Goal: Task Accomplishment & Management: Use online tool/utility

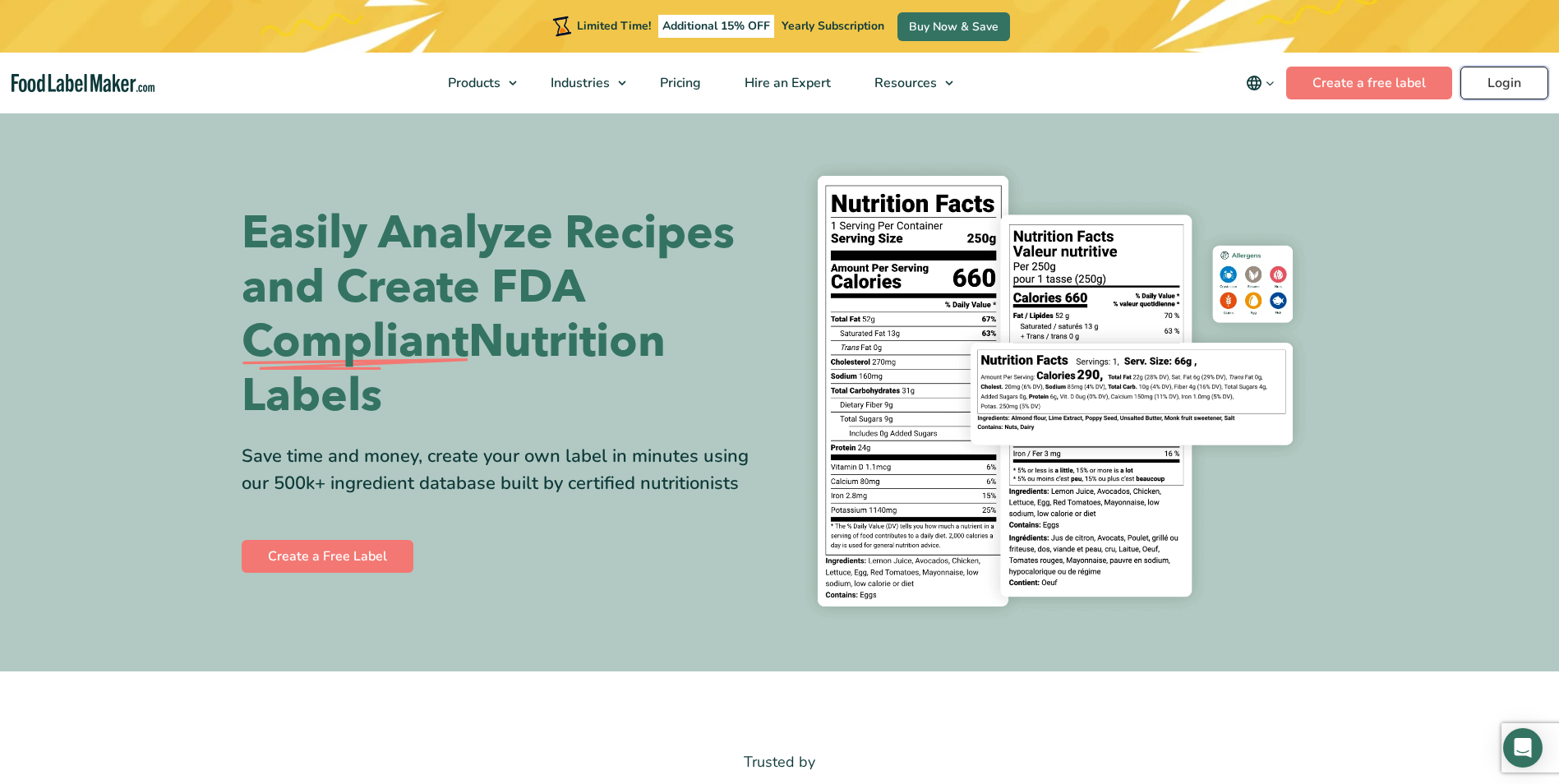
click at [1500, 79] on link "Login" at bounding box center [1504, 83] width 88 height 32
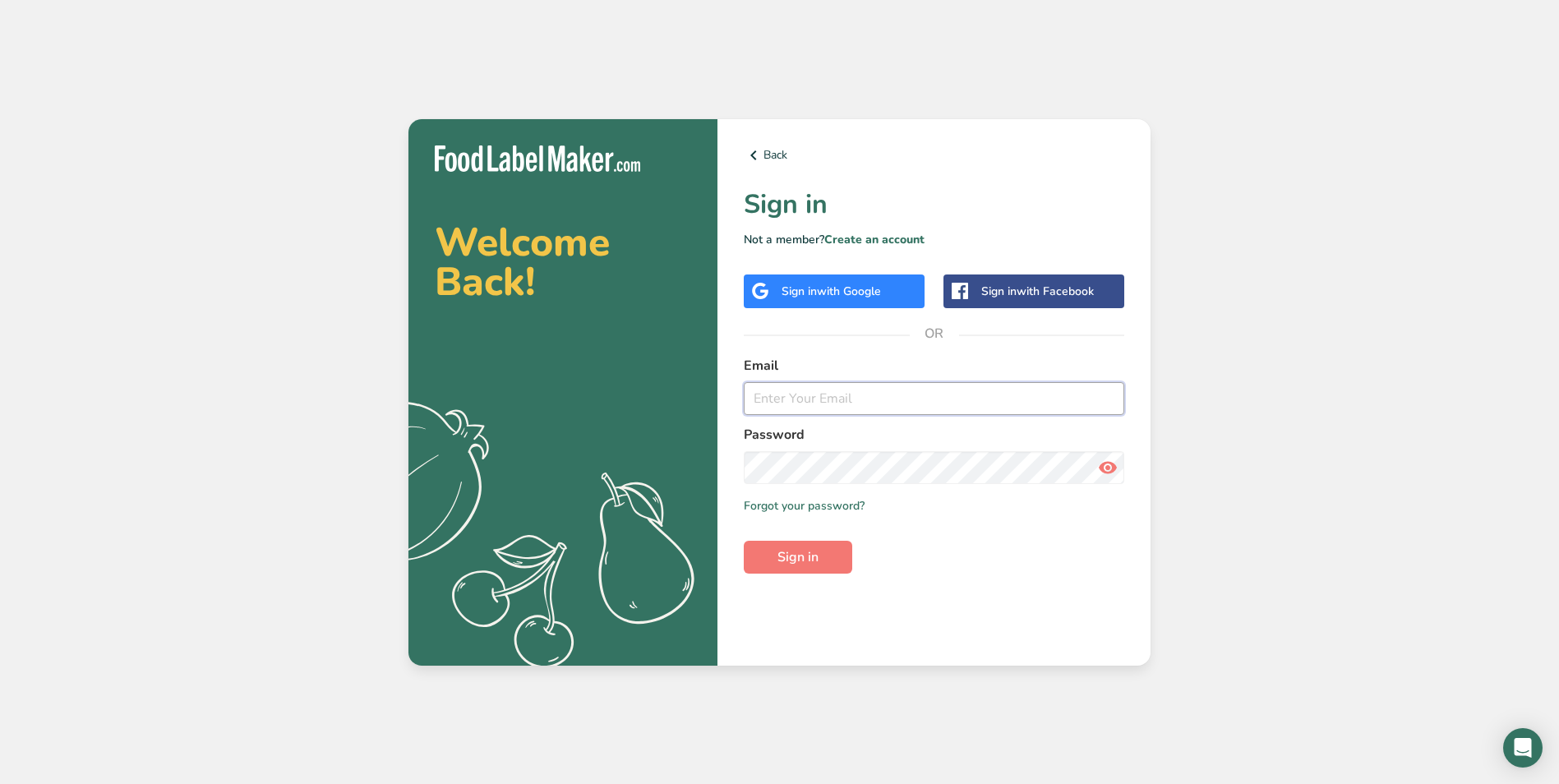
type input "[EMAIL_ADDRESS][DOMAIN_NAME]"
click at [1101, 465] on icon at bounding box center [1108, 467] width 20 height 30
click at [810, 564] on span "Sign in" at bounding box center [798, 557] width 41 height 20
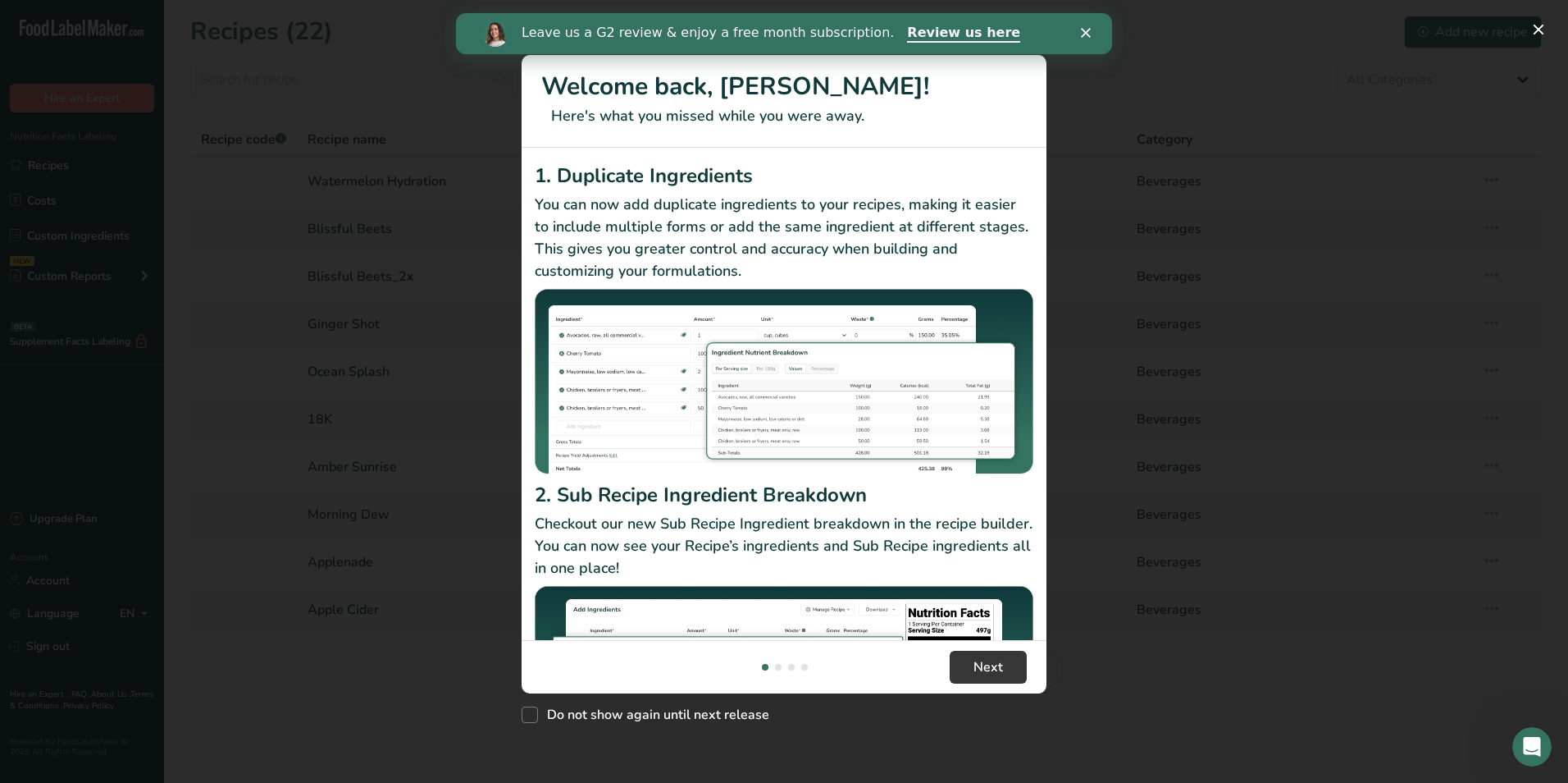
click at [1090, 32] on icon "Close" at bounding box center [1086, 32] width 10 height 10
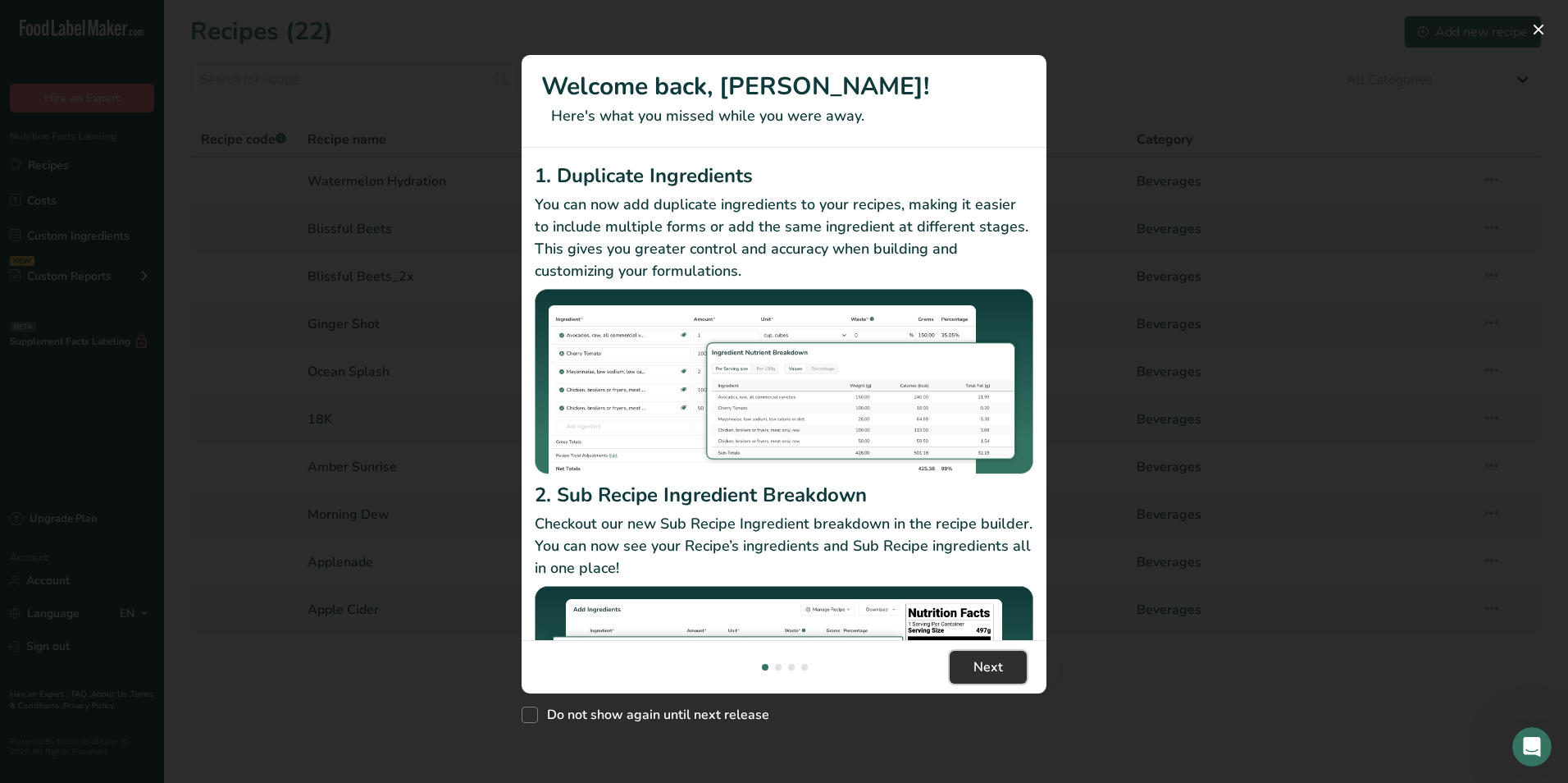
click at [1008, 679] on button "Next" at bounding box center [989, 667] width 77 height 32
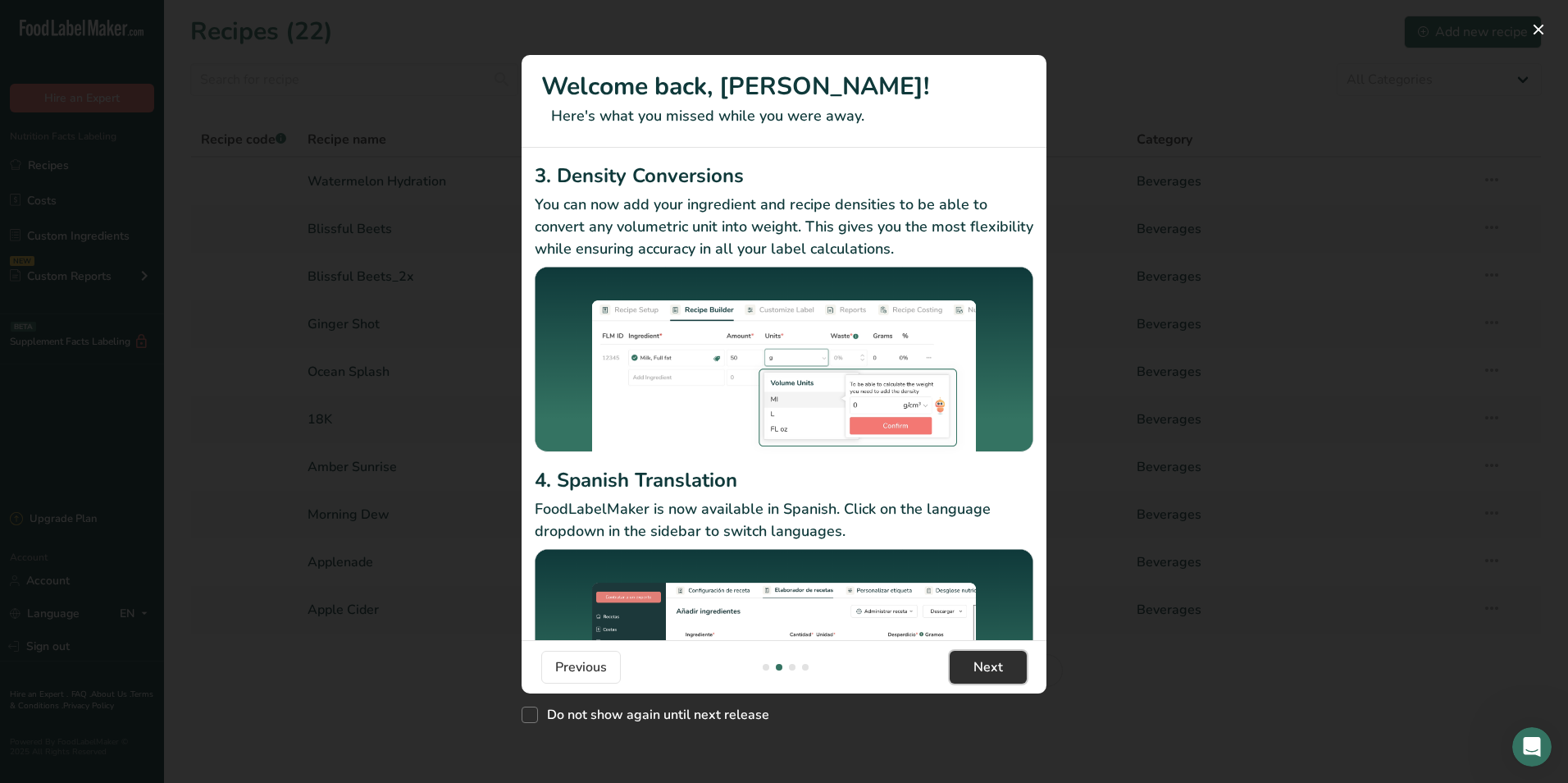
click at [1008, 679] on button "Next" at bounding box center [989, 667] width 77 height 32
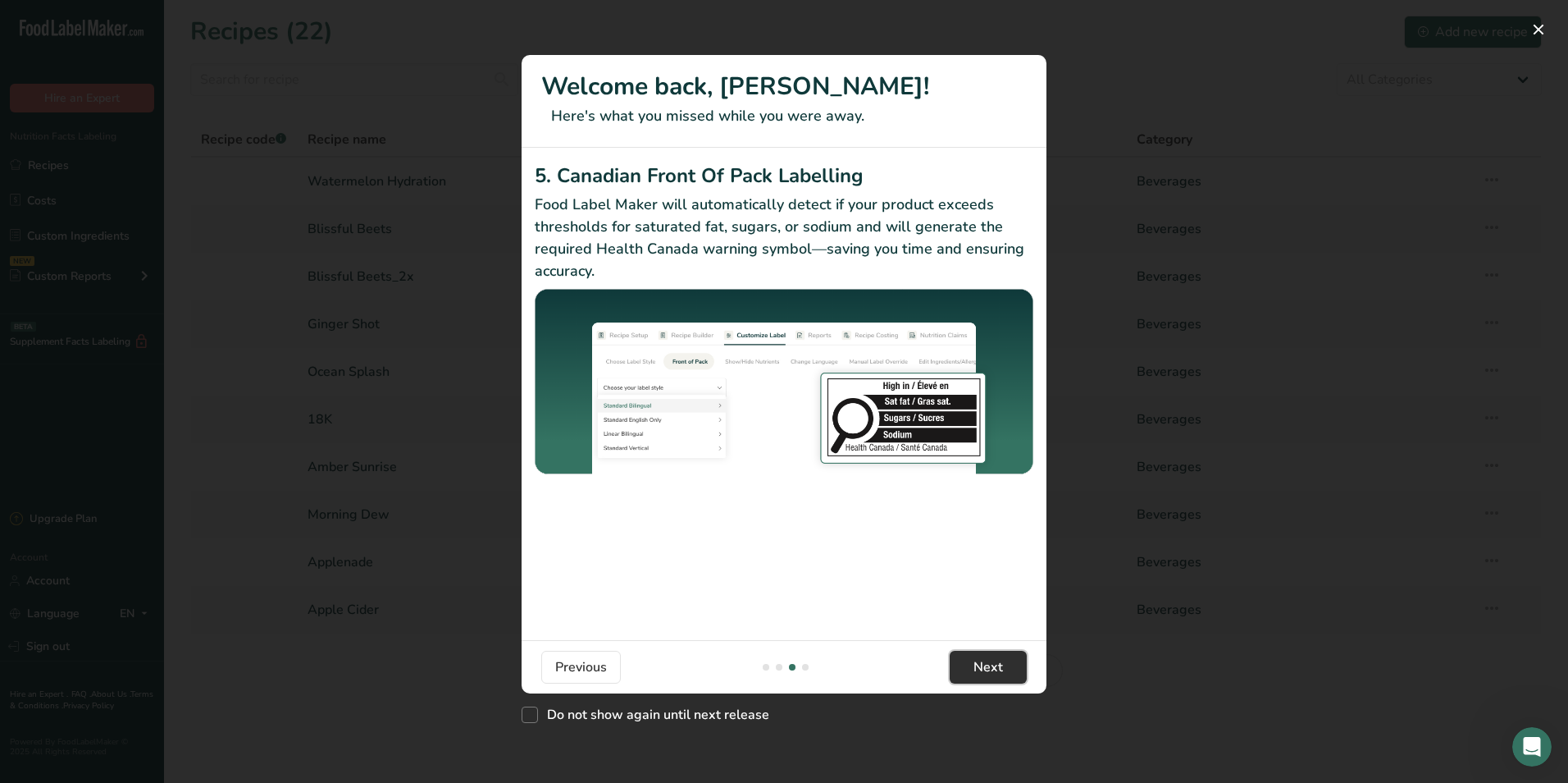
click at [1008, 679] on button "Next" at bounding box center [989, 667] width 77 height 32
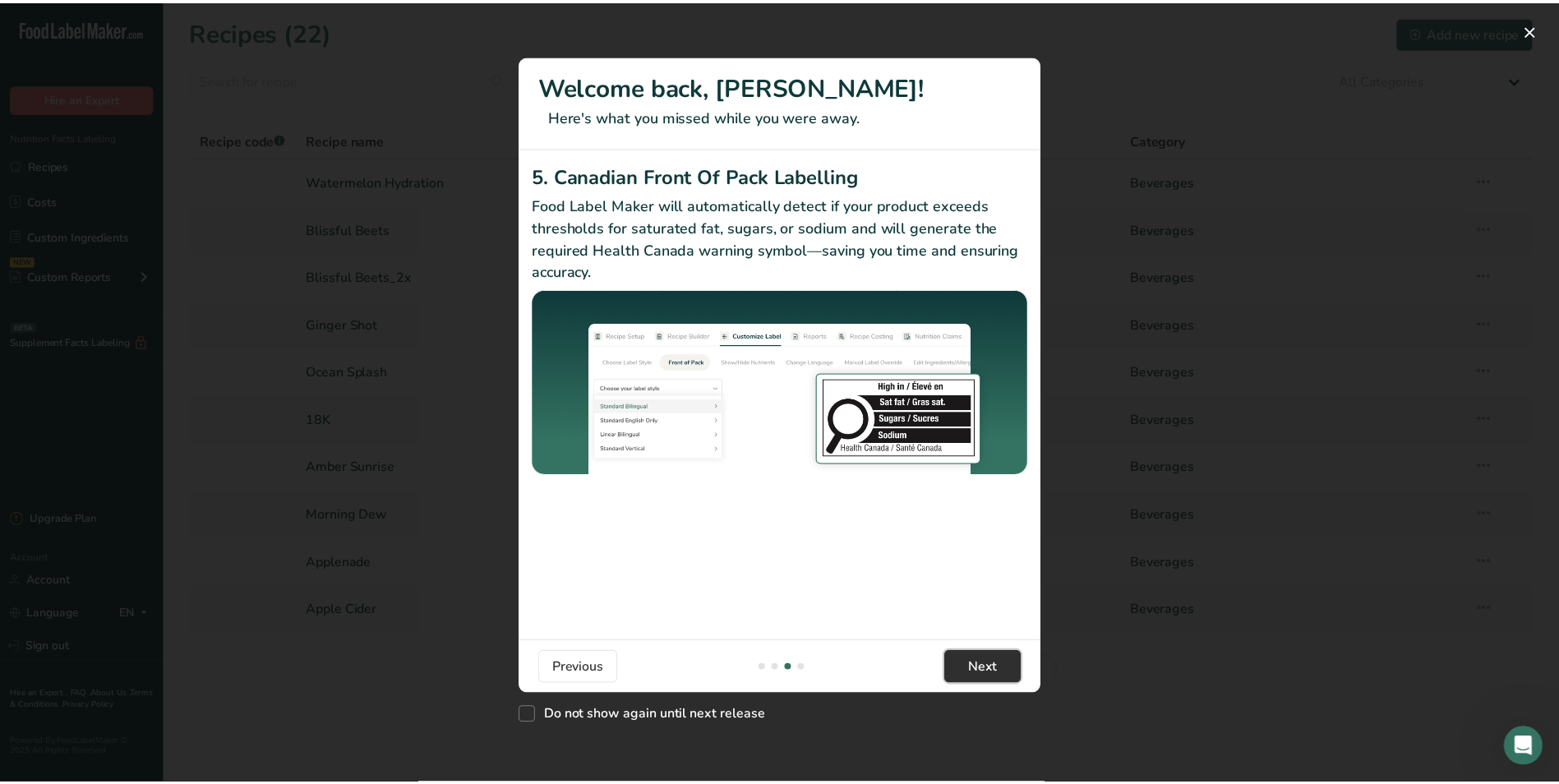
scroll to position [0, 1577]
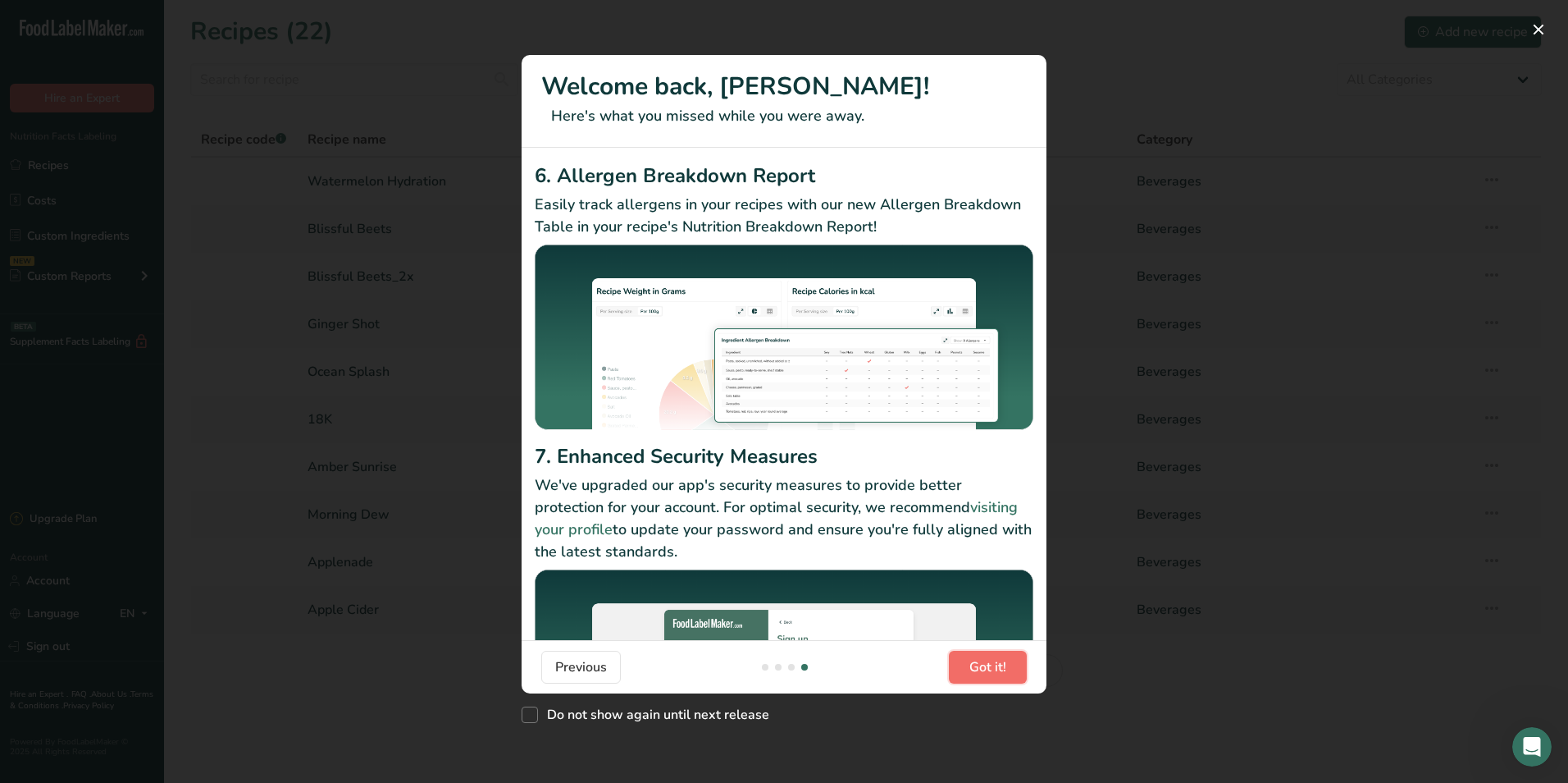
click at [1008, 679] on button "Got it!" at bounding box center [988, 667] width 78 height 32
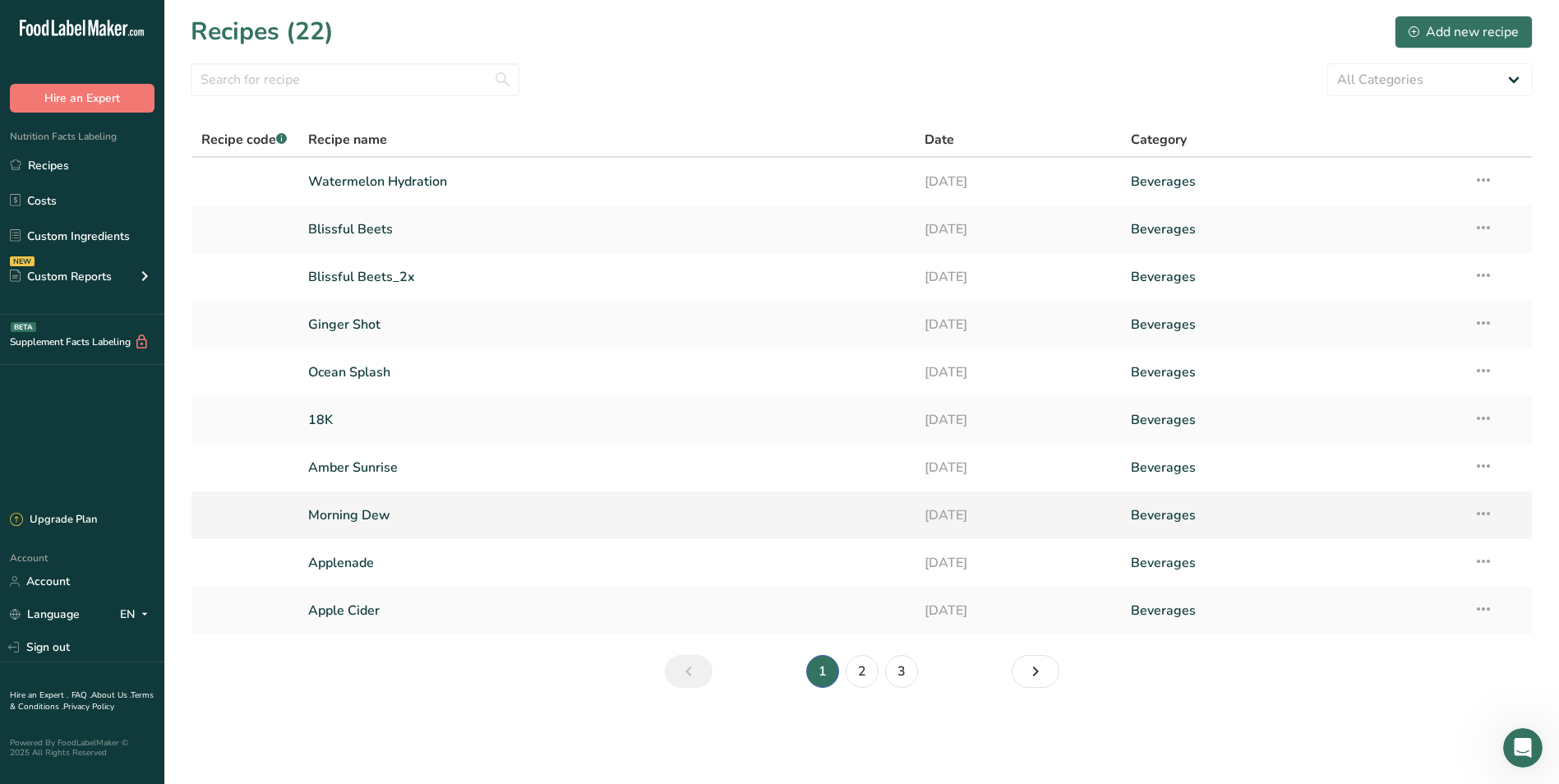
drag, startPoint x: 714, startPoint y: 517, endPoint x: 679, endPoint y: 498, distance: 39.8
click at [679, 498] on link "Morning Dew" at bounding box center [606, 515] width 597 height 34
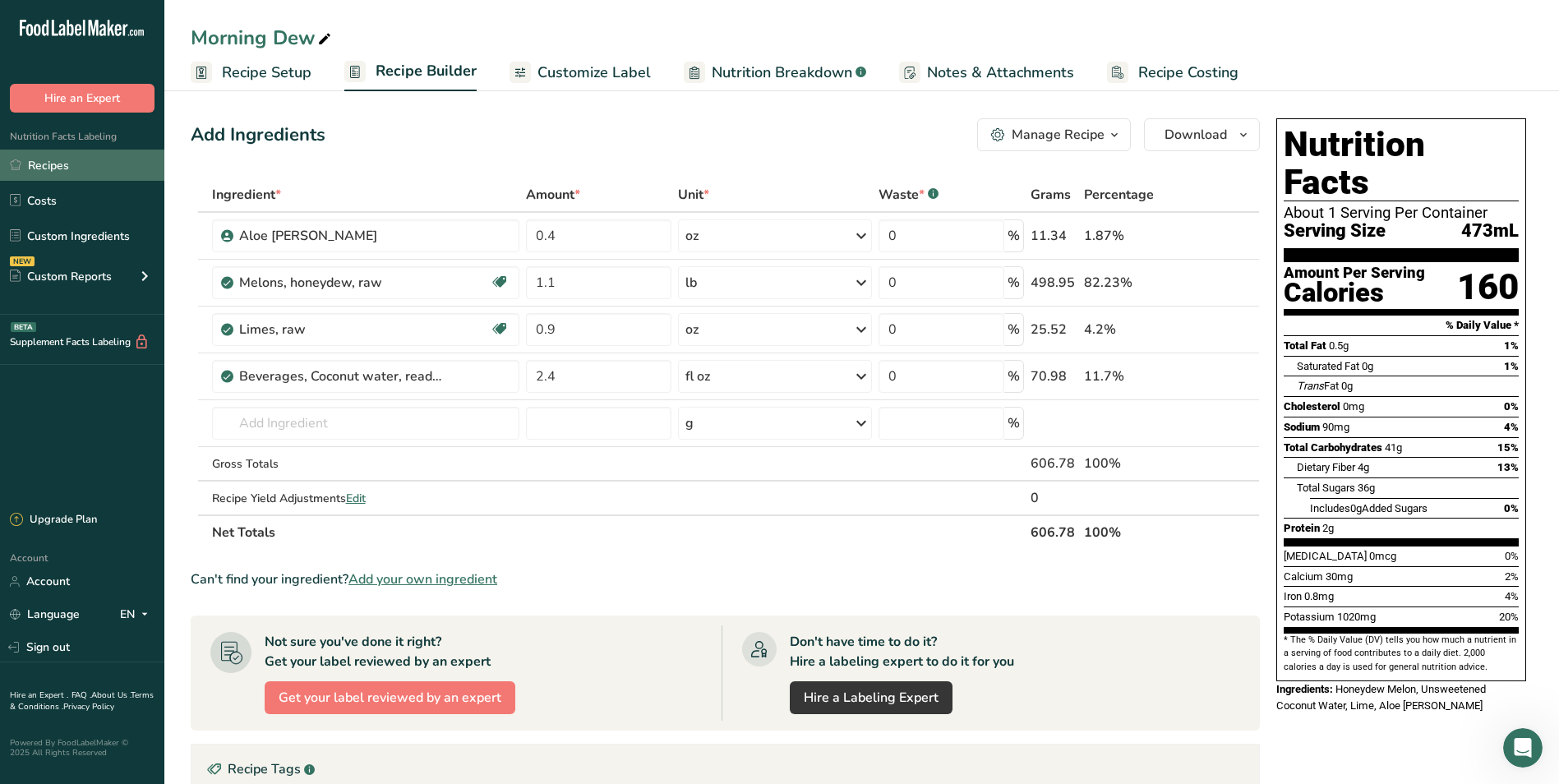
click at [98, 168] on link "Recipes" at bounding box center [82, 165] width 164 height 32
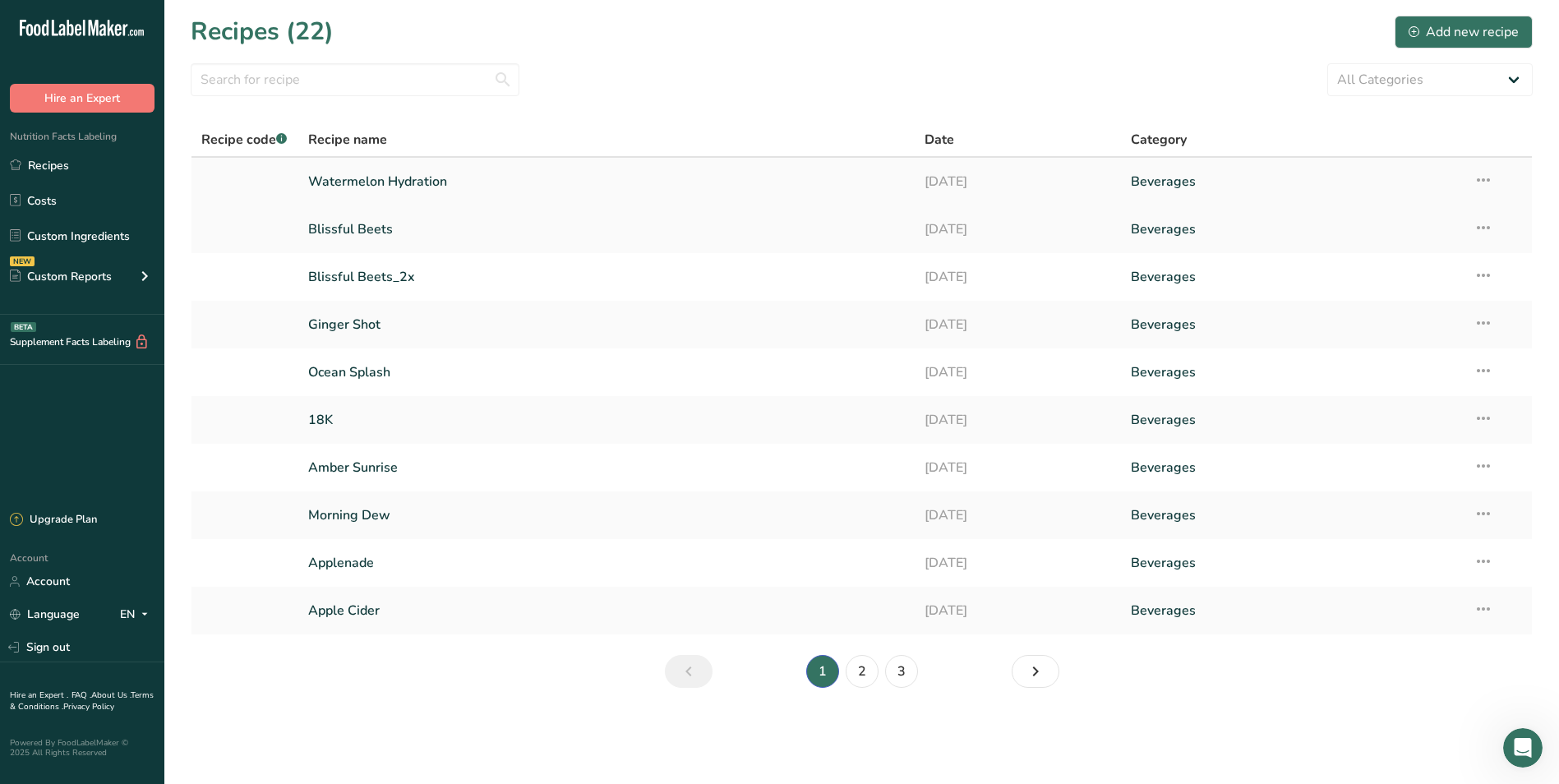
click at [459, 184] on link "Watermelon Hydration" at bounding box center [606, 181] width 597 height 34
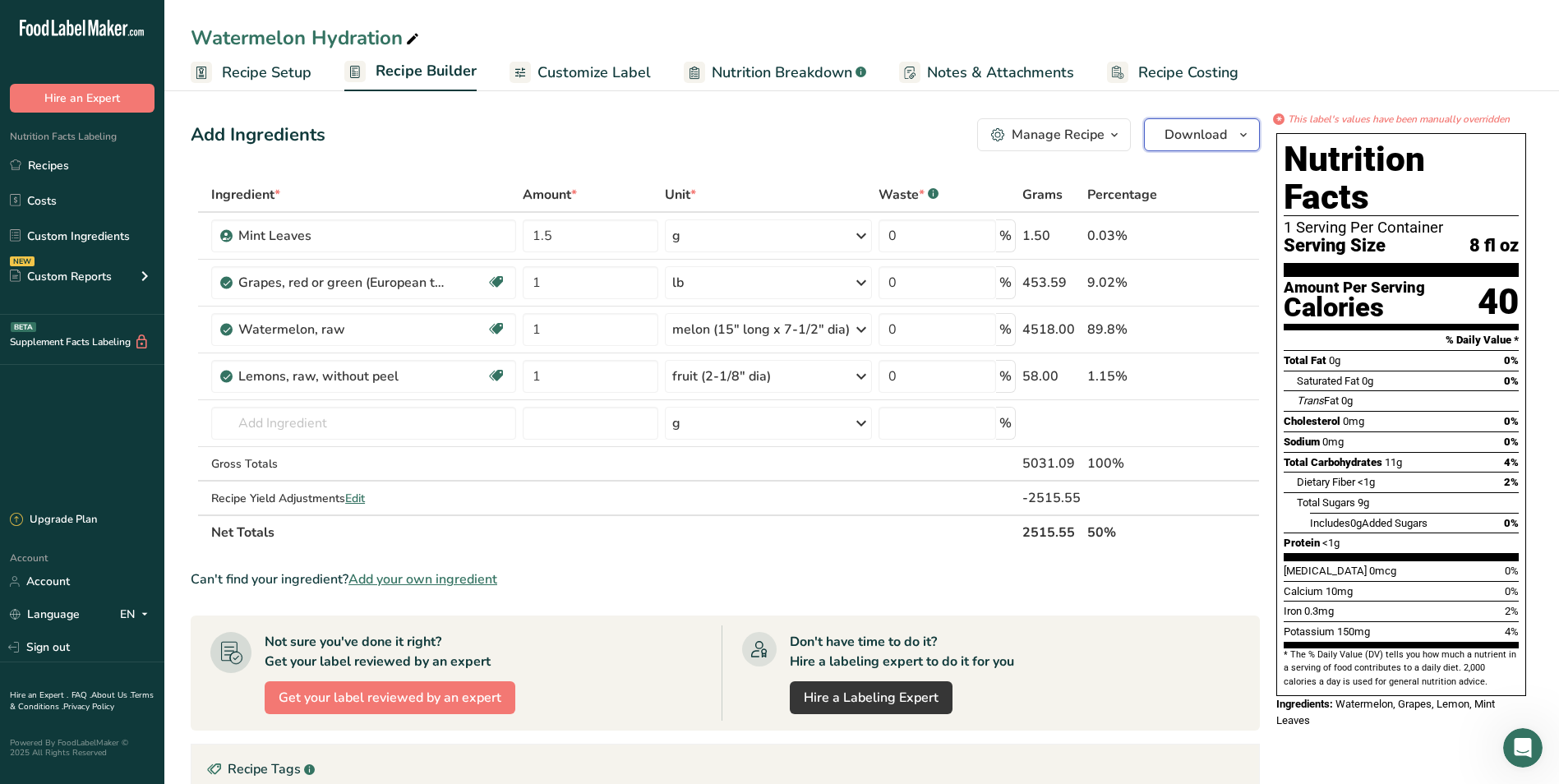
click at [1240, 128] on icon "button" at bounding box center [1243, 135] width 14 height 21
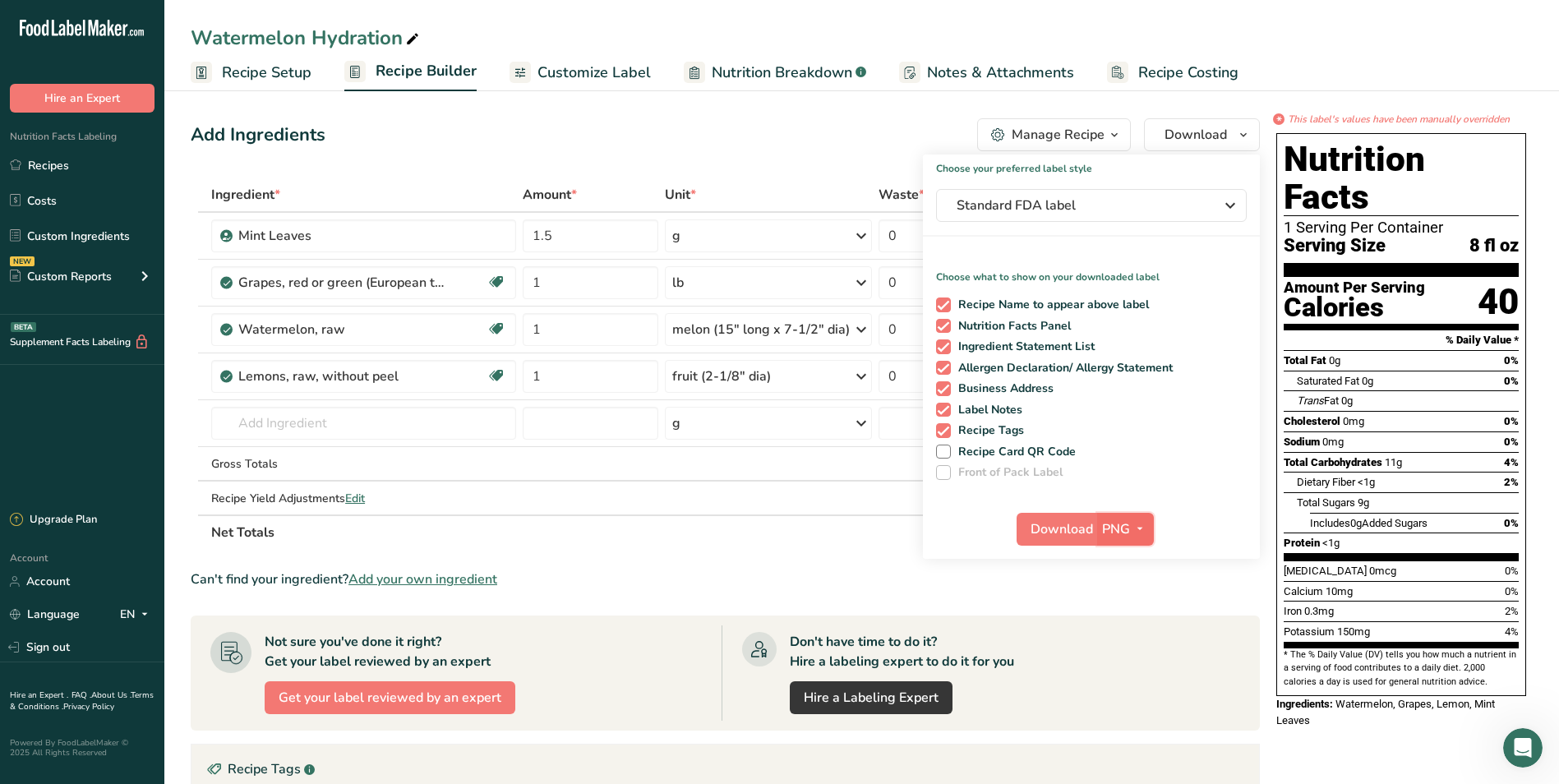
click at [1140, 525] on icon "button" at bounding box center [1139, 528] width 14 height 21
click at [1138, 605] on link "SVG" at bounding box center [1127, 616] width 52 height 27
click at [1108, 533] on span "SVG" at bounding box center [1116, 529] width 27 height 20
click at [1075, 528] on span "Download" at bounding box center [1061, 529] width 62 height 20
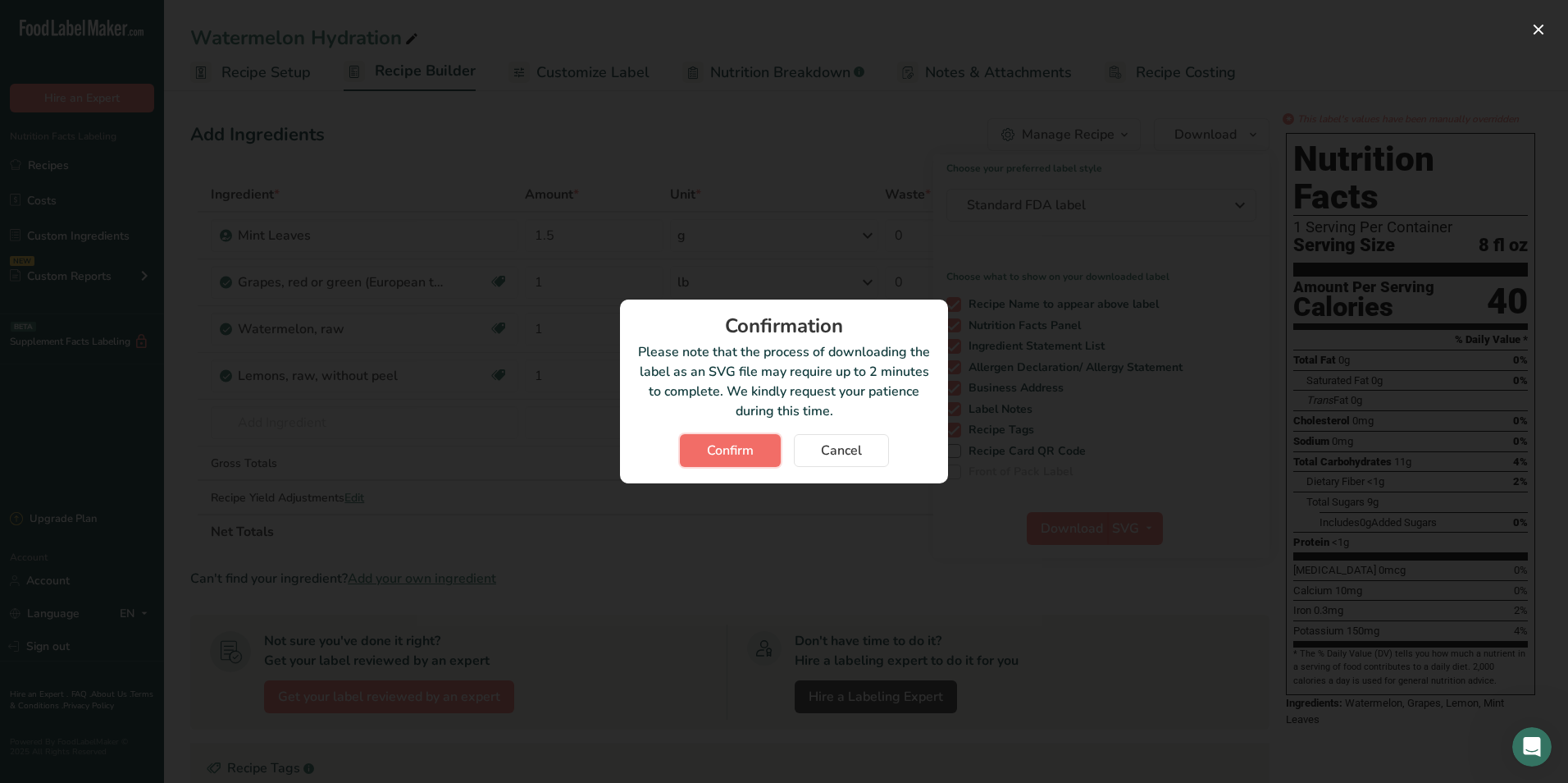
click at [743, 451] on span "Confirm" at bounding box center [730, 451] width 47 height 20
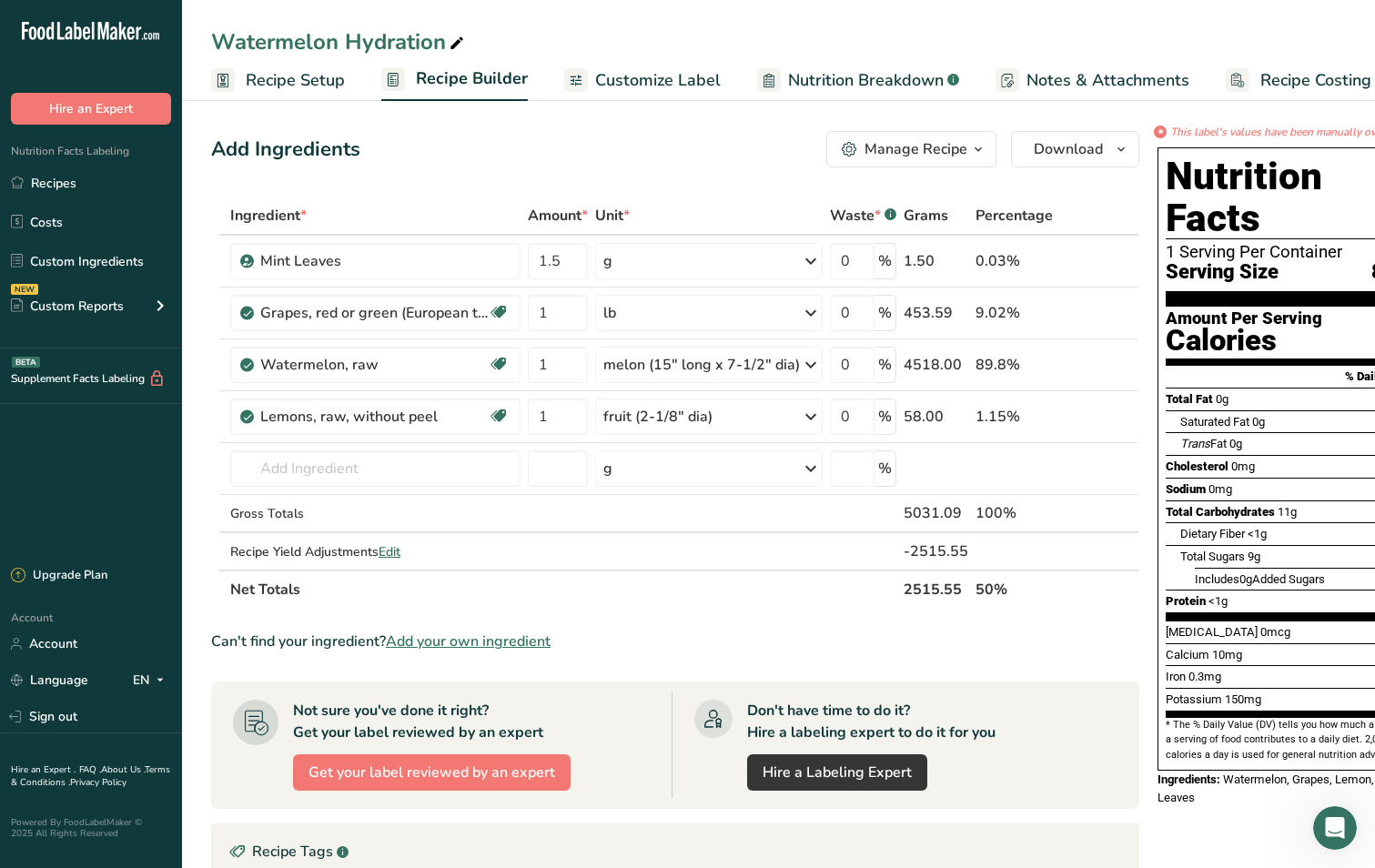
click at [298, 87] on span "Recipe Setup" at bounding box center [294, 80] width 99 height 25
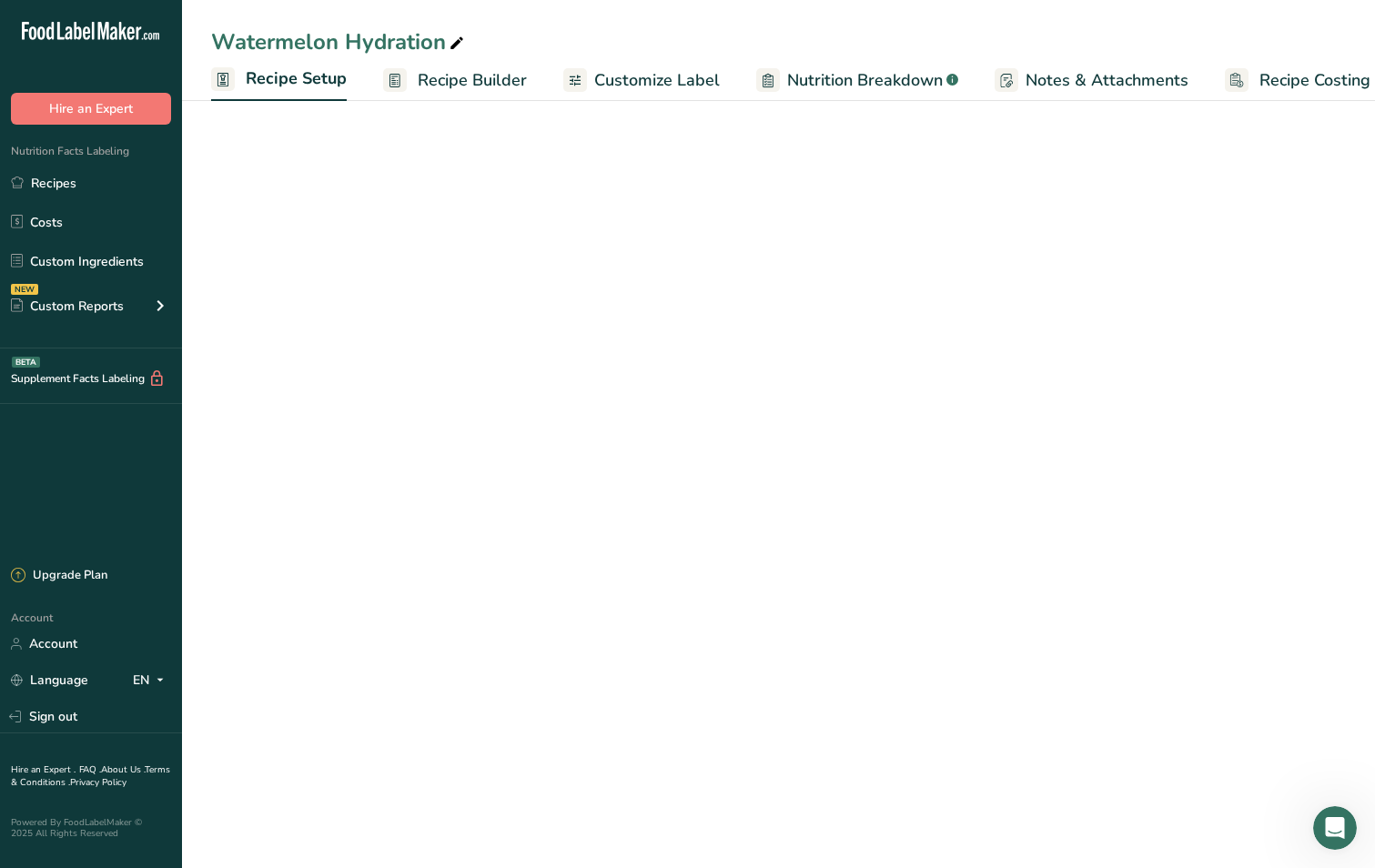
scroll to position [0, 6]
select select "22"
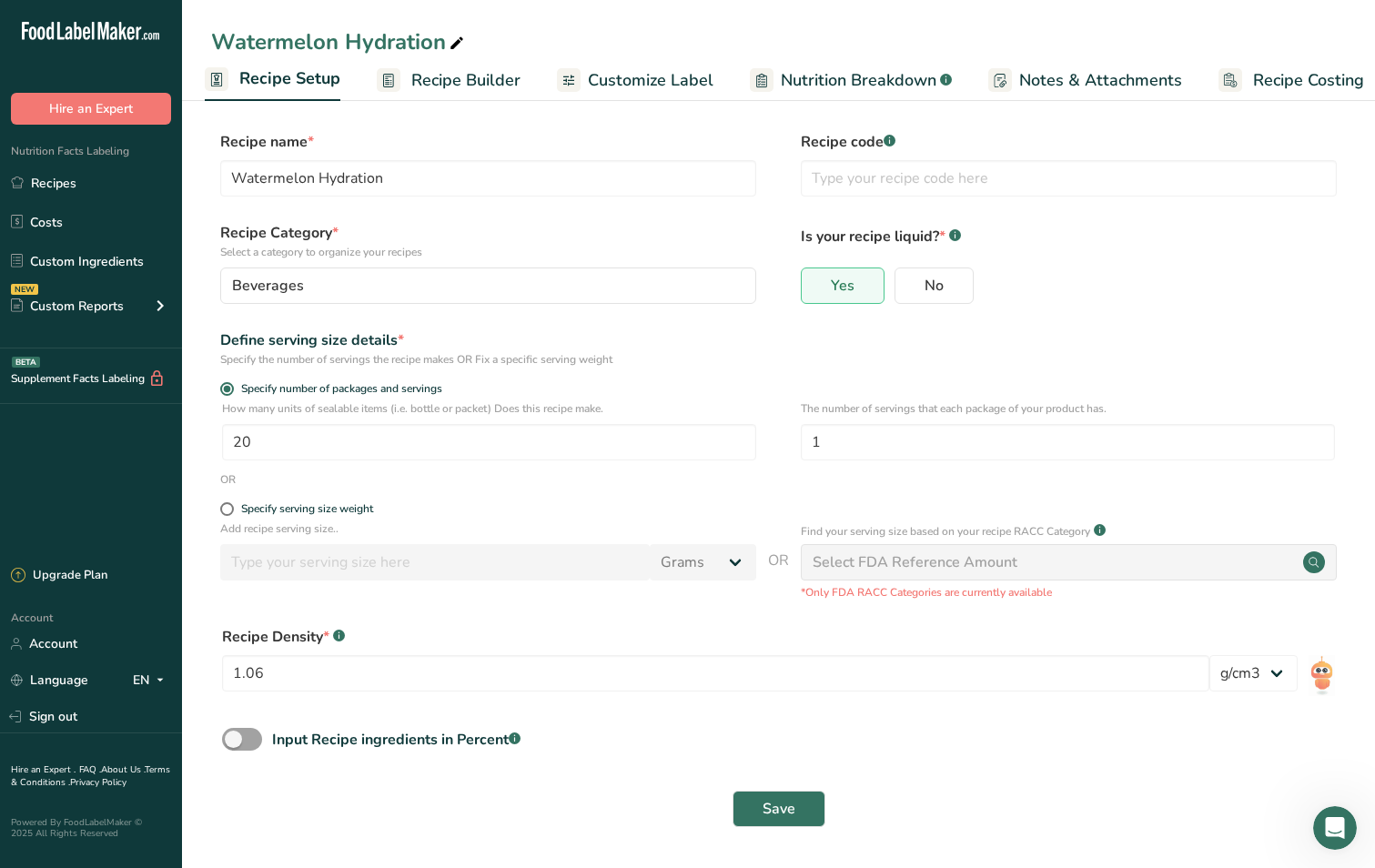
click at [696, 84] on span "Customize Label" at bounding box center [651, 80] width 126 height 25
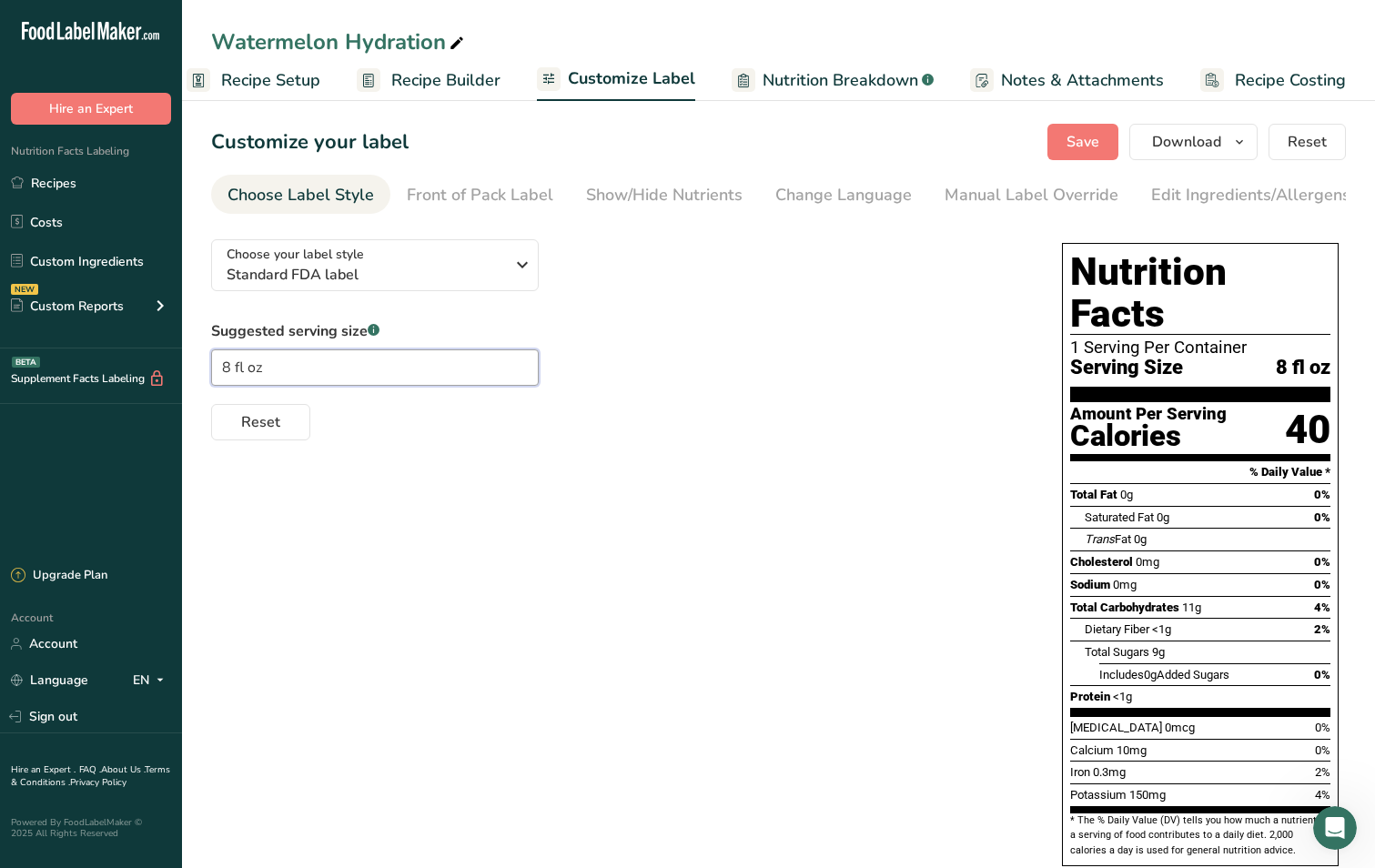
click at [269, 375] on input "8 fl oz" at bounding box center [375, 367] width 327 height 36
drag, startPoint x: 269, startPoint y: 375, endPoint x: 171, endPoint y: 372, distance: 98.0
click at [171, 372] on div ".a-20{fill:#fff;} Hire an Expert Nutrition Facts Labeling Recipes Costs Custom …" at bounding box center [688, 474] width 1375 height 949
type input "473ml"
click at [395, 467] on div "Choose your label style Standard FDA label USA (FDA) Standard FDA label Tabular…" at bounding box center [778, 572] width 1135 height 695
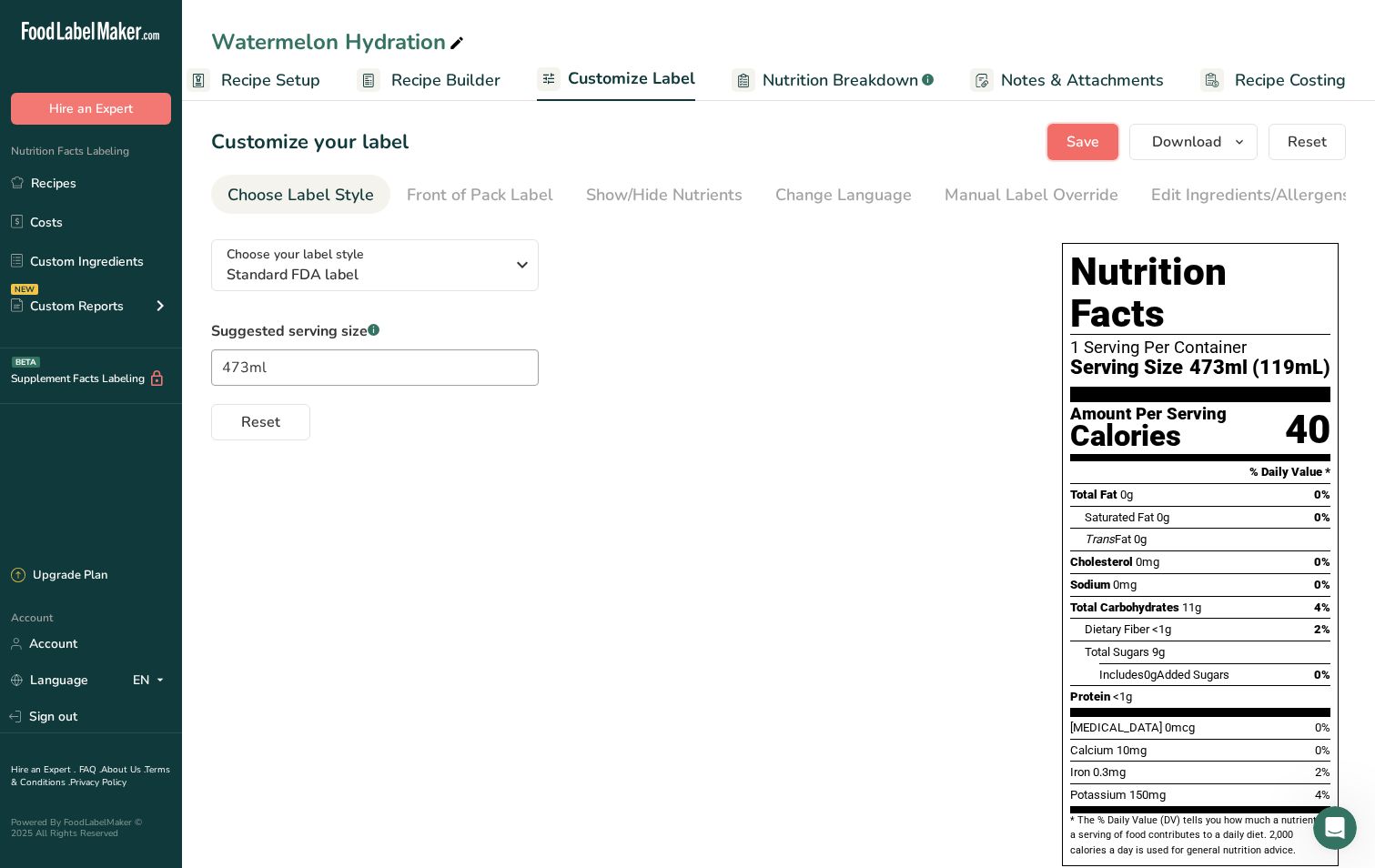
click at [1078, 131] on span "Save" at bounding box center [1083, 142] width 33 height 22
click at [1234, 133] on icon "button" at bounding box center [1238, 142] width 15 height 23
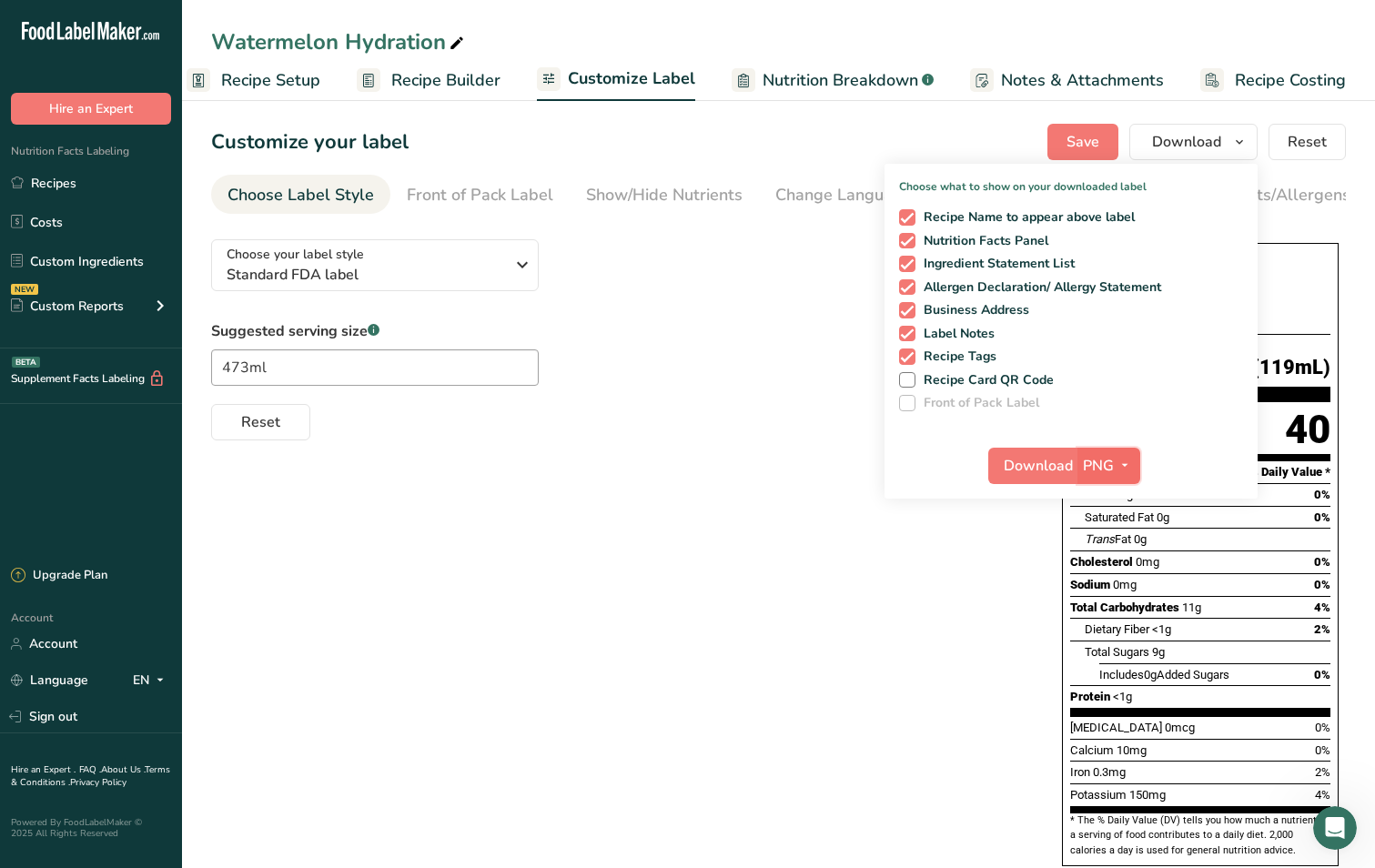
click at [1129, 455] on icon "button" at bounding box center [1125, 465] width 15 height 23
click at [1110, 569] on link "SVG" at bounding box center [1111, 563] width 58 height 30
click at [1024, 460] on span "Download" at bounding box center [1038, 466] width 69 height 22
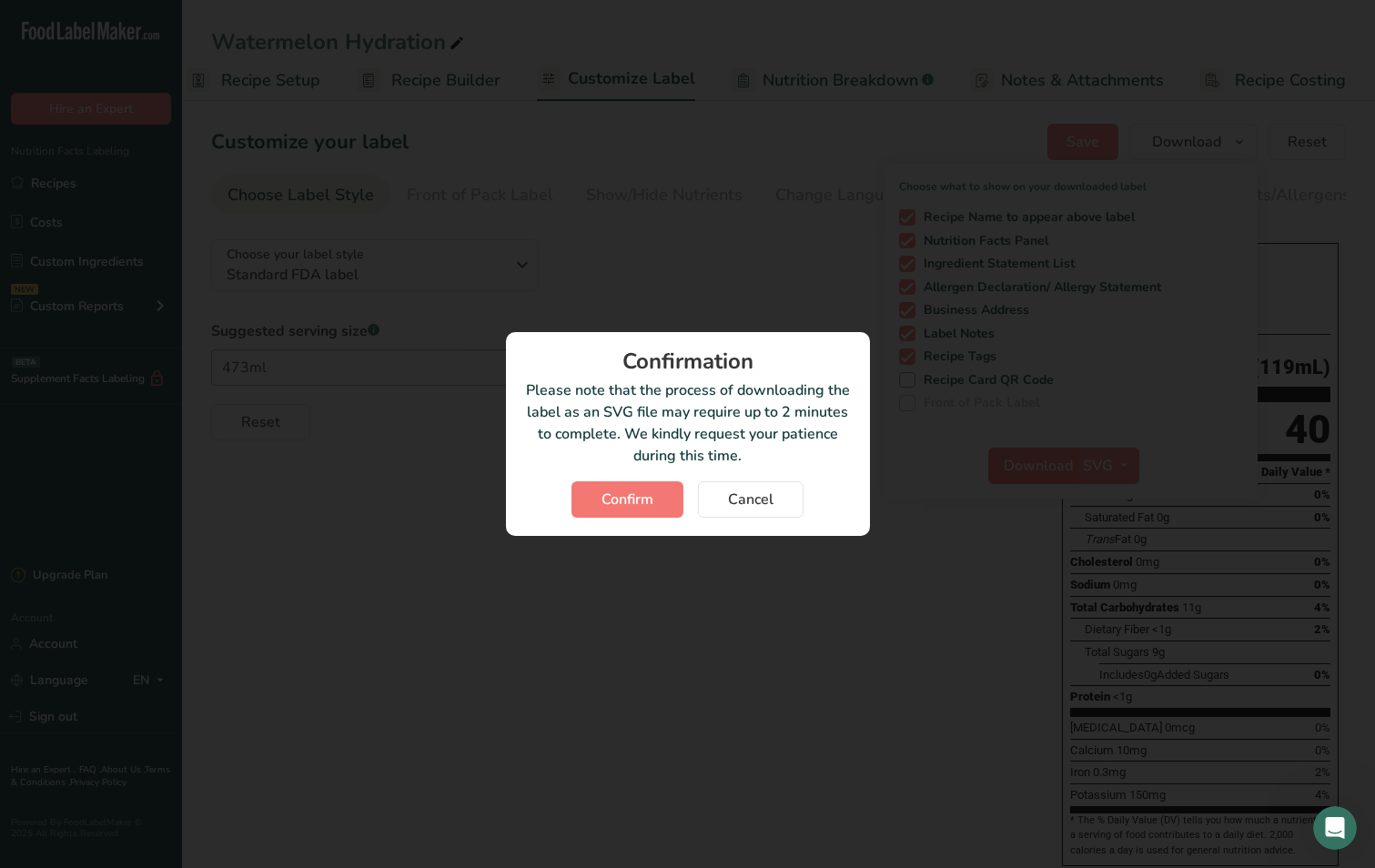
scroll to position [0, 11]
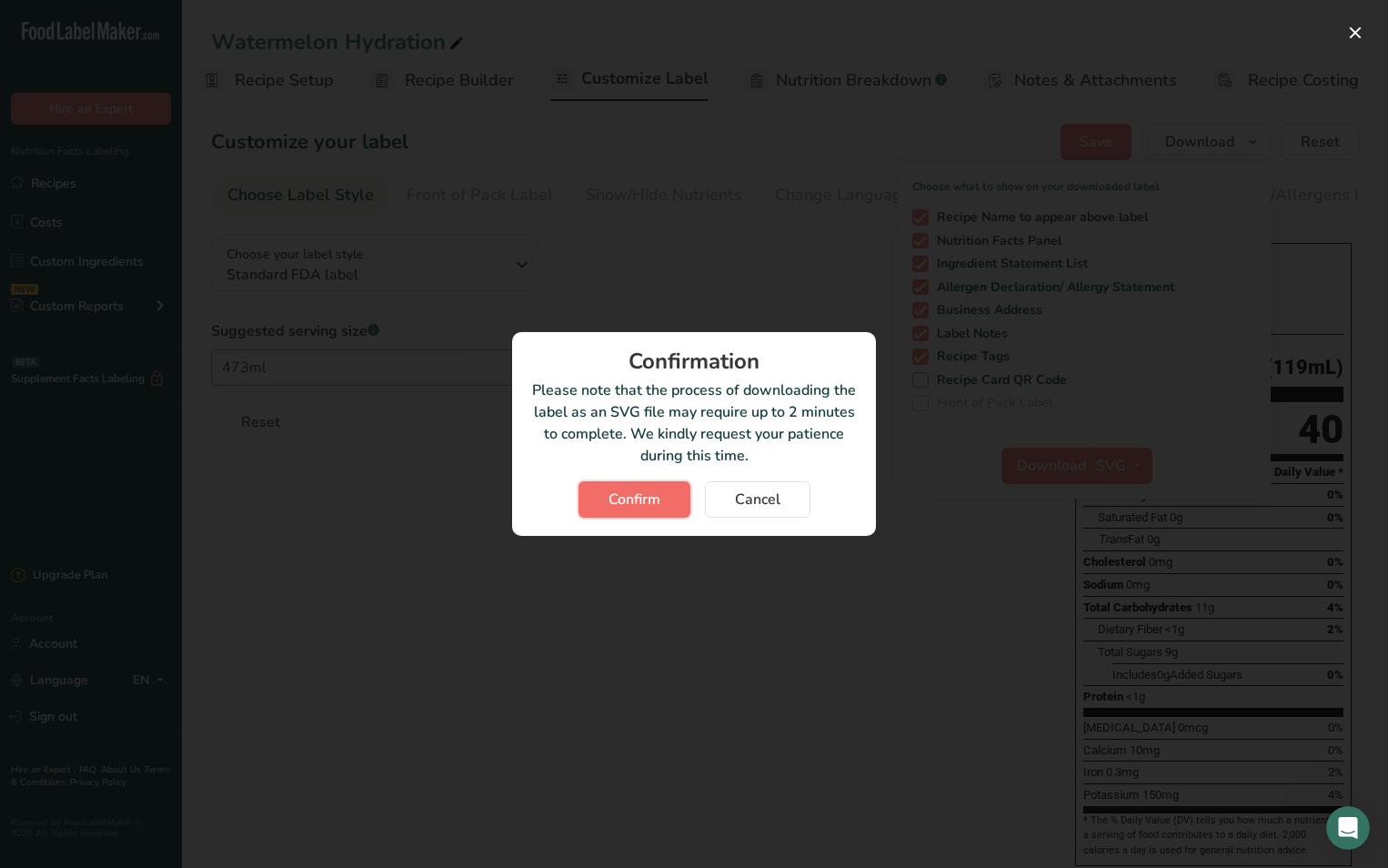
click at [616, 494] on span "Confirm" at bounding box center [635, 500] width 52 height 22
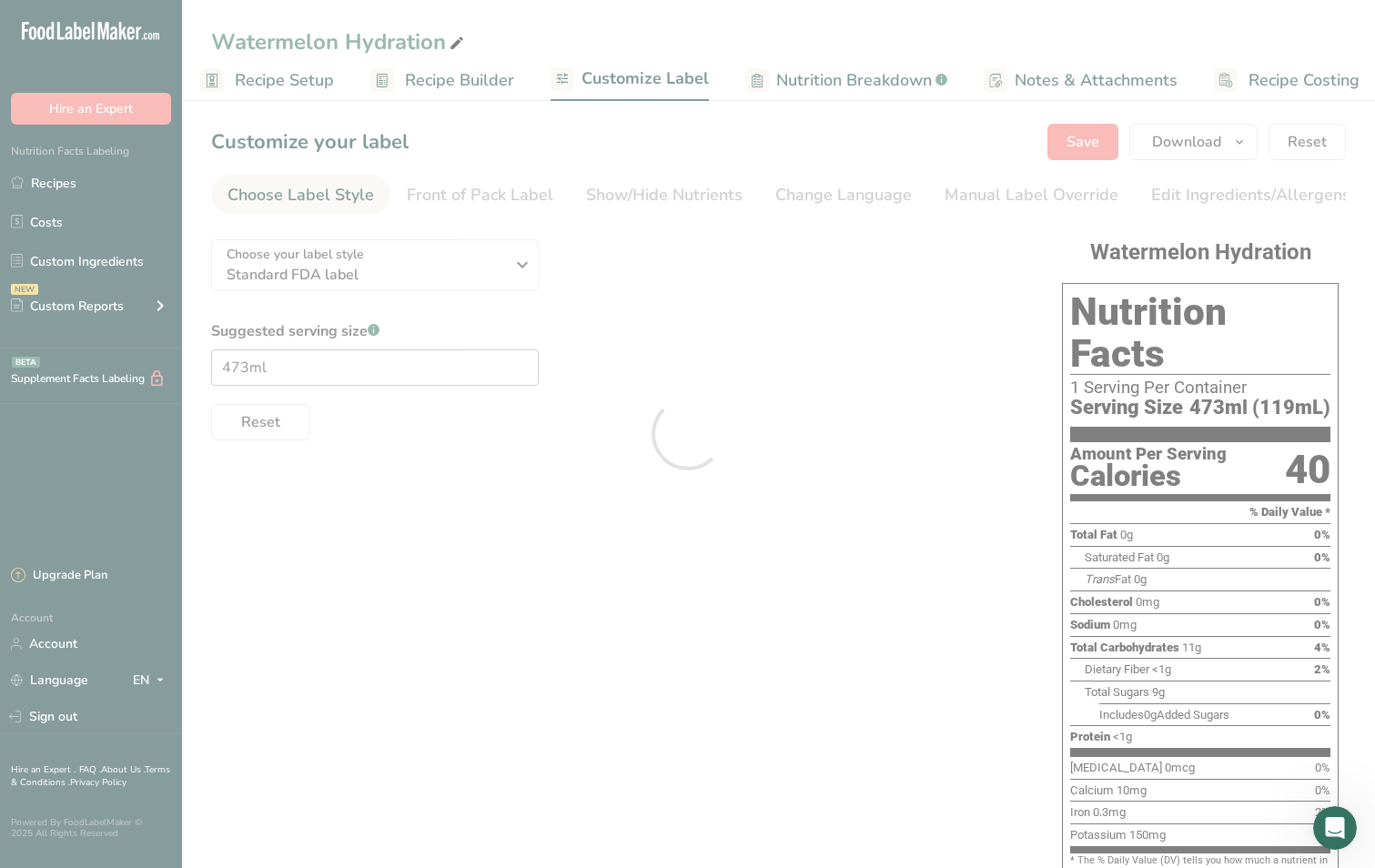
scroll to position [0, 0]
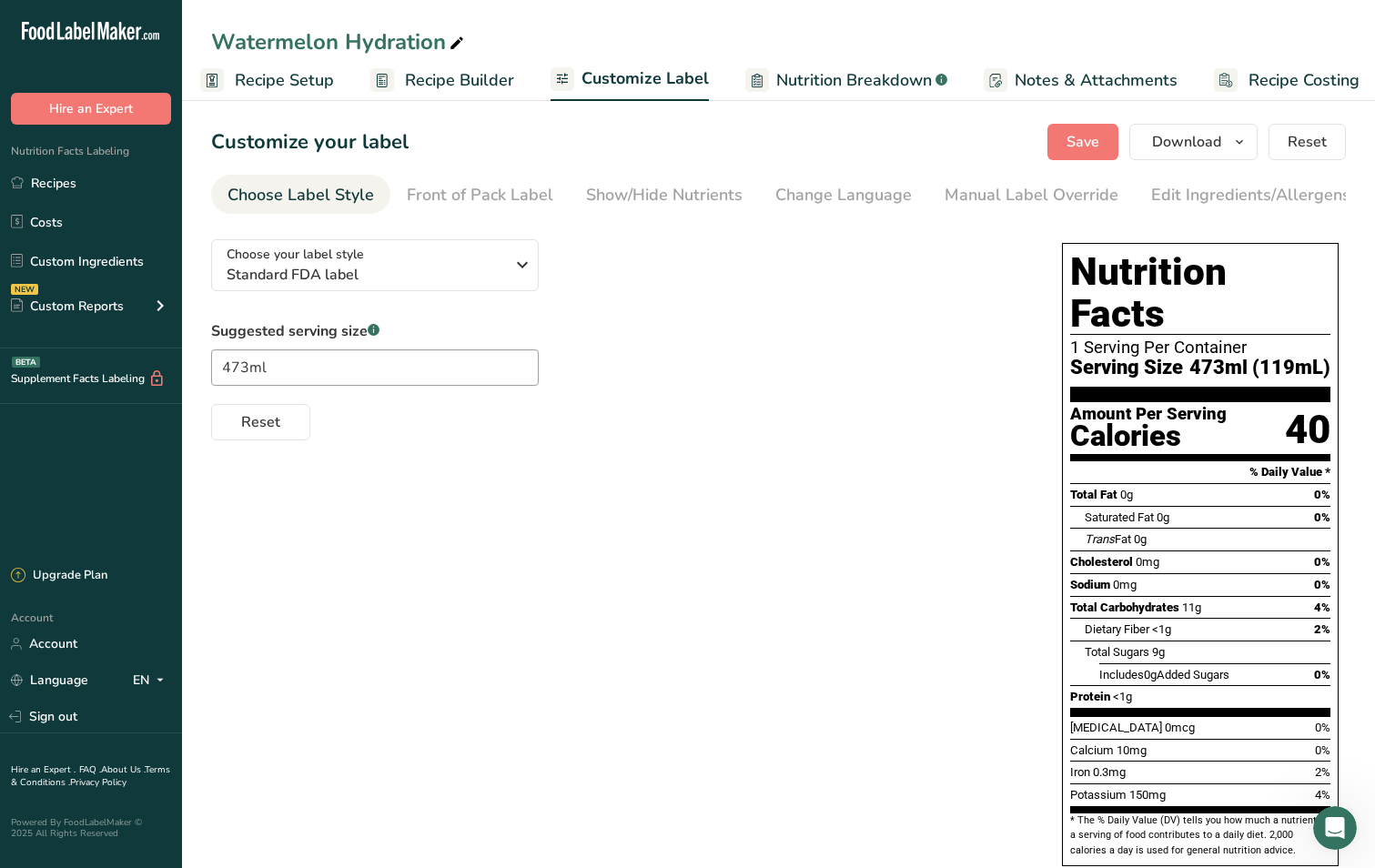
click at [296, 82] on span "Recipe Setup" at bounding box center [283, 80] width 99 height 25
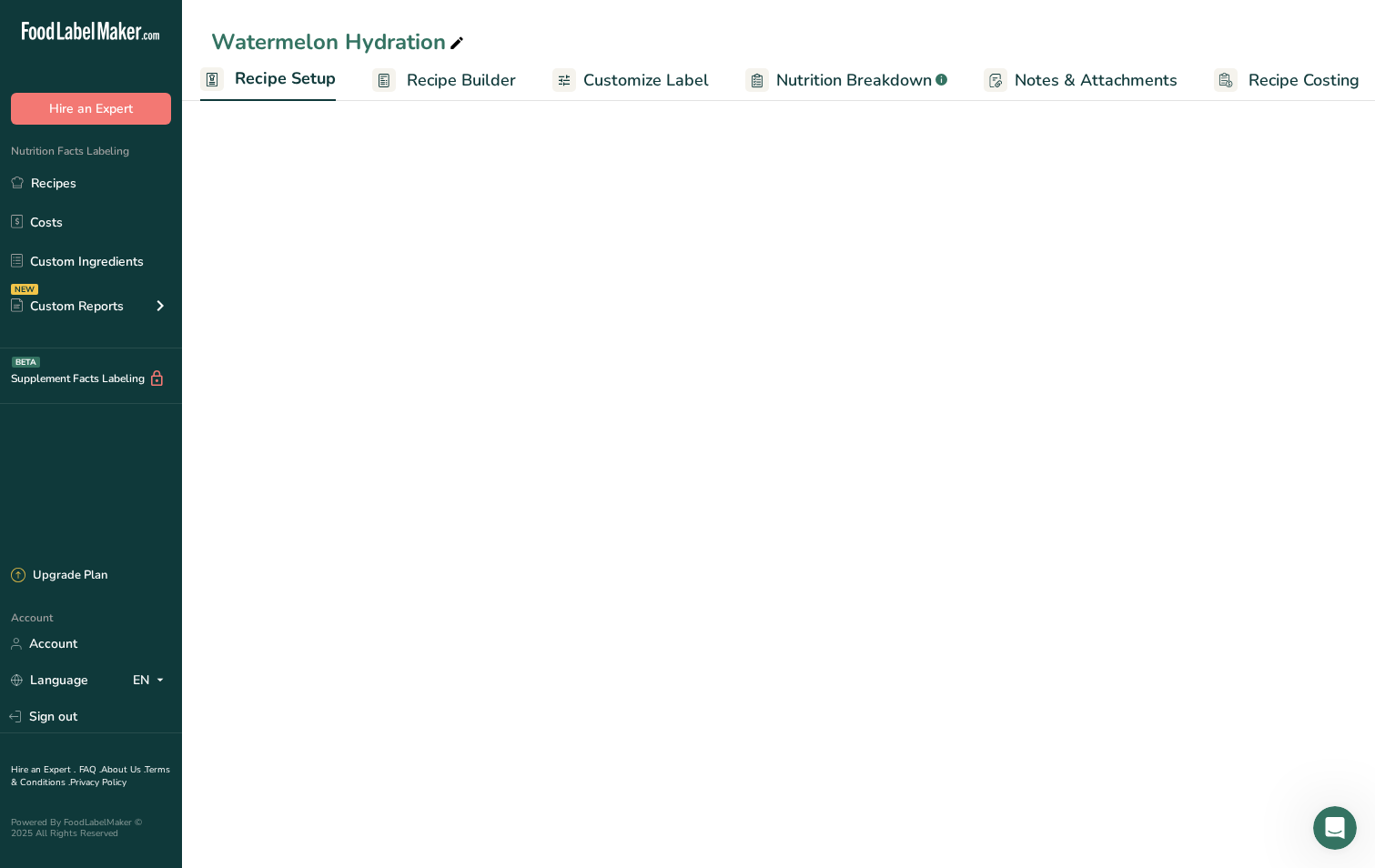
scroll to position [0, 6]
select select "22"
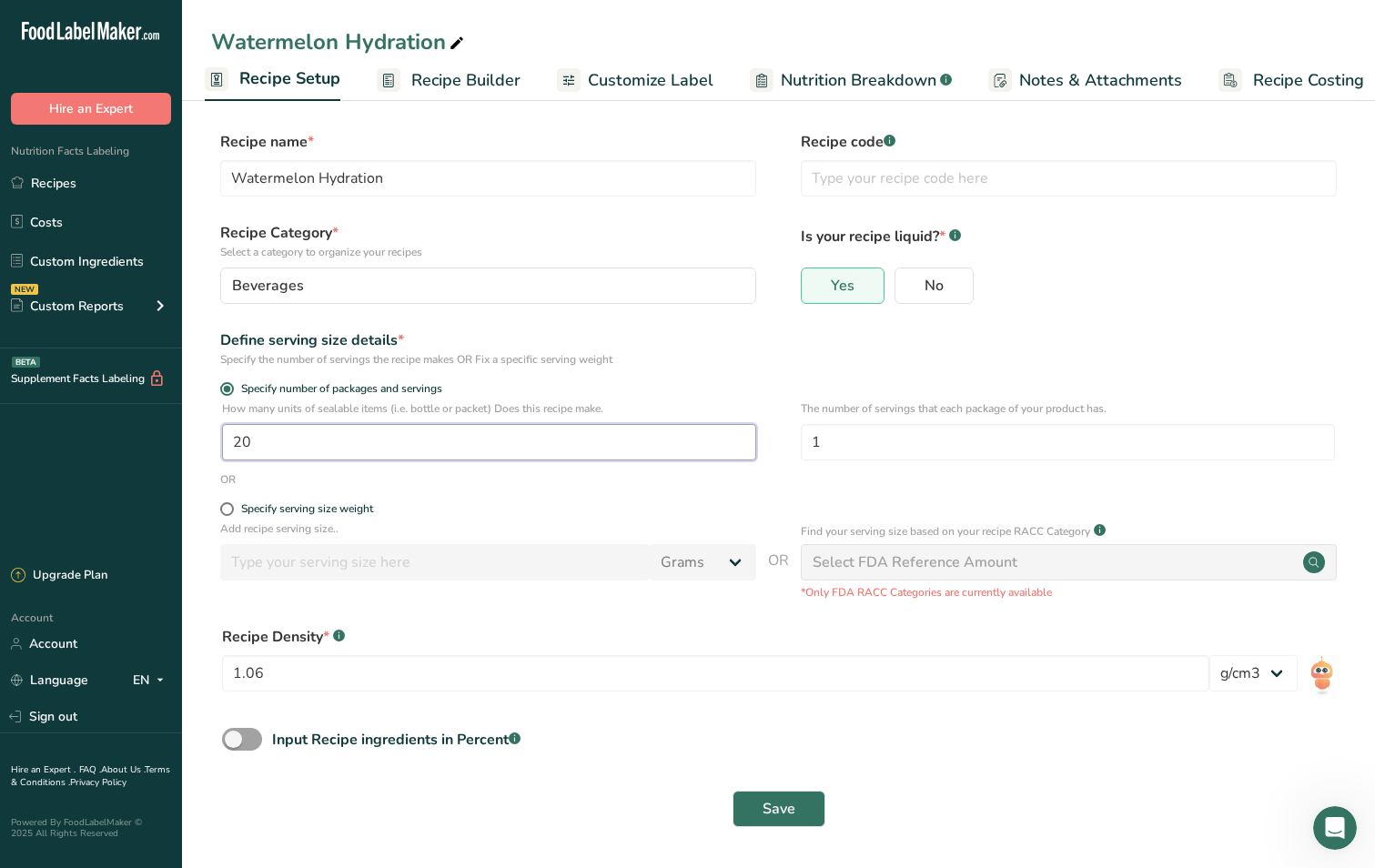
click at [497, 445] on input "20" at bounding box center [488, 442] width 534 height 36
drag, startPoint x: 257, startPoint y: 448, endPoint x: 222, endPoint y: 447, distance: 35.0
click at [222, 447] on input "20" at bounding box center [488, 442] width 534 height 36
type input "10"
click at [767, 804] on span "Save" at bounding box center [778, 809] width 33 height 22
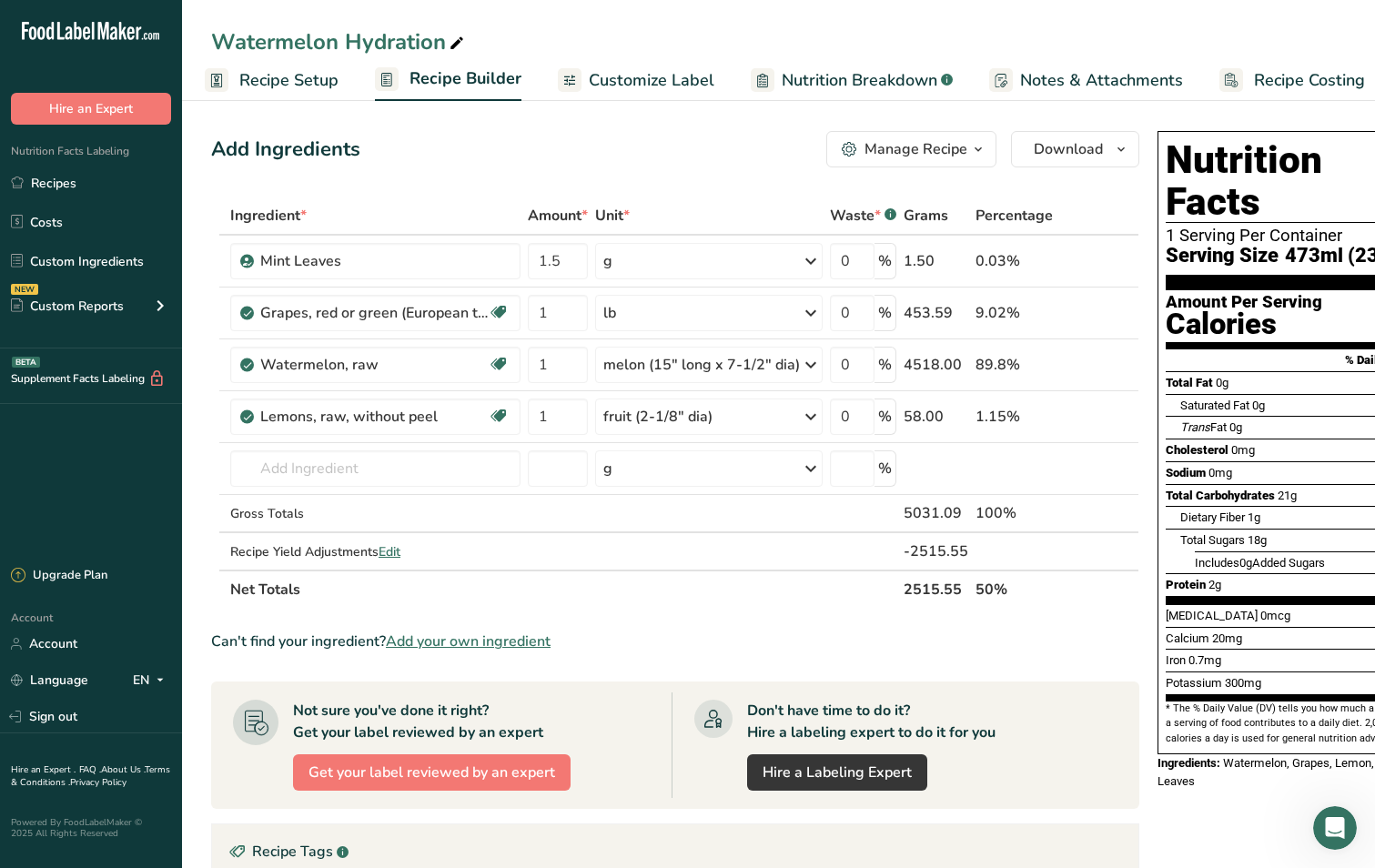
click at [658, 162] on div "Add Ingredients Manage Recipe Delete Recipe Duplicate Recipe Scale Recipe Save …" at bounding box center [676, 149] width 928 height 36
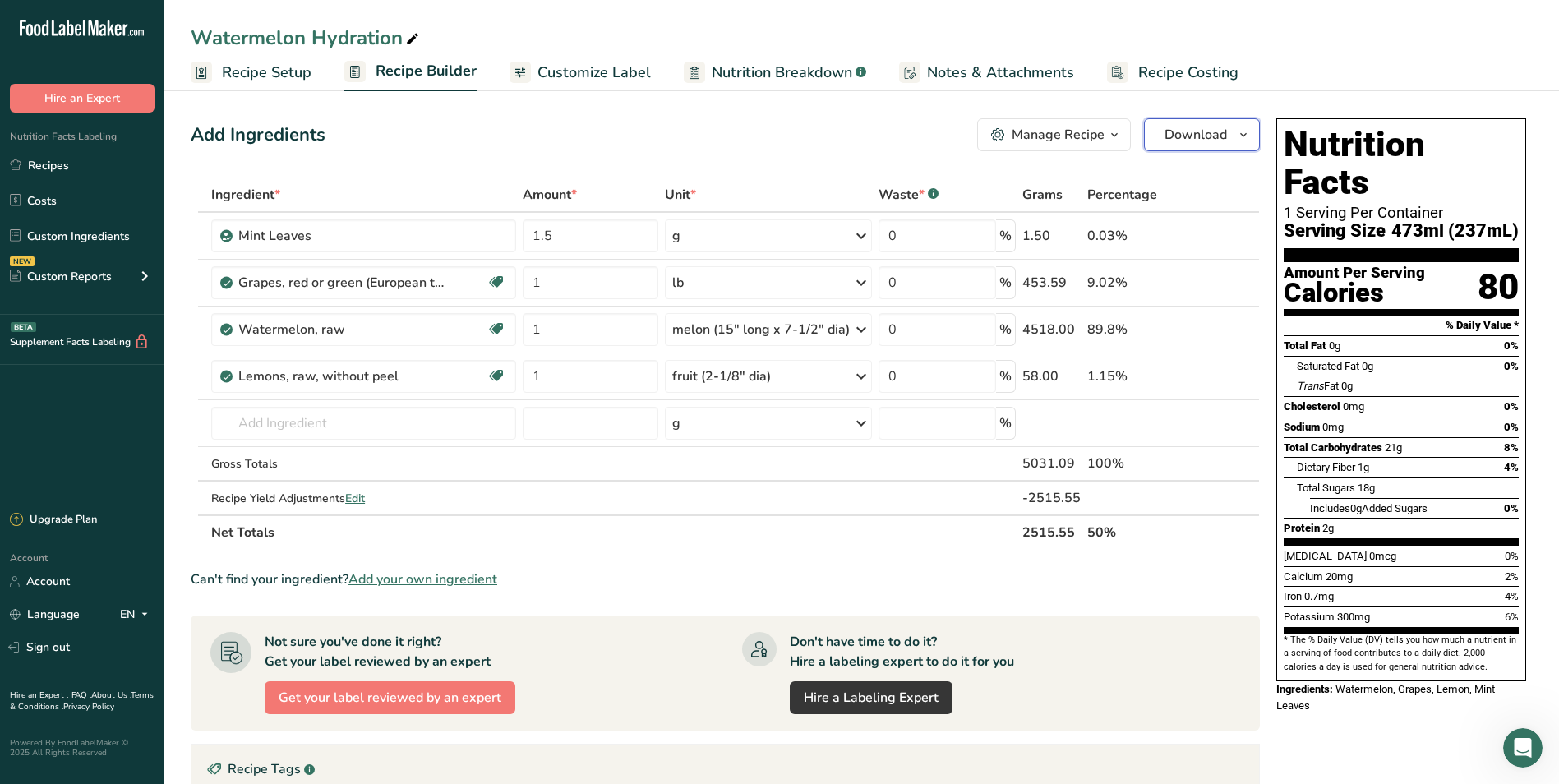
click at [1234, 133] on span "button" at bounding box center [1243, 135] width 20 height 20
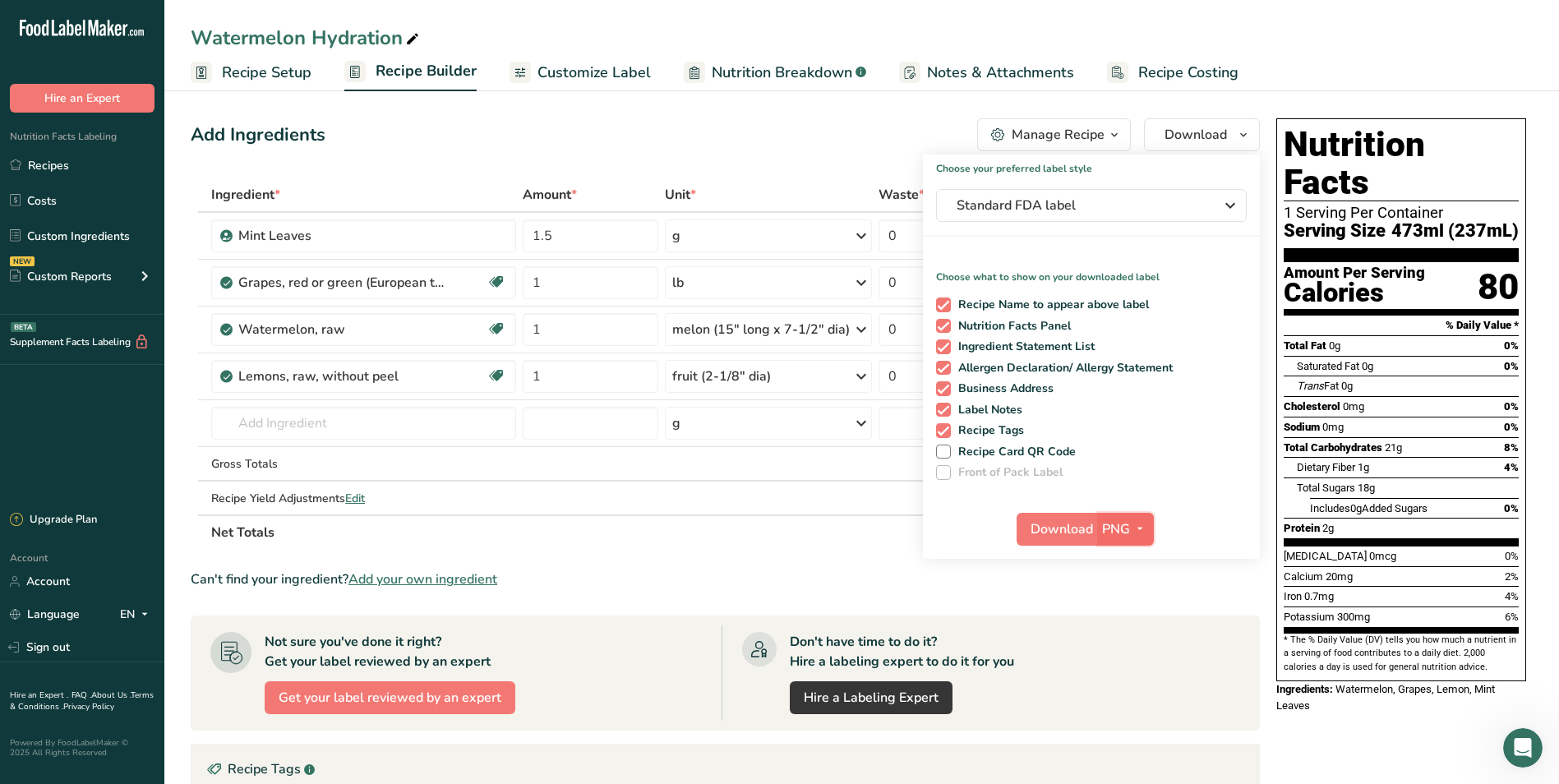
click at [1140, 526] on icon "button" at bounding box center [1139, 528] width 14 height 21
click at [1127, 615] on link "SVG" at bounding box center [1127, 616] width 52 height 27
click at [1070, 531] on span "Download" at bounding box center [1061, 529] width 62 height 20
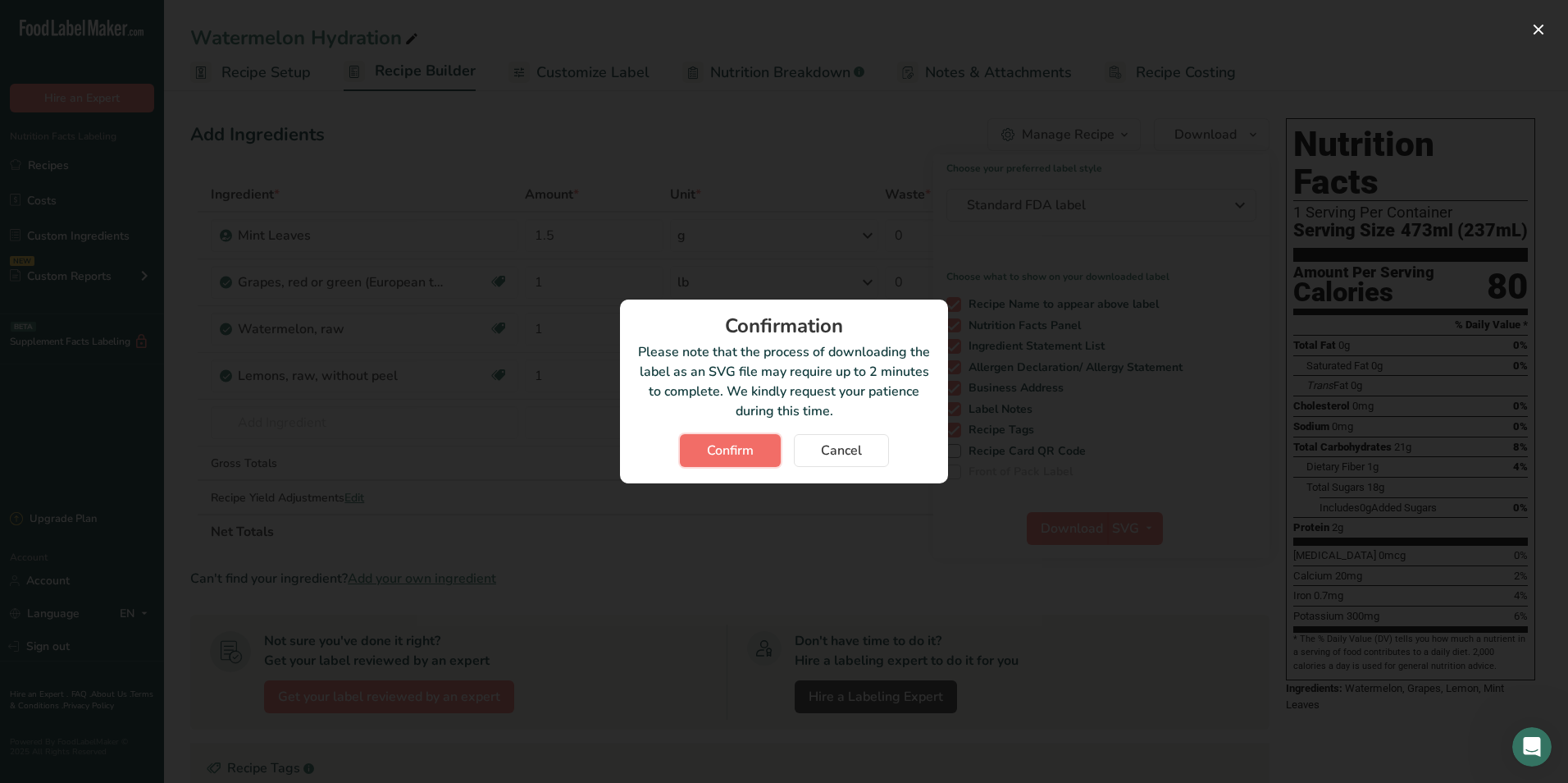
click at [748, 440] on button "Confirm" at bounding box center [730, 450] width 101 height 32
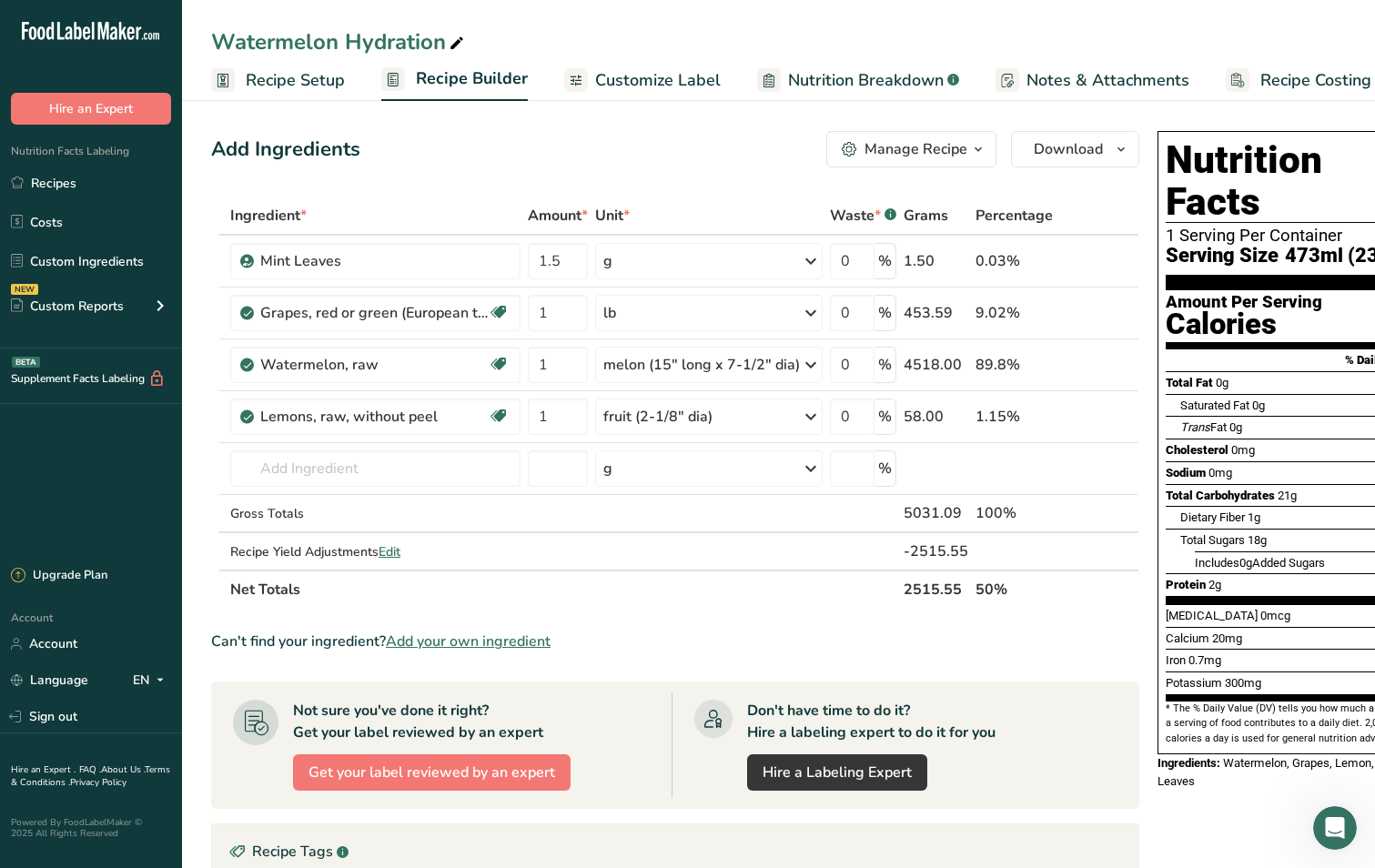
click at [700, 77] on span "Customize Label" at bounding box center [658, 80] width 126 height 25
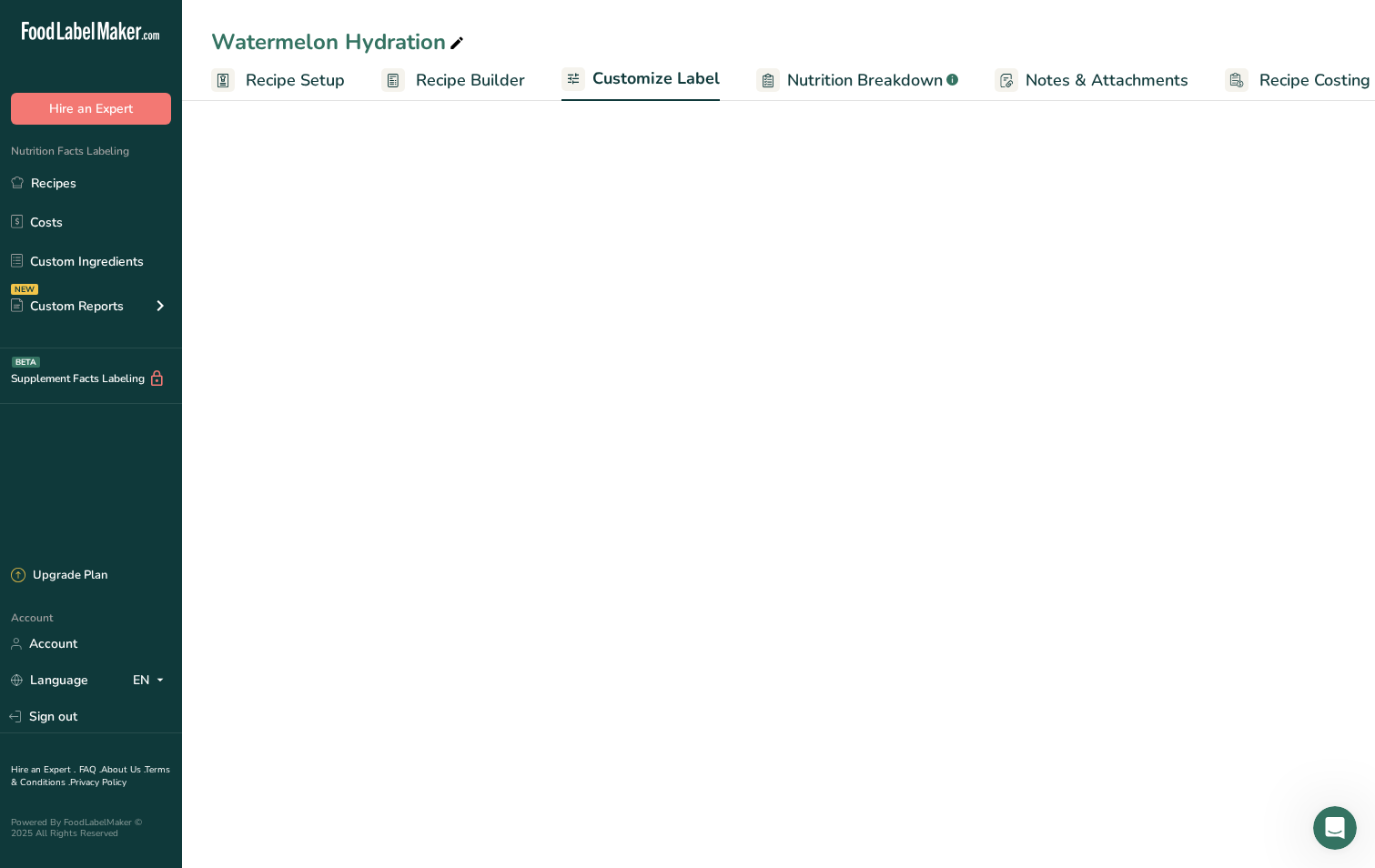
scroll to position [0, 25]
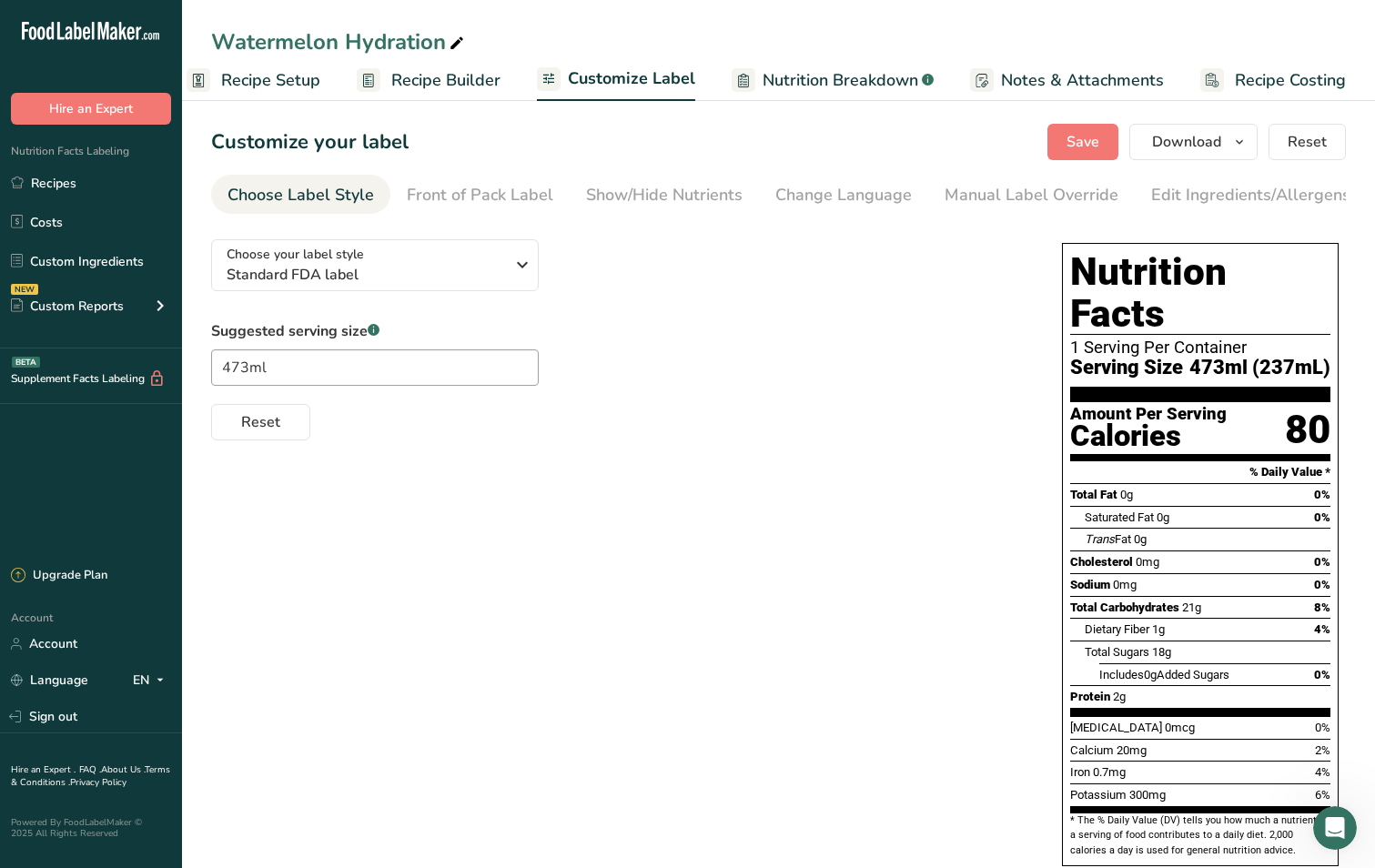
click at [1282, 356] on span "473ml (237mL)" at bounding box center [1259, 367] width 141 height 23
drag, startPoint x: 1323, startPoint y: 335, endPoint x: 1261, endPoint y: 316, distance: 64.8
click at [1261, 316] on section "Nutrition Facts 1 Serving Per Container Serving Size 473ml (237mL)" at bounding box center [1199, 326] width 260 height 151
click at [1261, 338] on div "1 Serving Per Container" at bounding box center [1199, 347] width 260 height 18
drag, startPoint x: 1255, startPoint y: 323, endPoint x: 1327, endPoint y: 324, distance: 72.0
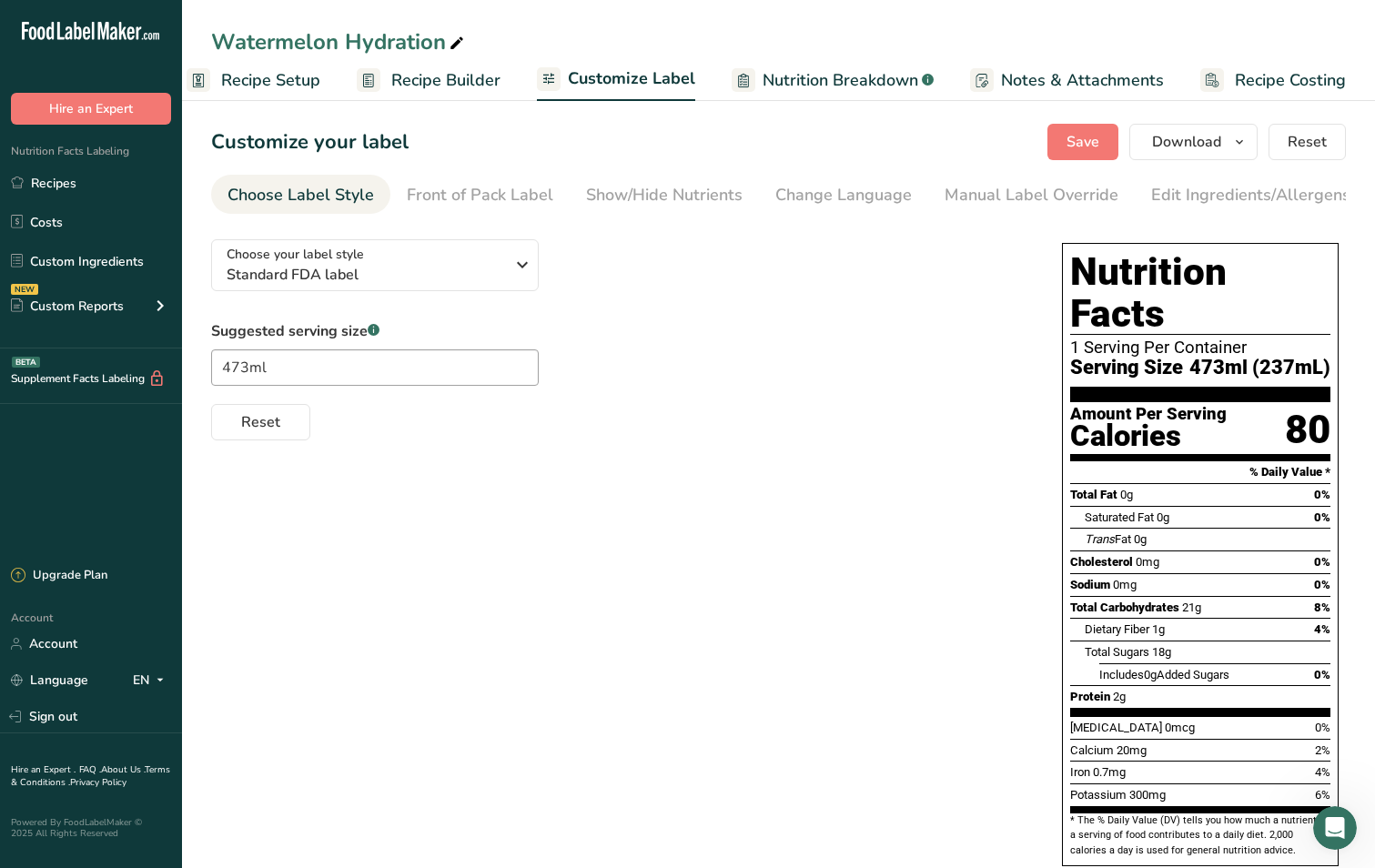
click at [1327, 356] on span "473ml (237mL)" at bounding box center [1259, 367] width 141 height 23
click at [810, 85] on span "Nutrition Breakdown" at bounding box center [840, 80] width 156 height 25
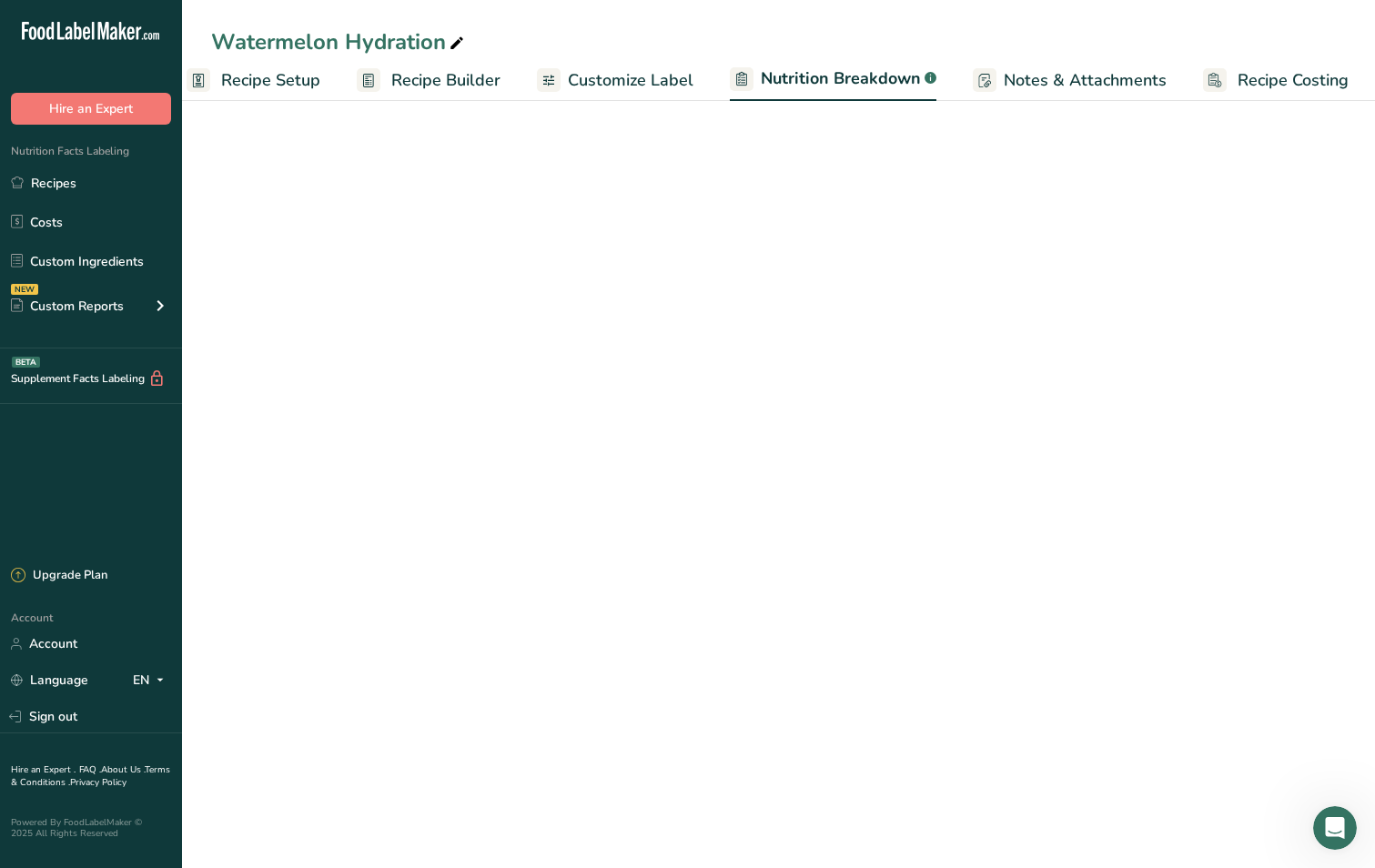
scroll to position [0, 26]
select select "Calories"
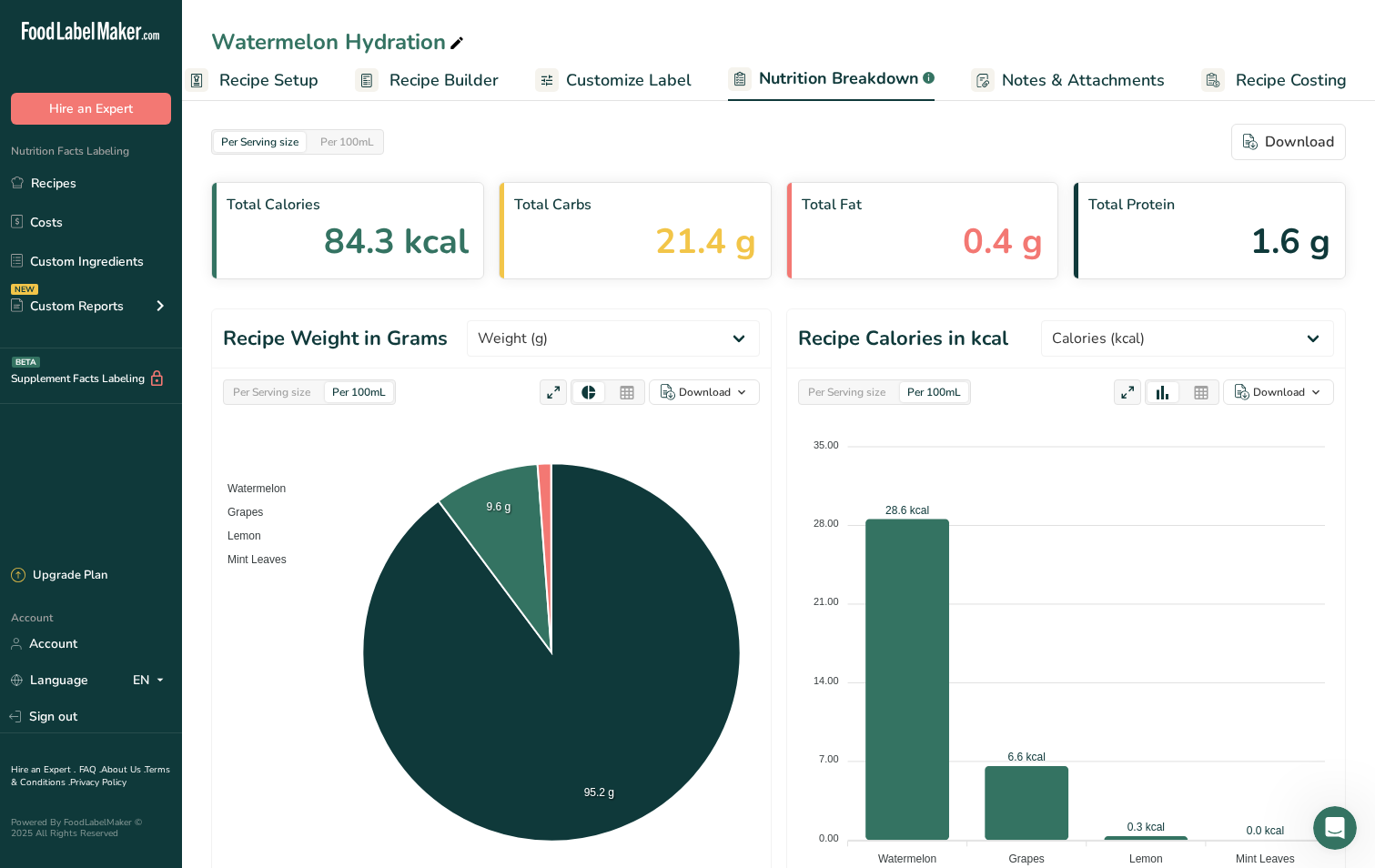
click at [460, 88] on span "Recipe Builder" at bounding box center [443, 80] width 109 height 25
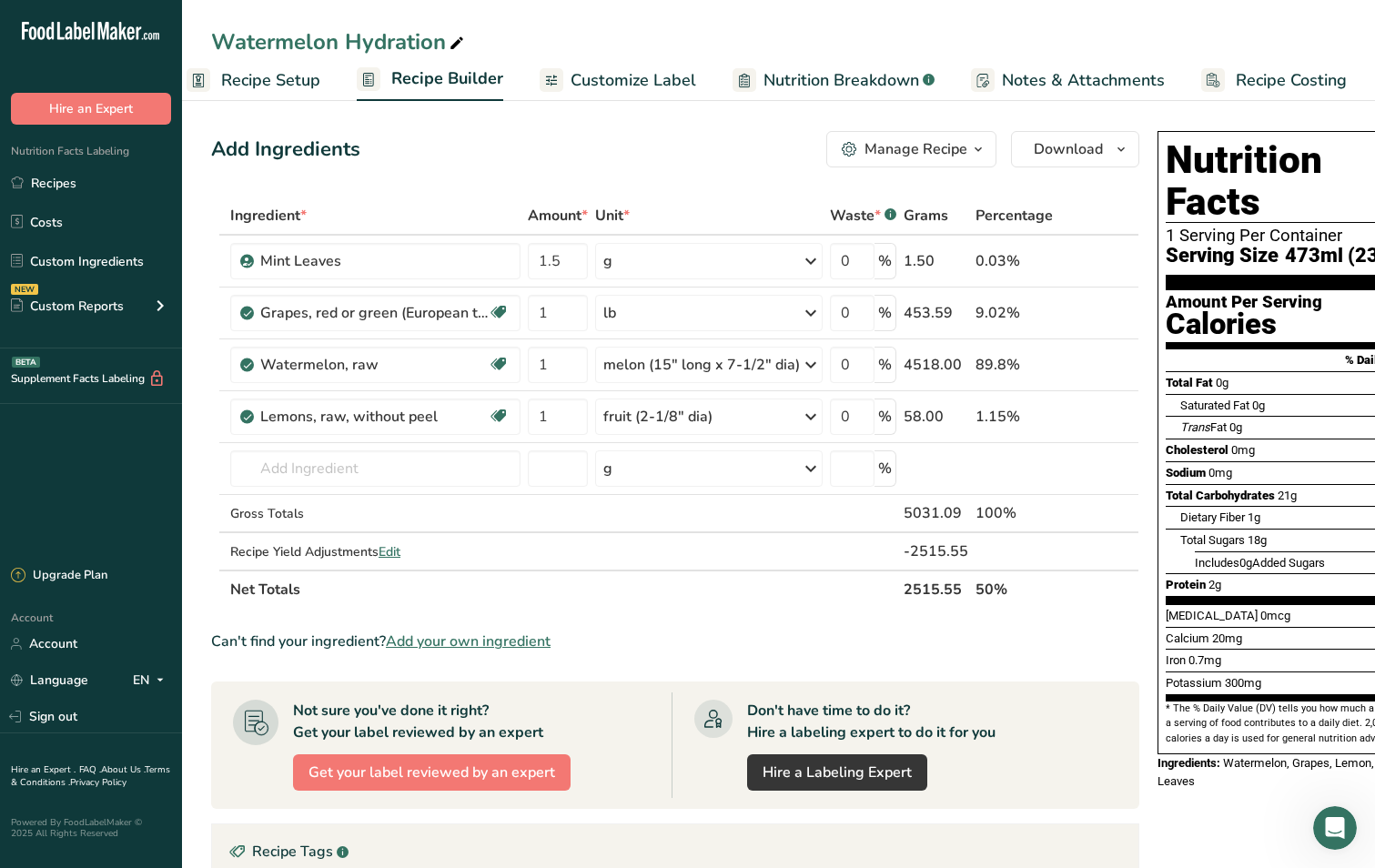
click at [1250, 77] on span "Recipe Costing" at bounding box center [1290, 80] width 111 height 25
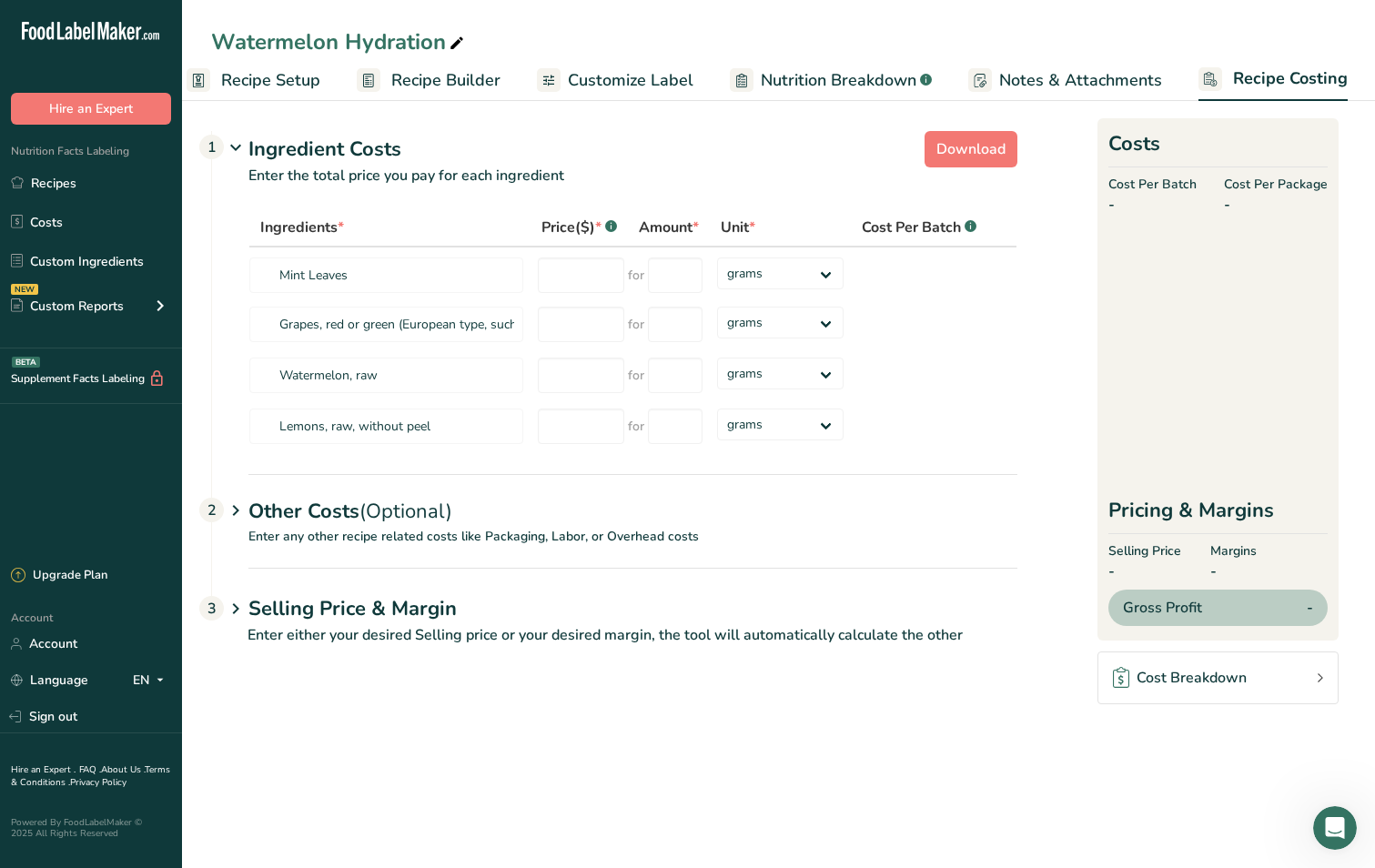
click at [1080, 72] on span "Notes & Attachments" at bounding box center [1080, 80] width 163 height 25
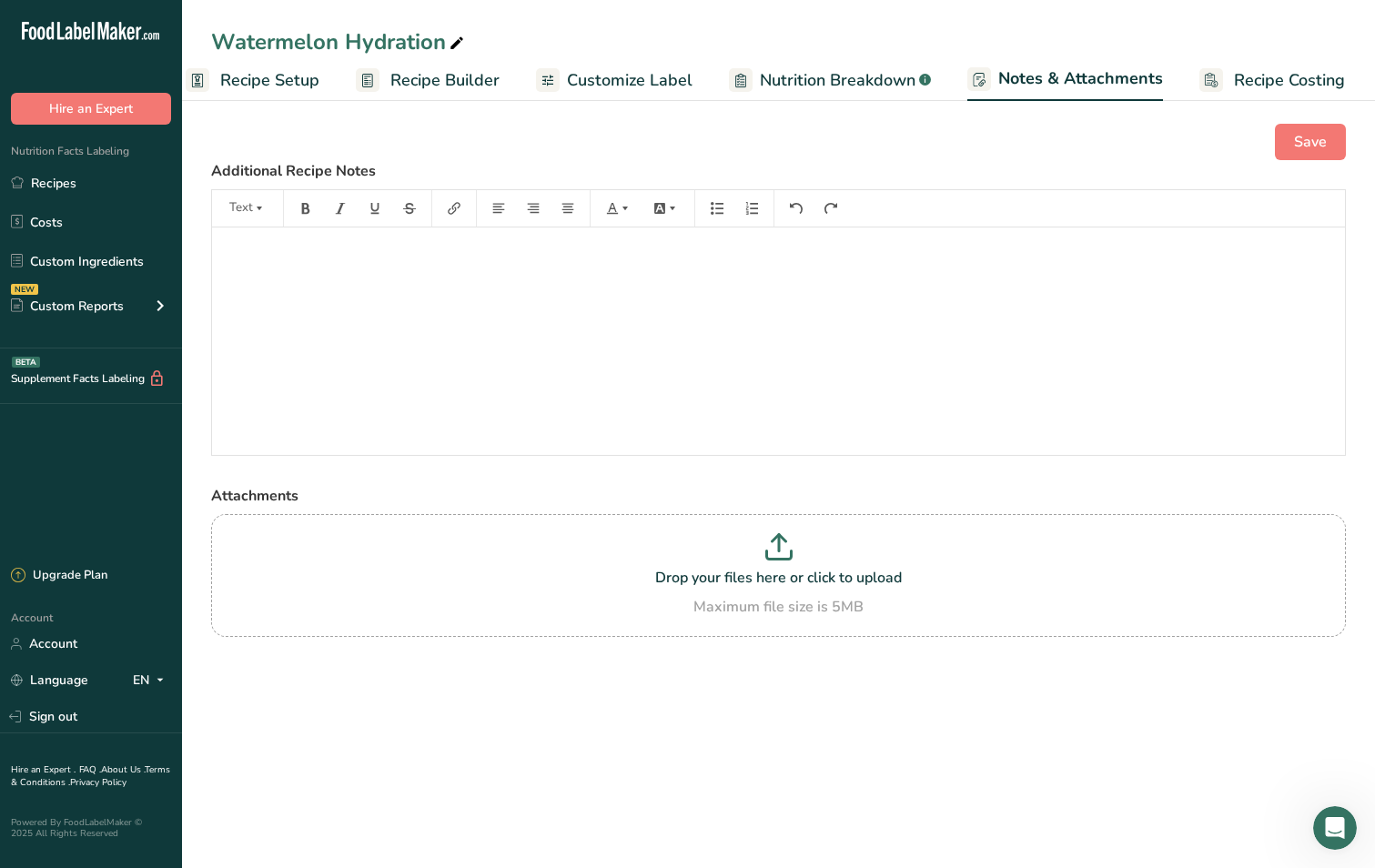
click at [871, 81] on span "Nutrition Breakdown" at bounding box center [837, 80] width 156 height 25
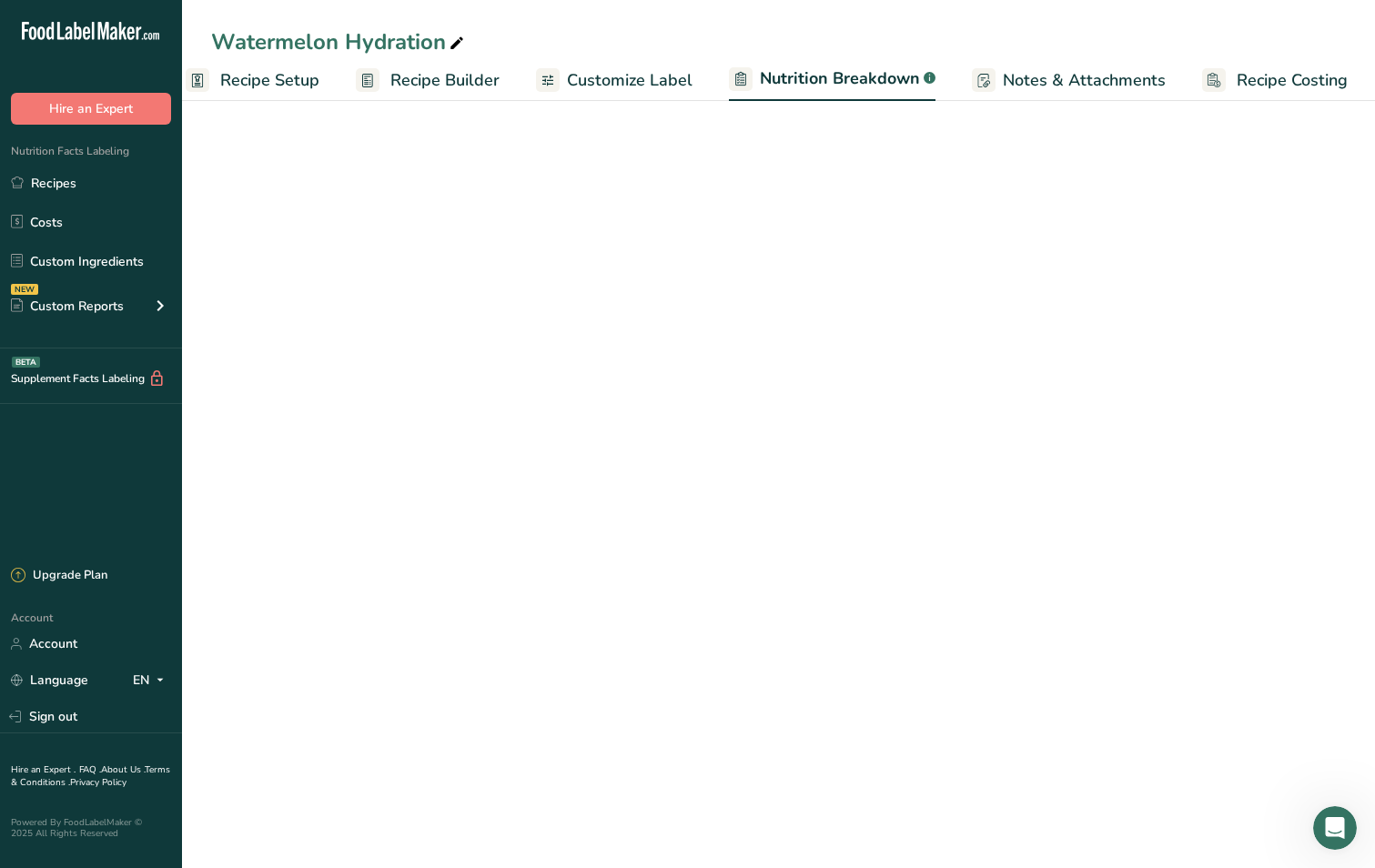
scroll to position [0, 26]
select select "Calories"
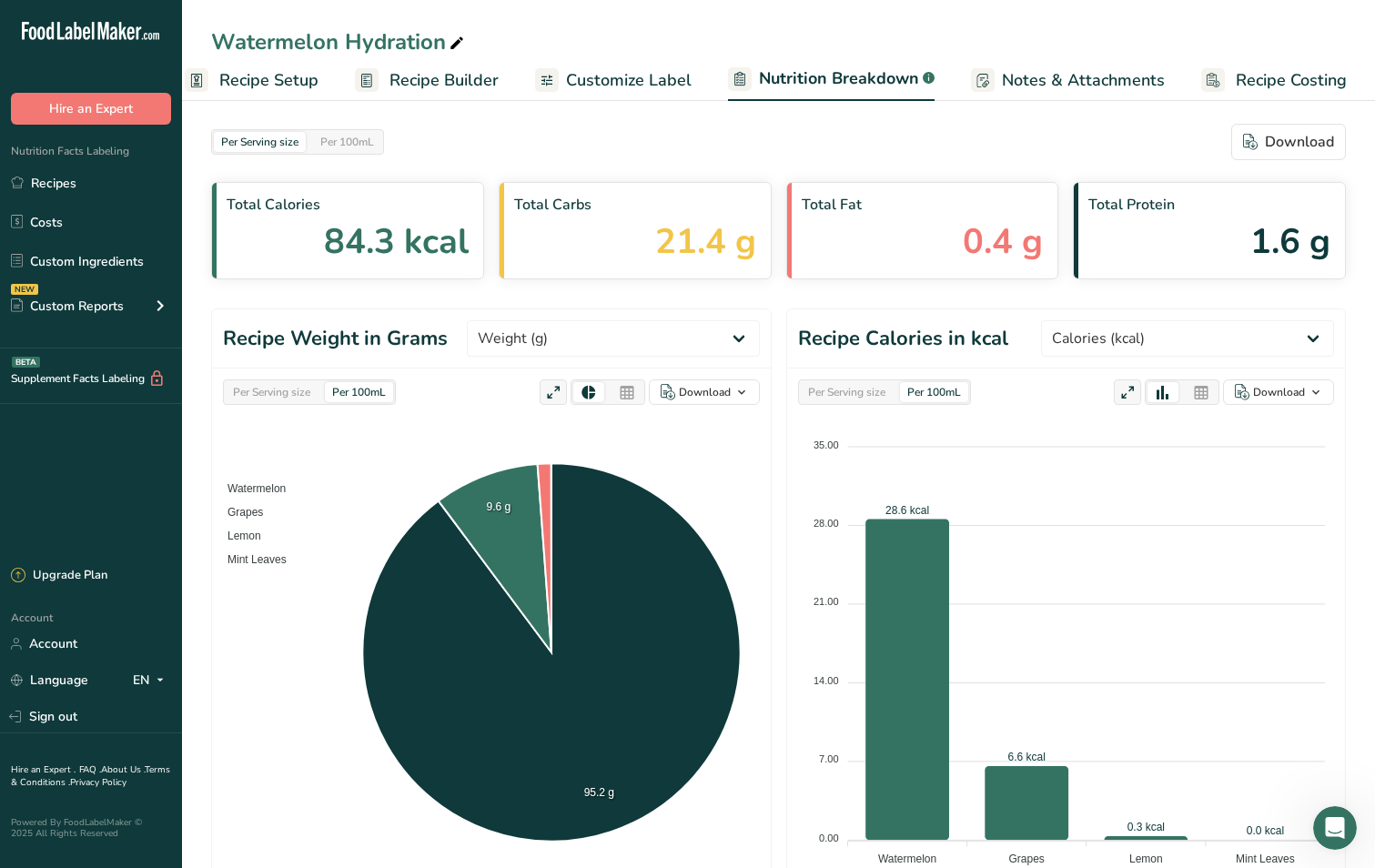
click at [640, 80] on span "Customize Label" at bounding box center [629, 80] width 126 height 25
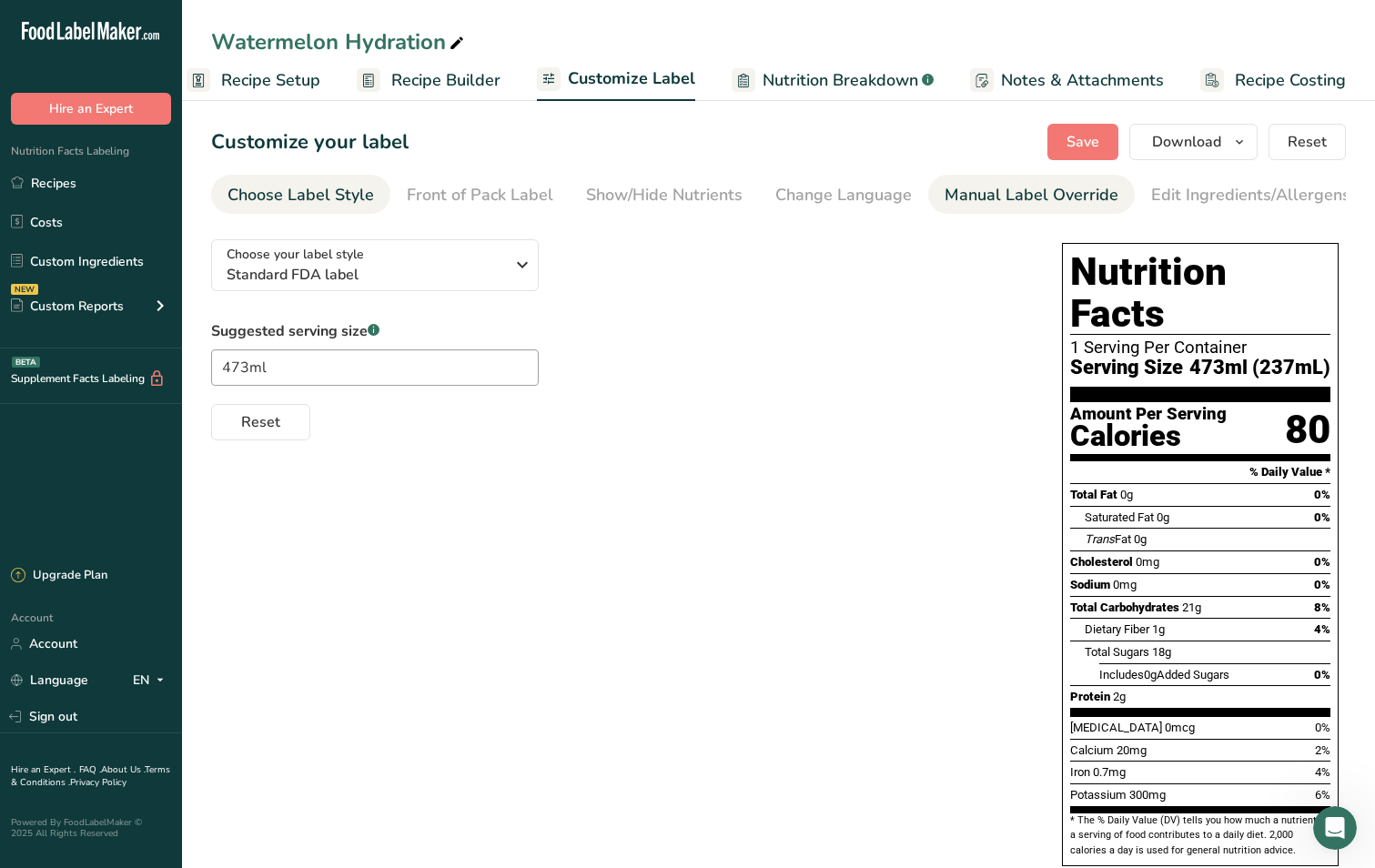
click at [968, 179] on link "Manual Label Override" at bounding box center [1031, 195] width 174 height 41
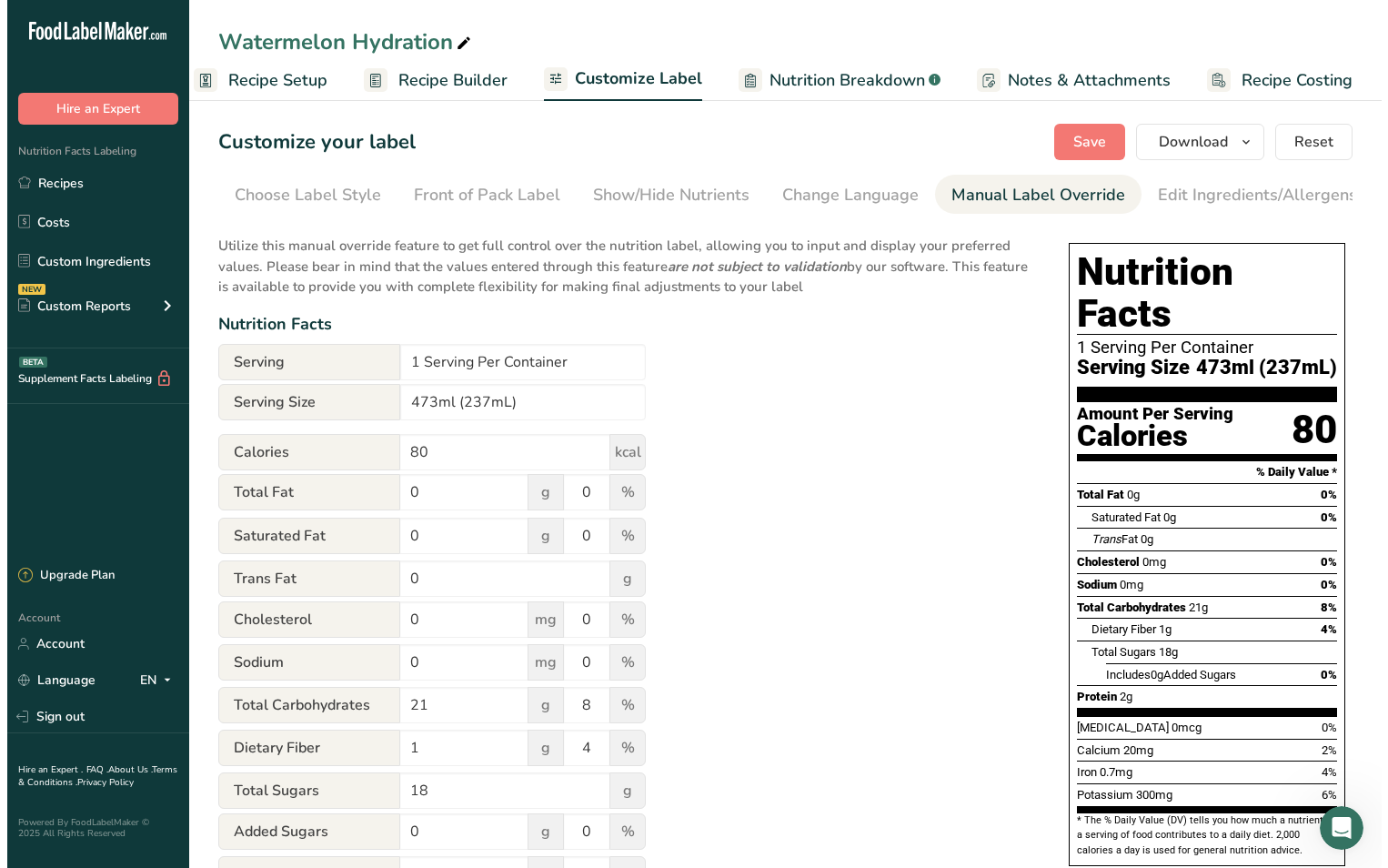
scroll to position [0, 188]
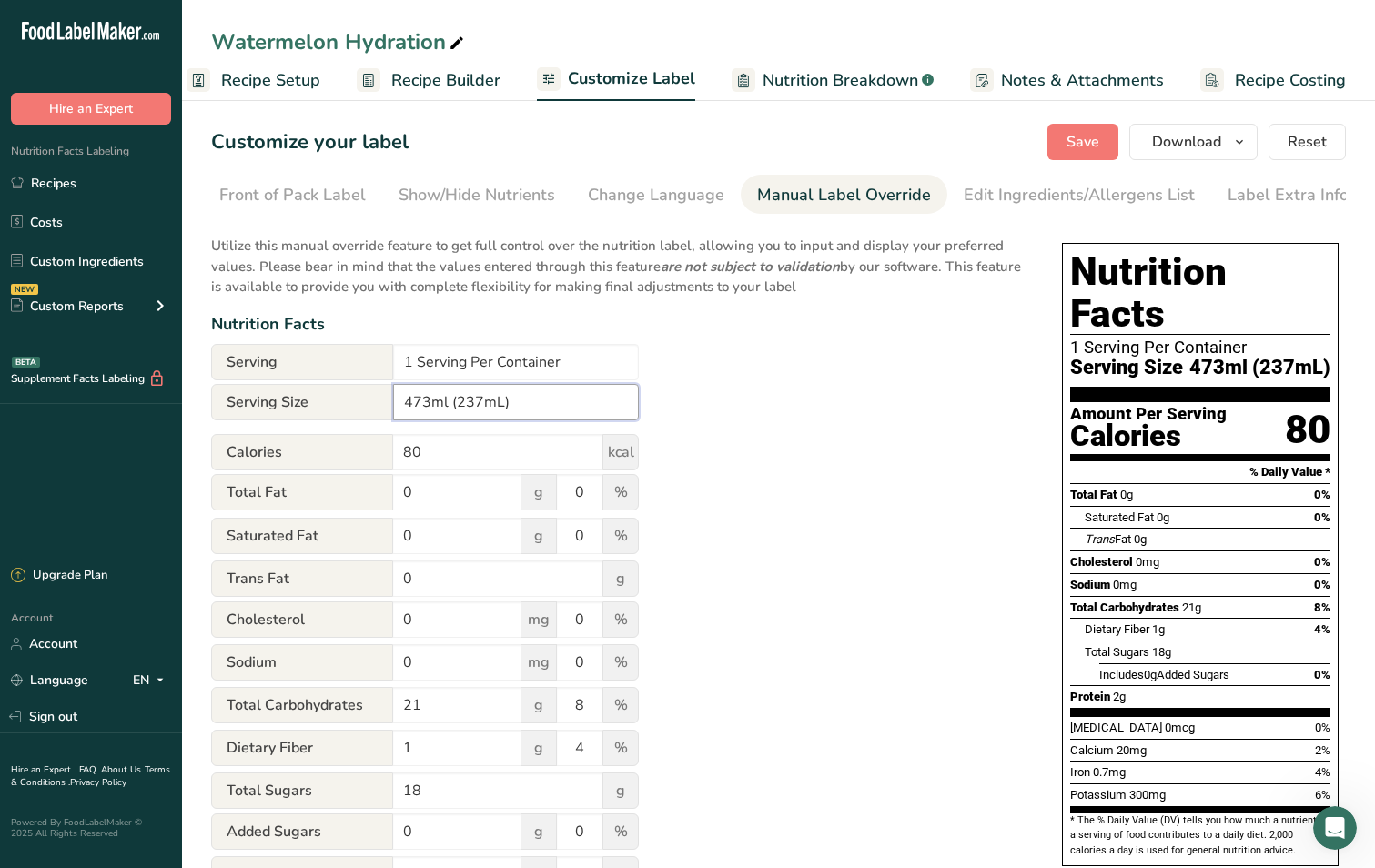
click at [521, 405] on input "473ml (237mL)" at bounding box center [516, 402] width 245 height 36
click at [1080, 142] on span "Save" at bounding box center [1083, 142] width 33 height 22
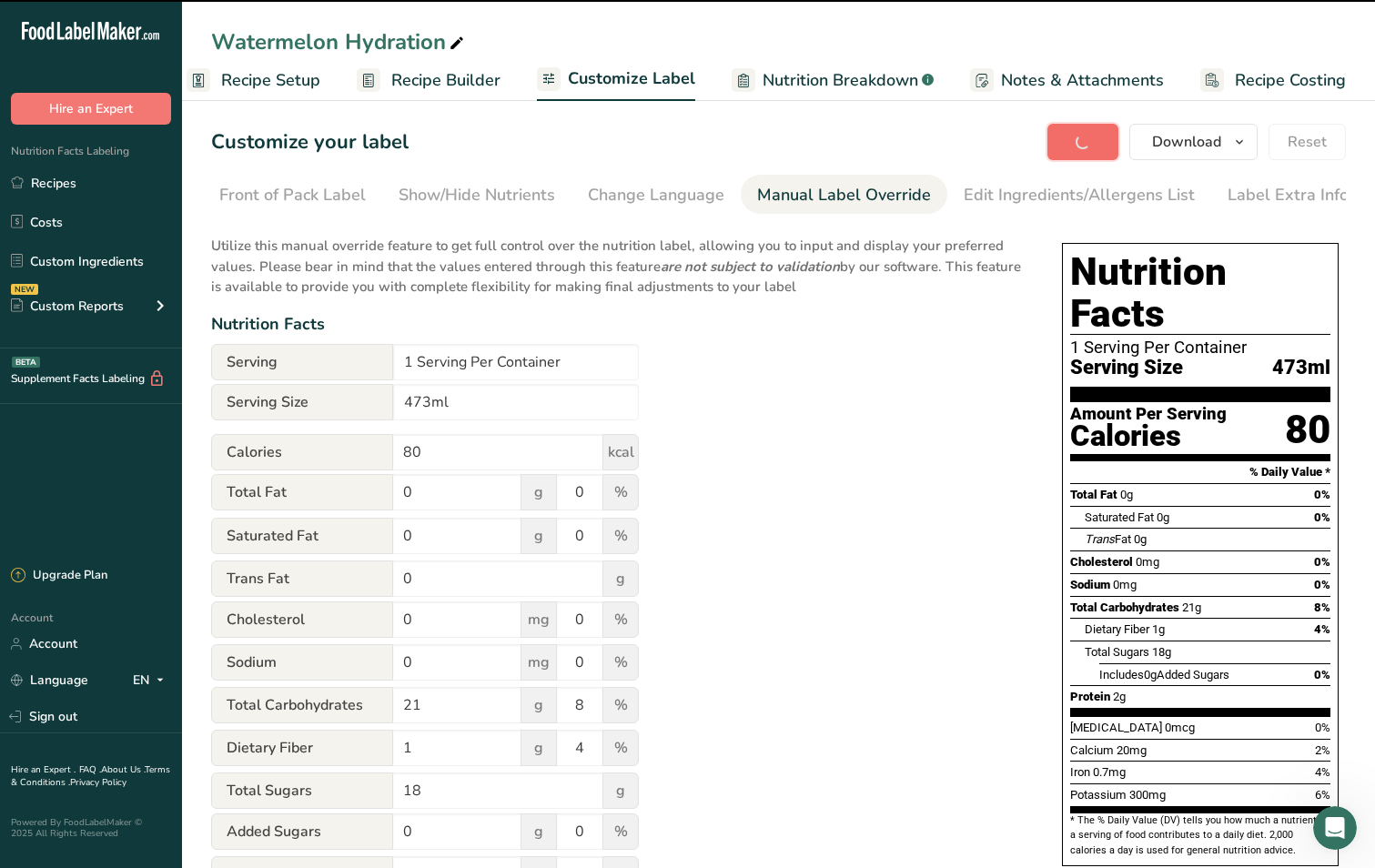
type input "473ml"
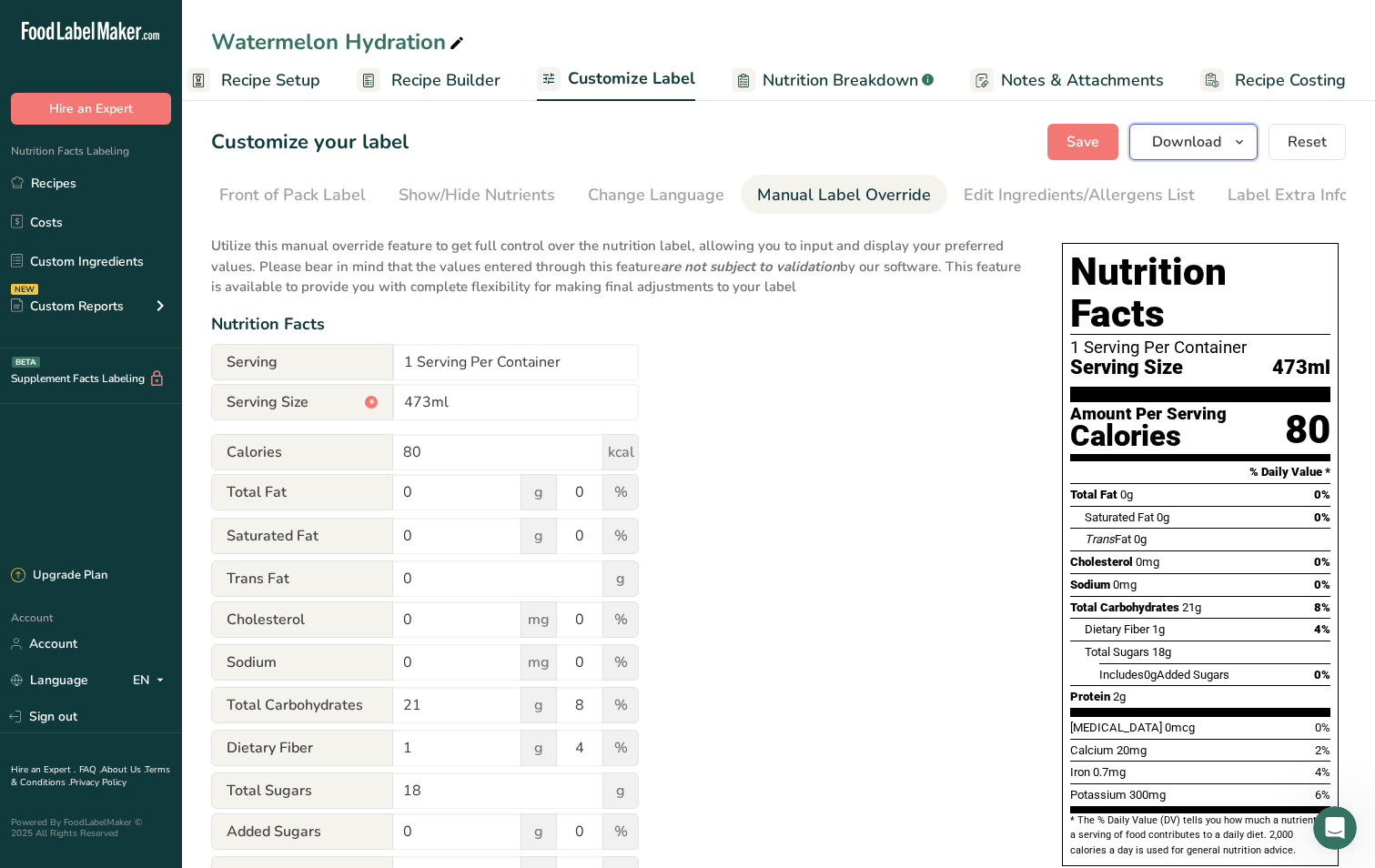
click at [1238, 139] on icon "button" at bounding box center [1238, 142] width 15 height 23
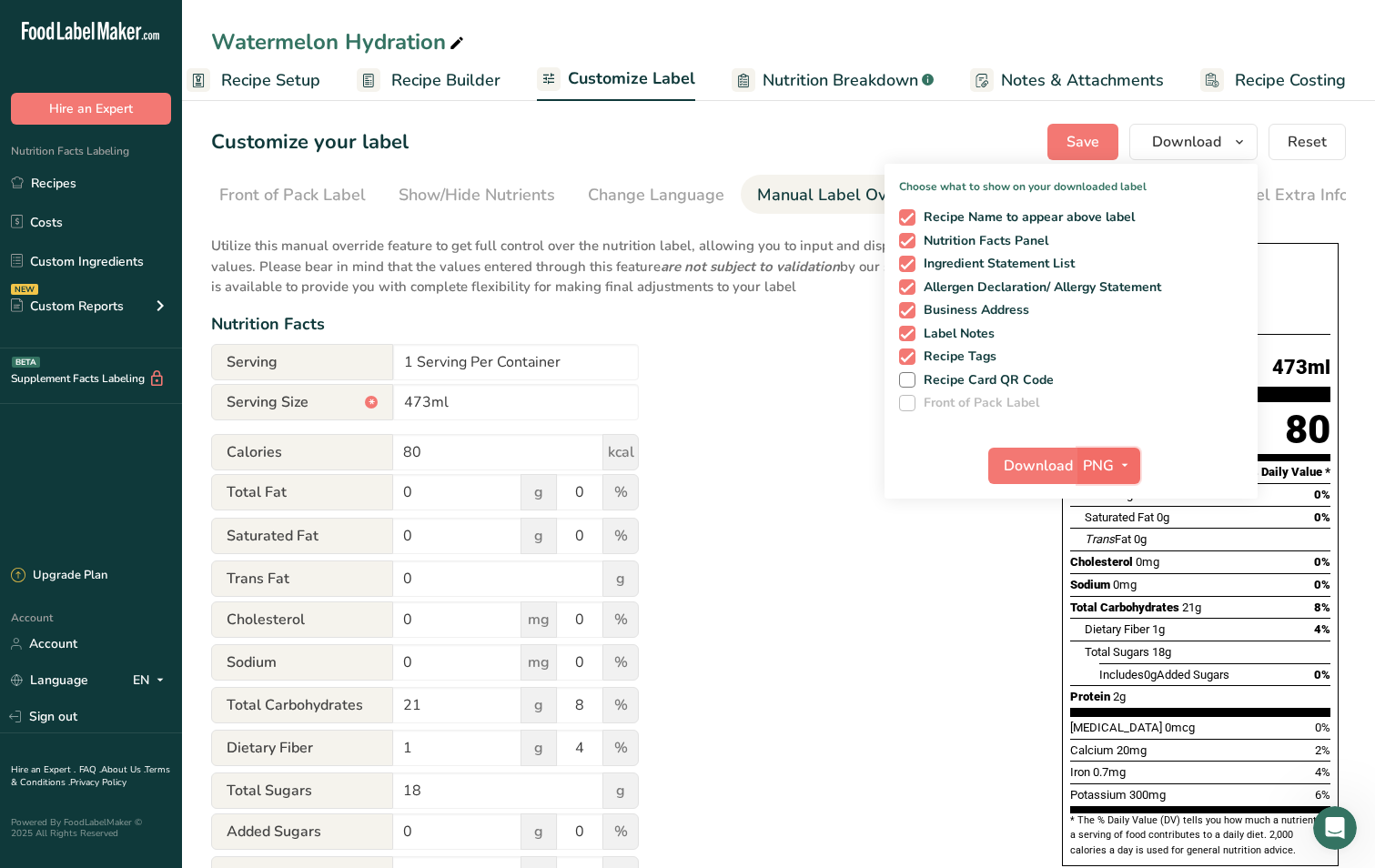
click at [1125, 464] on icon "button" at bounding box center [1125, 465] width 15 height 23
click at [1115, 560] on link "SVG" at bounding box center [1111, 563] width 58 height 30
click at [917, 376] on span "Recipe Card QR Code" at bounding box center [984, 380] width 139 height 16
click at [911, 376] on input "Recipe Card QR Code" at bounding box center [905, 380] width 12 height 12
click at [909, 379] on span at bounding box center [907, 380] width 16 height 16
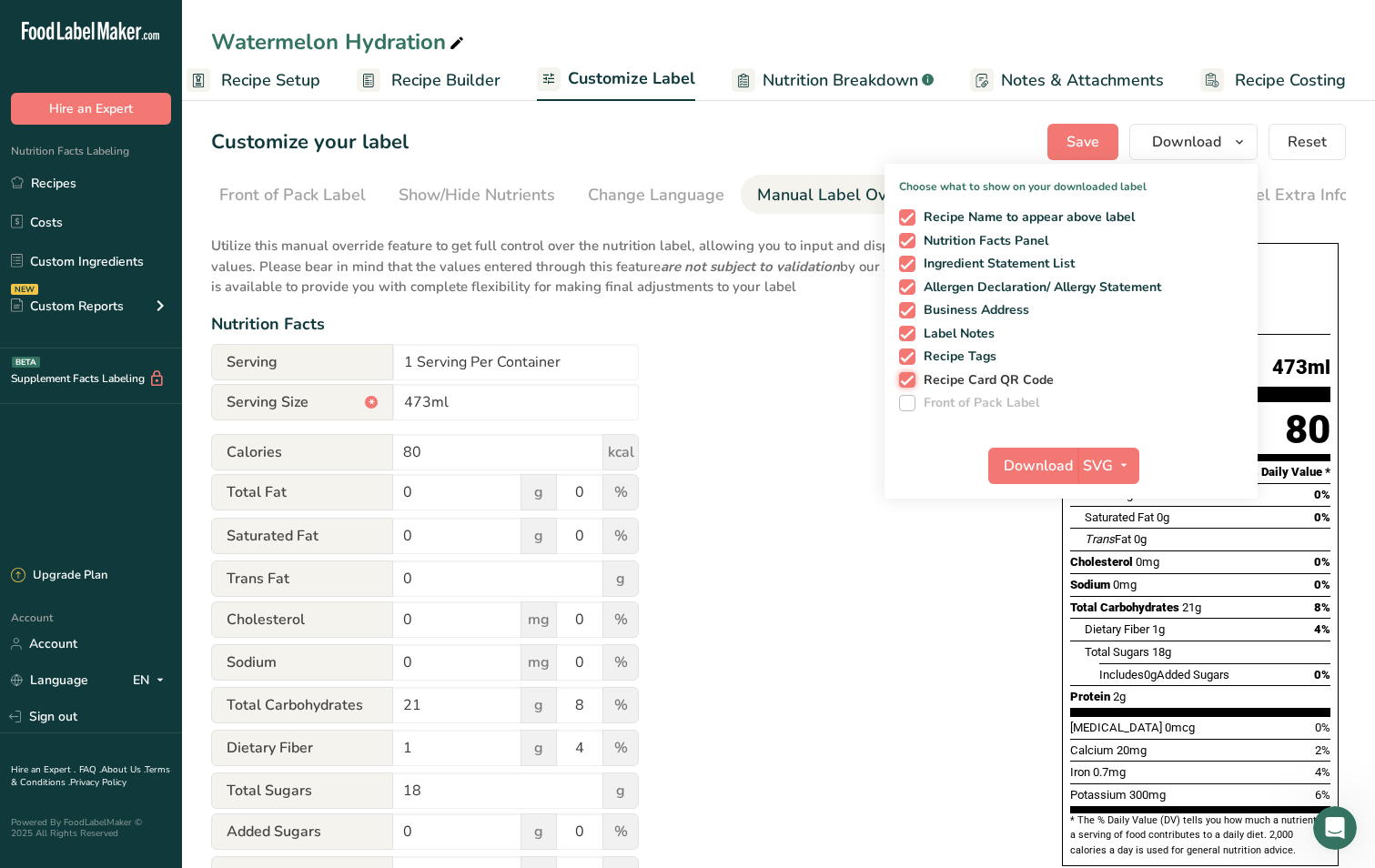
click at [909, 379] on input "Recipe Card QR Code" at bounding box center [905, 380] width 12 height 12
checkbox input "false"
click at [1048, 457] on span "Download" at bounding box center [1038, 466] width 69 height 22
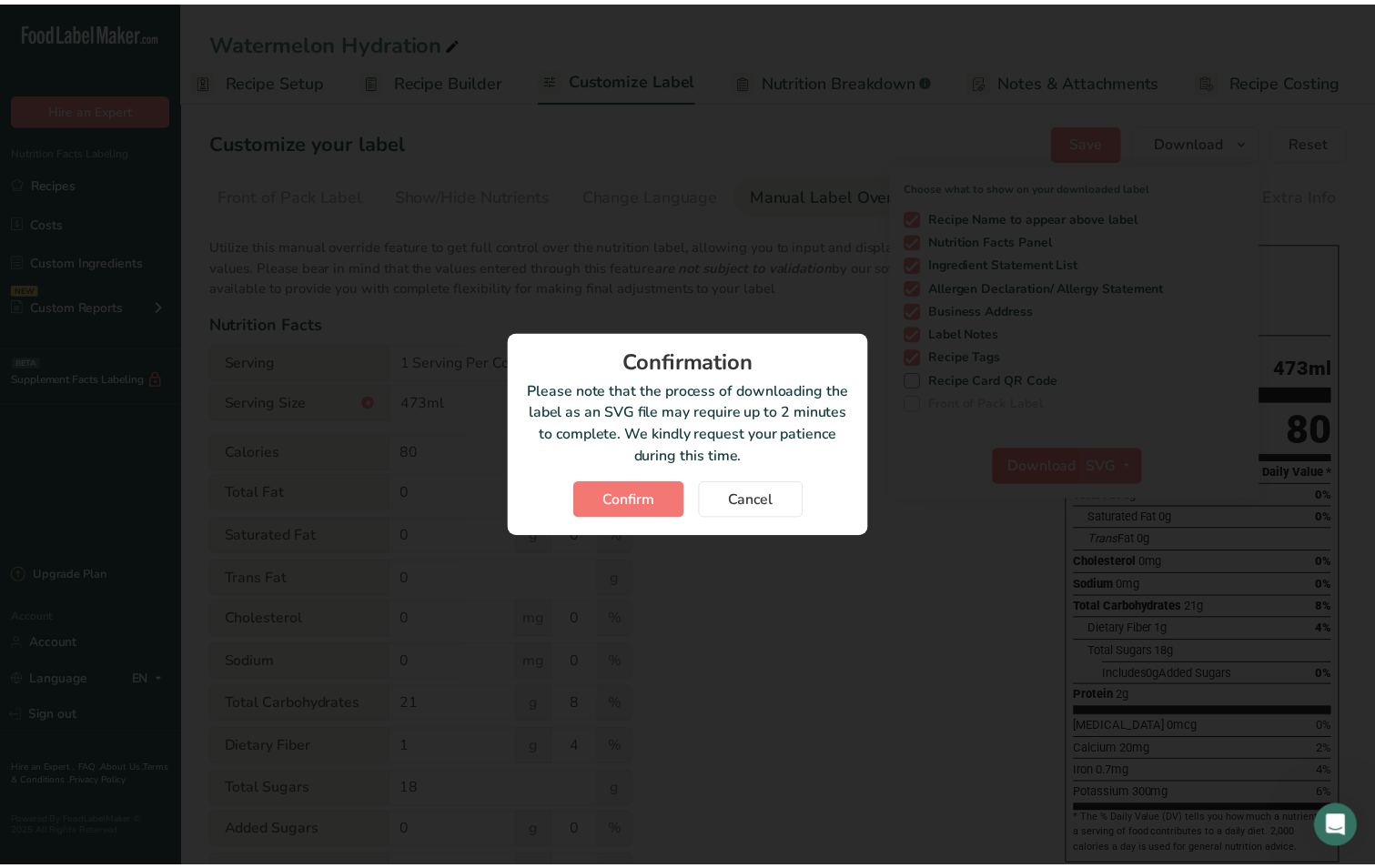
scroll to position [0, 11]
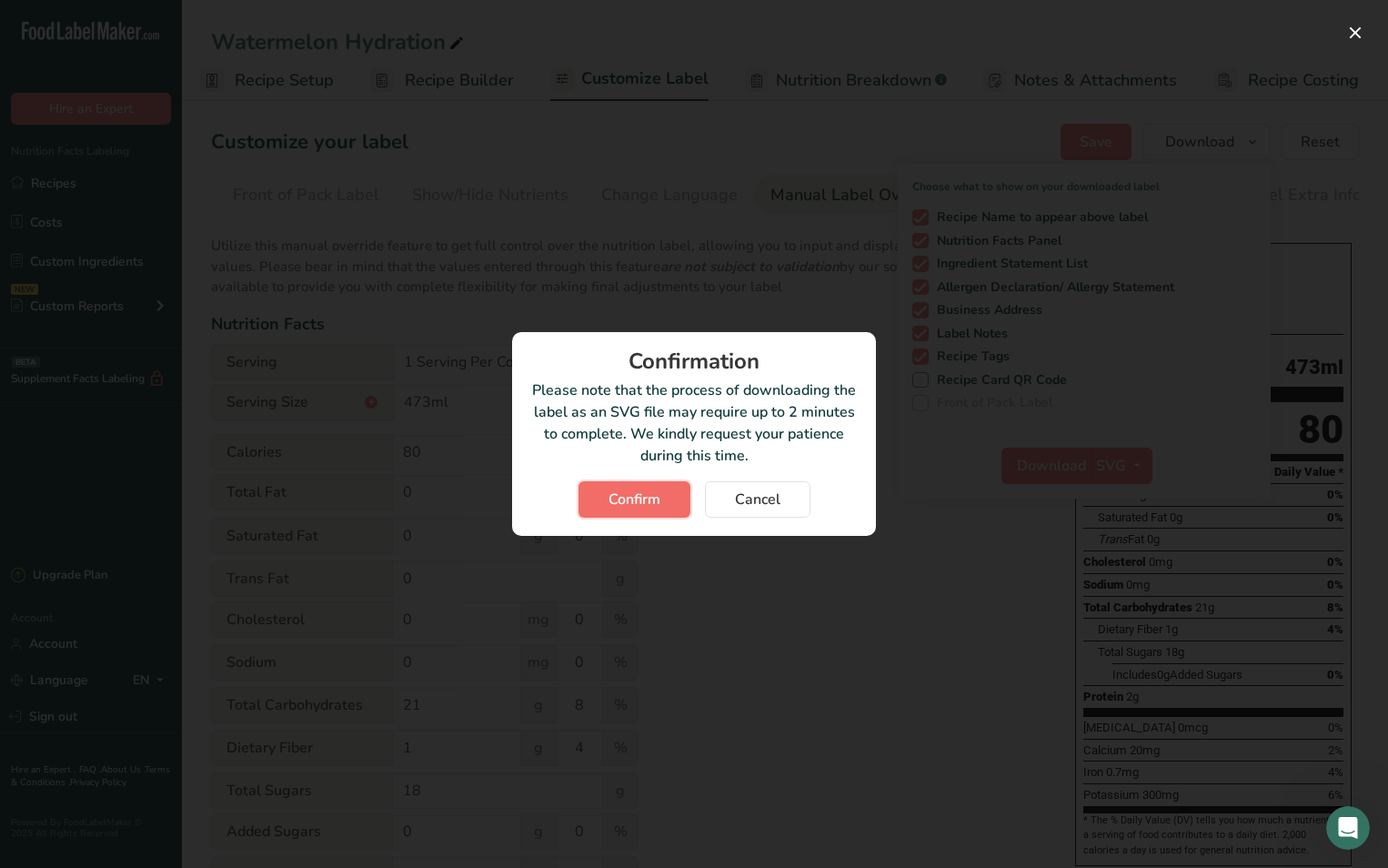
click at [627, 508] on span "Confirm" at bounding box center [635, 500] width 52 height 22
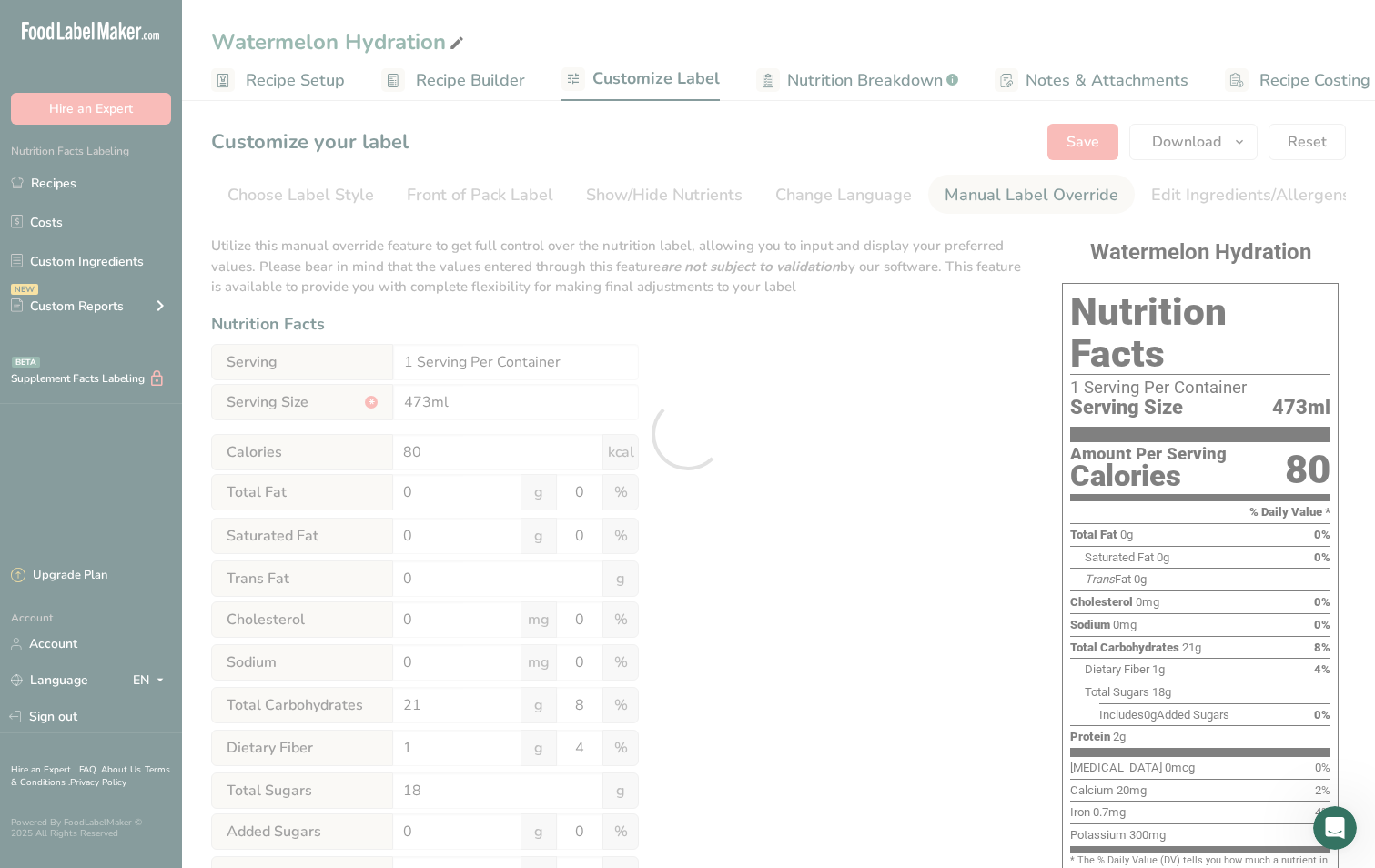
scroll to position [0, 174]
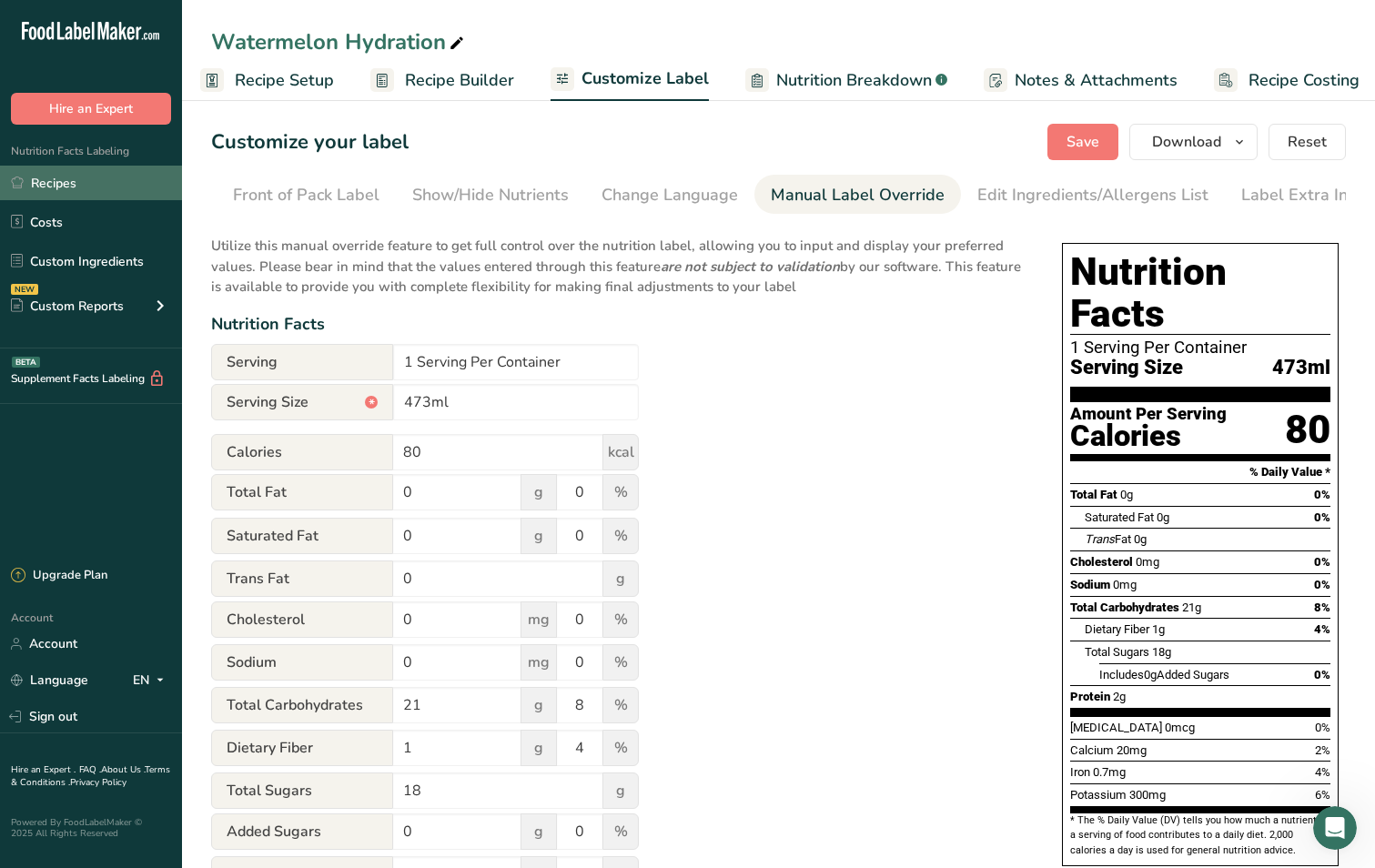
click at [57, 191] on link "Recipes" at bounding box center [91, 183] width 182 height 35
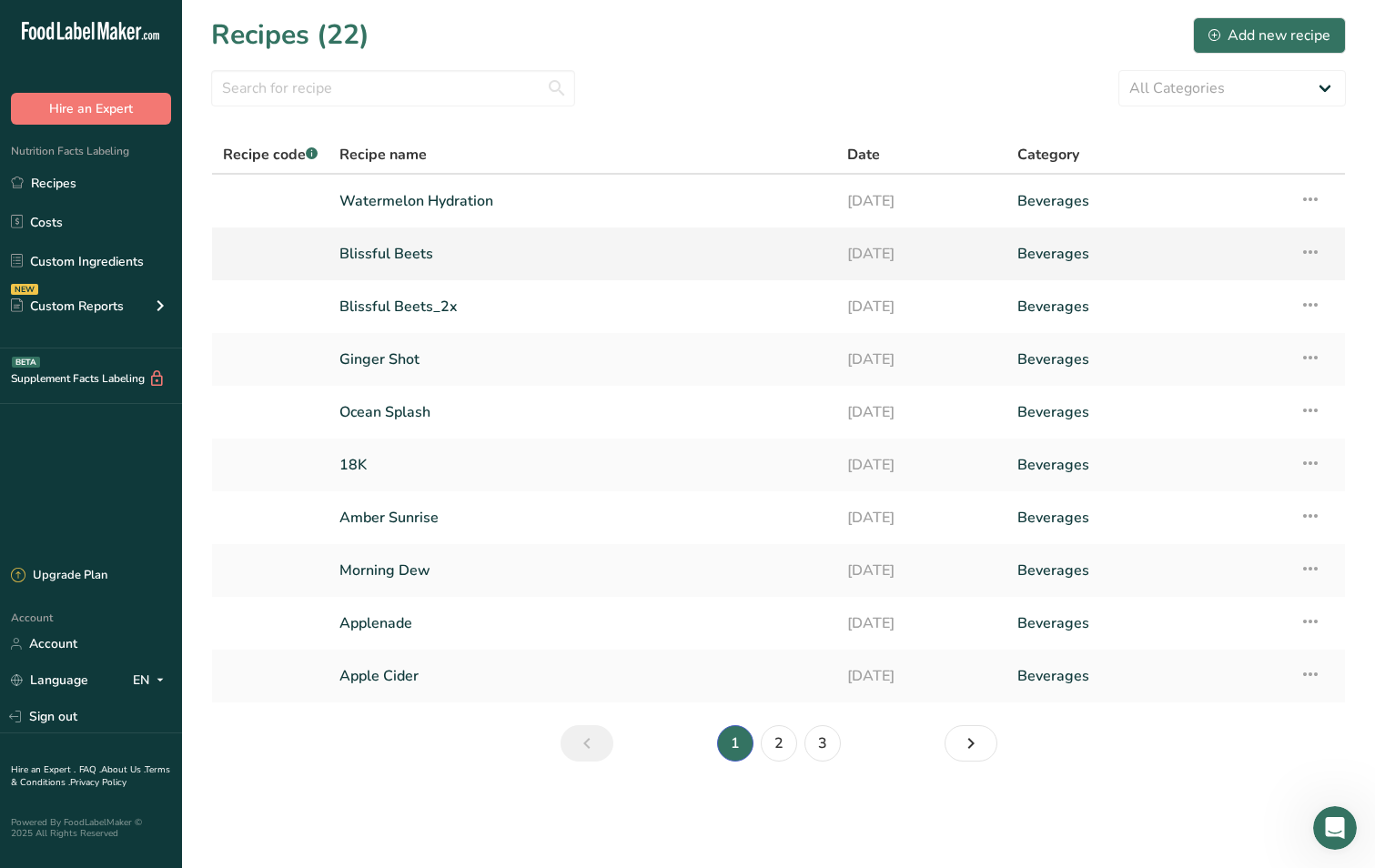
click at [385, 252] on link "Blissful Beets" at bounding box center [582, 253] width 486 height 38
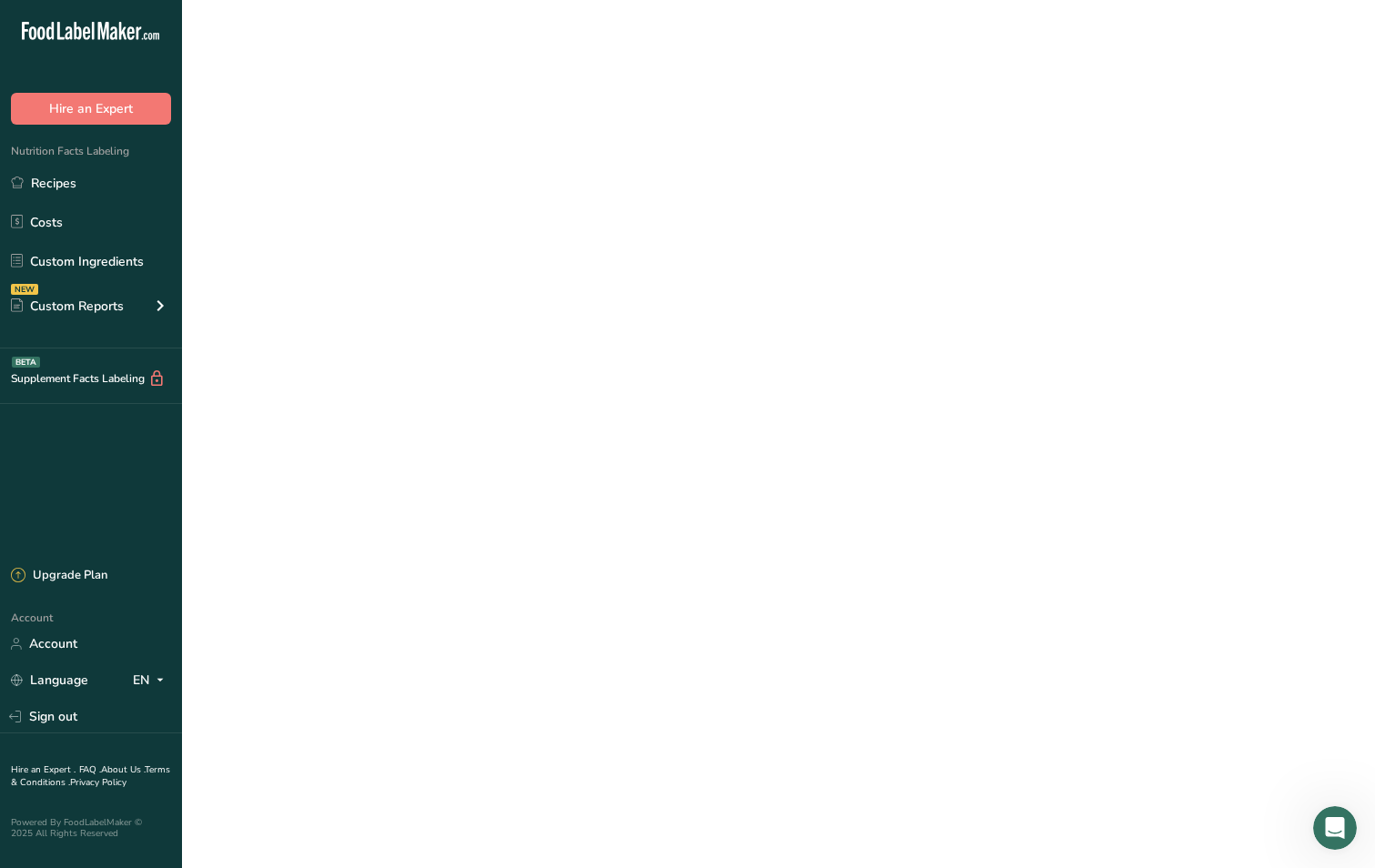
click at [385, 252] on link "Blissful Beets" at bounding box center [582, 253] width 486 height 38
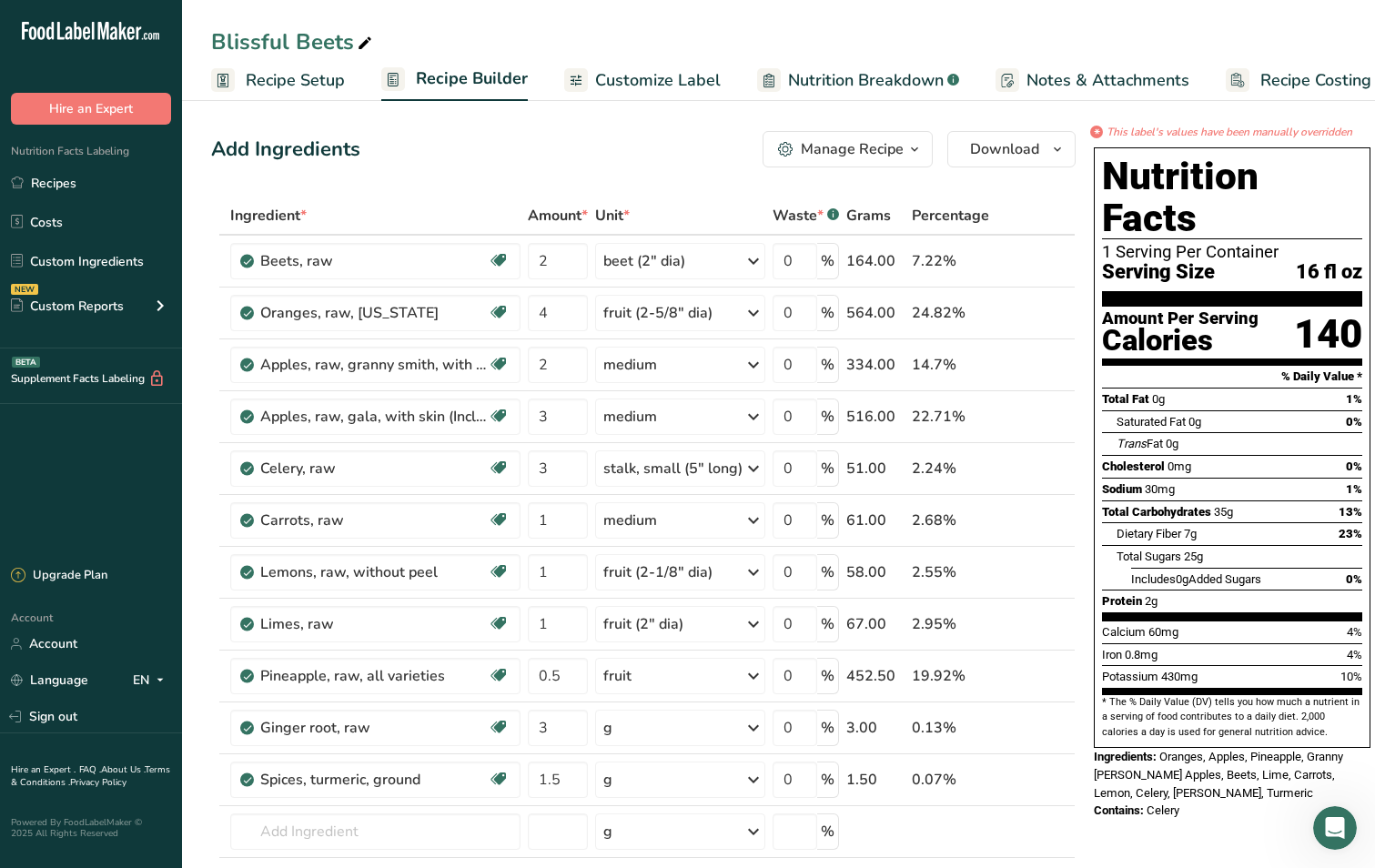
click at [629, 77] on span "Customize Label" at bounding box center [658, 80] width 126 height 25
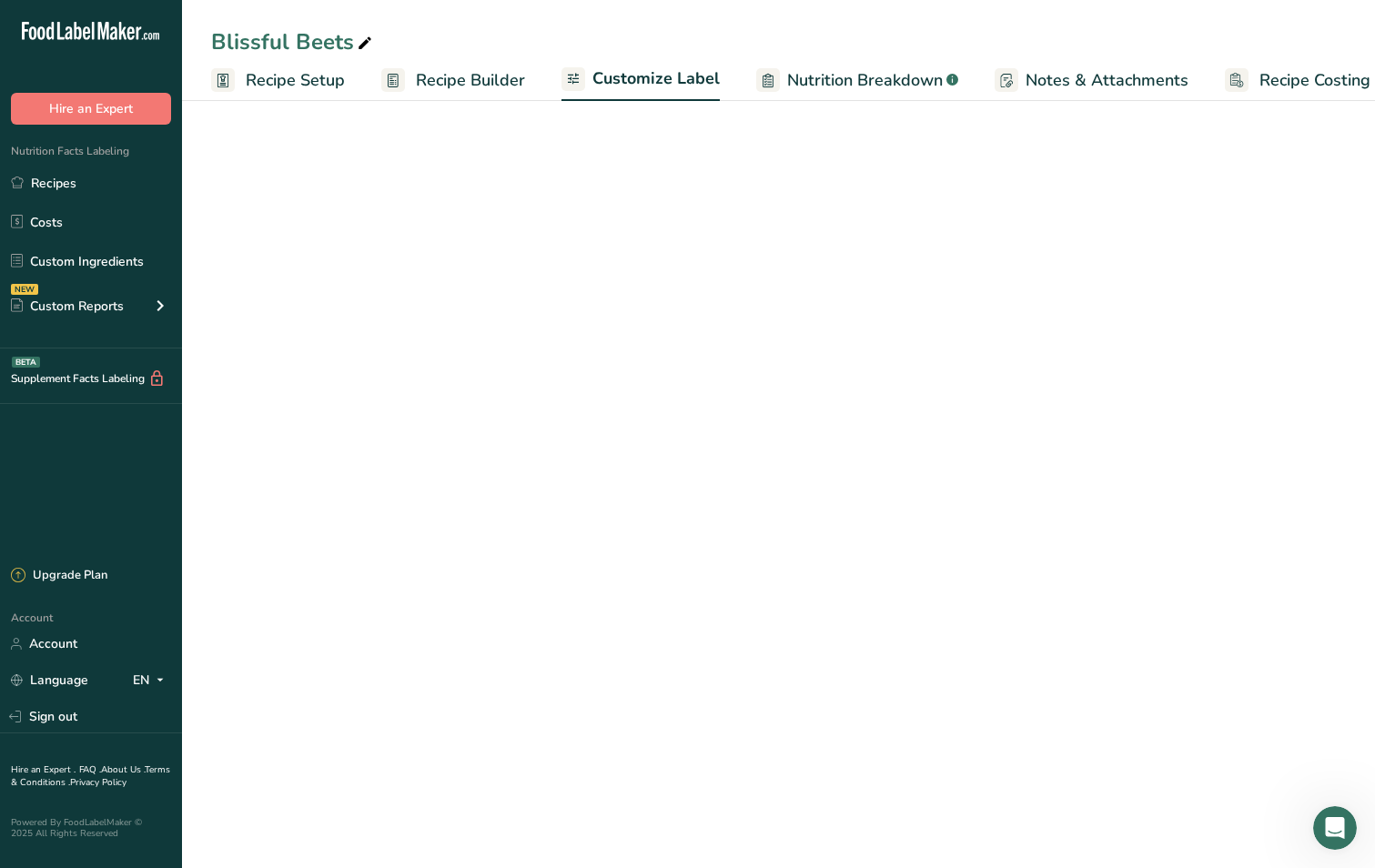
scroll to position [0, 25]
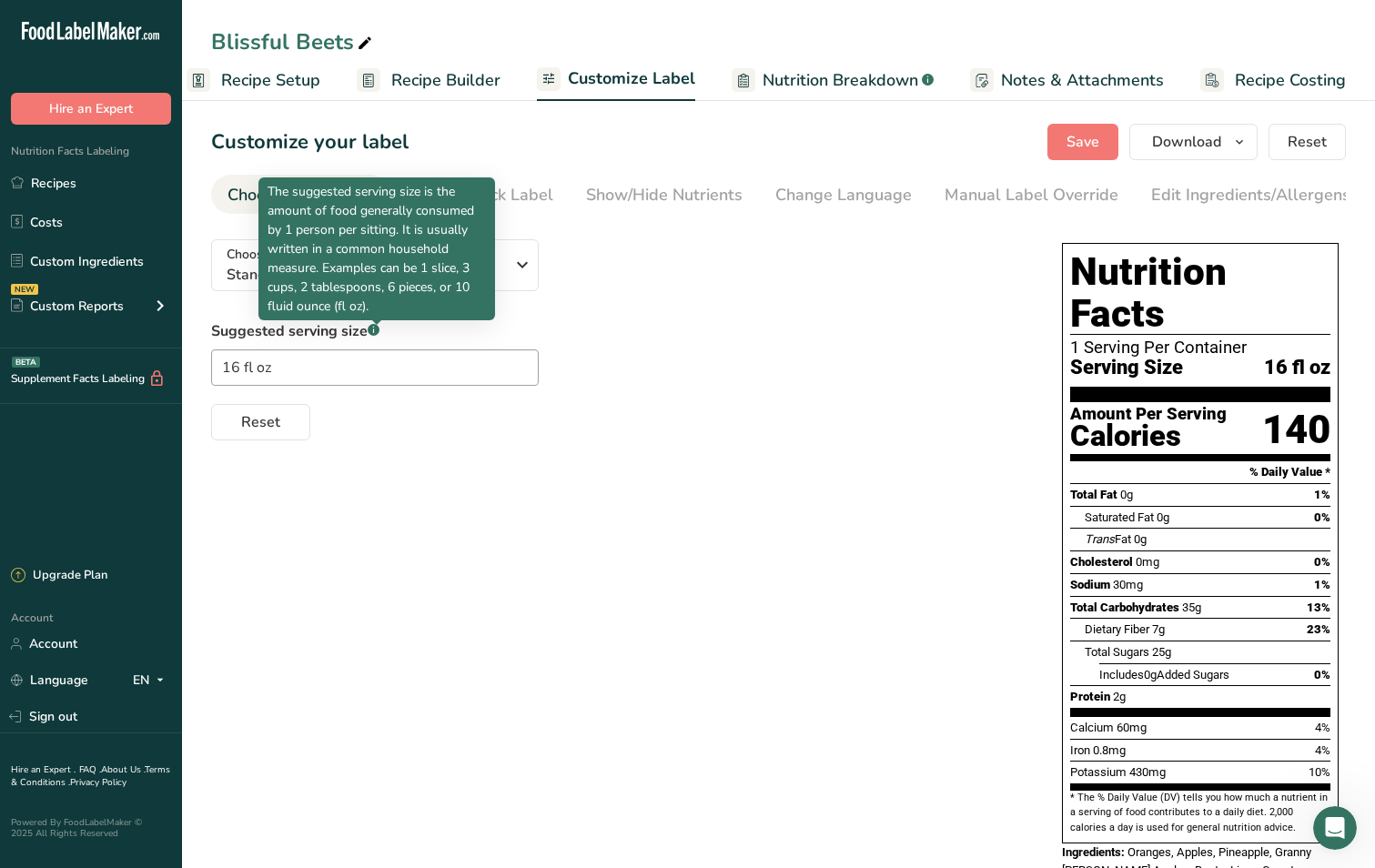
click at [371, 333] on rect at bounding box center [373, 330] width 12 height 12
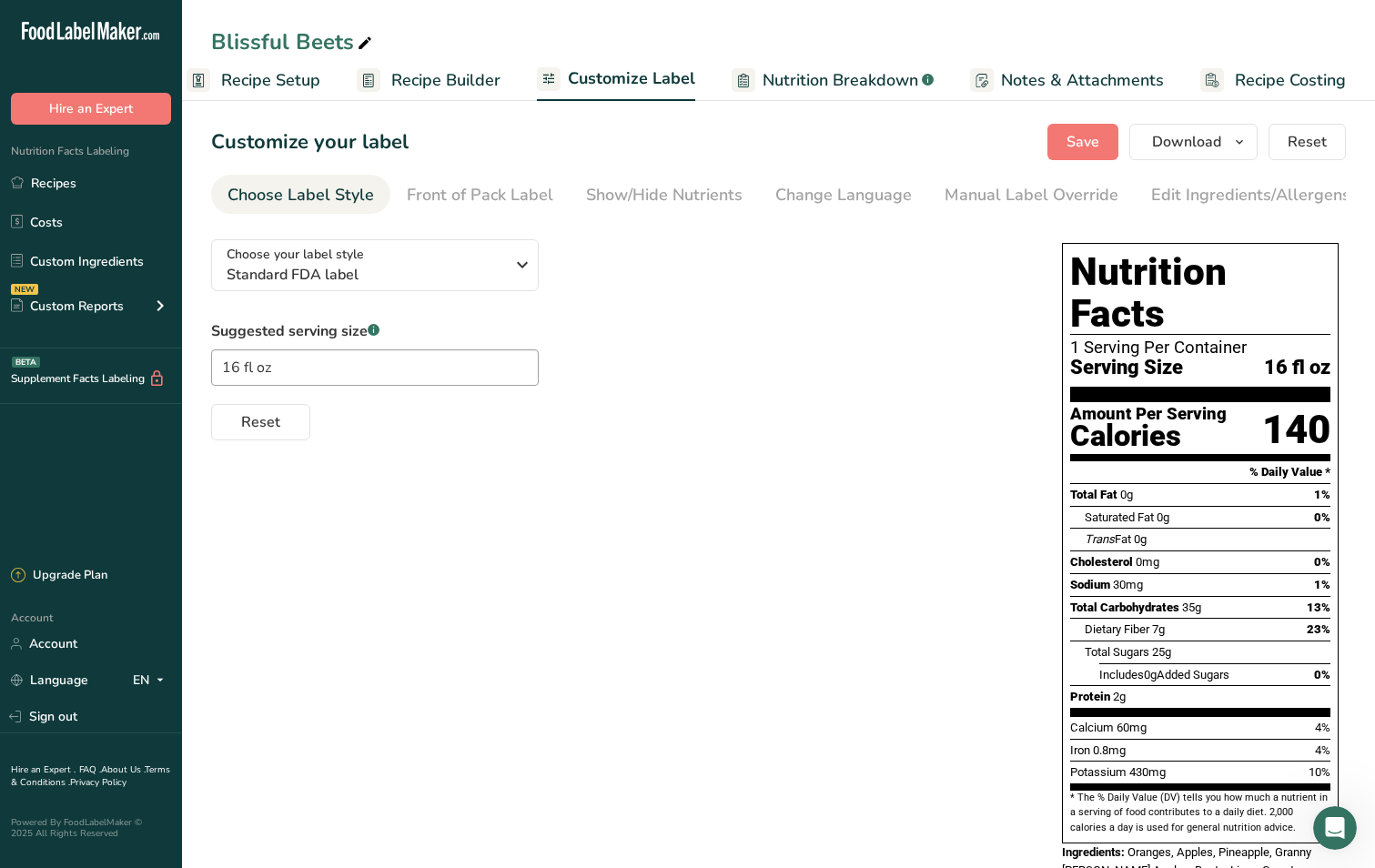
click at [371, 333] on rect at bounding box center [373, 330] width 12 height 12
drag, startPoint x: 287, startPoint y: 370, endPoint x: 140, endPoint y: 398, distance: 149.6
click at [140, 398] on div ".a-20{fill:#fff;} Hire an Expert Nutrition Facts Labeling Recipes Costs Custom …" at bounding box center [688, 481] width 1375 height 963
type input "4"
click at [898, 197] on div "Change Language" at bounding box center [843, 195] width 137 height 25
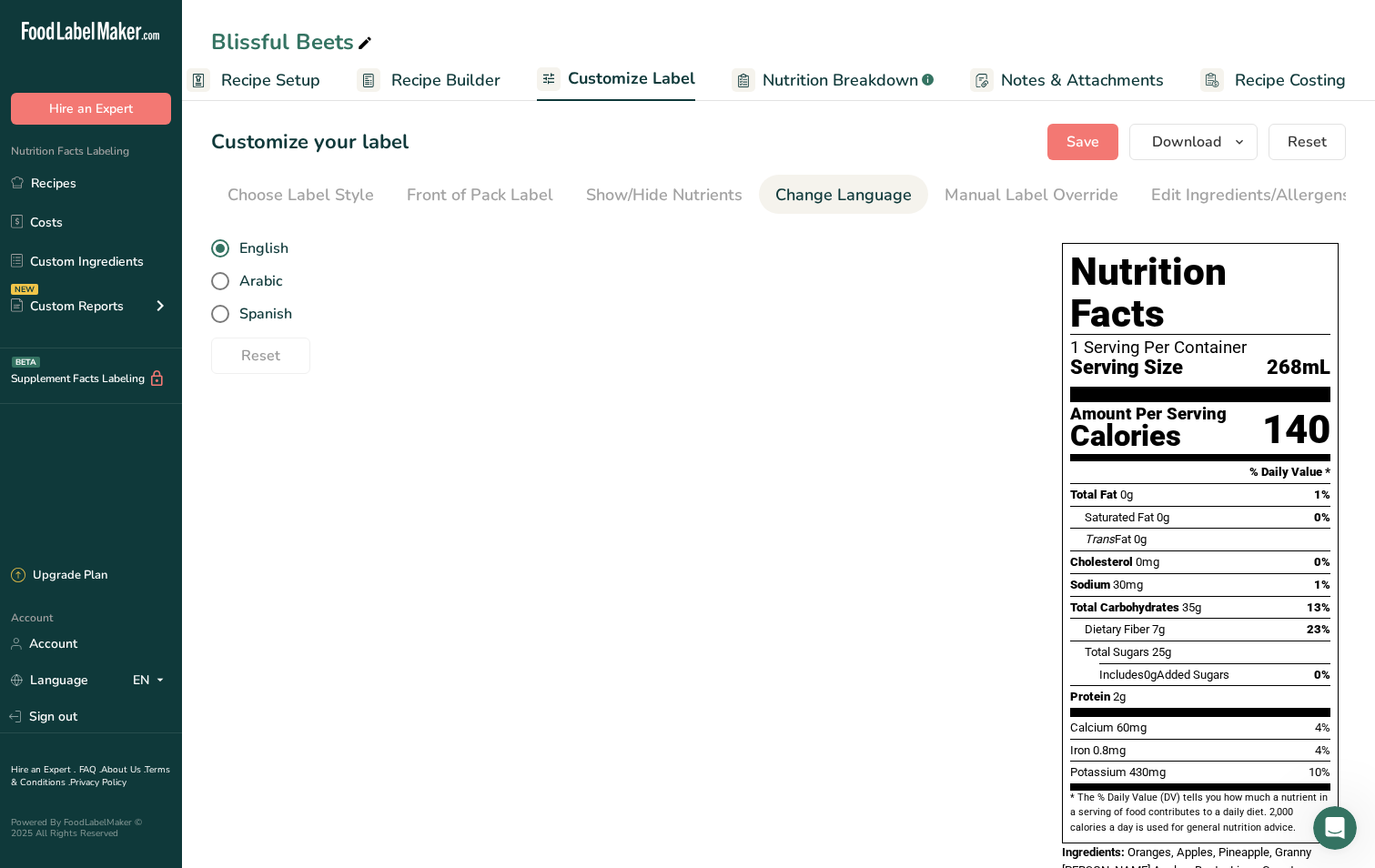
scroll to position [0, 188]
click at [928, 200] on li "Manual Label Override" at bounding box center [843, 194] width 207 height 39
click at [876, 200] on div "Manual Label Override" at bounding box center [844, 195] width 174 height 25
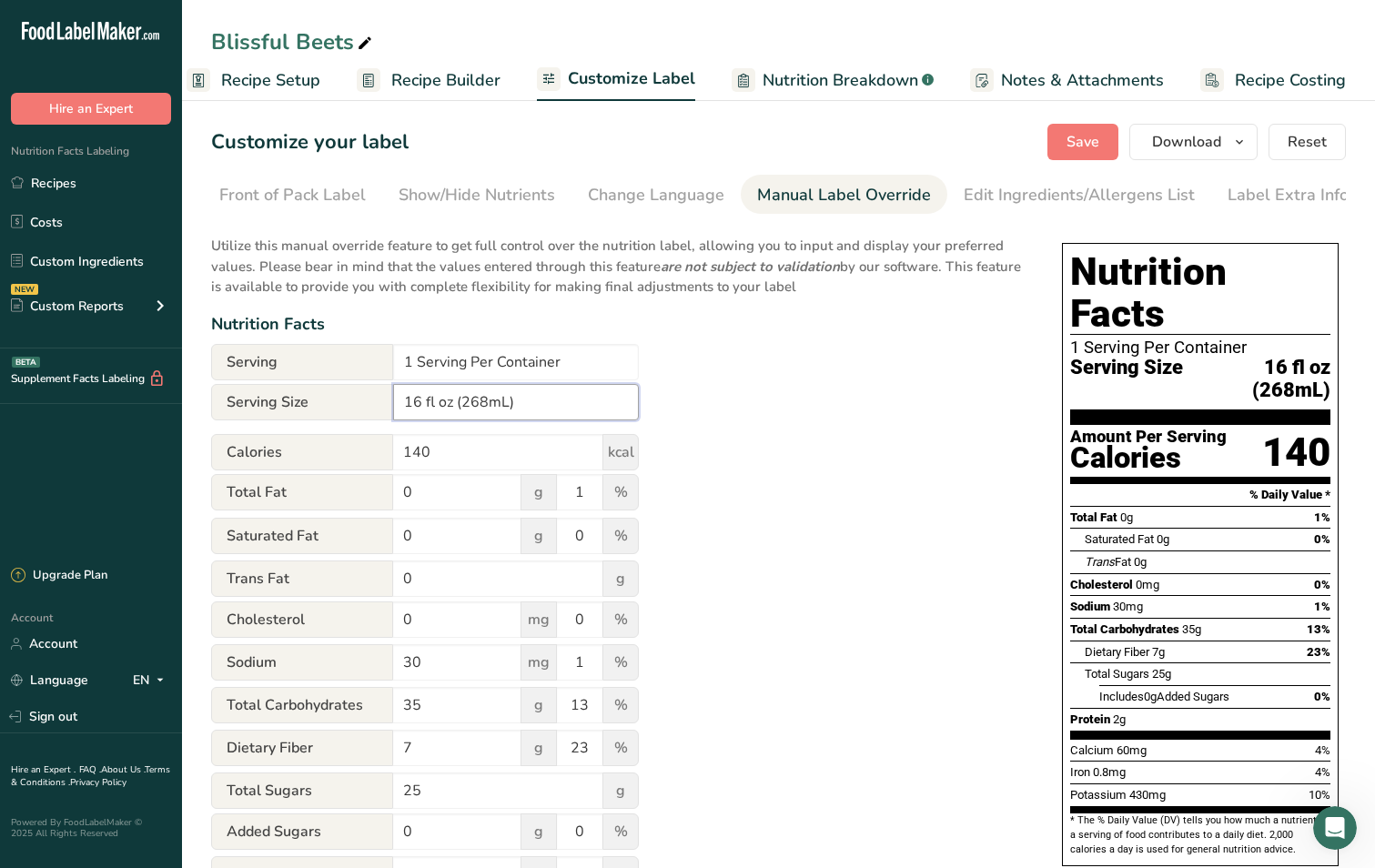
click at [547, 417] on input "16 fl oz (268mL)" at bounding box center [516, 402] width 245 height 36
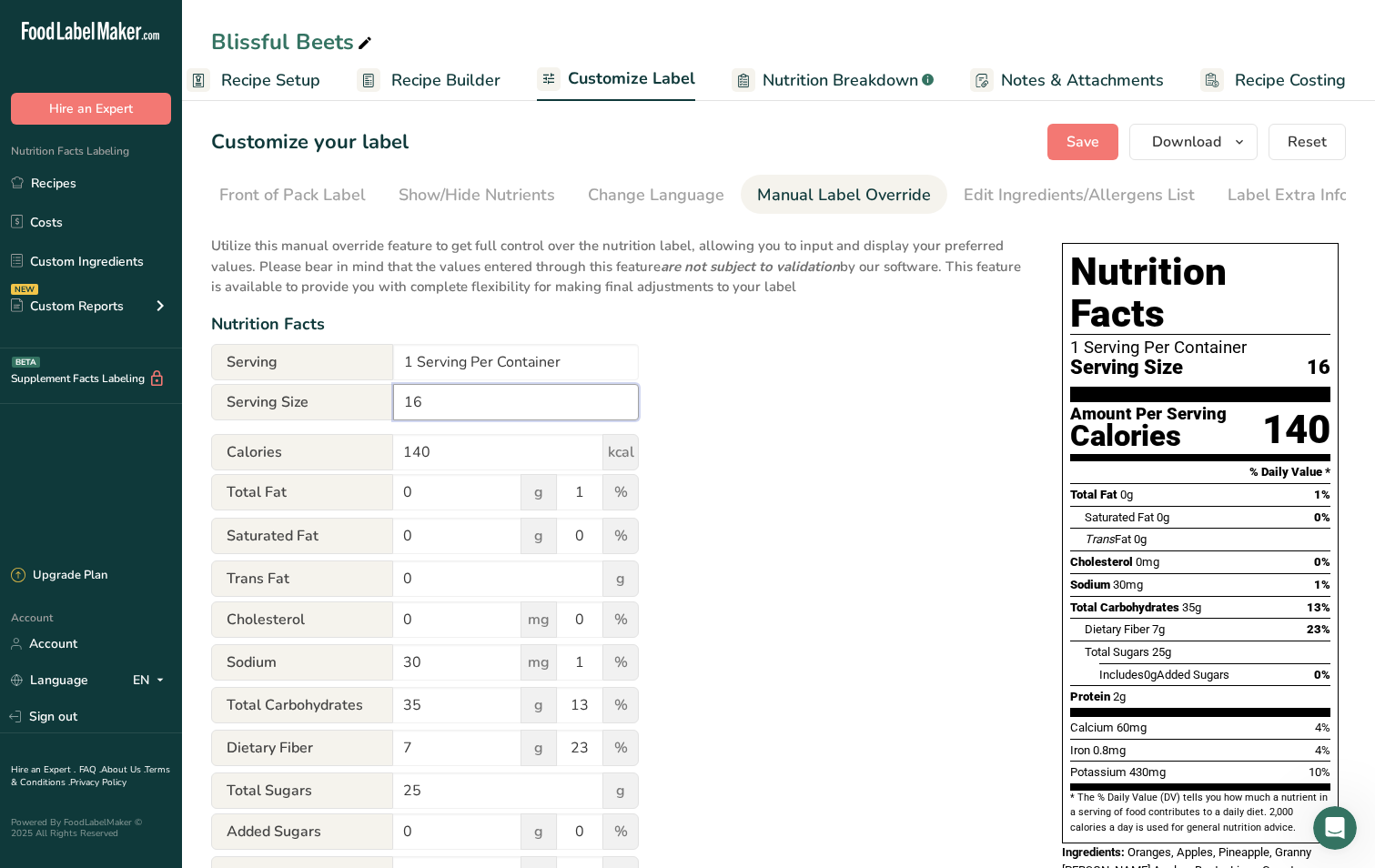
type input "1"
type input "473ml"
click at [1076, 132] on span "Save" at bounding box center [1083, 142] width 33 height 22
click at [1244, 144] on icon "button" at bounding box center [1238, 142] width 15 height 23
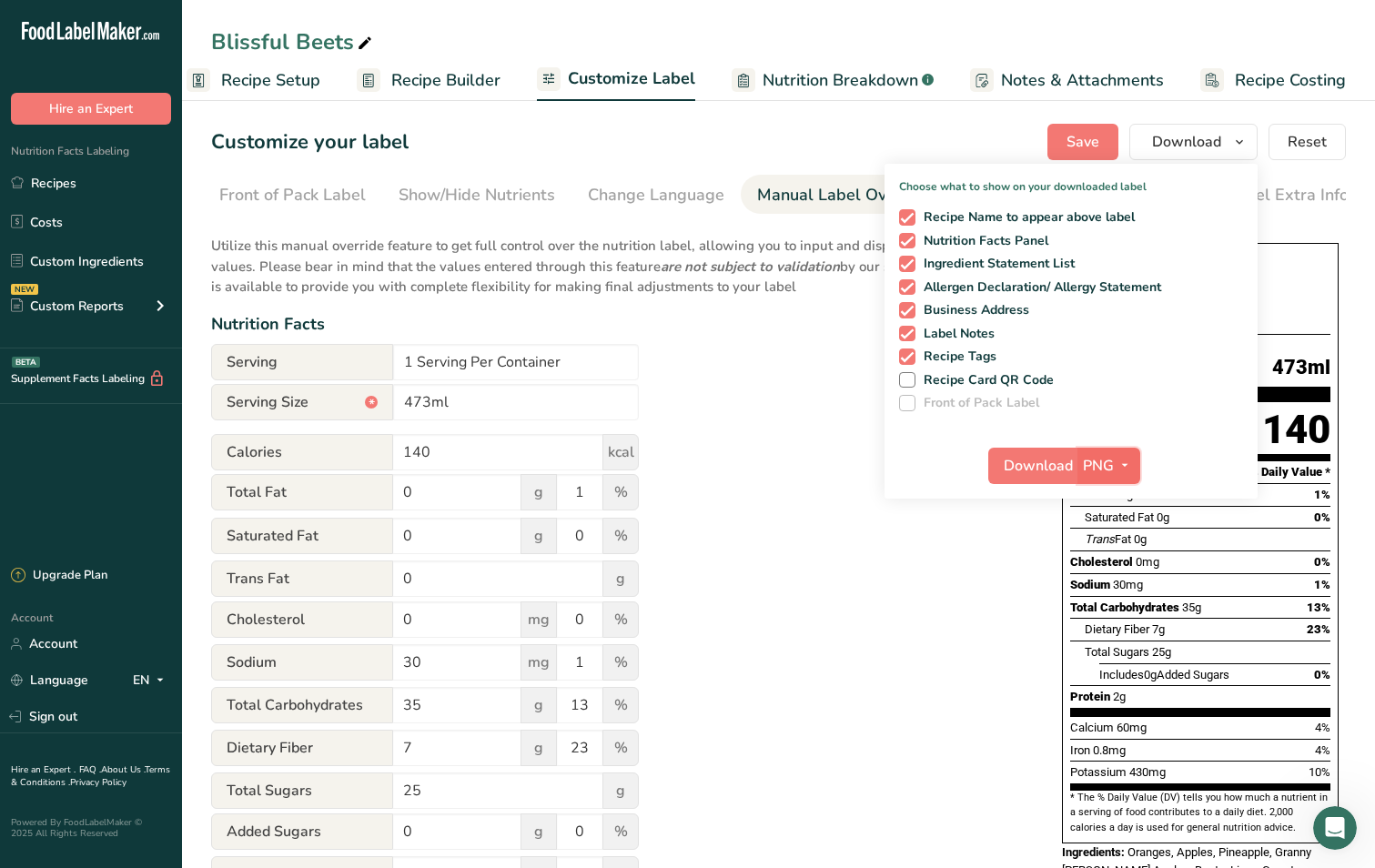
click at [1129, 465] on icon "button" at bounding box center [1125, 465] width 15 height 23
click at [1131, 565] on link "SVG" at bounding box center [1111, 563] width 58 height 30
click at [1034, 474] on span "Download" at bounding box center [1038, 466] width 69 height 22
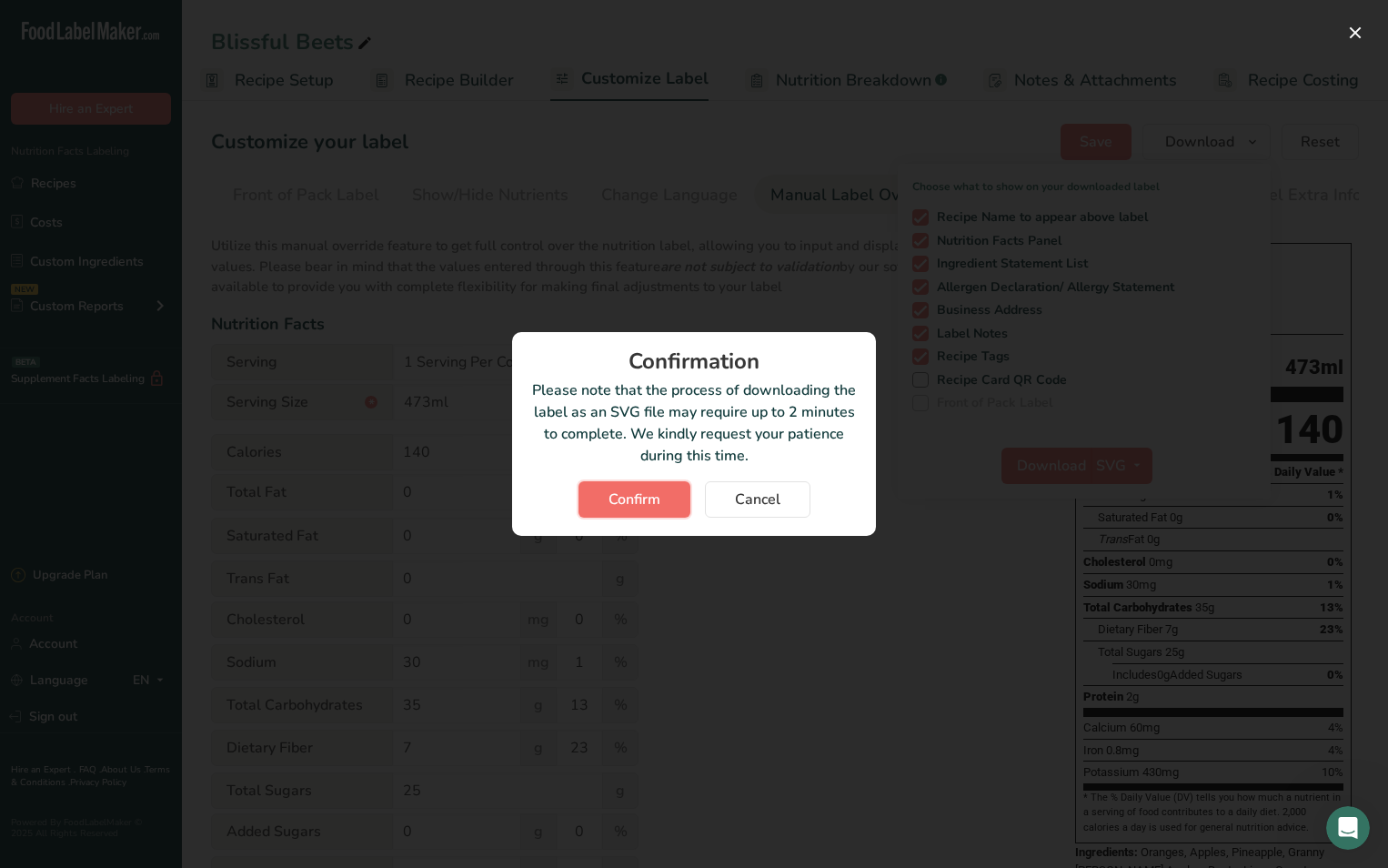
click at [636, 511] on button "Confirm" at bounding box center [635, 499] width 112 height 36
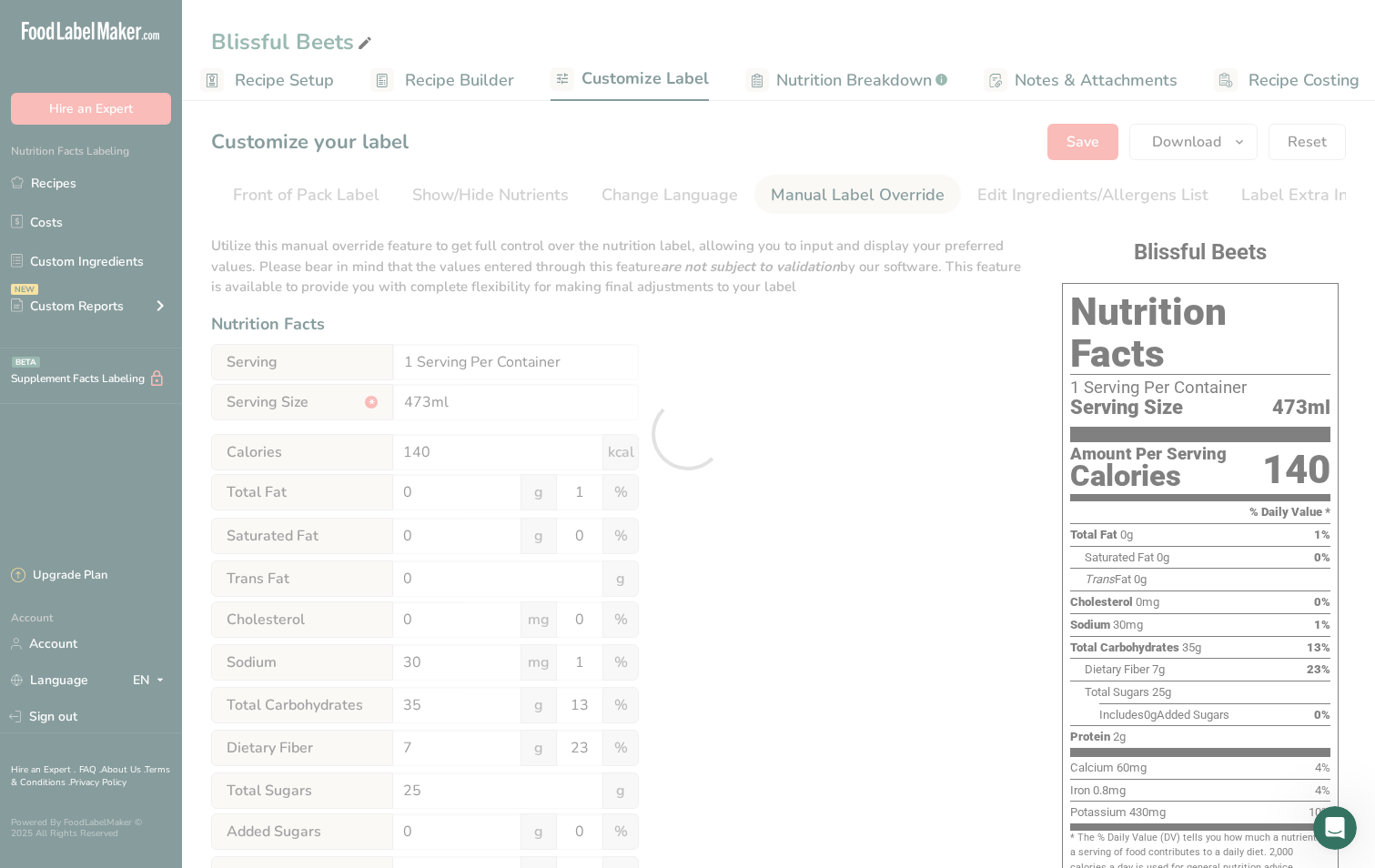
scroll to position [0, 0]
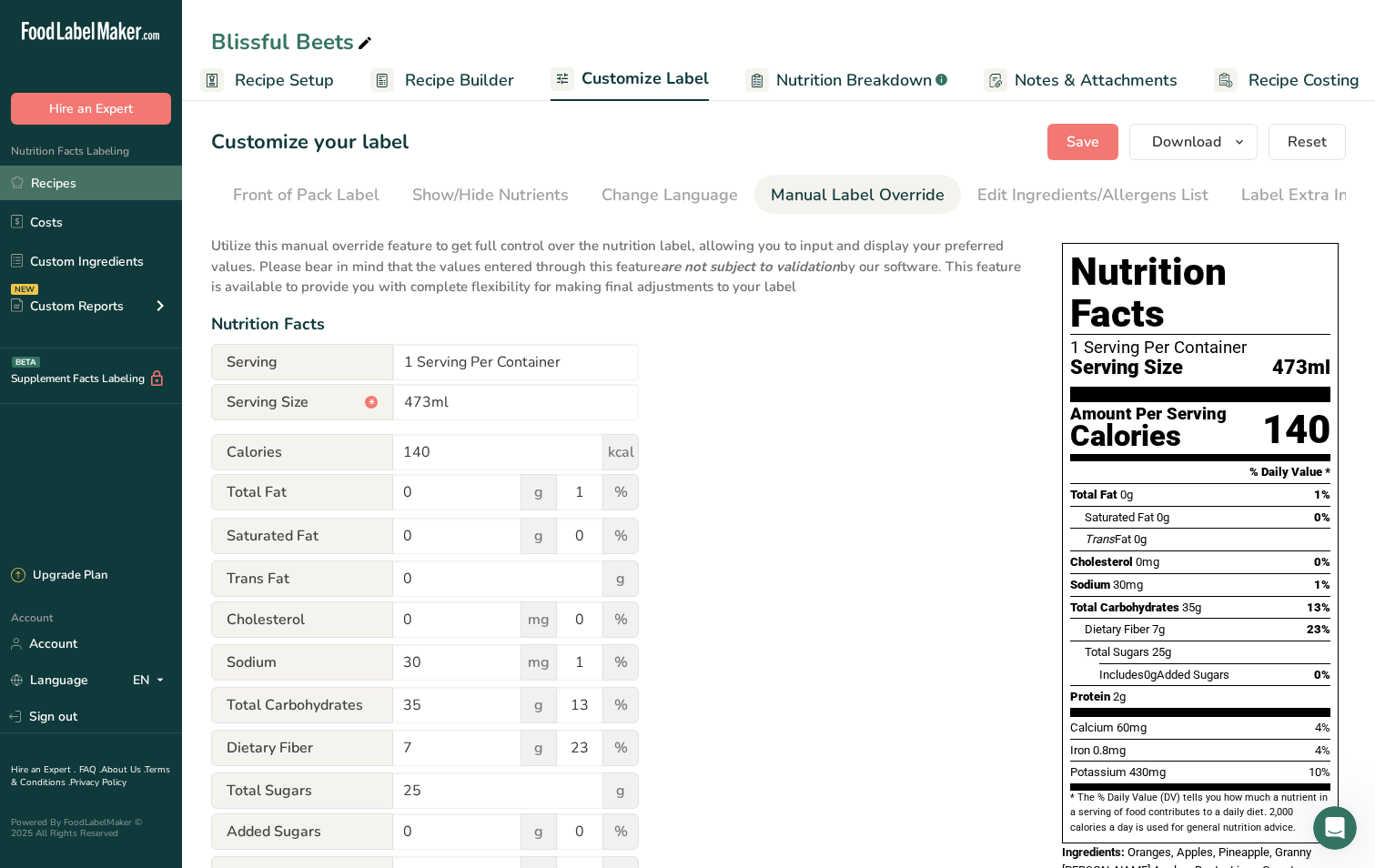
click at [80, 182] on link "Recipes" at bounding box center [91, 183] width 182 height 35
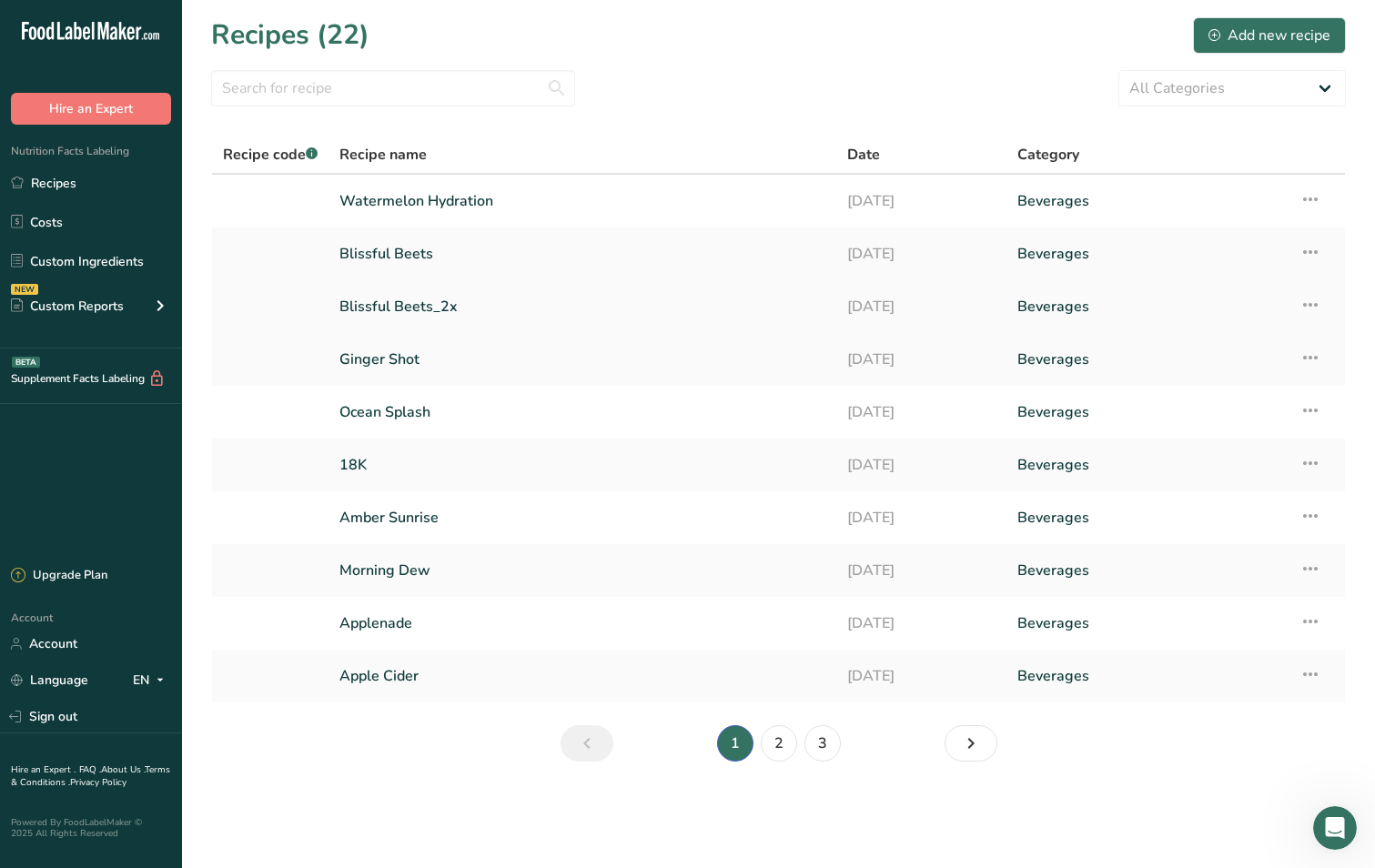
click at [398, 310] on link "Blissful Beets_2x" at bounding box center [582, 306] width 486 height 38
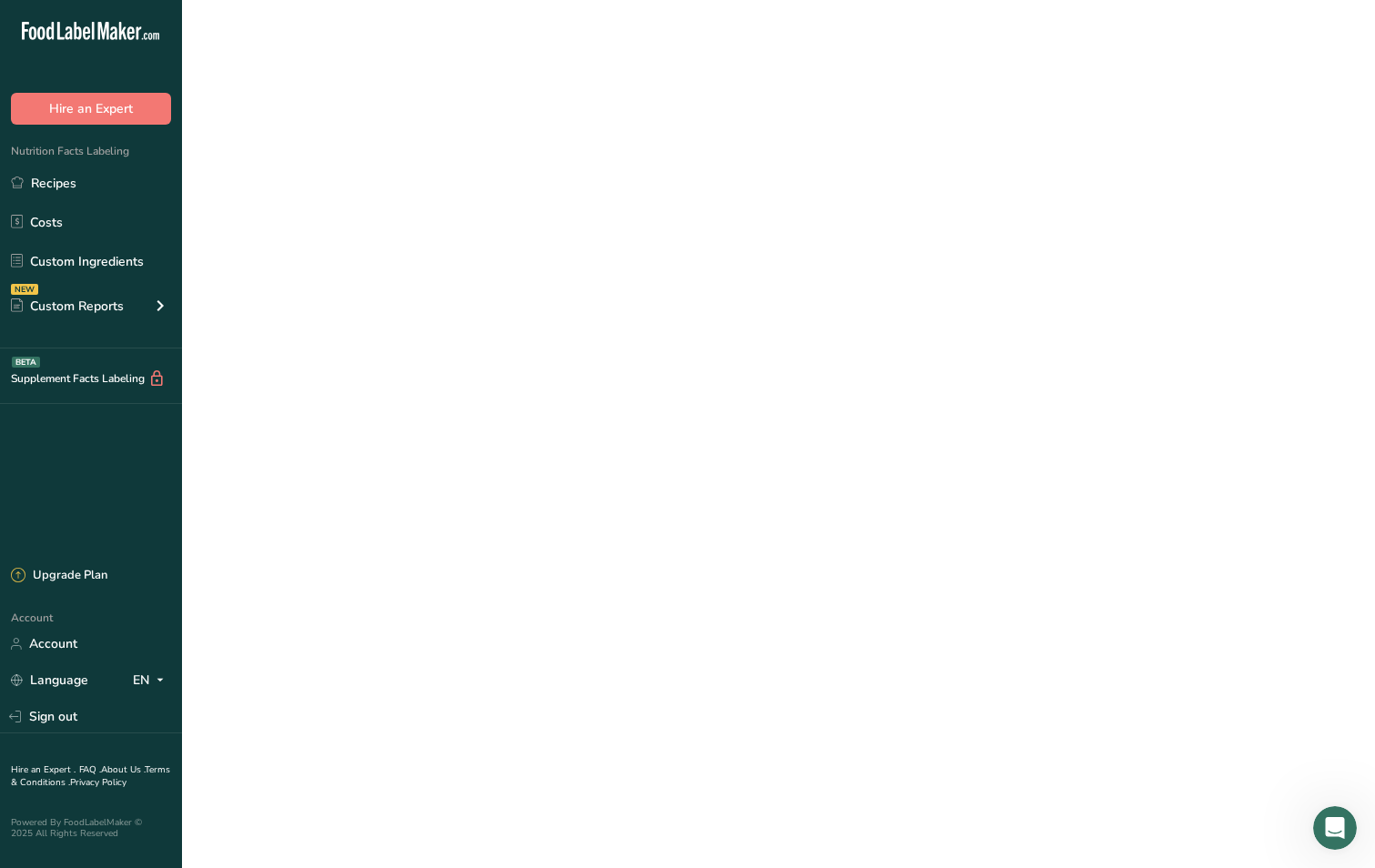
click at [398, 310] on link "Blissful Beets_2x" at bounding box center [582, 306] width 486 height 38
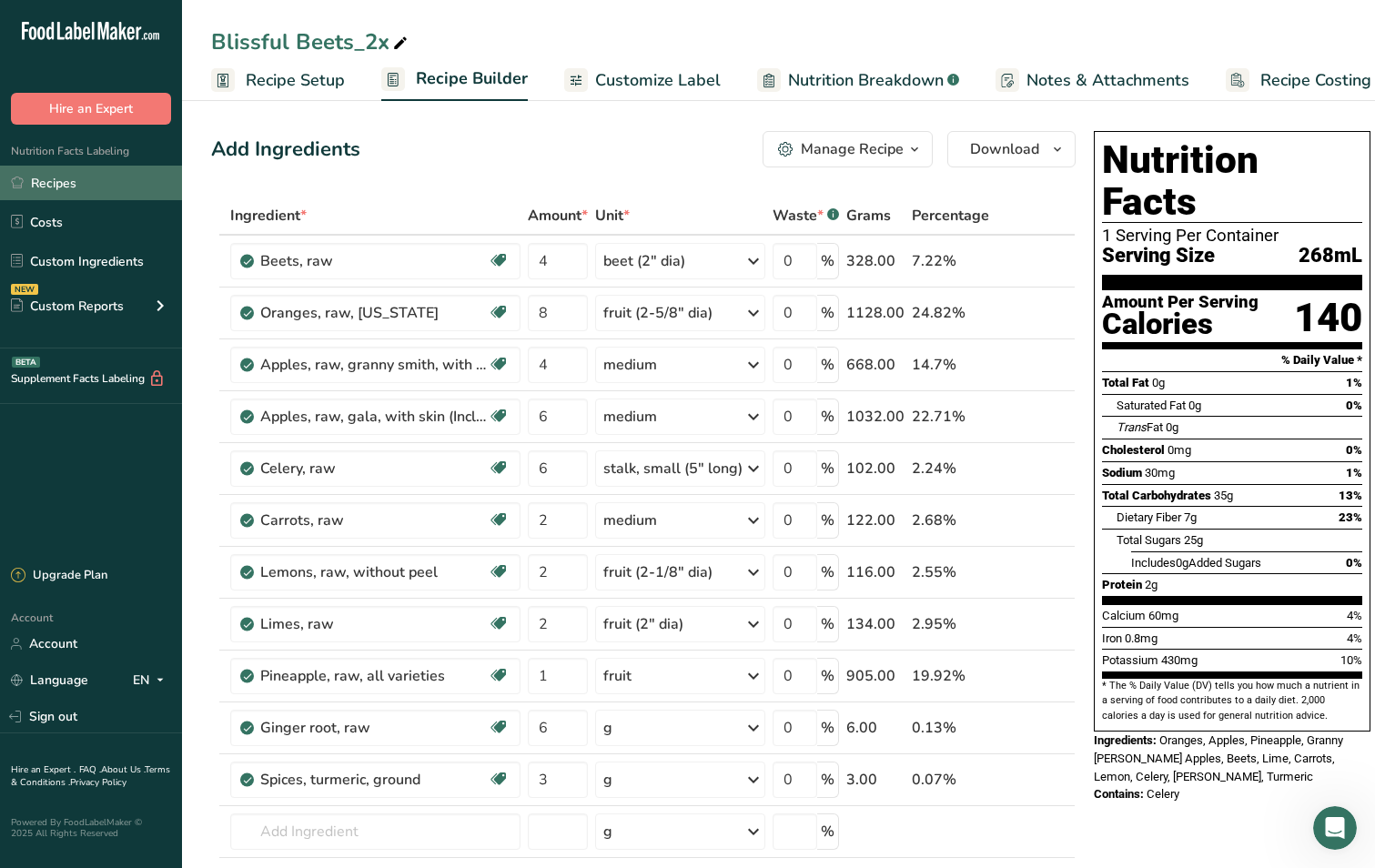
click at [67, 189] on link "Recipes" at bounding box center [91, 183] width 182 height 35
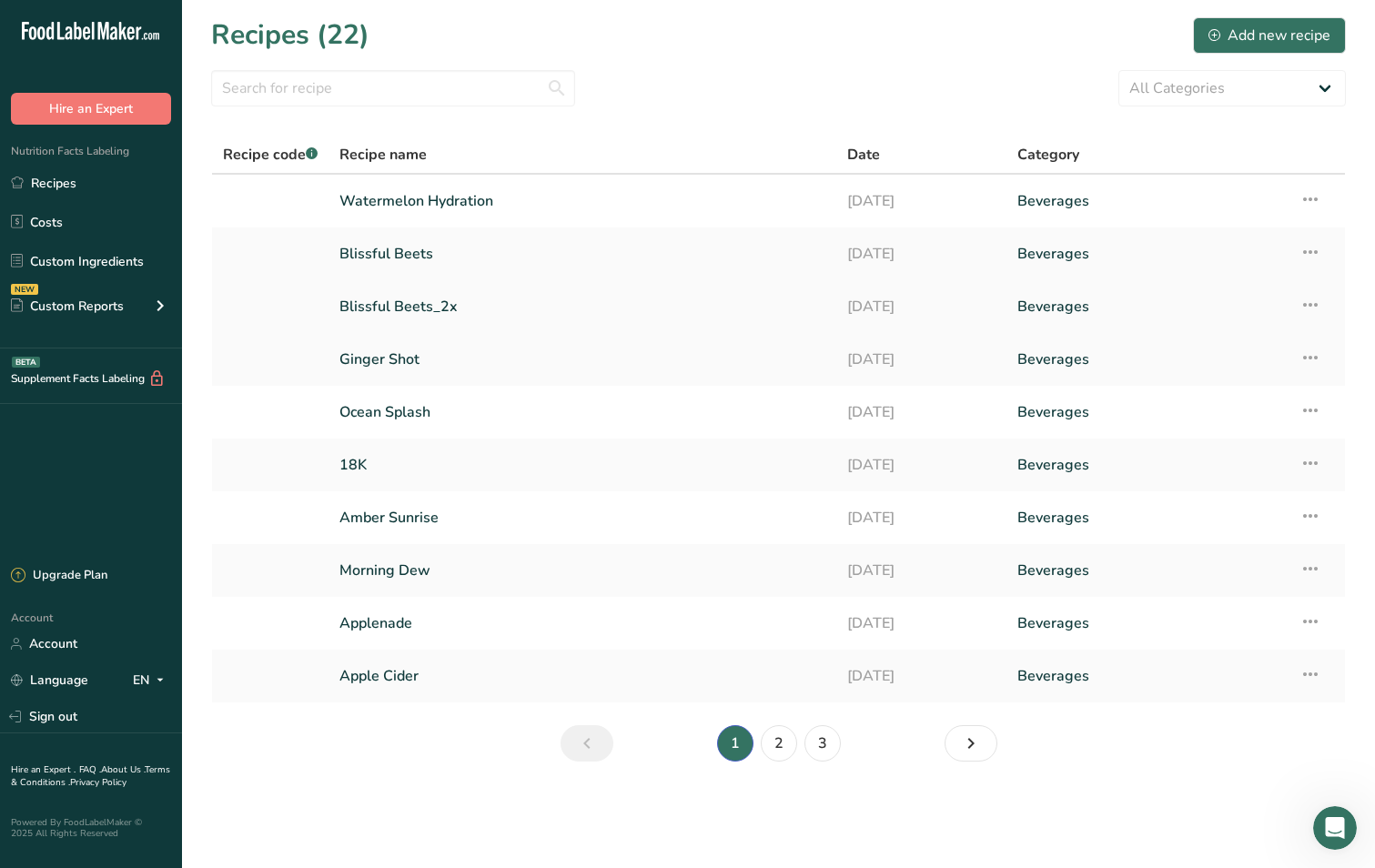
click at [1314, 304] on icon at bounding box center [1310, 304] width 22 height 33
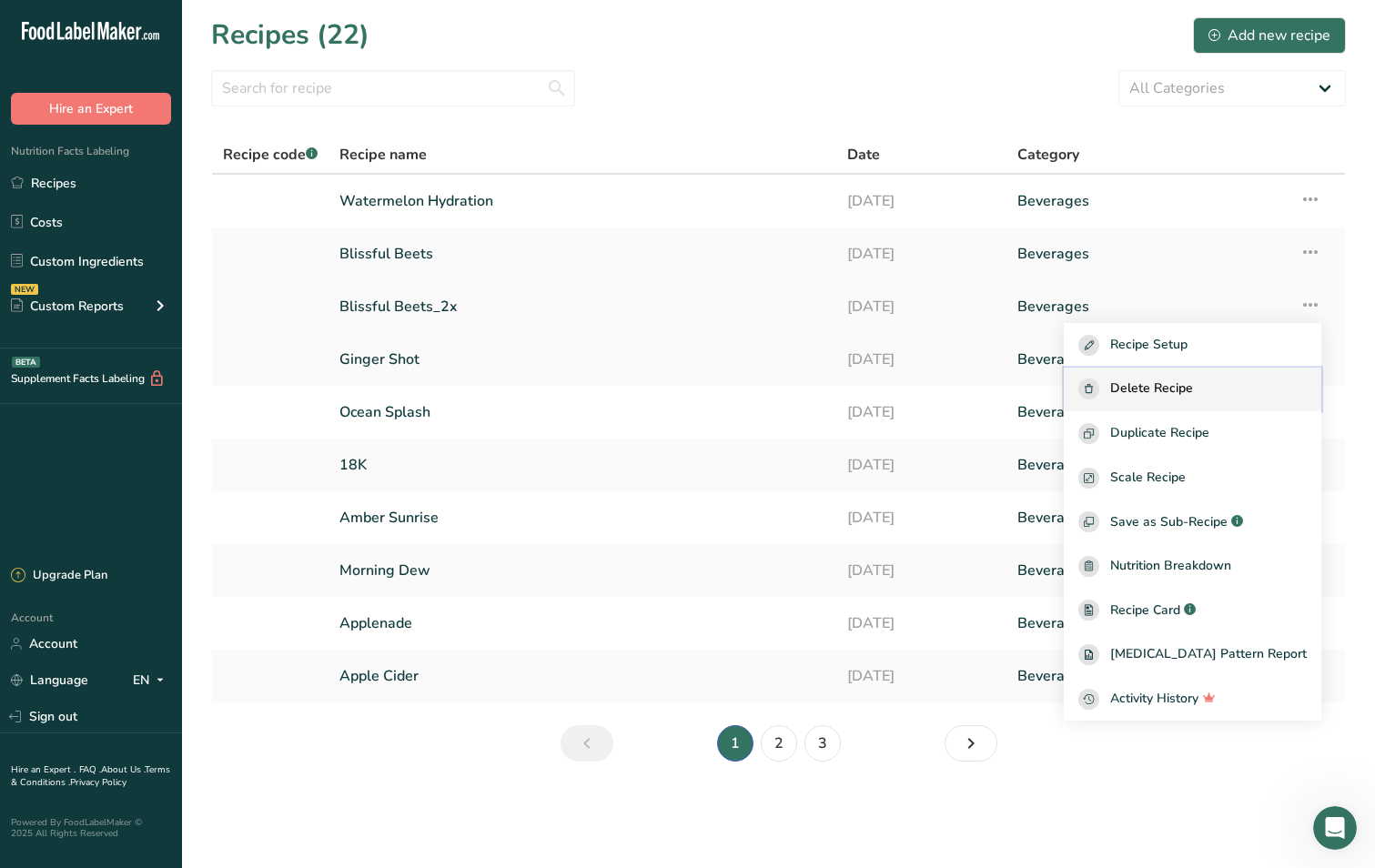
click at [1192, 388] on span "Delete Recipe" at bounding box center [1150, 388] width 83 height 21
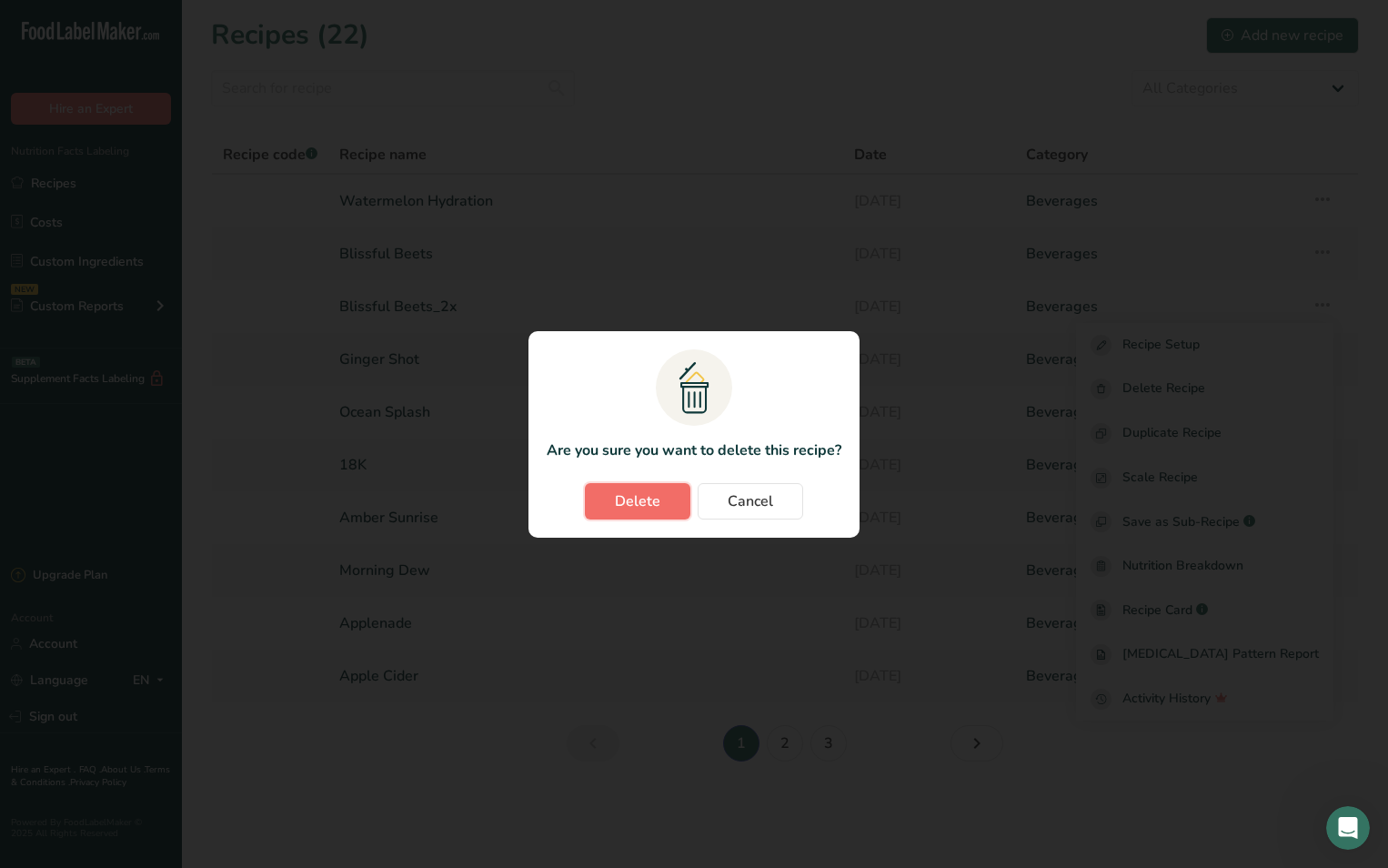
click at [638, 511] on span "Delete" at bounding box center [638, 501] width 46 height 22
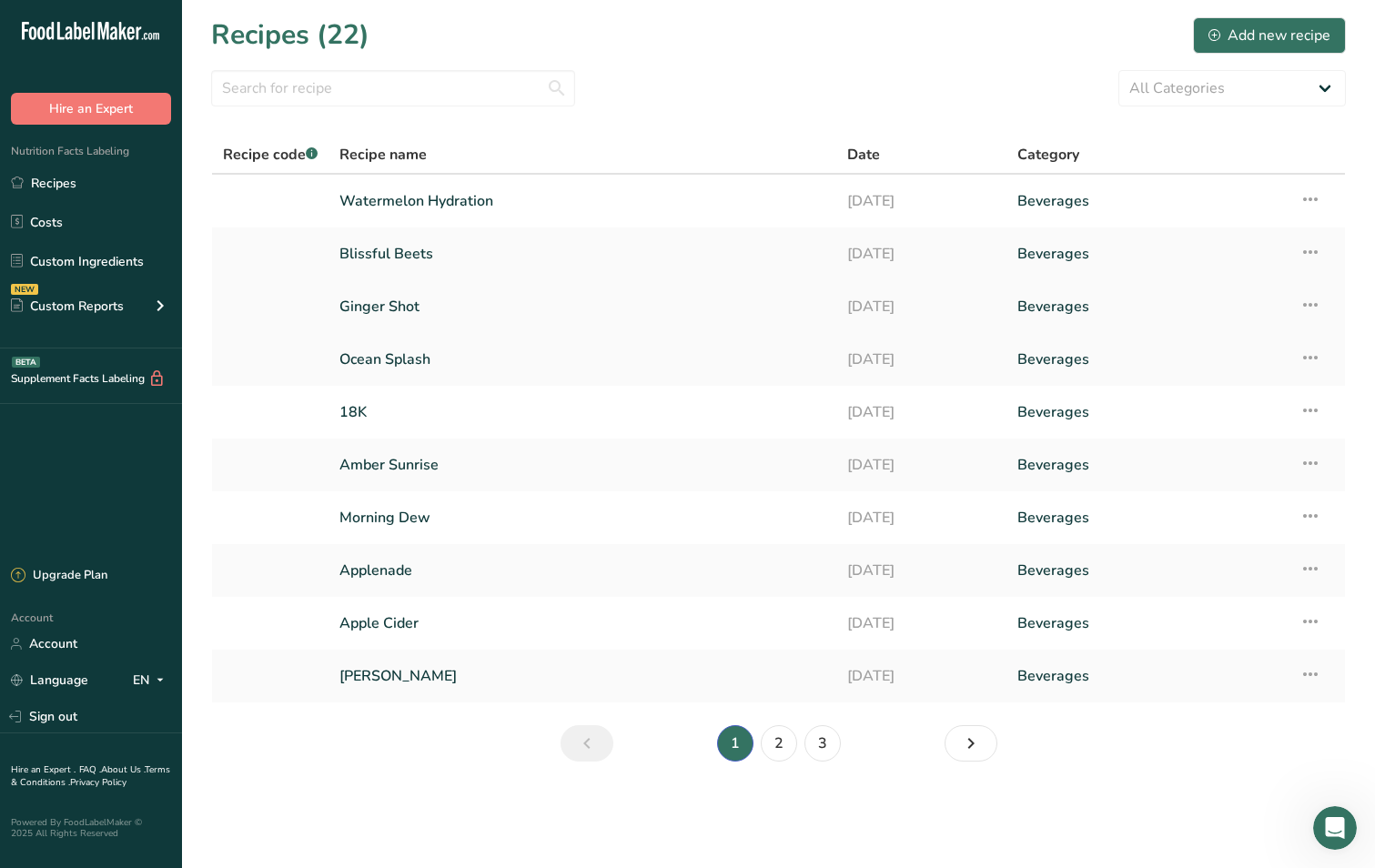
click at [415, 318] on link "Ginger Shot" at bounding box center [582, 306] width 486 height 38
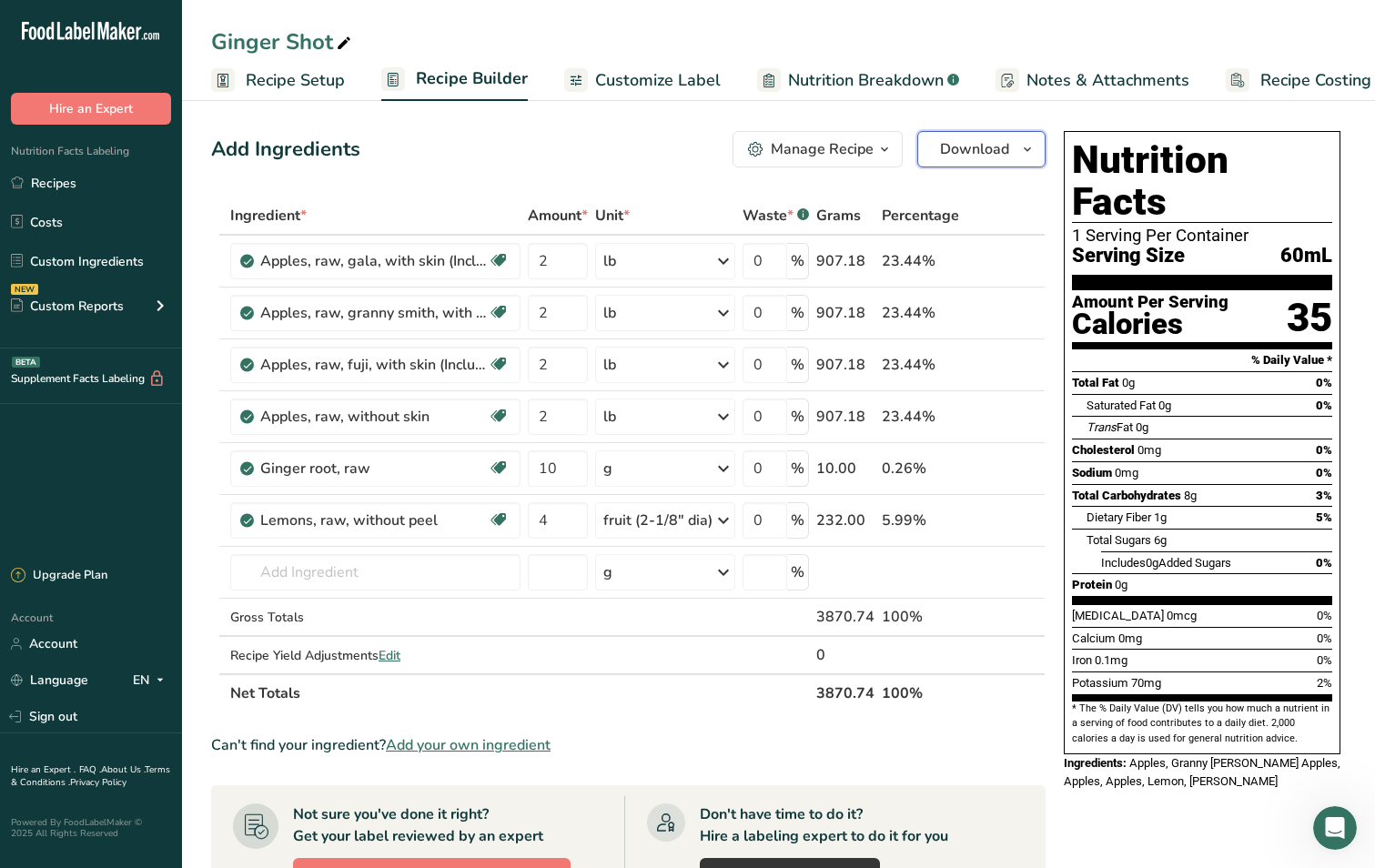
click at [1031, 159] on icon "button" at bounding box center [1027, 150] width 15 height 23
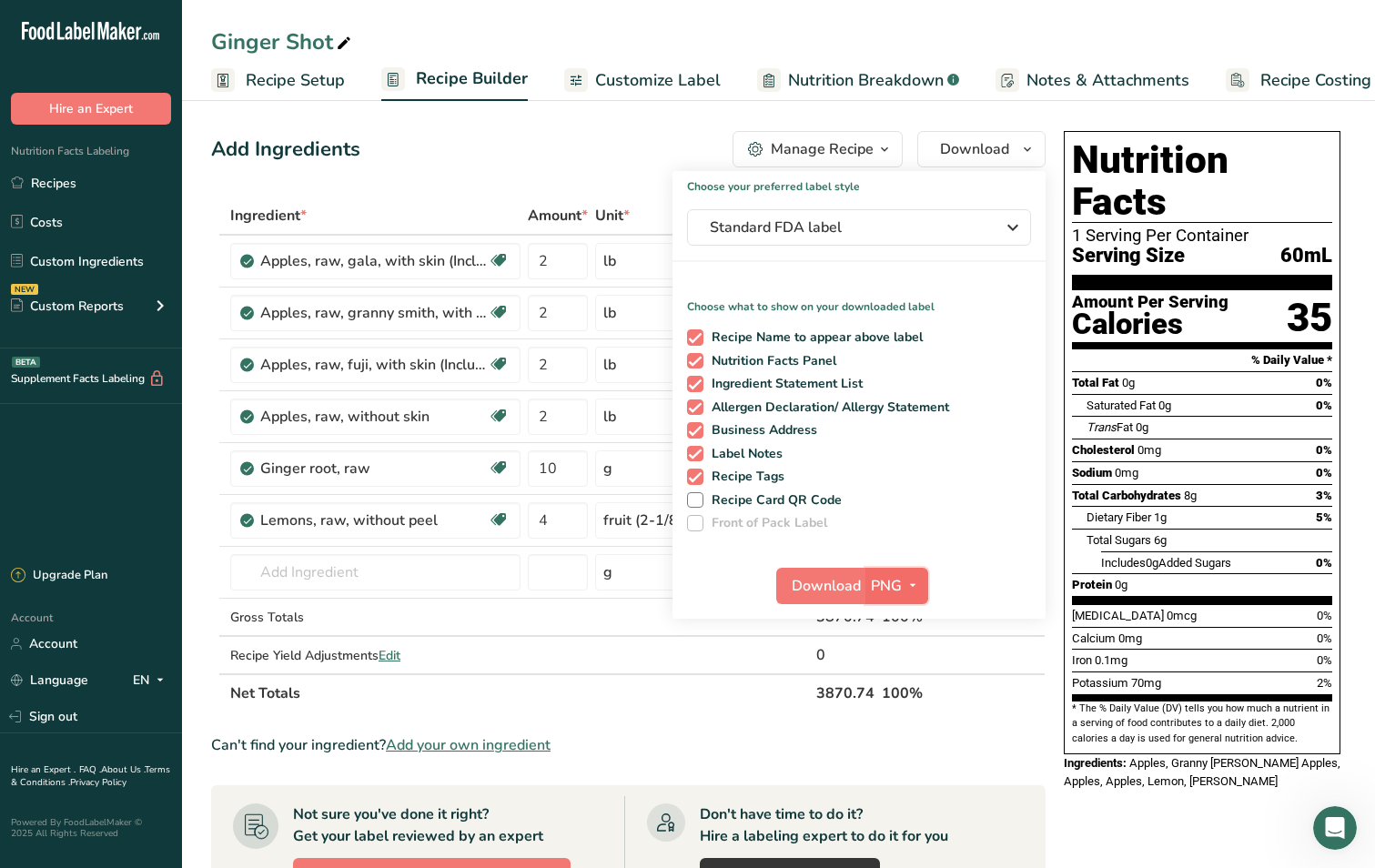
click at [912, 583] on icon "button" at bounding box center [912, 585] width 15 height 23
click at [902, 677] on link "SVG" at bounding box center [899, 682] width 58 height 30
click at [802, 581] on span "Download" at bounding box center [825, 586] width 69 height 22
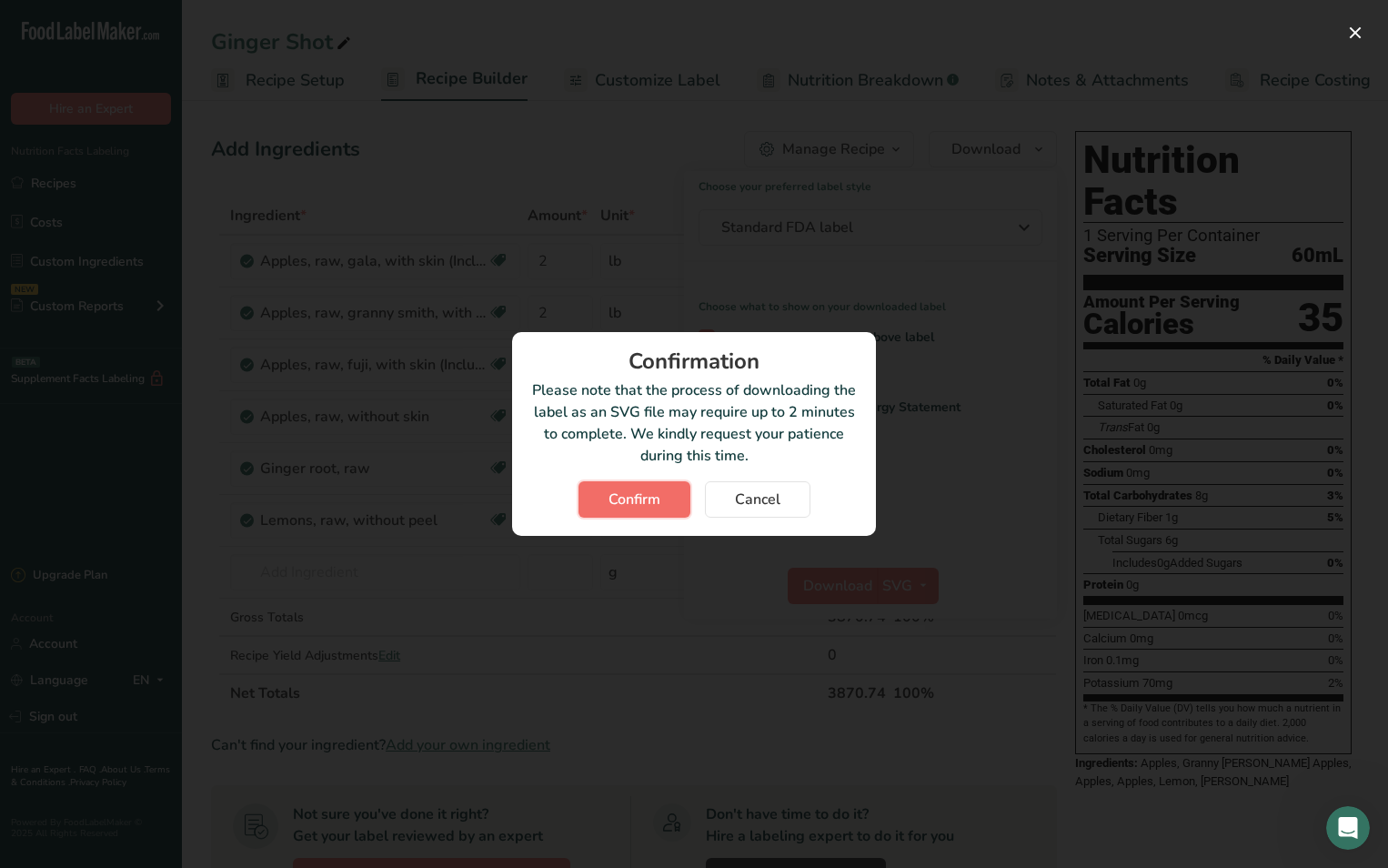
click at [647, 497] on span "Confirm" at bounding box center [635, 500] width 52 height 22
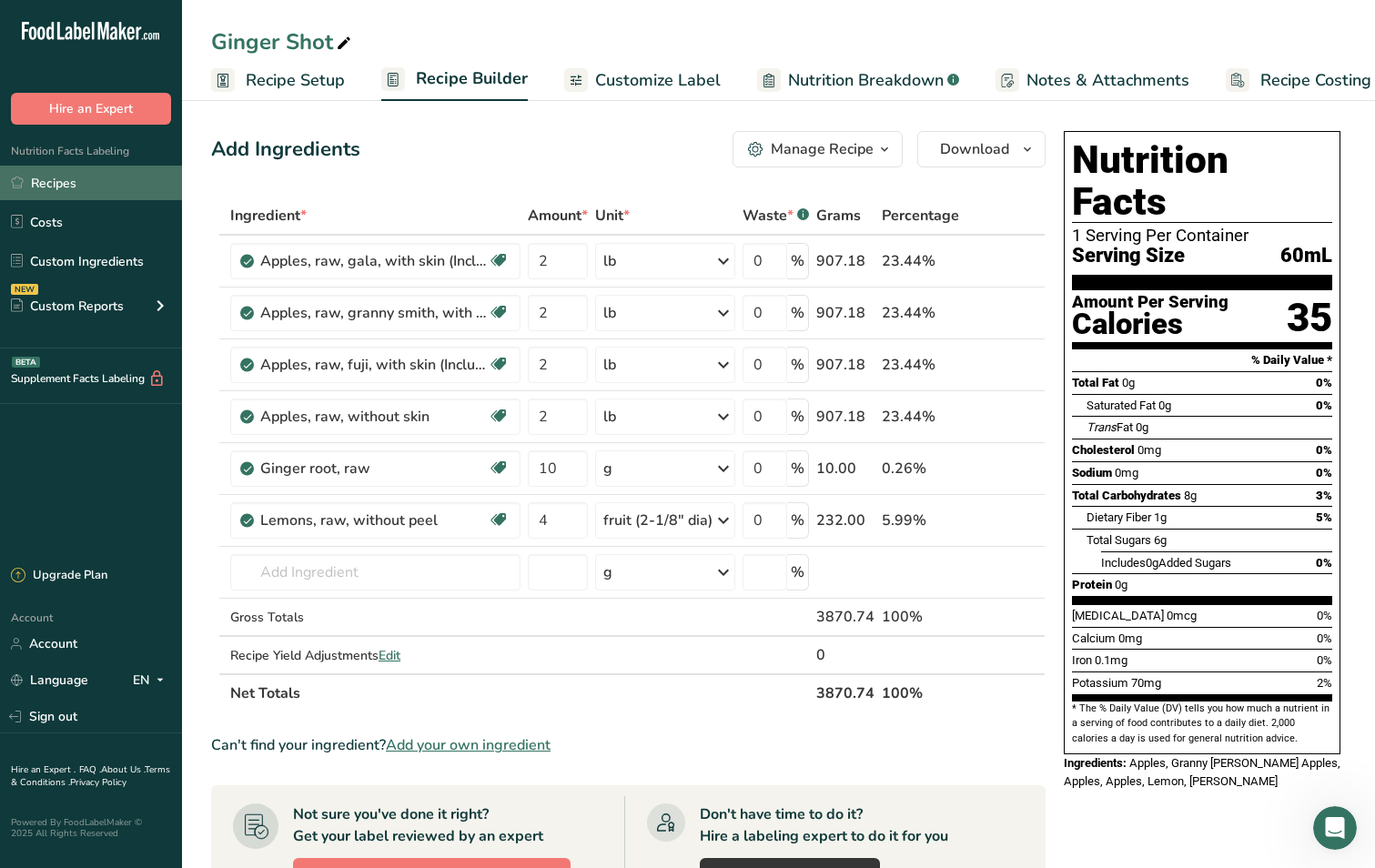
click at [64, 194] on link "Recipes" at bounding box center [91, 183] width 182 height 35
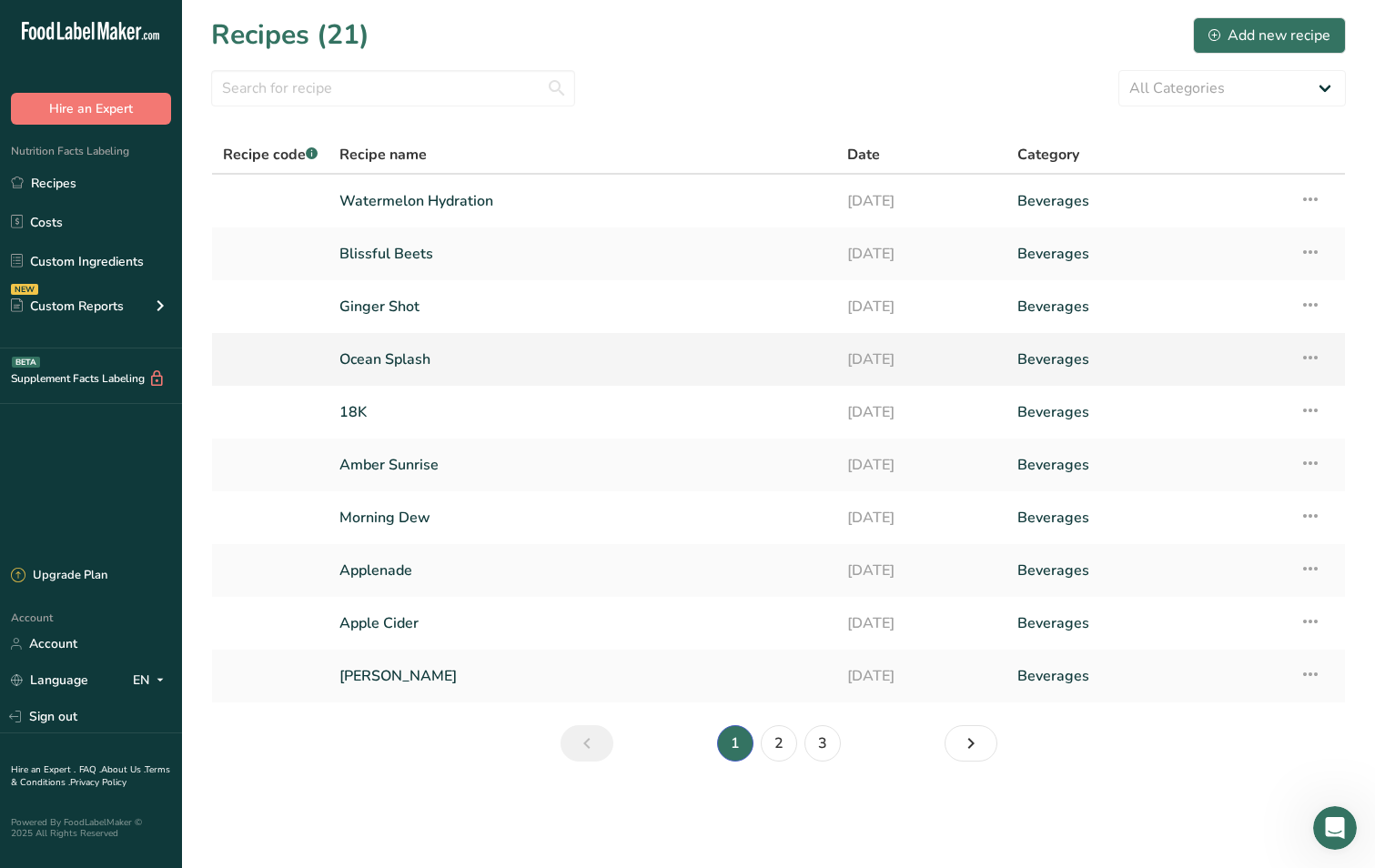
click at [392, 370] on link "Ocean Splash" at bounding box center [582, 359] width 486 height 38
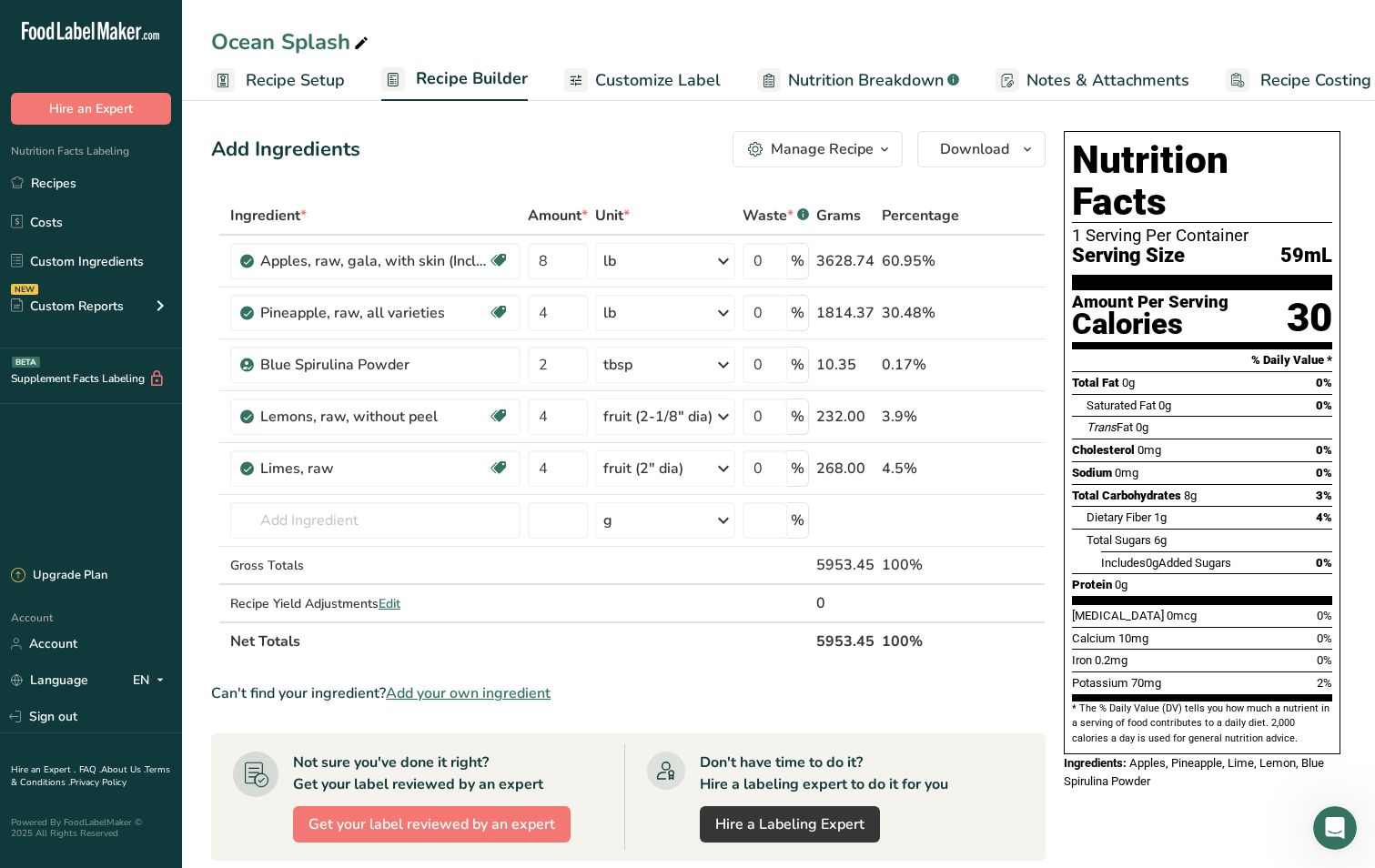
click at [685, 82] on span "Customize Label" at bounding box center [658, 80] width 126 height 25
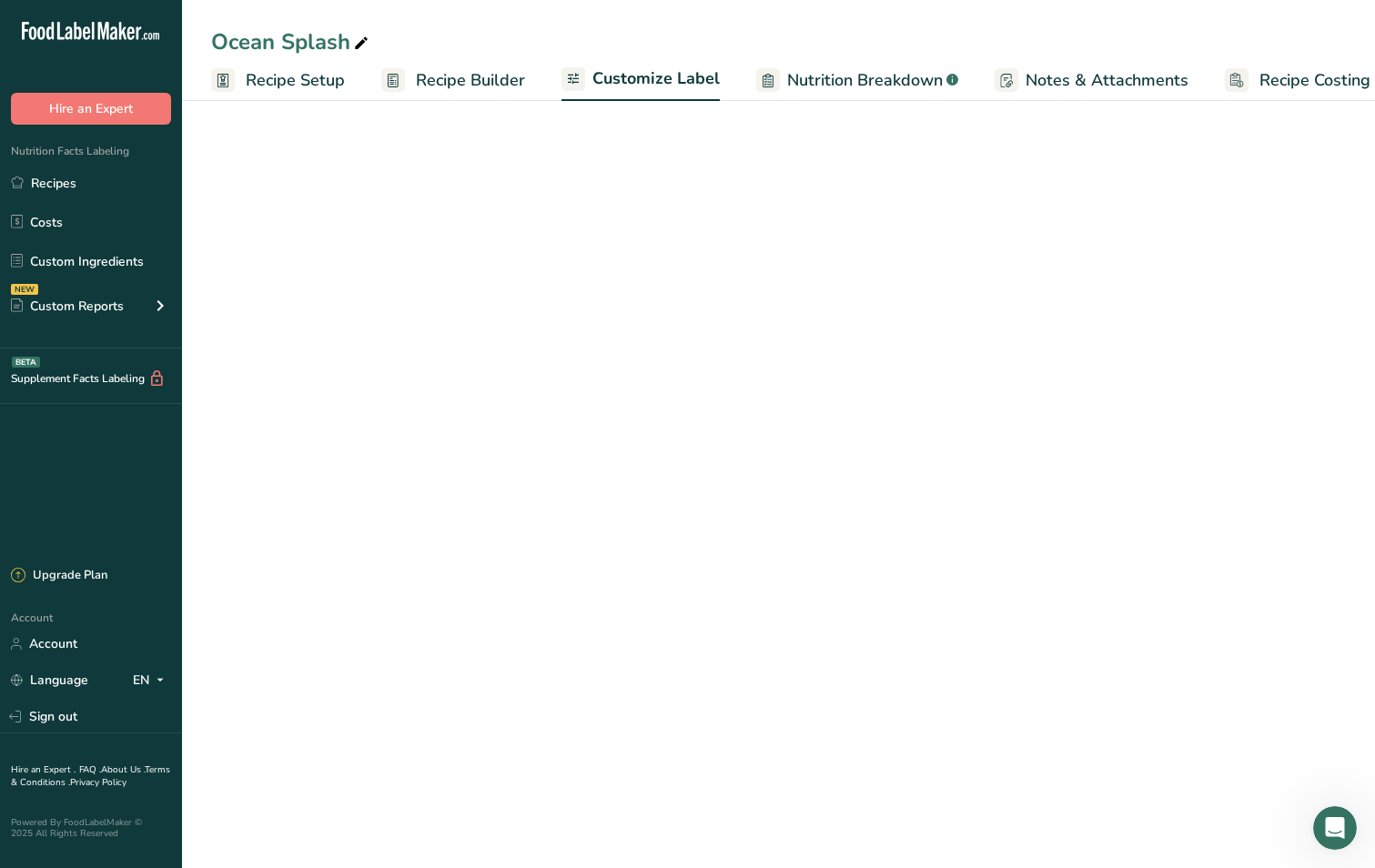
scroll to position [0, 25]
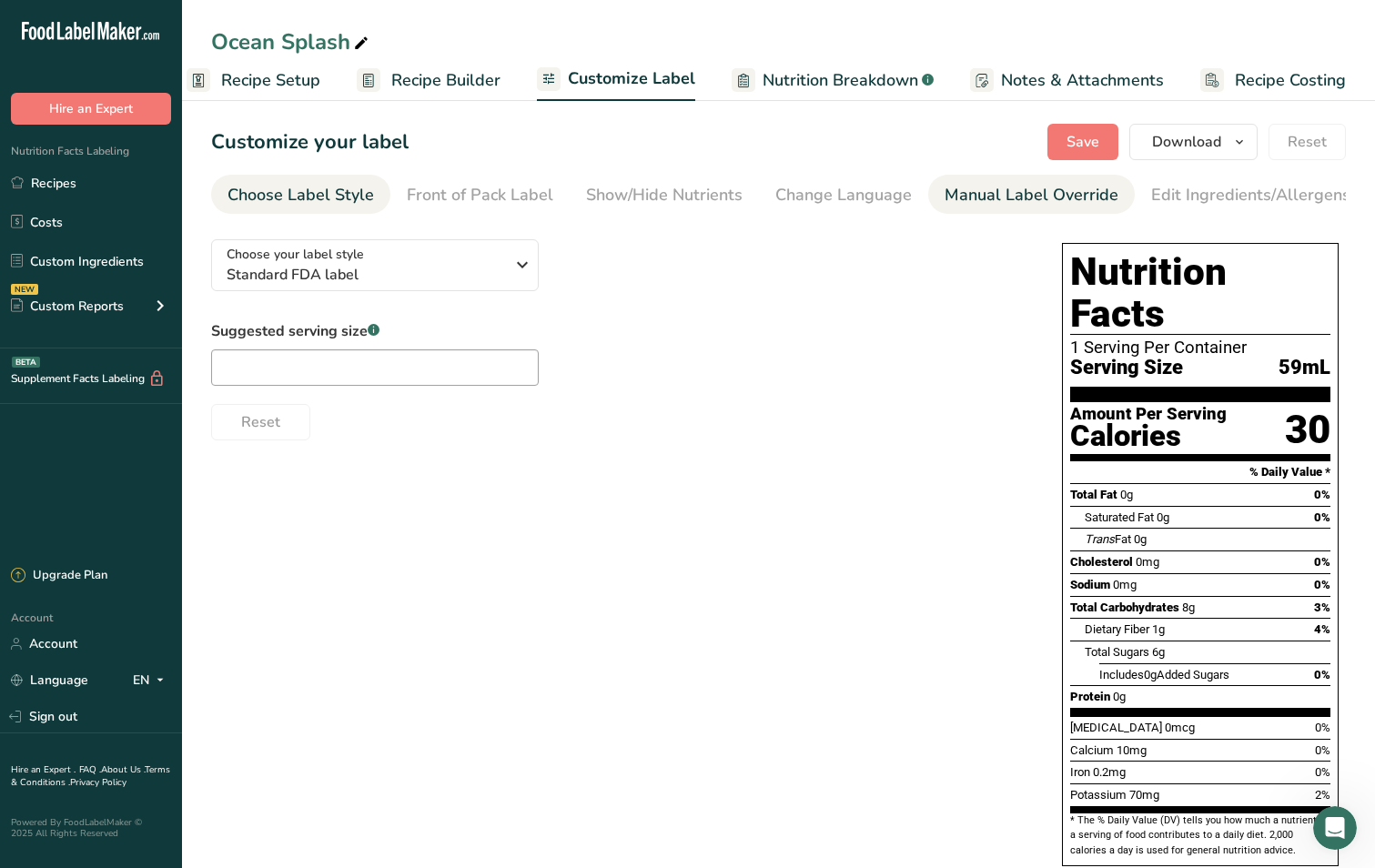
click at [968, 195] on div "Manual Label Override" at bounding box center [1031, 195] width 174 height 25
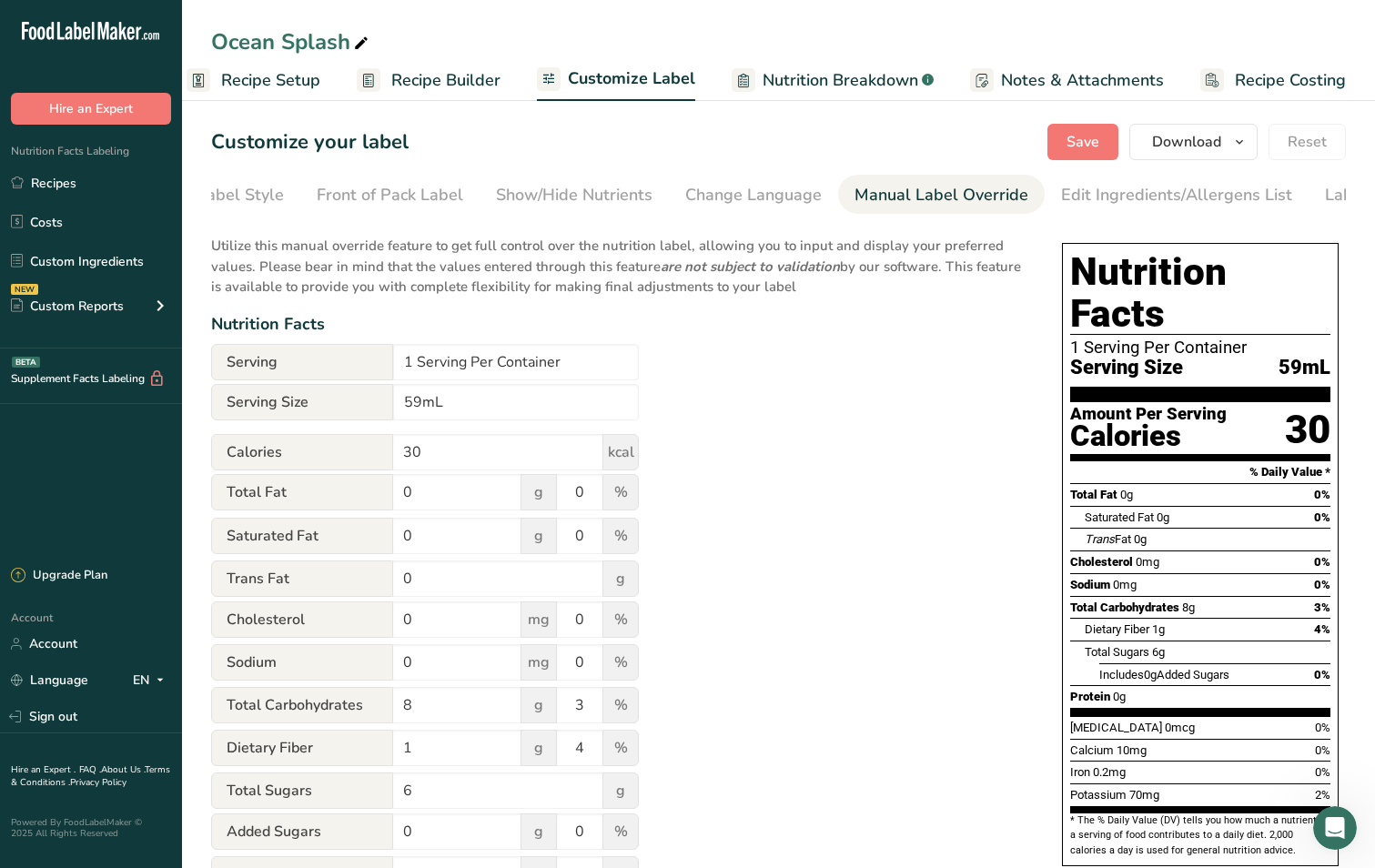
scroll to position [0, 188]
click at [419, 402] on input "59mL" at bounding box center [516, 402] width 245 height 36
type input "60mL"
click at [1090, 135] on span "Save" at bounding box center [1083, 142] width 33 height 22
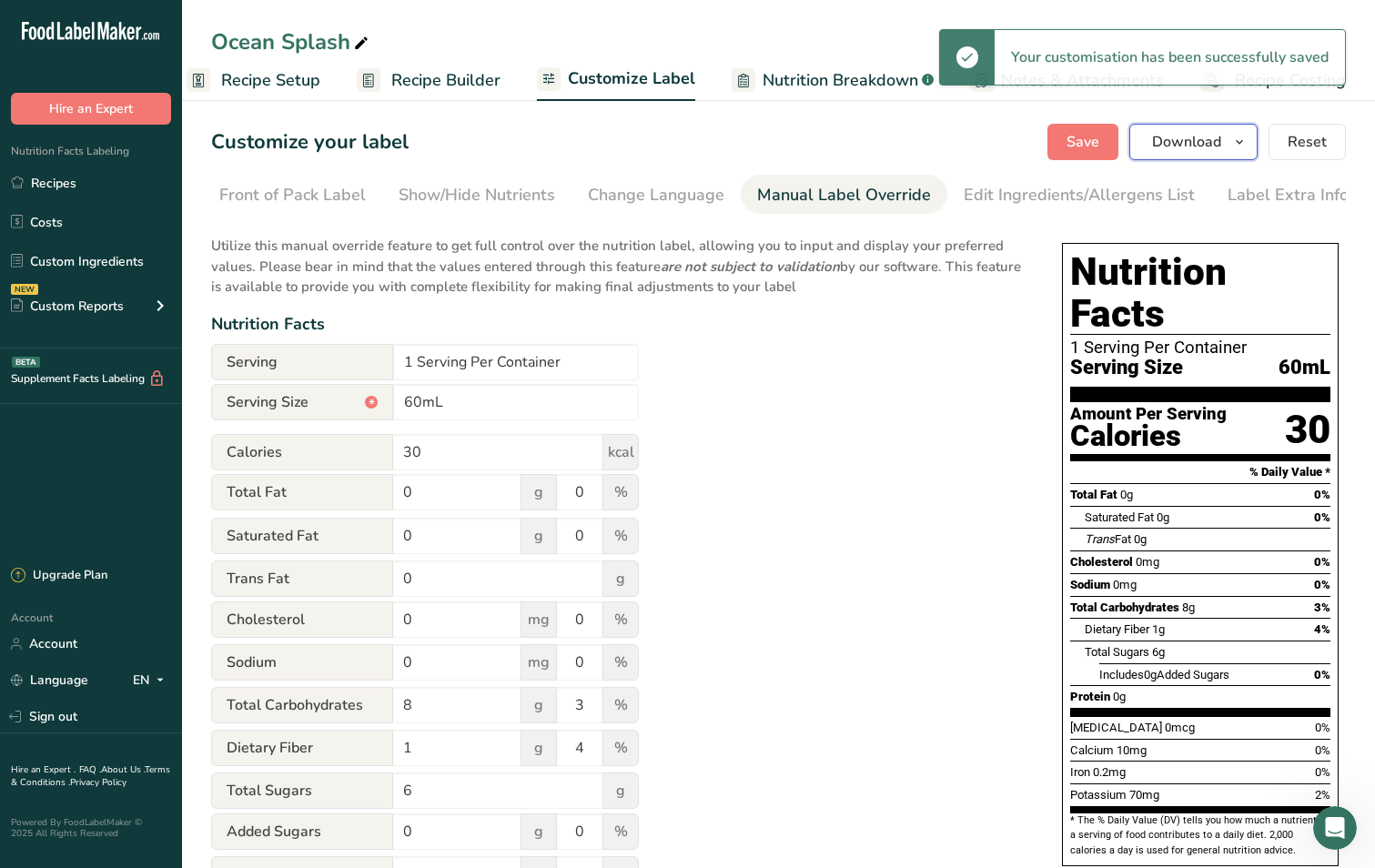
click at [1239, 138] on icon "button" at bounding box center [1238, 142] width 15 height 23
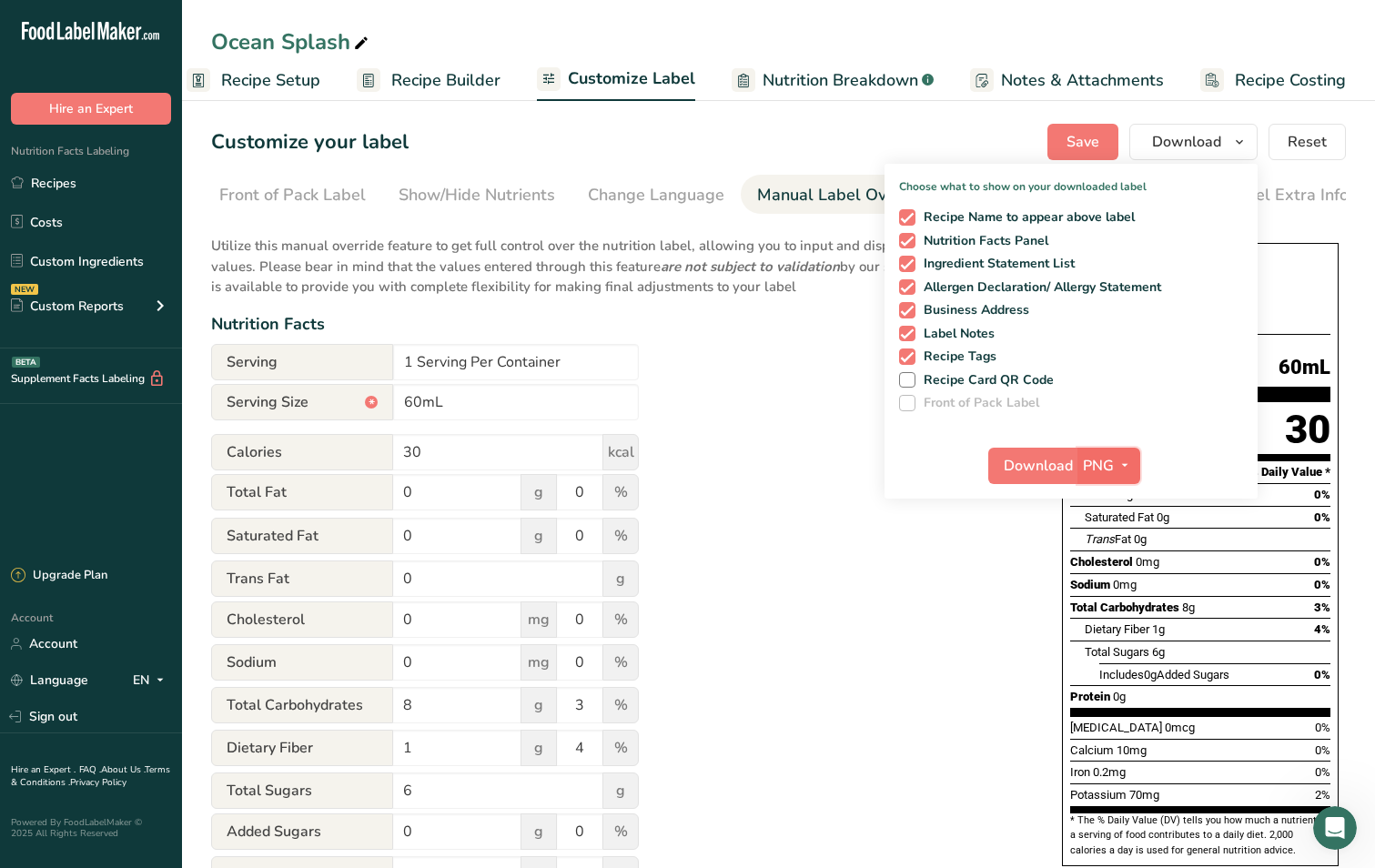
click at [1109, 462] on span "PNG" at bounding box center [1098, 466] width 31 height 22
click at [1119, 564] on link "SVG" at bounding box center [1111, 563] width 58 height 30
click at [1030, 468] on span "Download" at bounding box center [1038, 466] width 69 height 22
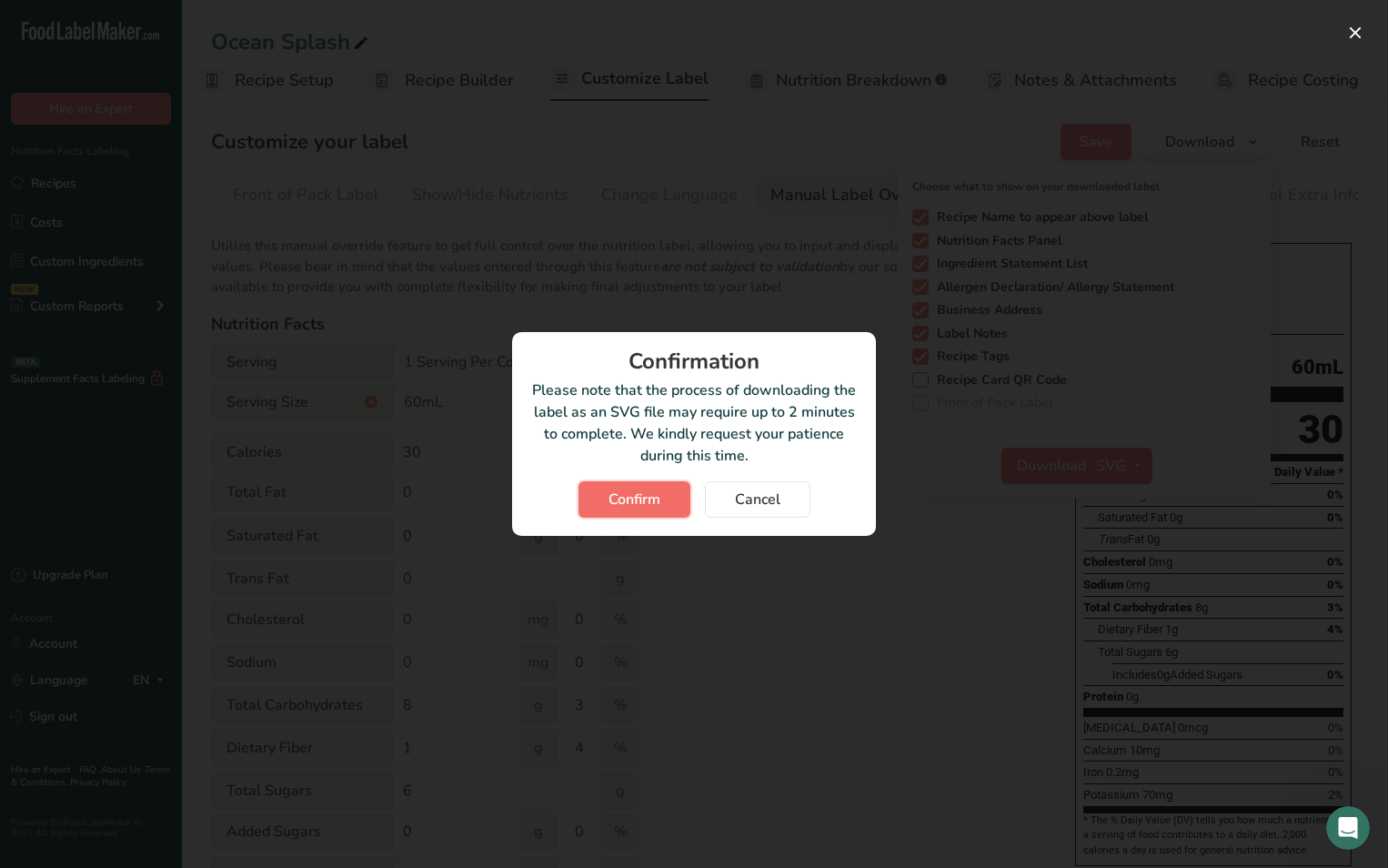
click at [649, 488] on button "Confirm" at bounding box center [635, 499] width 112 height 36
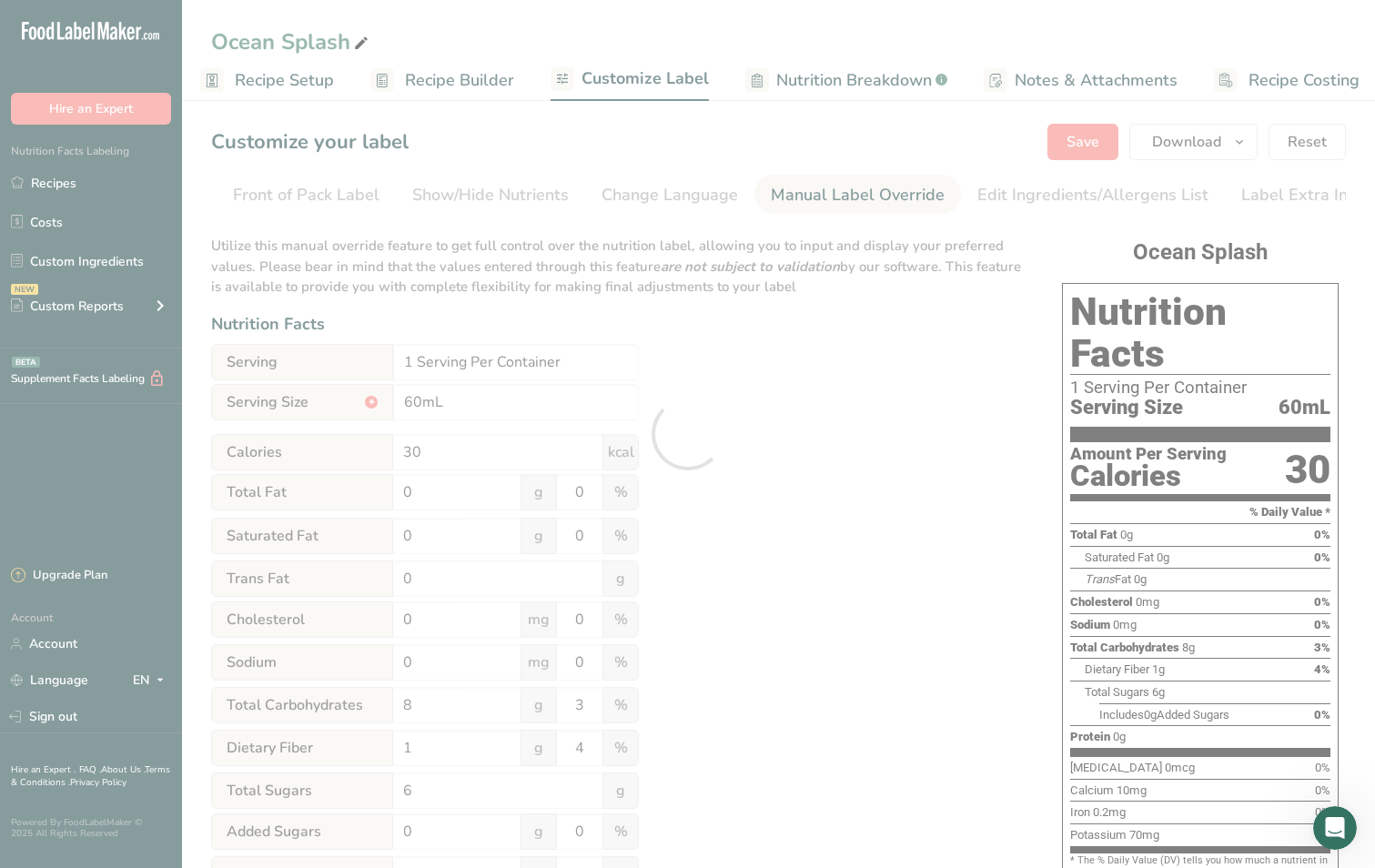
scroll to position [0, 0]
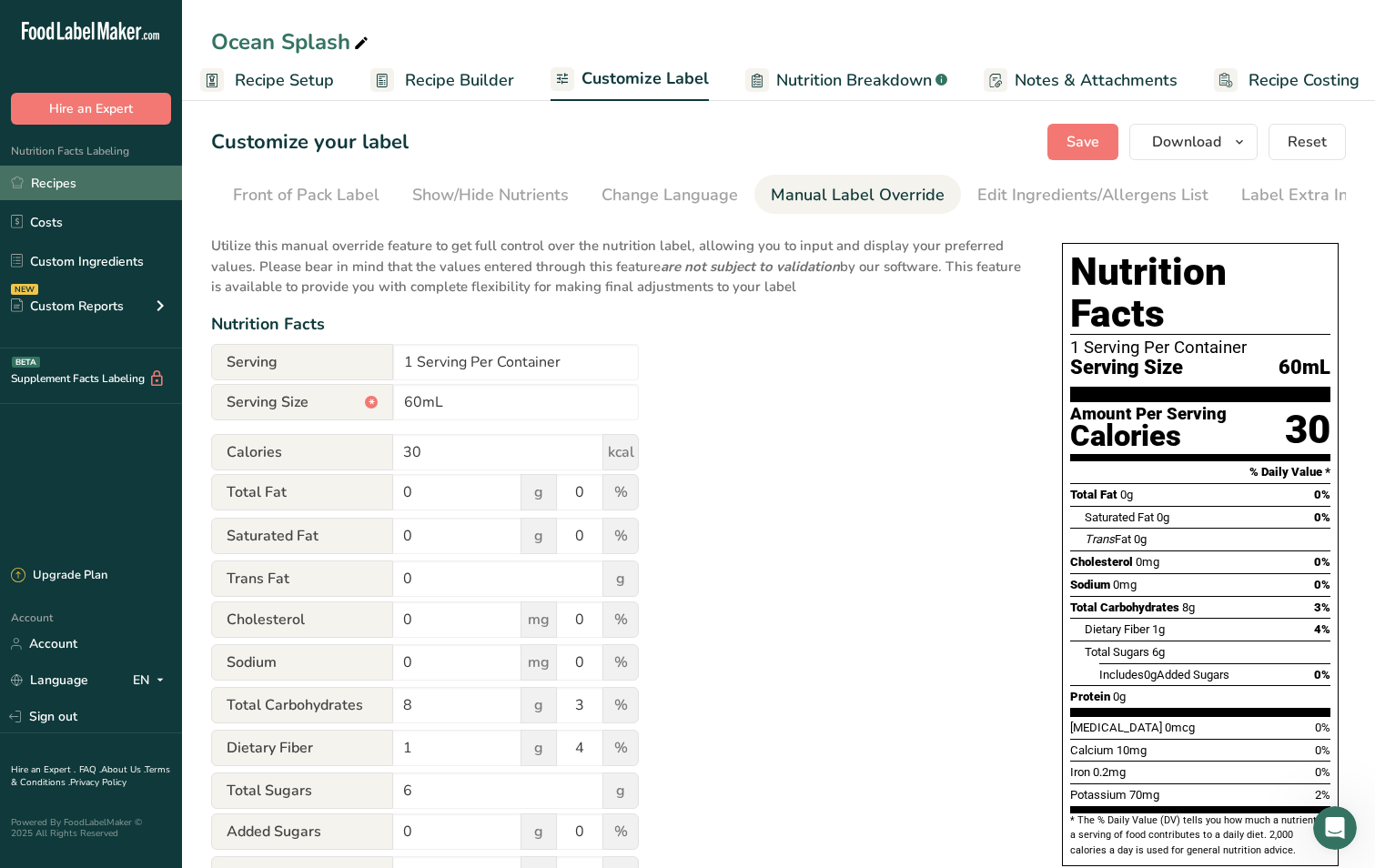
click at [73, 181] on link "Recipes" at bounding box center [91, 183] width 182 height 35
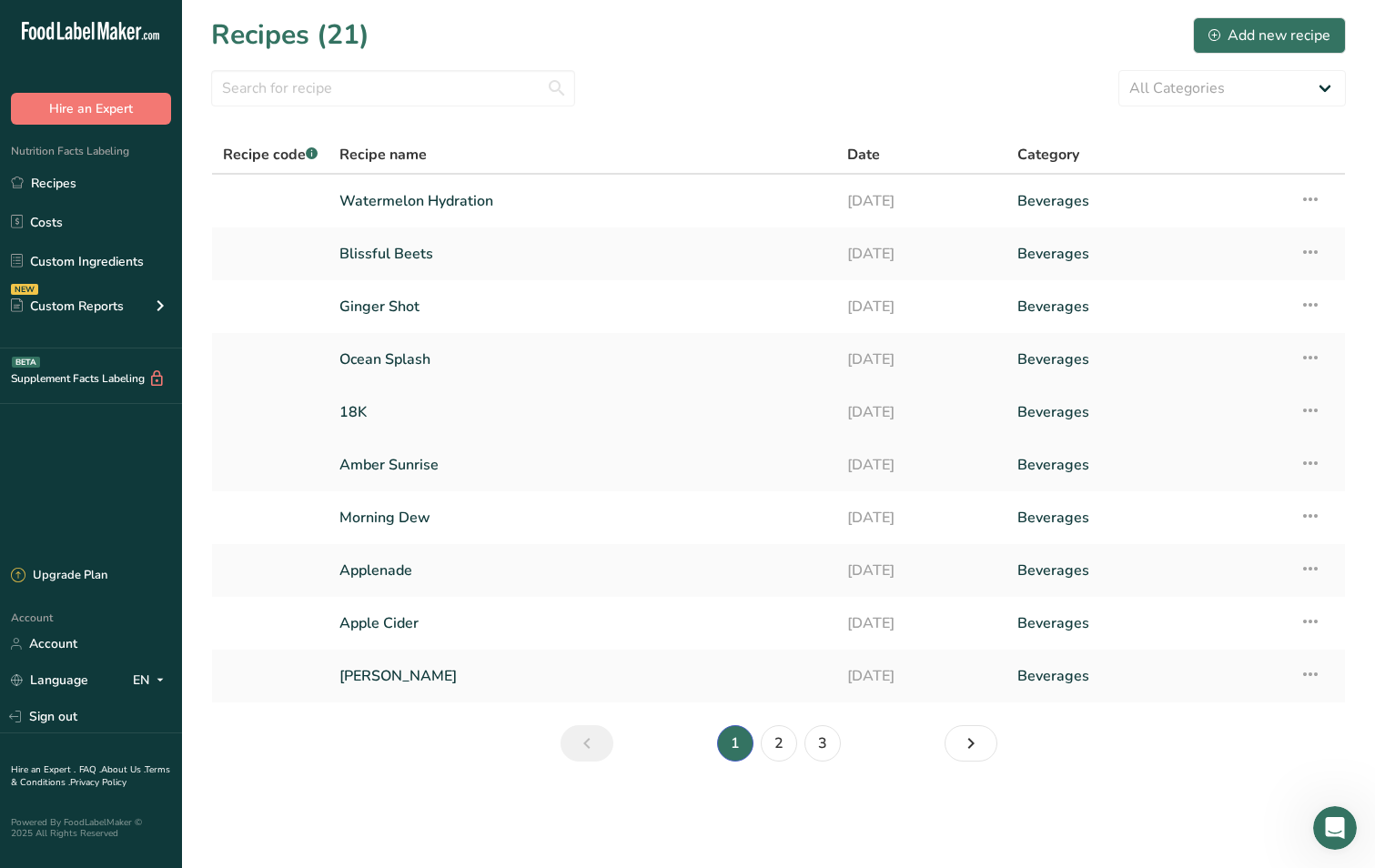
click at [436, 412] on link "18K" at bounding box center [582, 412] width 486 height 38
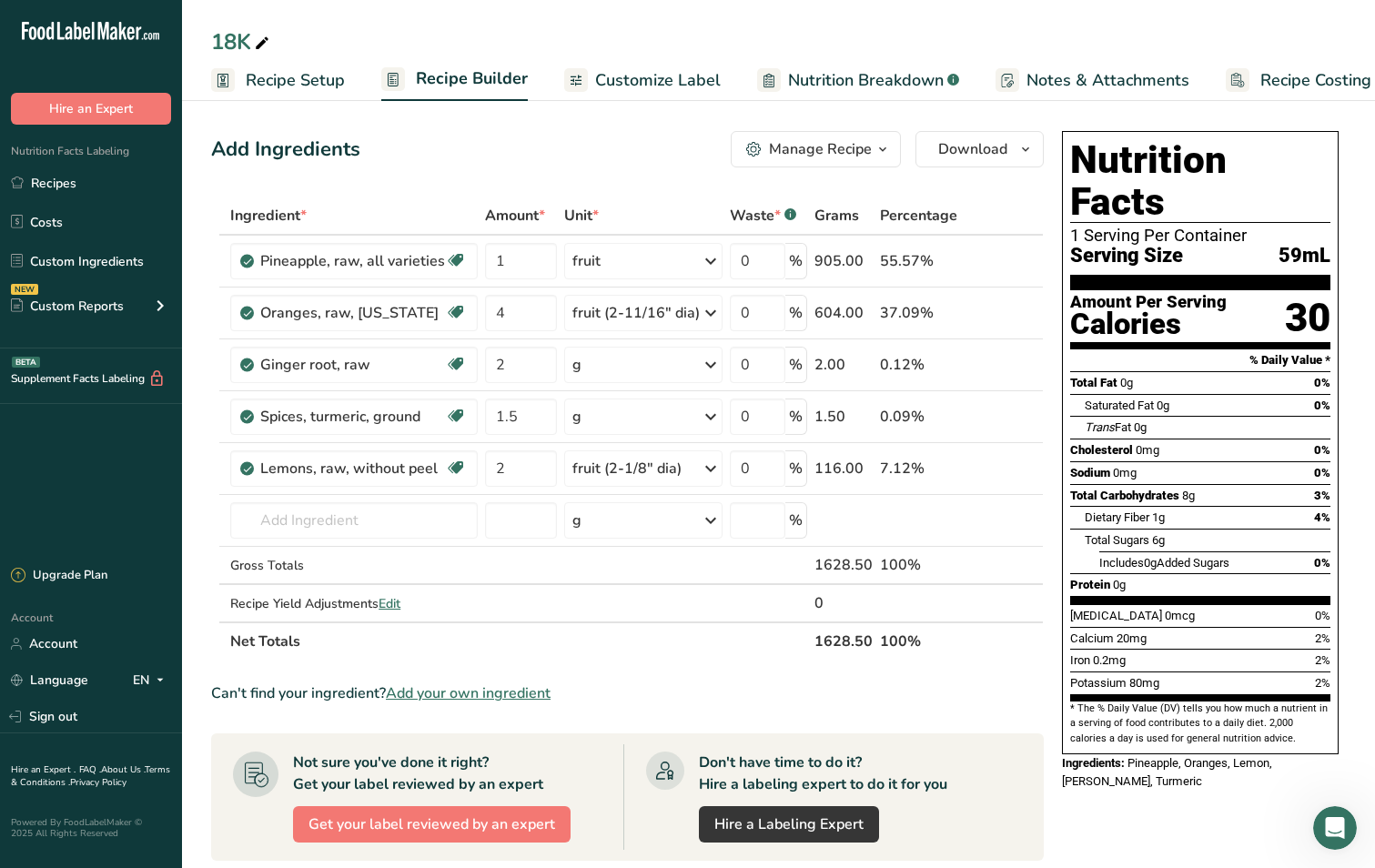
click at [632, 83] on span "Customize Label" at bounding box center [658, 80] width 126 height 25
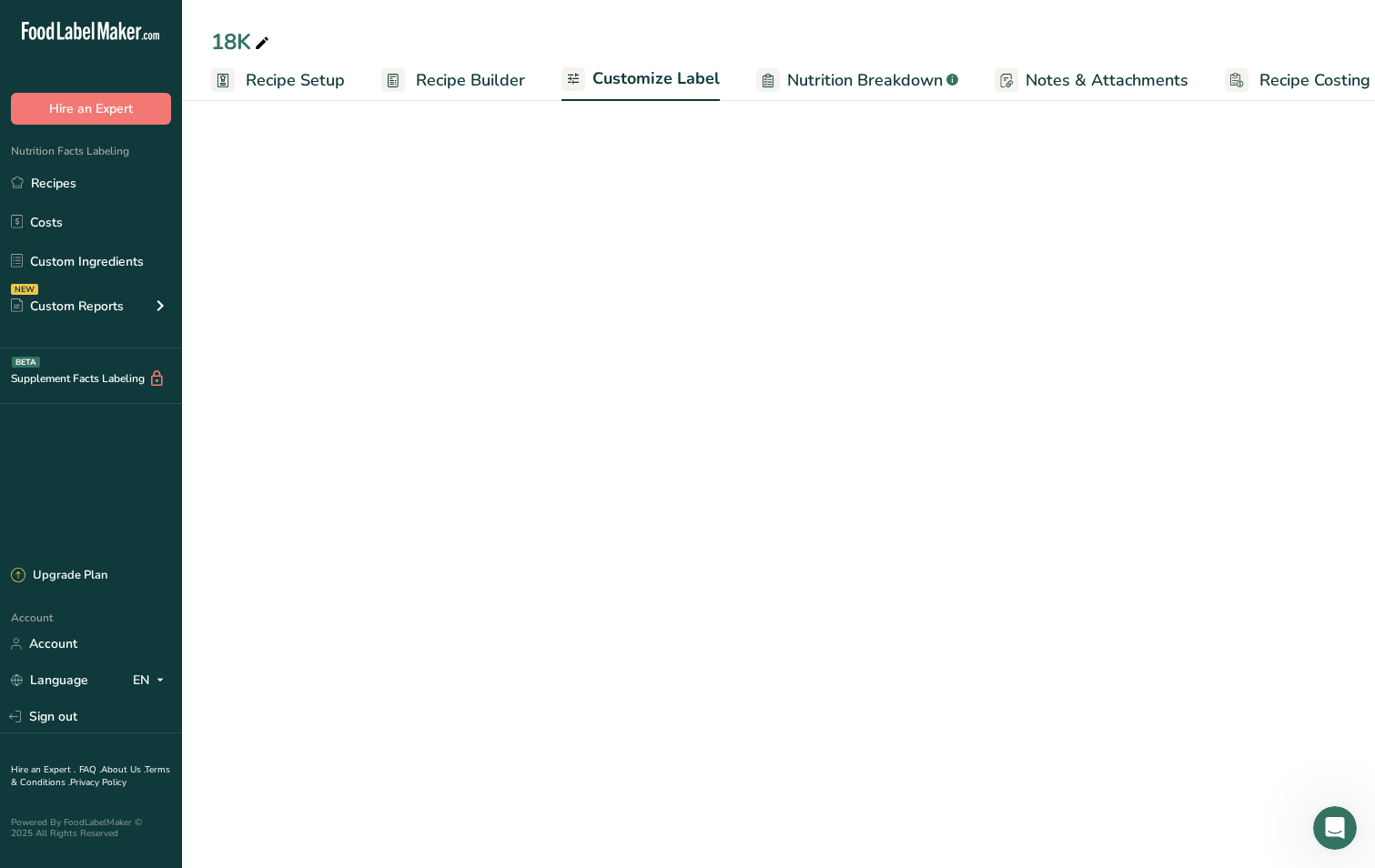
scroll to position [0, 25]
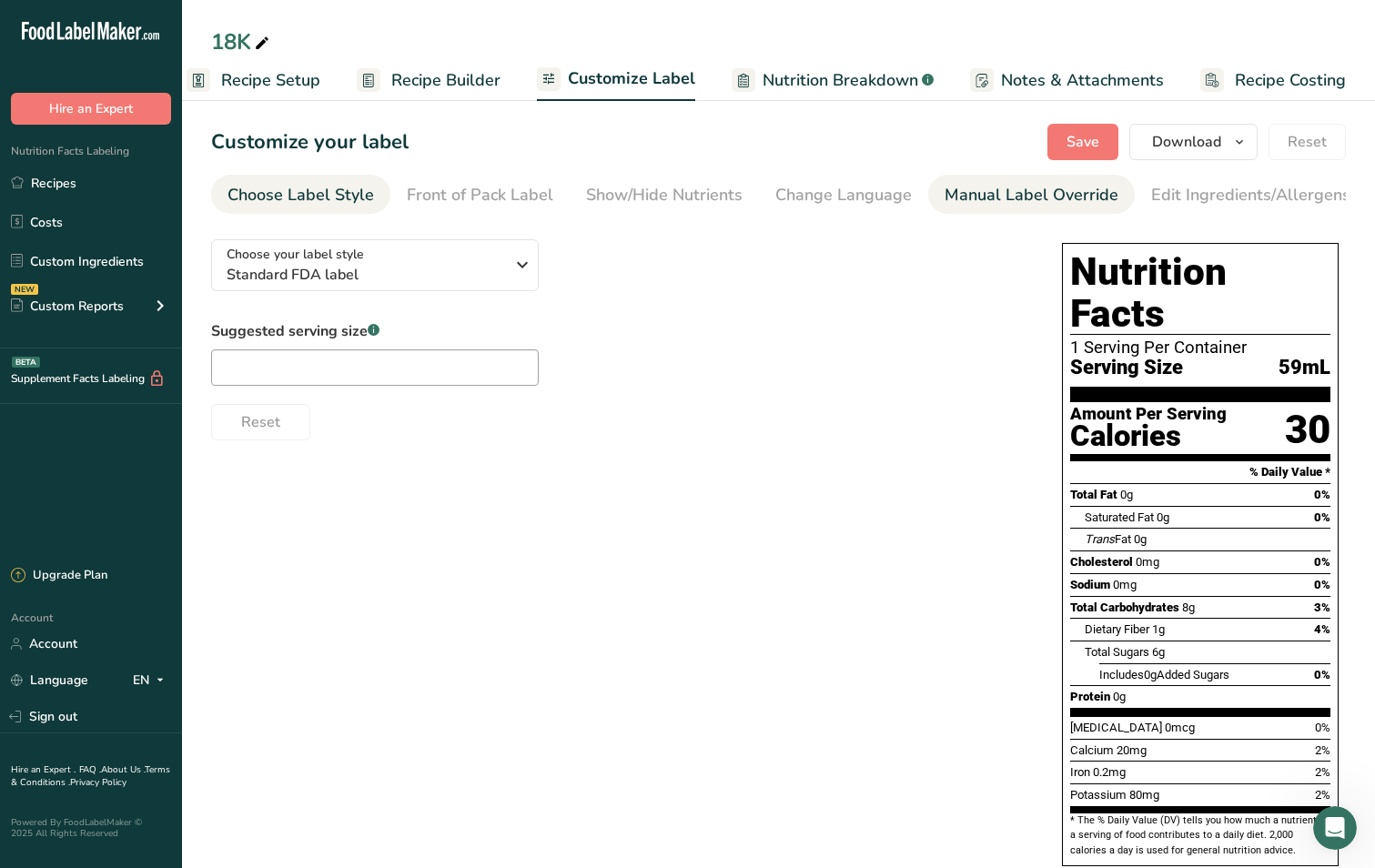
click at [960, 201] on div "Manual Label Override" at bounding box center [1031, 195] width 174 height 25
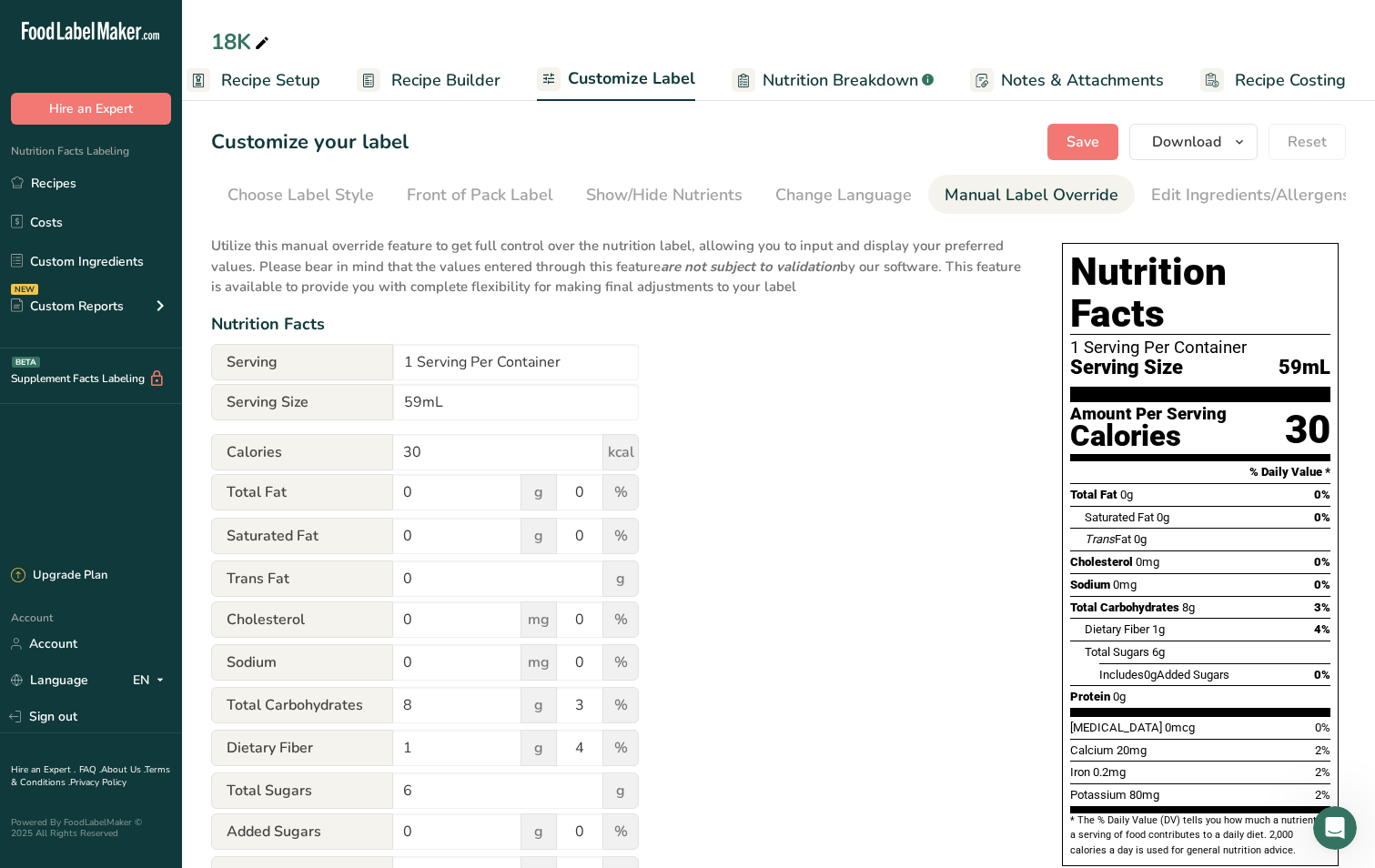
scroll to position [0, 188]
click at [423, 403] on input "59mL" at bounding box center [516, 402] width 245 height 36
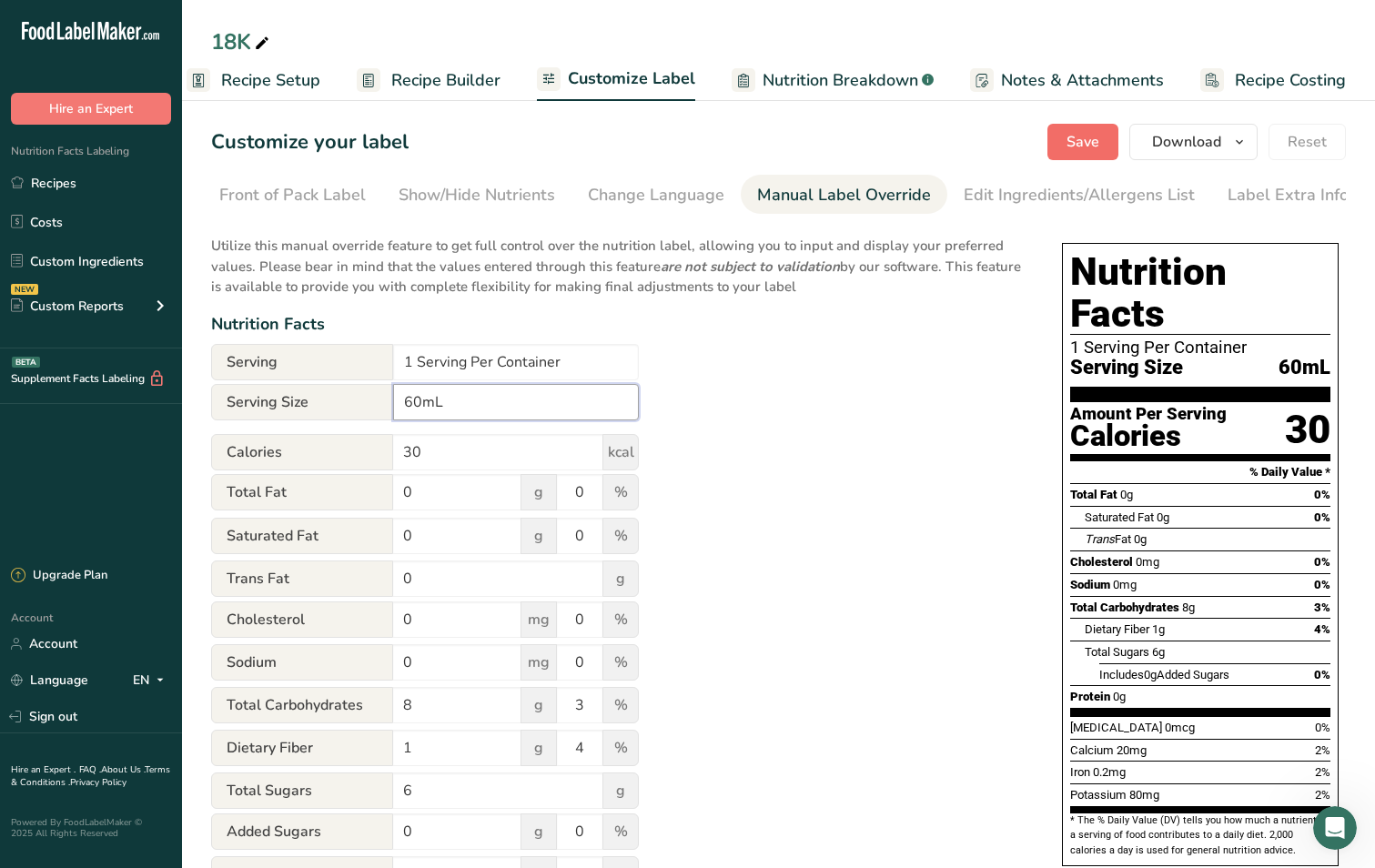
type input "60mL"
click at [1099, 137] on span "Save" at bounding box center [1083, 142] width 33 height 22
click at [1248, 143] on span "button" at bounding box center [1239, 142] width 22 height 22
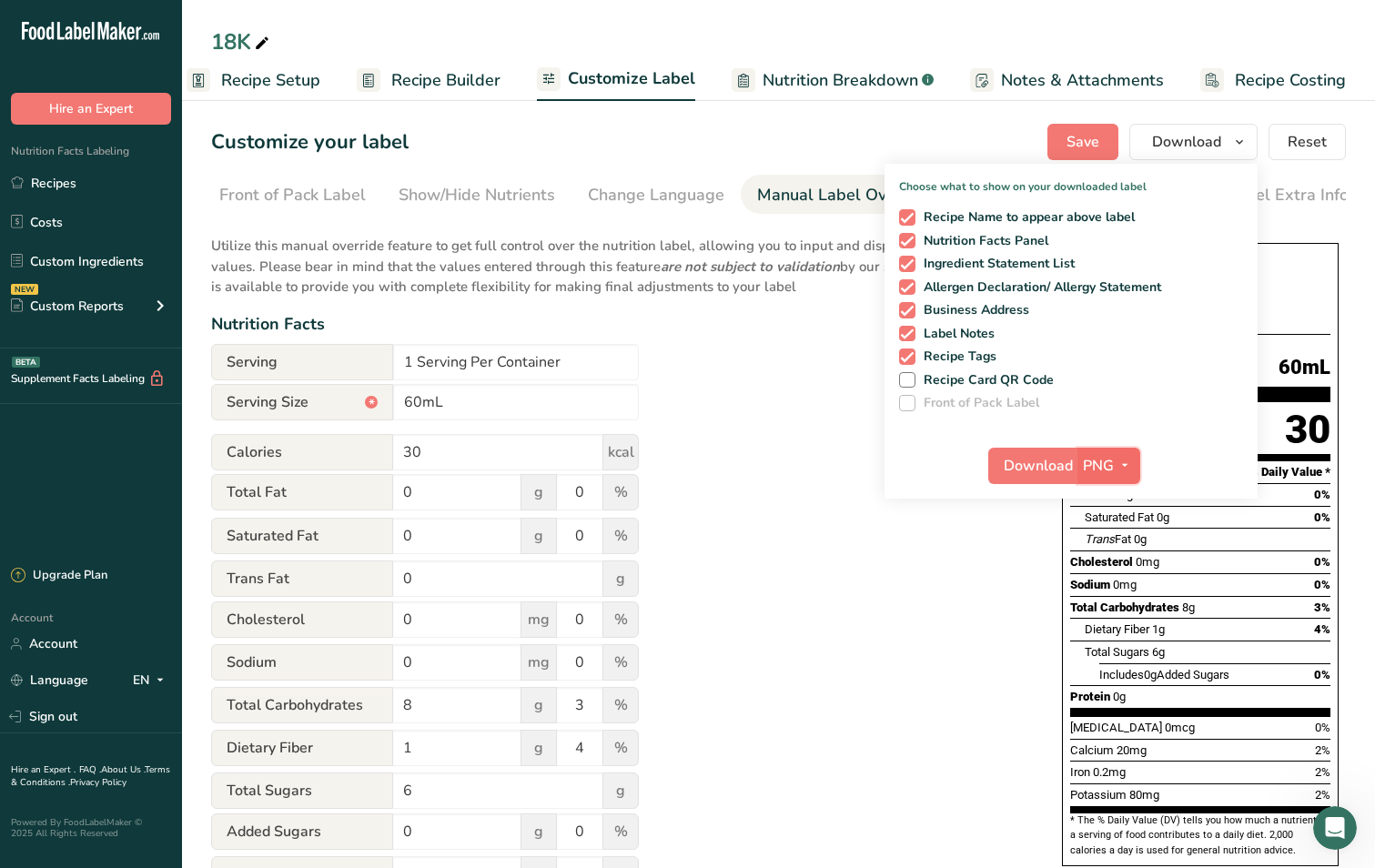
click at [1116, 461] on span "button" at bounding box center [1125, 466] width 22 height 22
click at [1119, 559] on link "SVG" at bounding box center [1111, 563] width 58 height 30
click at [1034, 468] on span "Download" at bounding box center [1038, 466] width 69 height 22
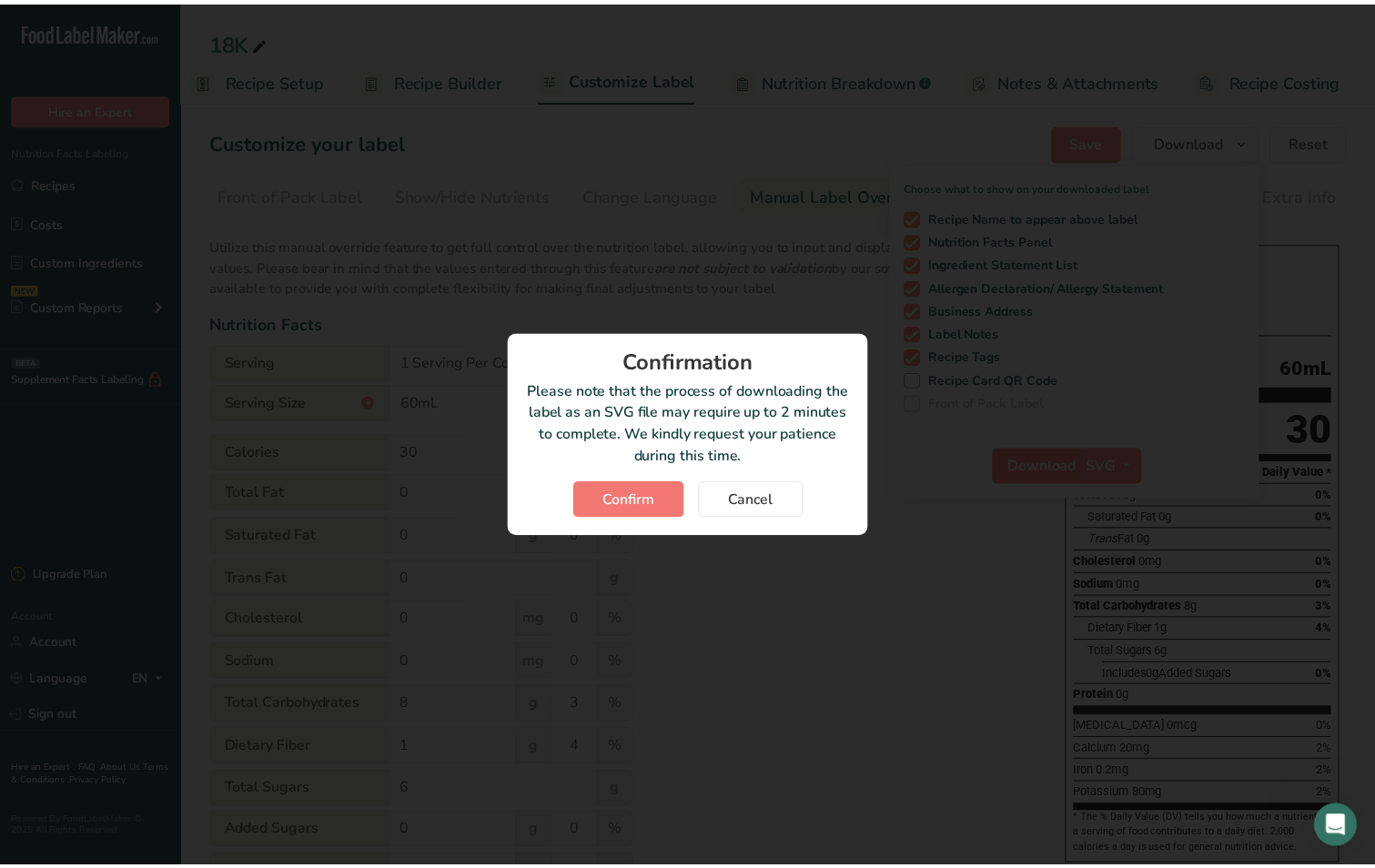
scroll to position [0, 11]
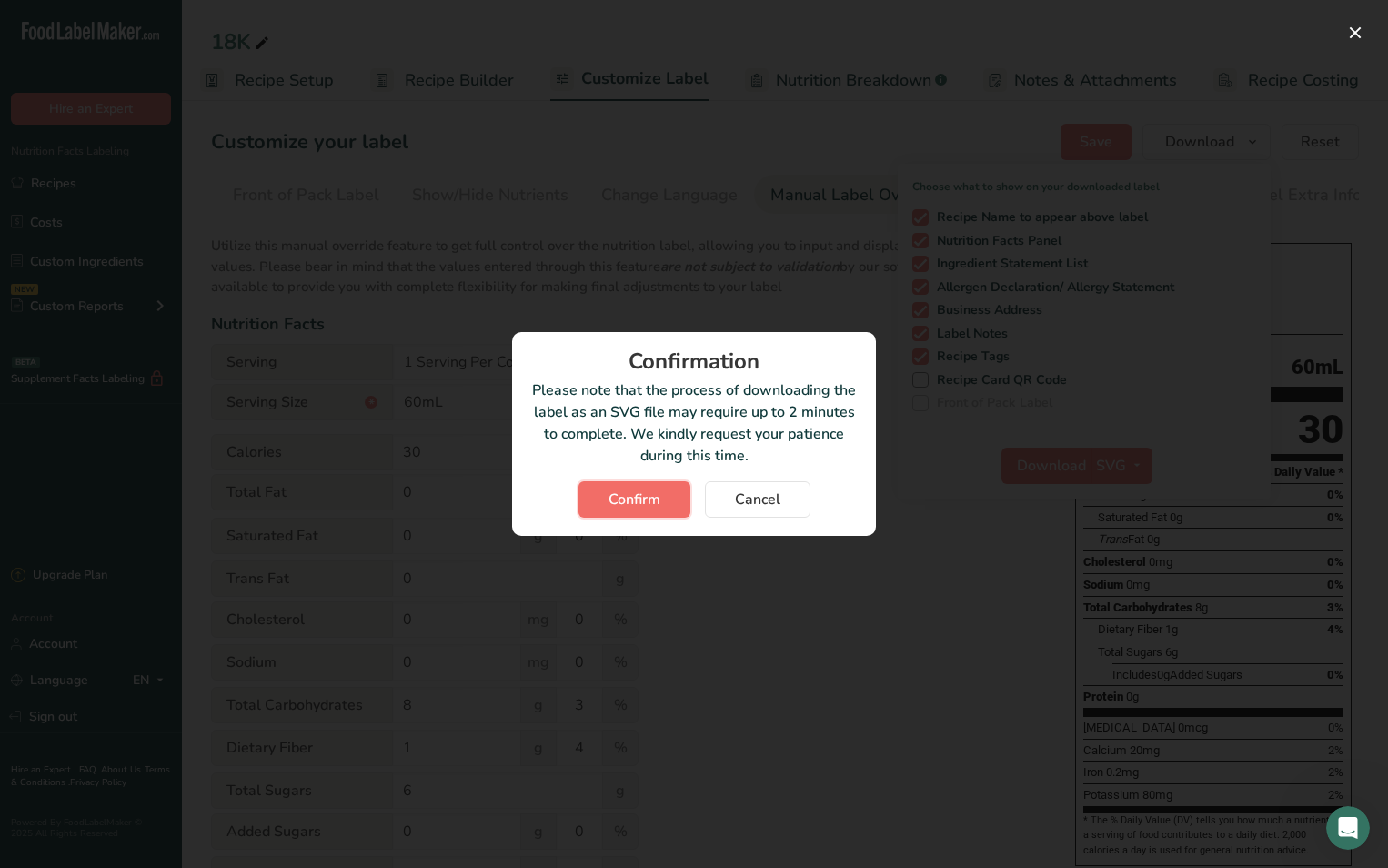
click at [666, 488] on button "Confirm" at bounding box center [635, 499] width 112 height 36
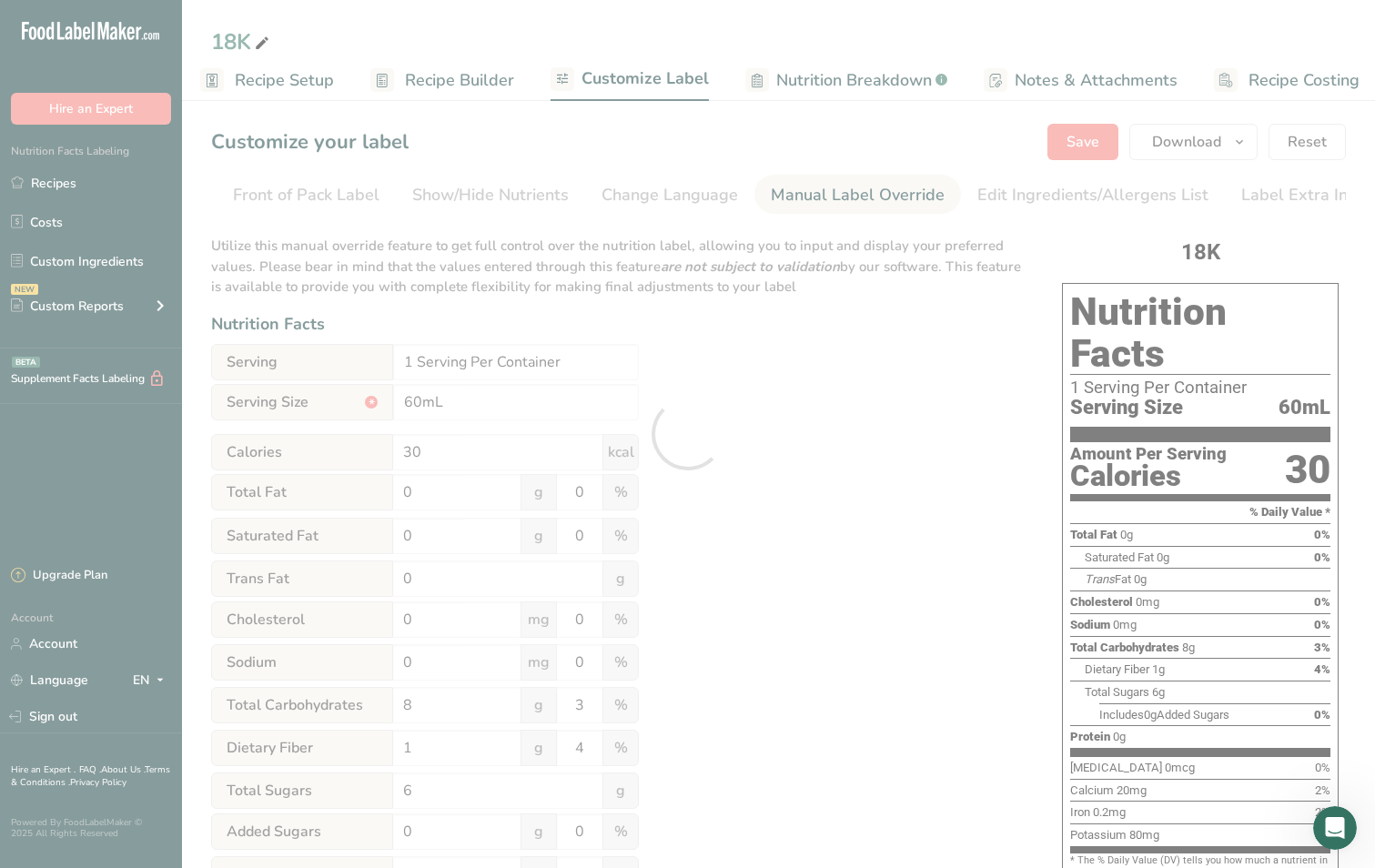
scroll to position [0, 0]
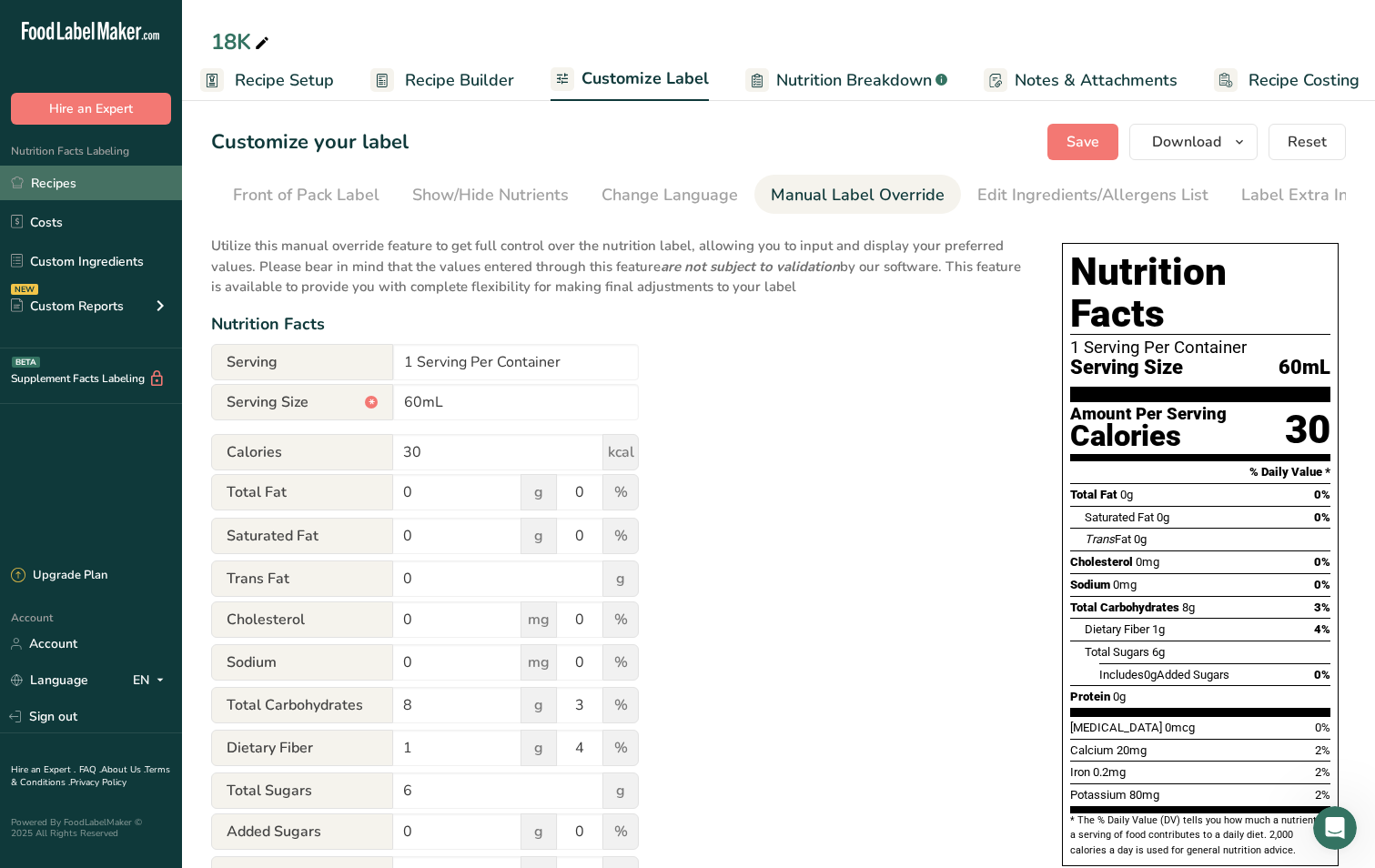
click at [113, 183] on link "Recipes" at bounding box center [91, 183] width 182 height 35
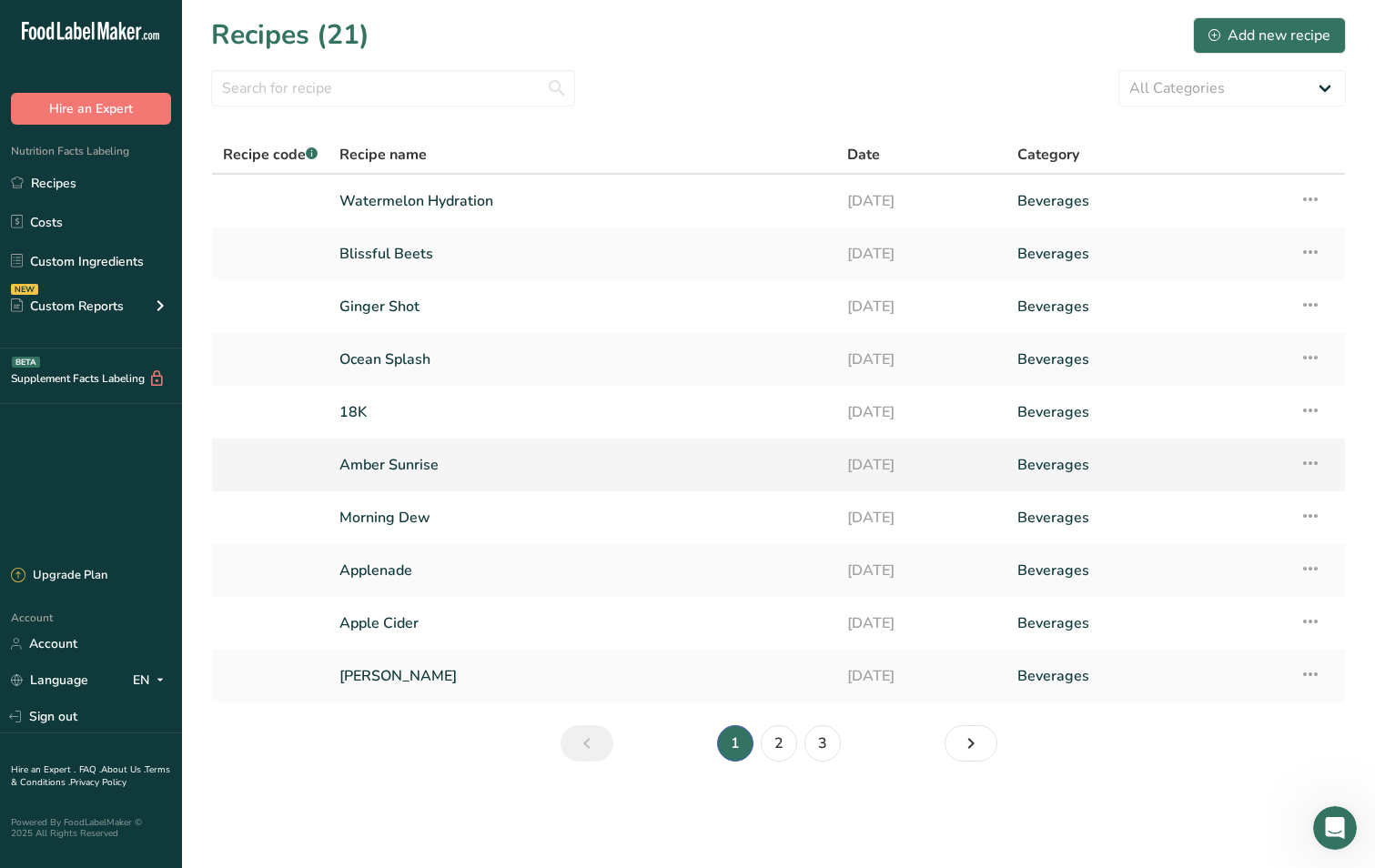
click at [393, 460] on link "Amber Sunrise" at bounding box center [582, 465] width 486 height 38
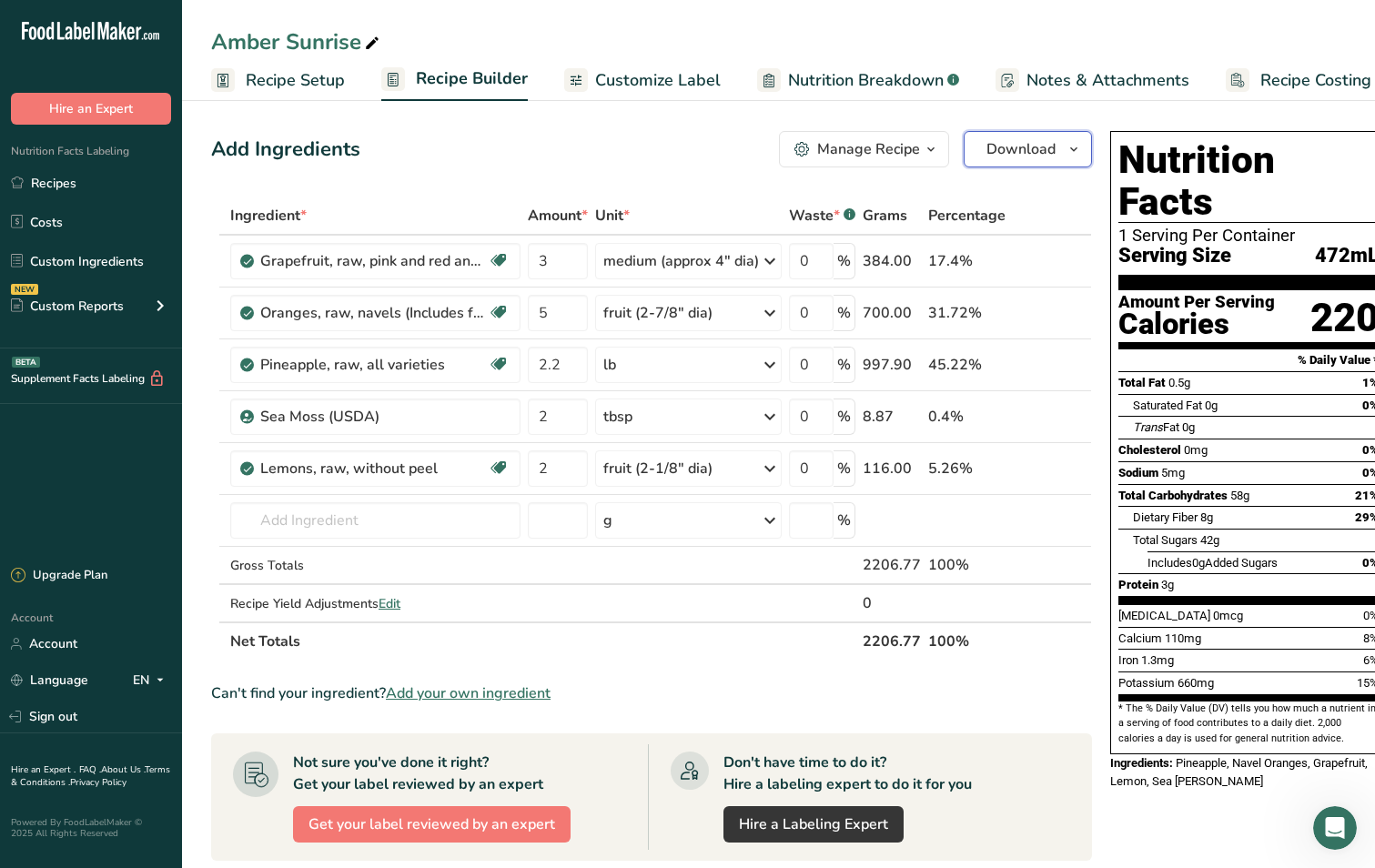
click at [1071, 152] on icon "button" at bounding box center [1074, 150] width 15 height 23
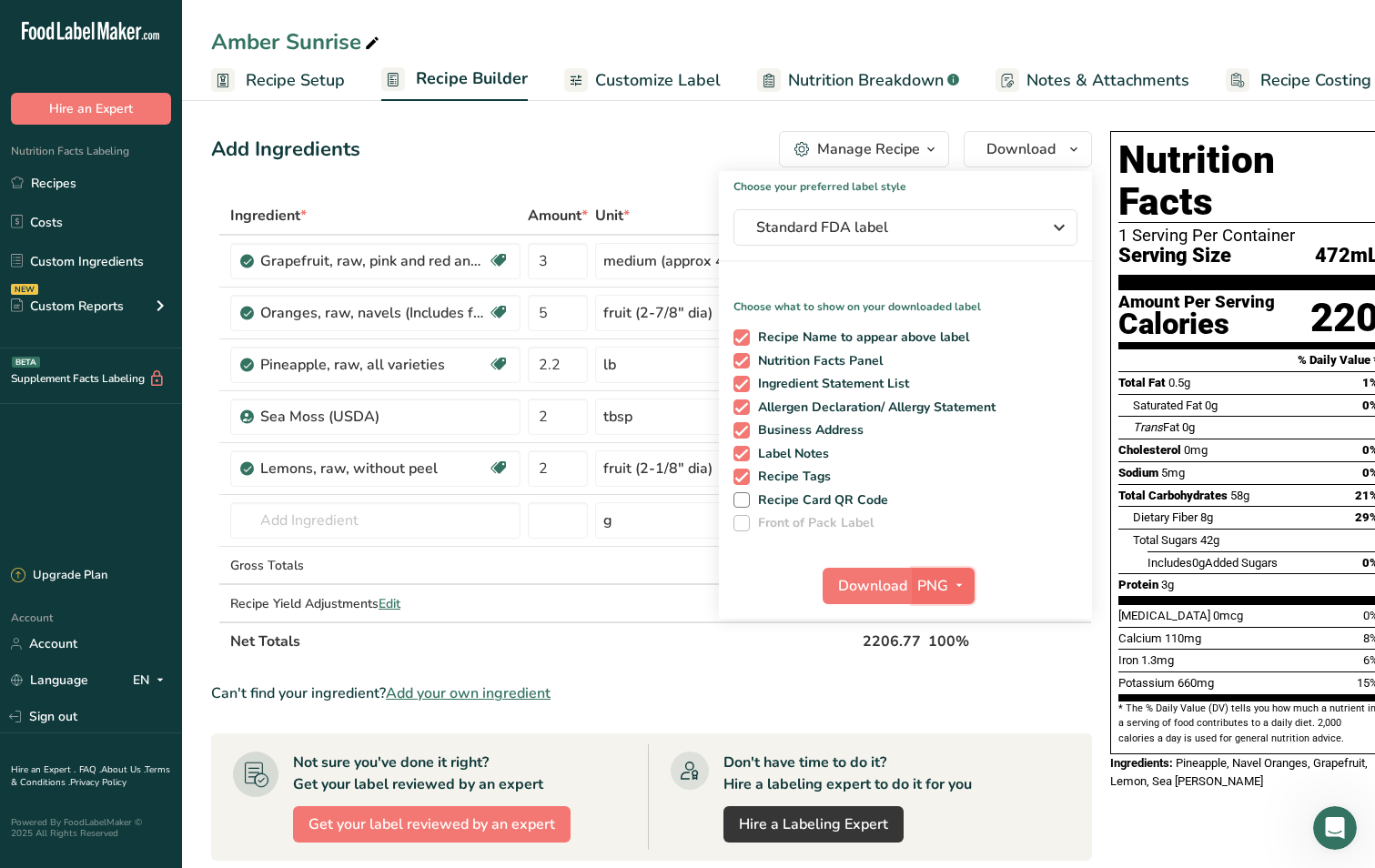
click at [959, 585] on icon "button" at bounding box center [959, 585] width 15 height 23
click at [957, 688] on link "SVG" at bounding box center [945, 682] width 58 height 30
click at [878, 585] on span "Download" at bounding box center [872, 586] width 69 height 22
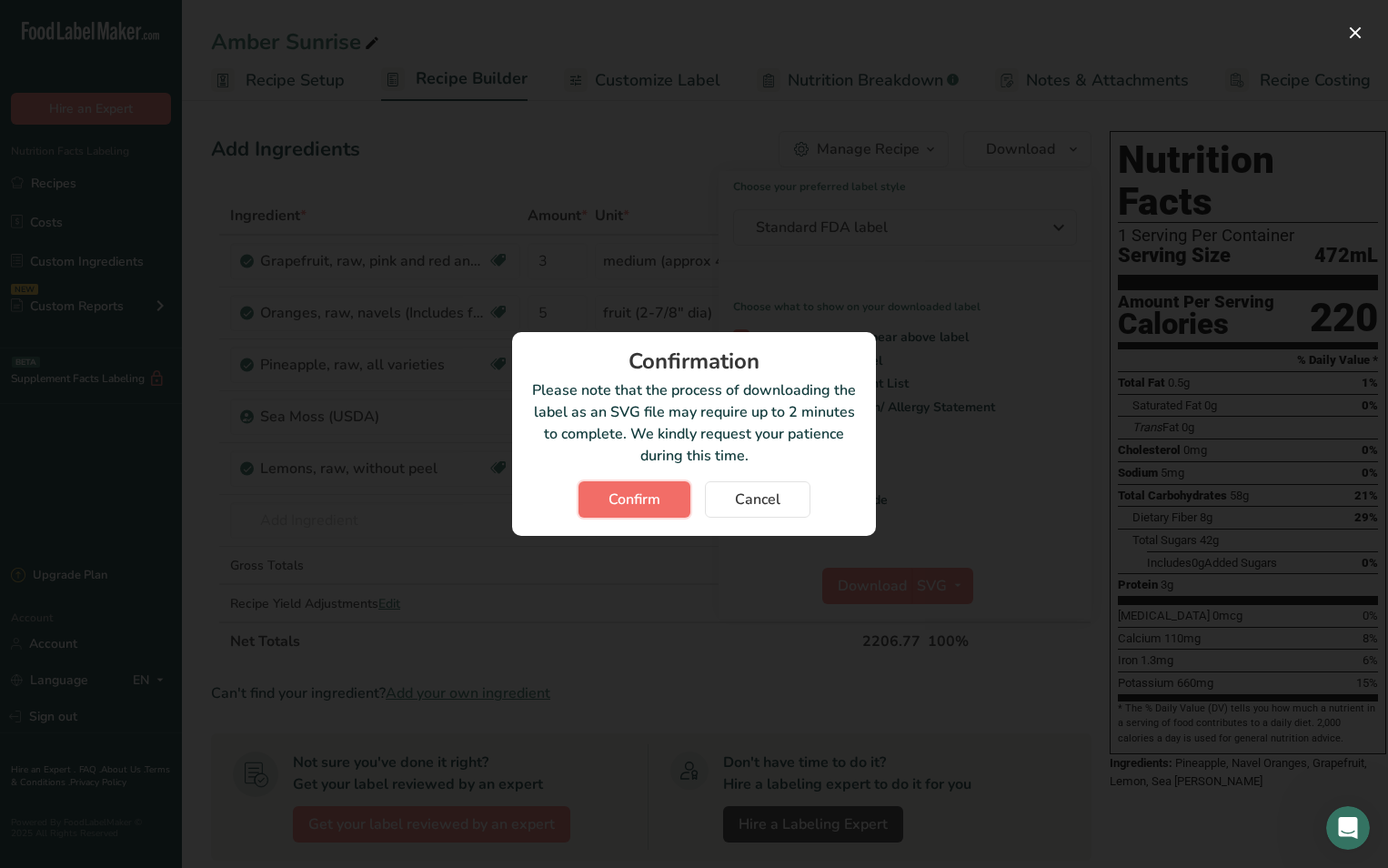
click at [649, 489] on span "Confirm" at bounding box center [635, 500] width 52 height 22
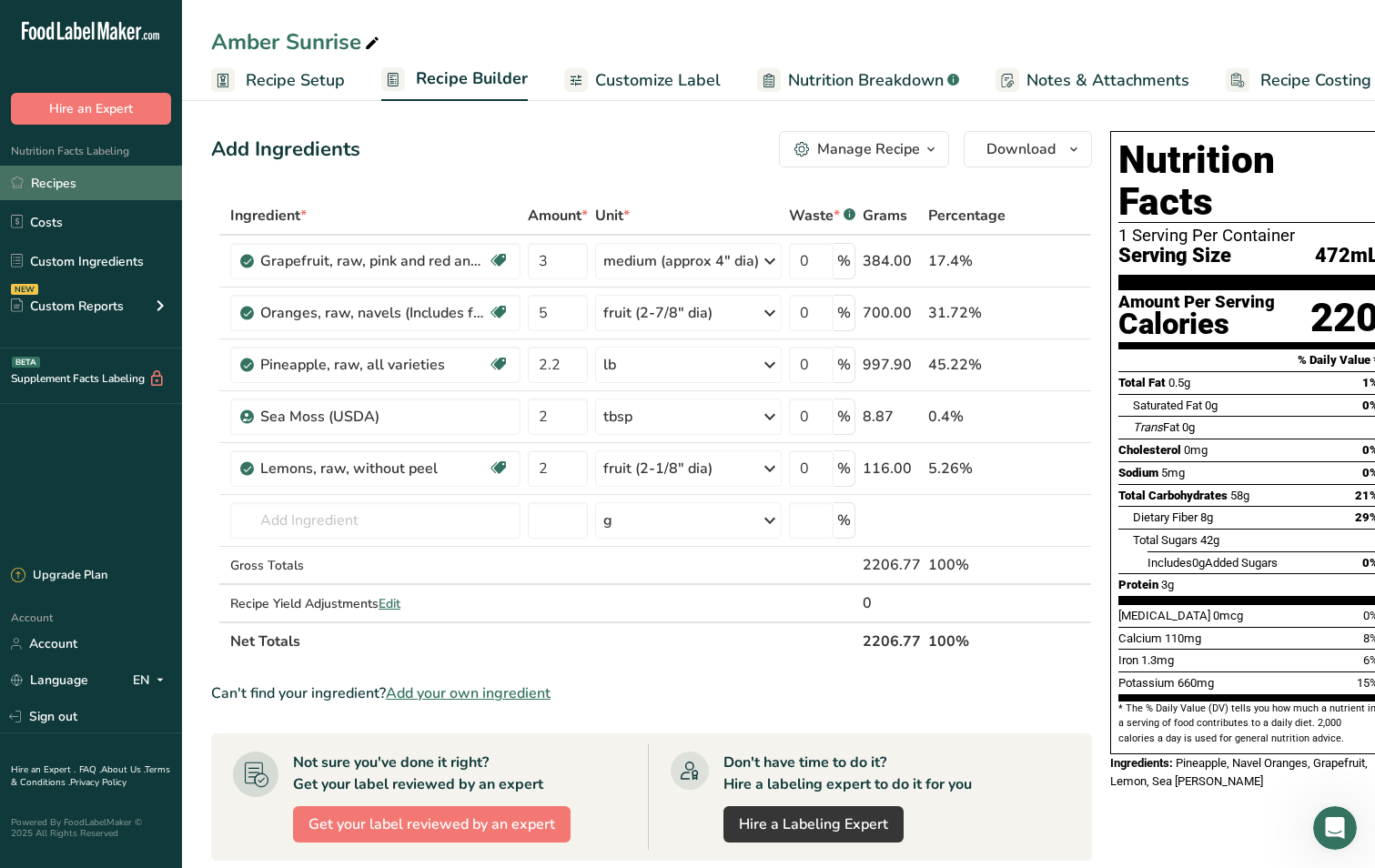
click at [102, 182] on link "Recipes" at bounding box center [91, 183] width 182 height 35
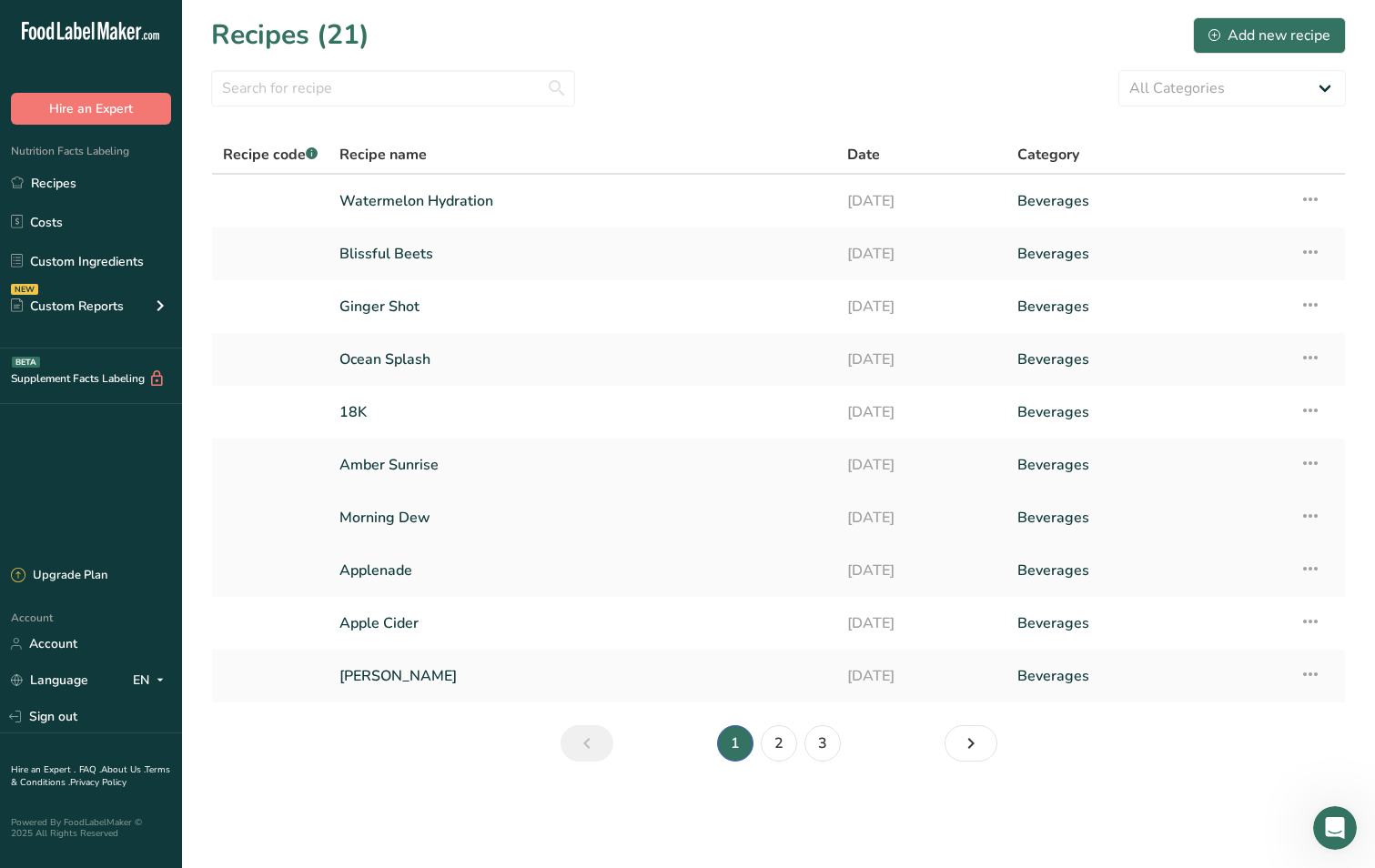
click at [421, 525] on link "Morning Dew" at bounding box center [582, 518] width 486 height 38
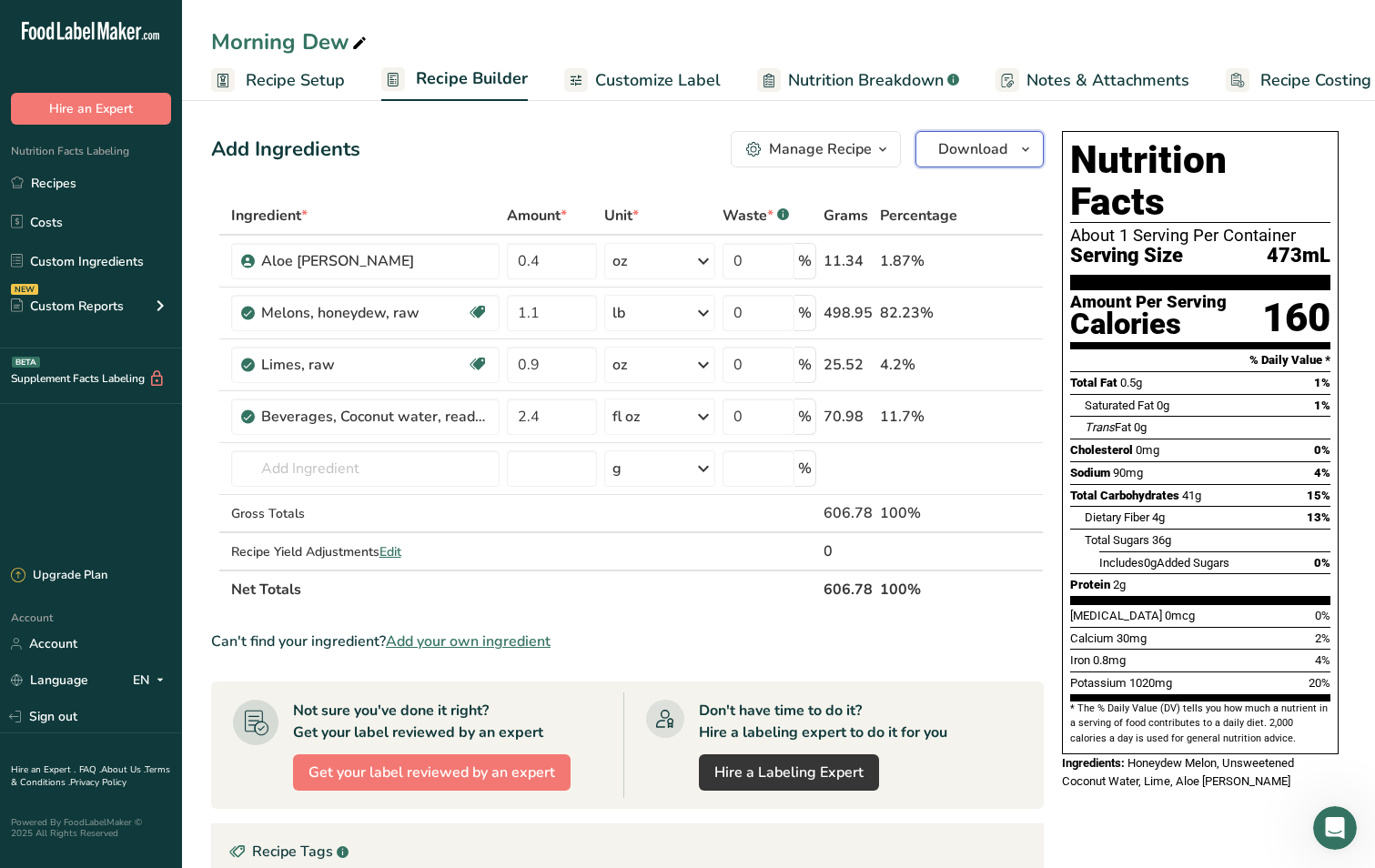
click at [1024, 150] on icon "button" at bounding box center [1025, 150] width 15 height 23
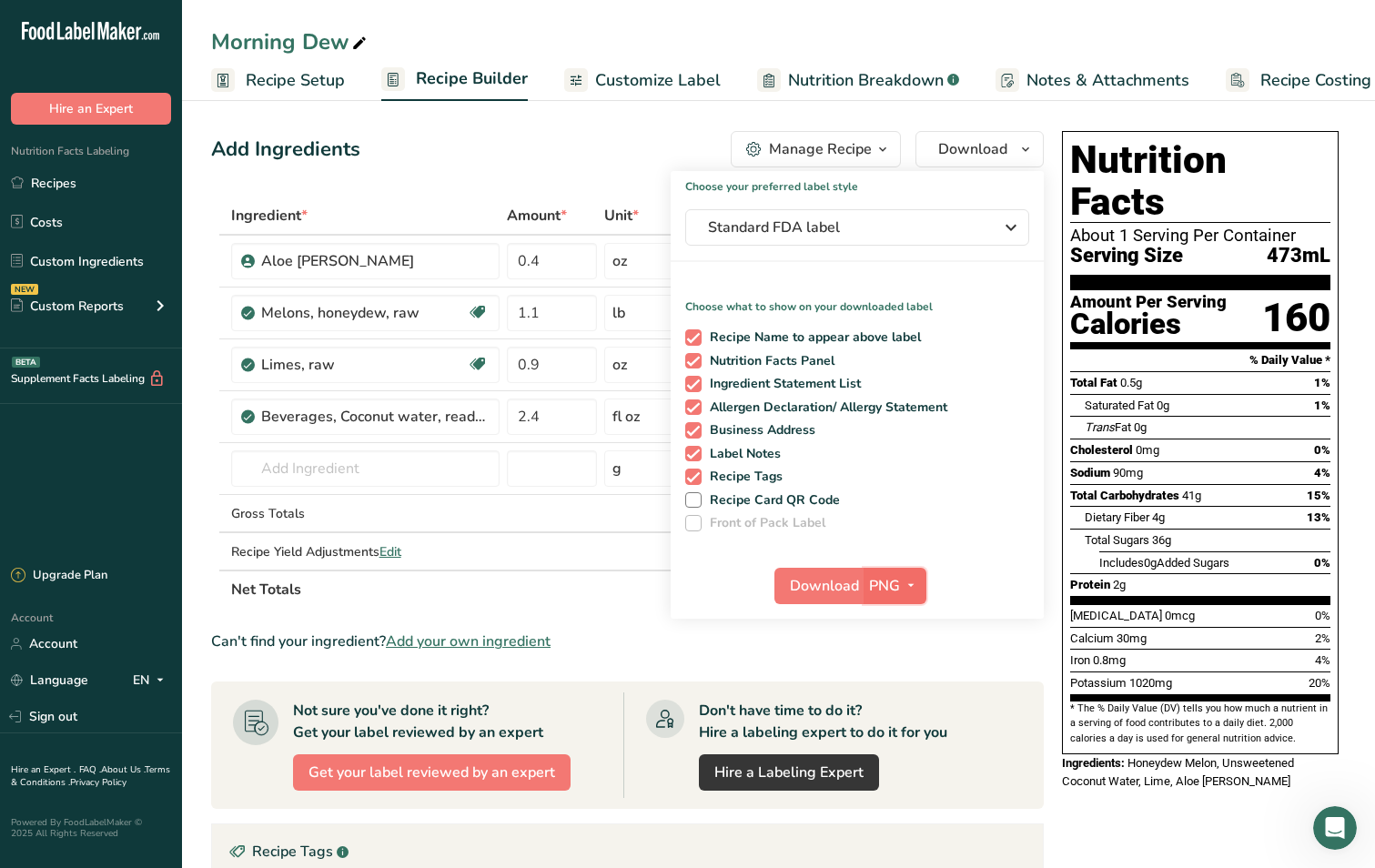
click at [912, 584] on icon "button" at bounding box center [910, 585] width 15 height 23
click at [903, 678] on link "SVG" at bounding box center [897, 682] width 58 height 30
click at [810, 588] on span "Download" at bounding box center [823, 586] width 69 height 22
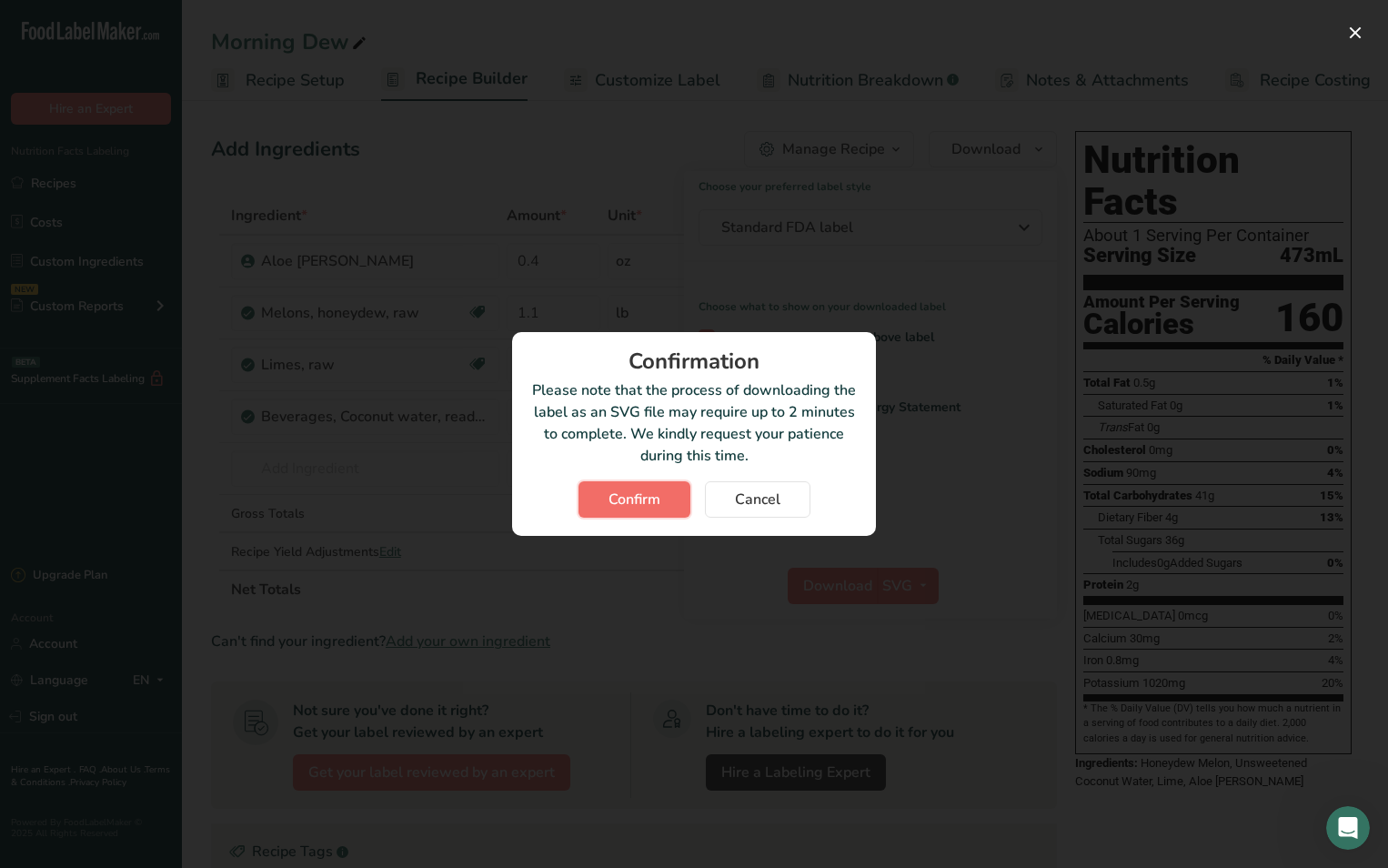
click at [625, 503] on span "Confirm" at bounding box center [635, 500] width 52 height 22
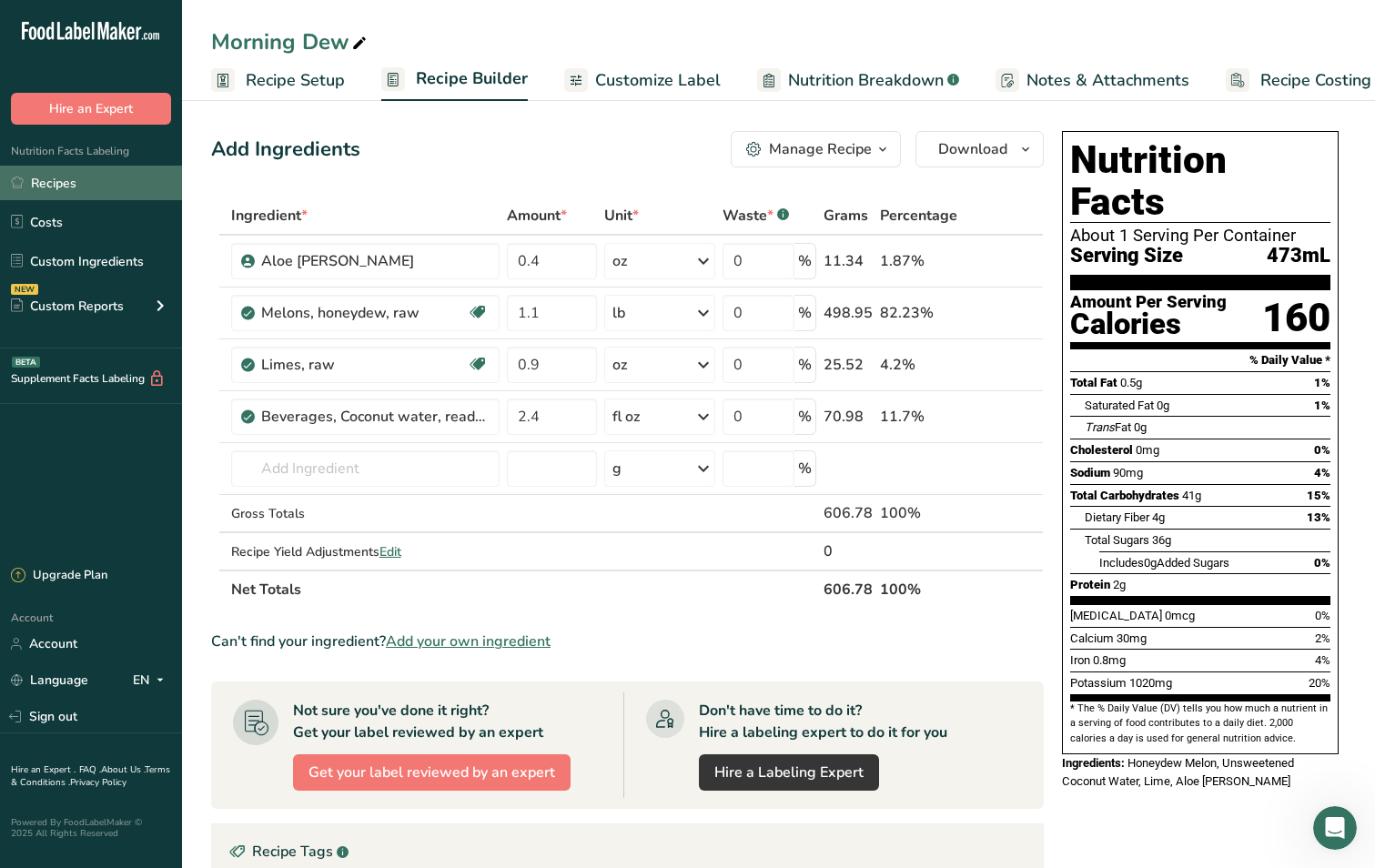
click at [86, 177] on link "Recipes" at bounding box center [91, 183] width 182 height 35
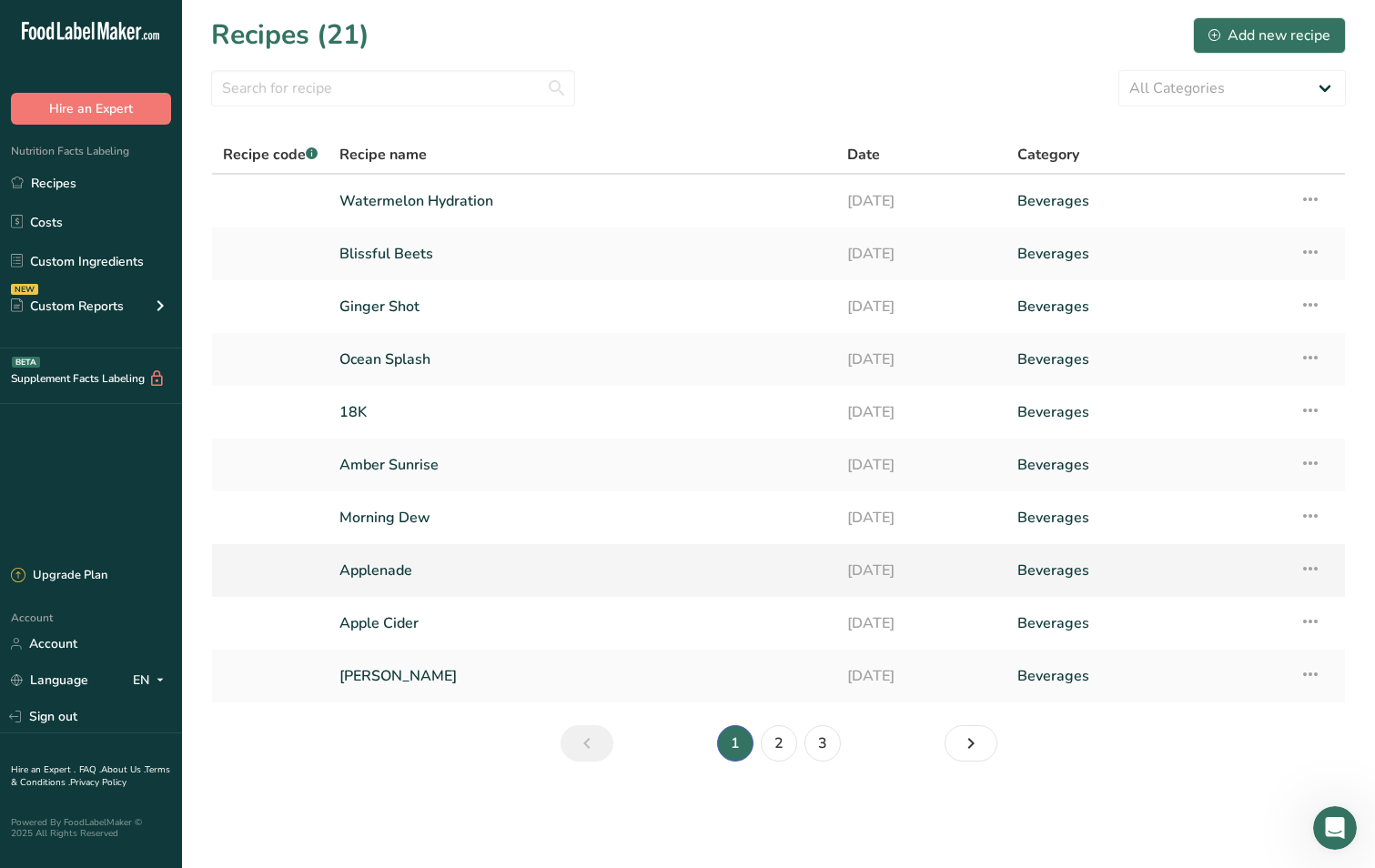
click at [423, 572] on link "Applenade" at bounding box center [582, 570] width 486 height 38
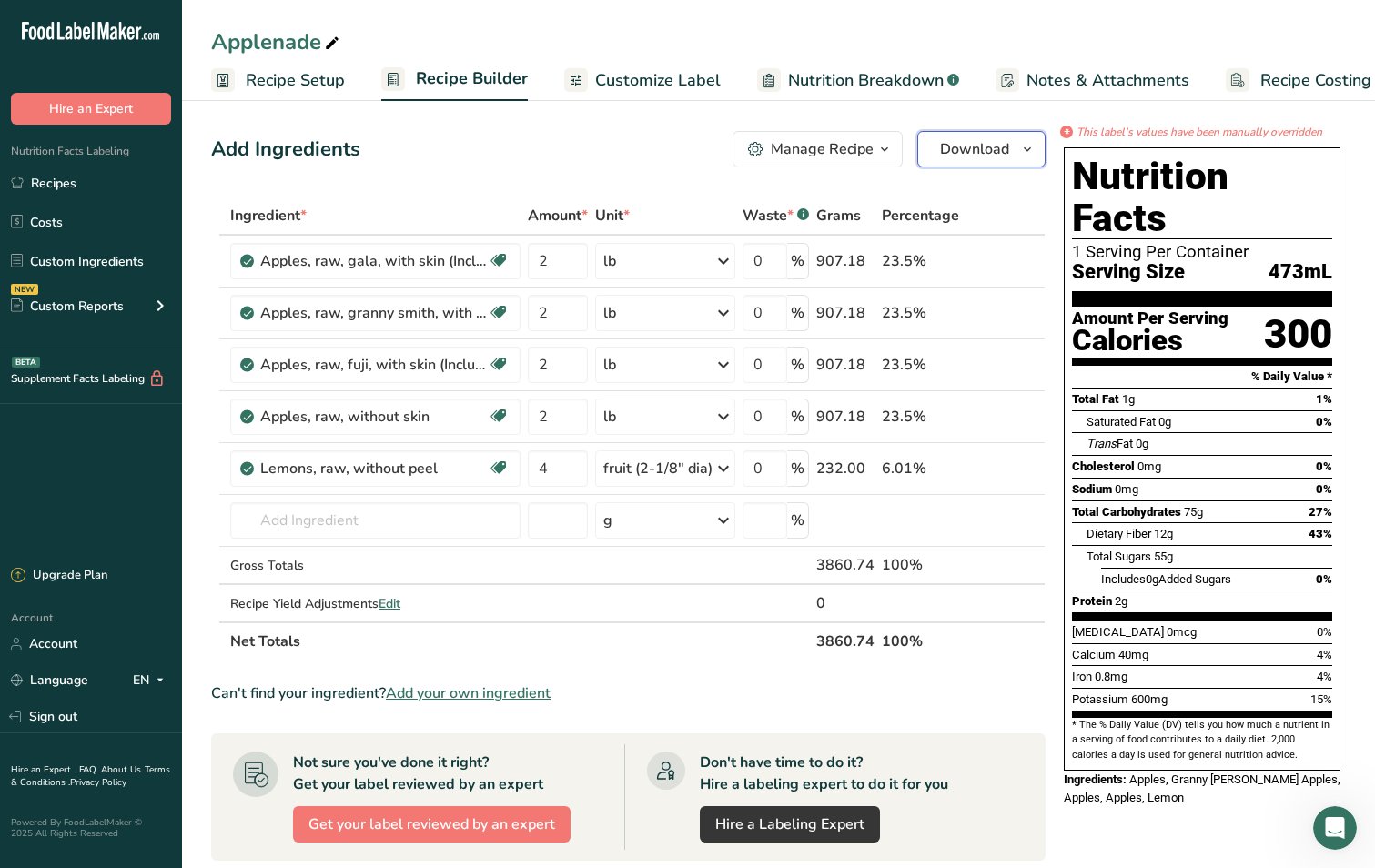
click at [1031, 146] on icon "button" at bounding box center [1027, 150] width 15 height 23
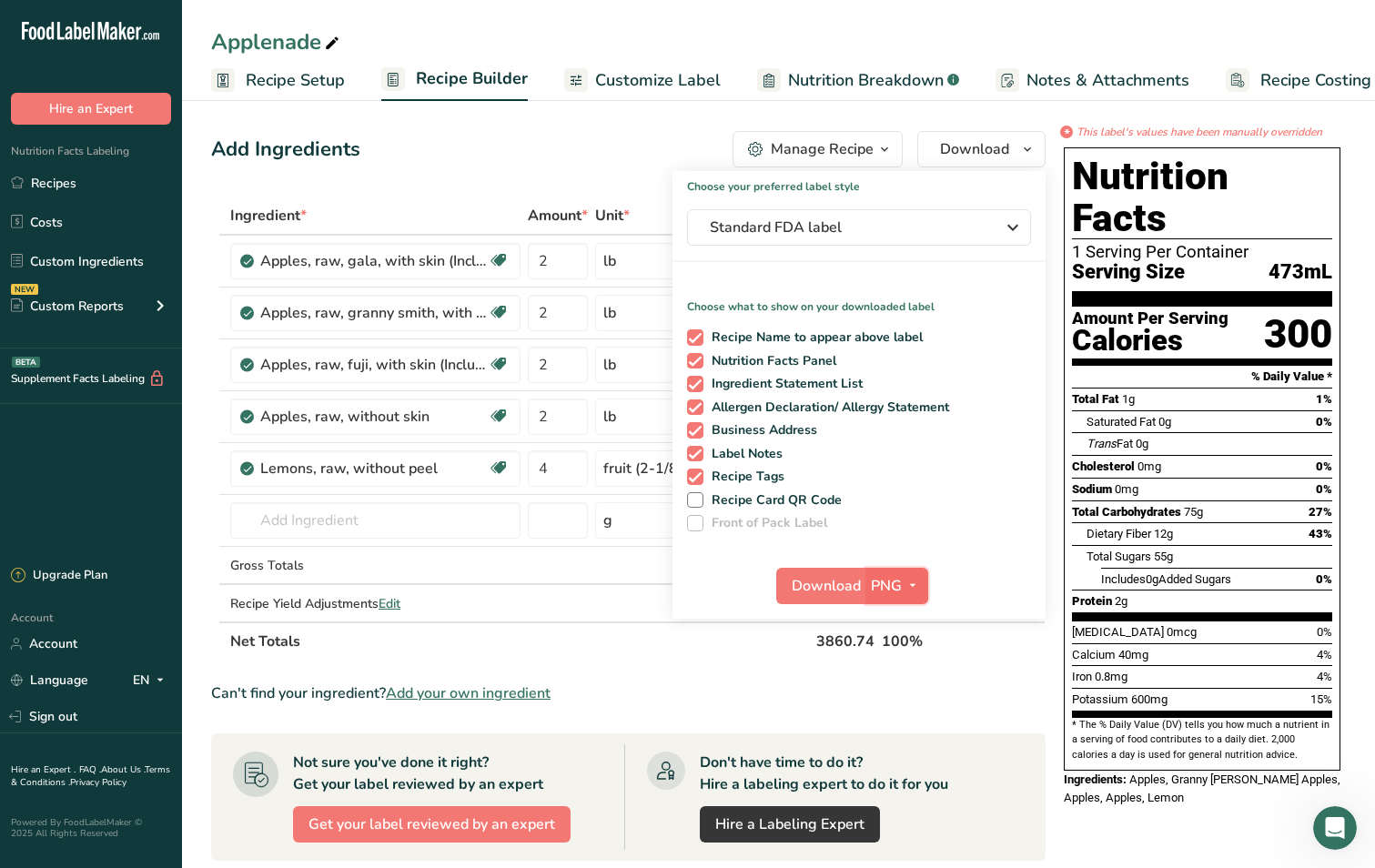
click at [914, 594] on icon "button" at bounding box center [912, 585] width 15 height 23
click at [914, 681] on link "SVG" at bounding box center [899, 682] width 58 height 30
click at [832, 590] on span "Download" at bounding box center [825, 586] width 69 height 22
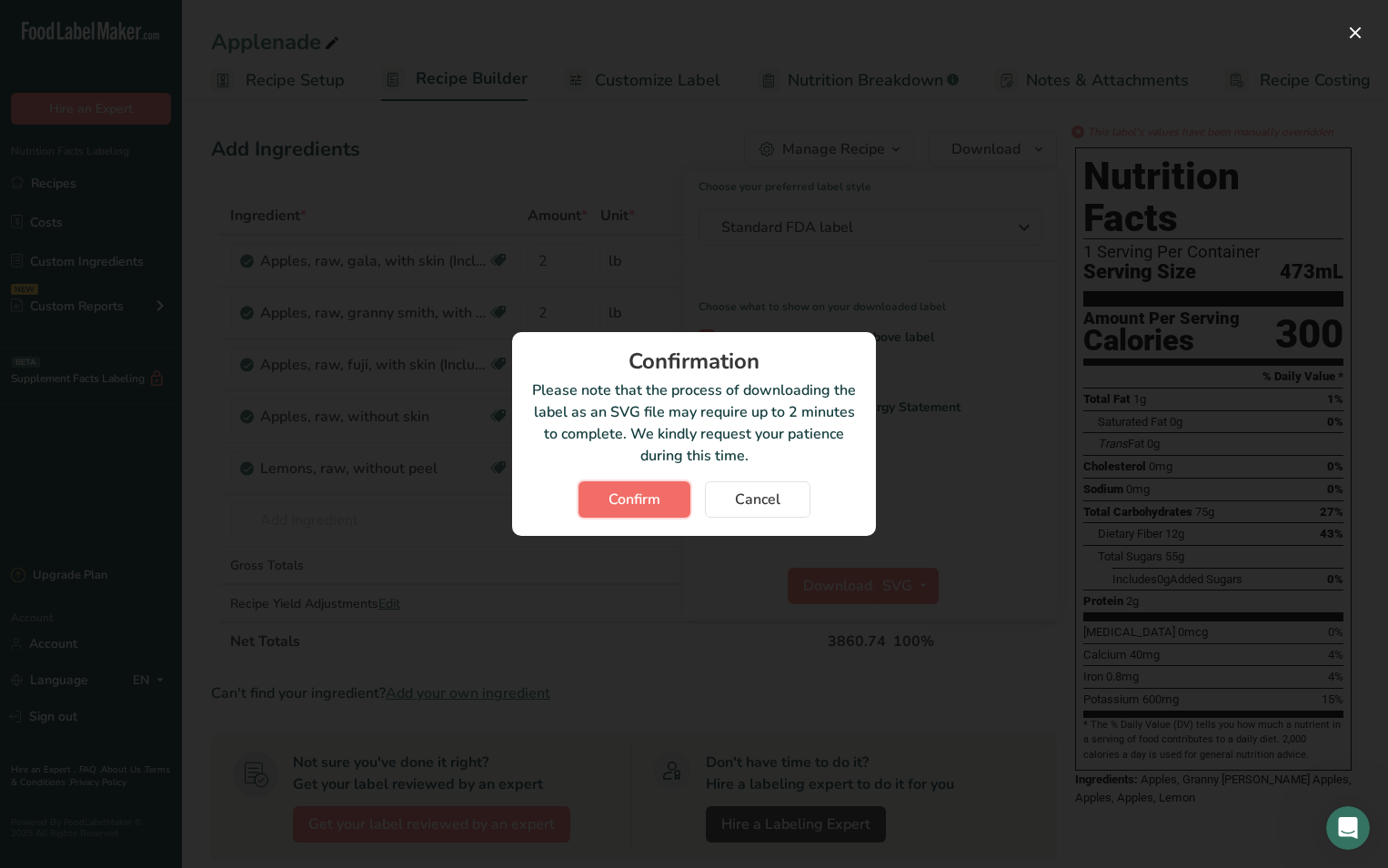
click at [653, 501] on span "Confirm" at bounding box center [635, 500] width 52 height 22
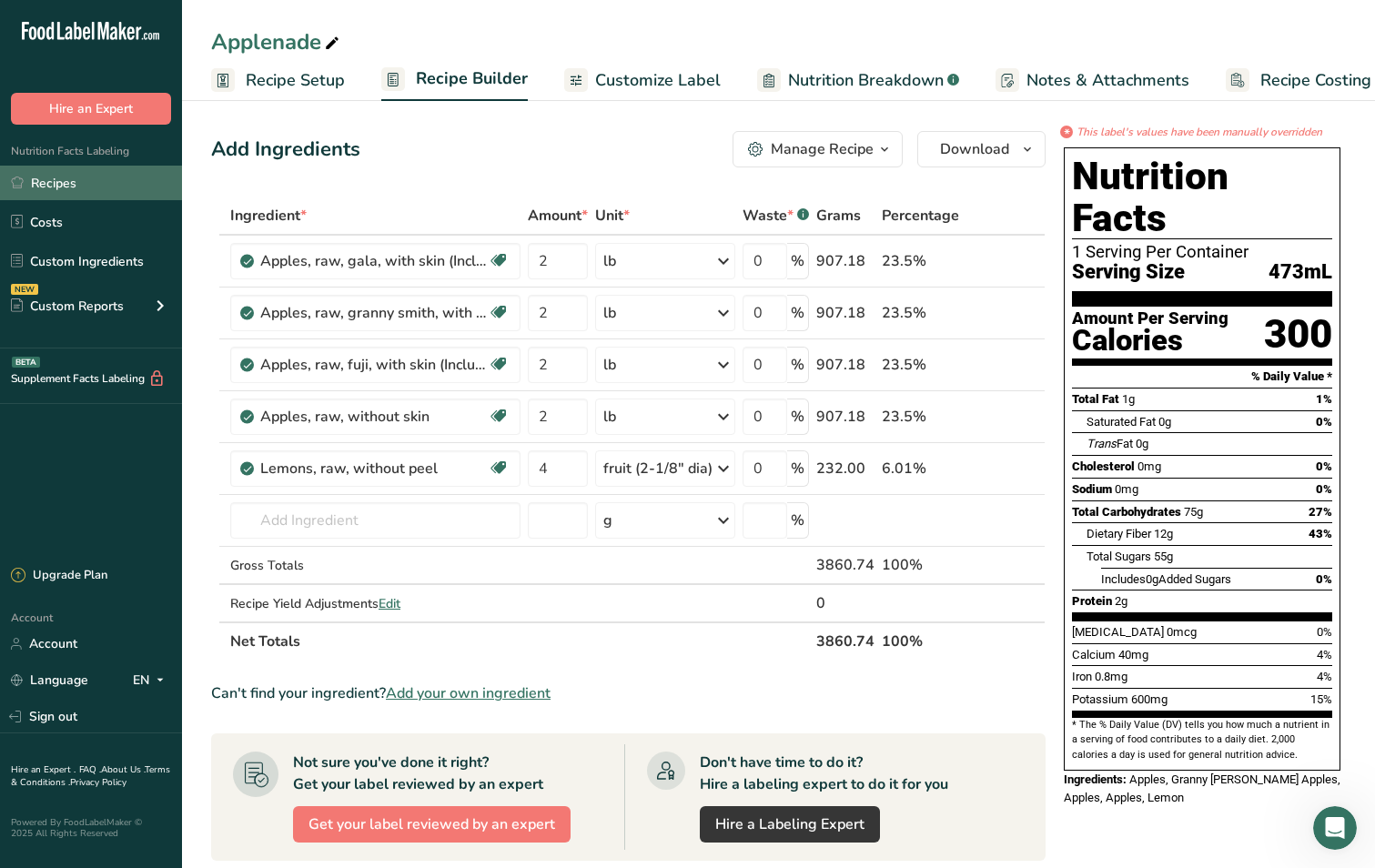
click at [140, 181] on link "Recipes" at bounding box center [91, 183] width 182 height 35
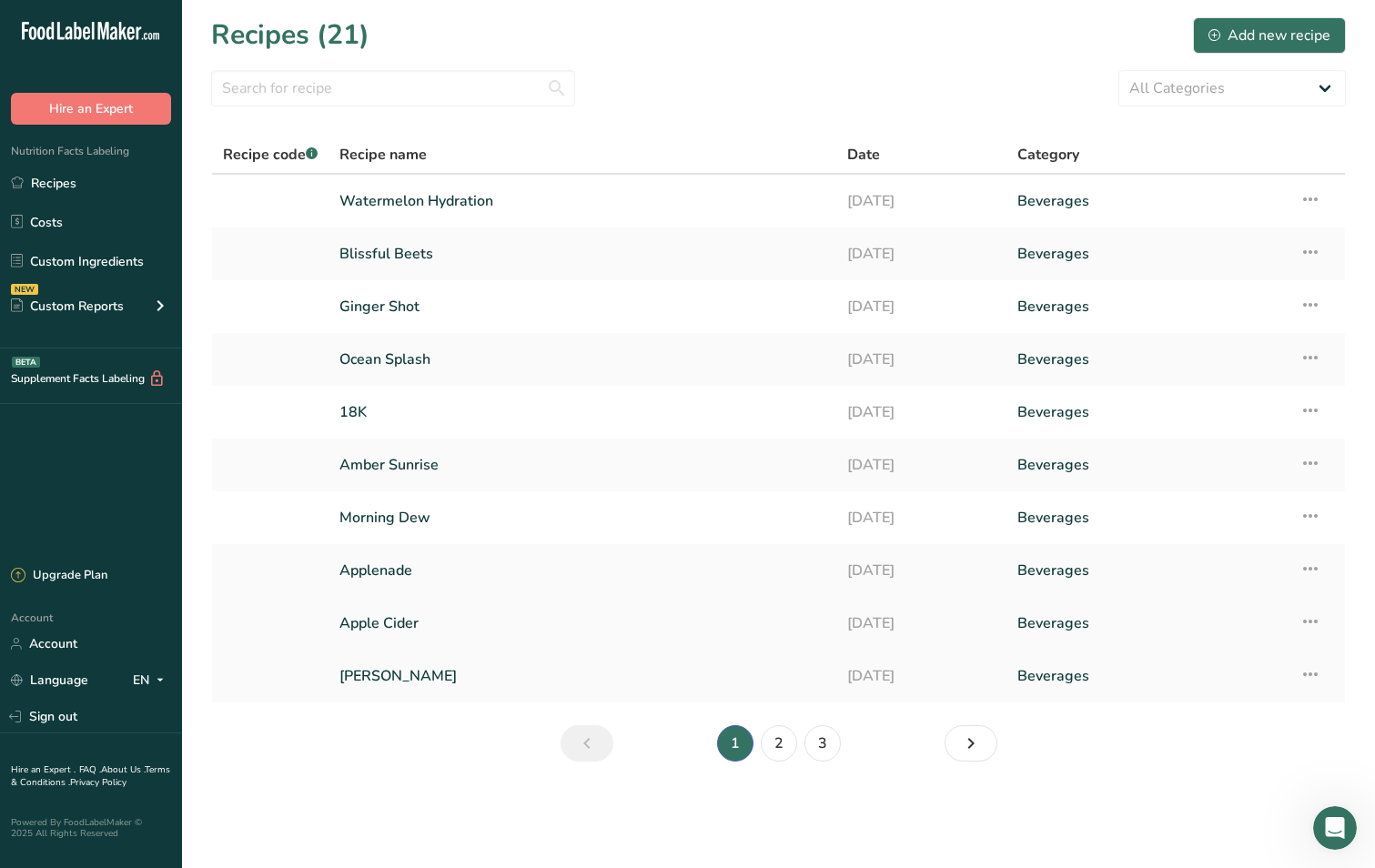
click at [428, 628] on link "Apple Cider" at bounding box center [582, 623] width 486 height 38
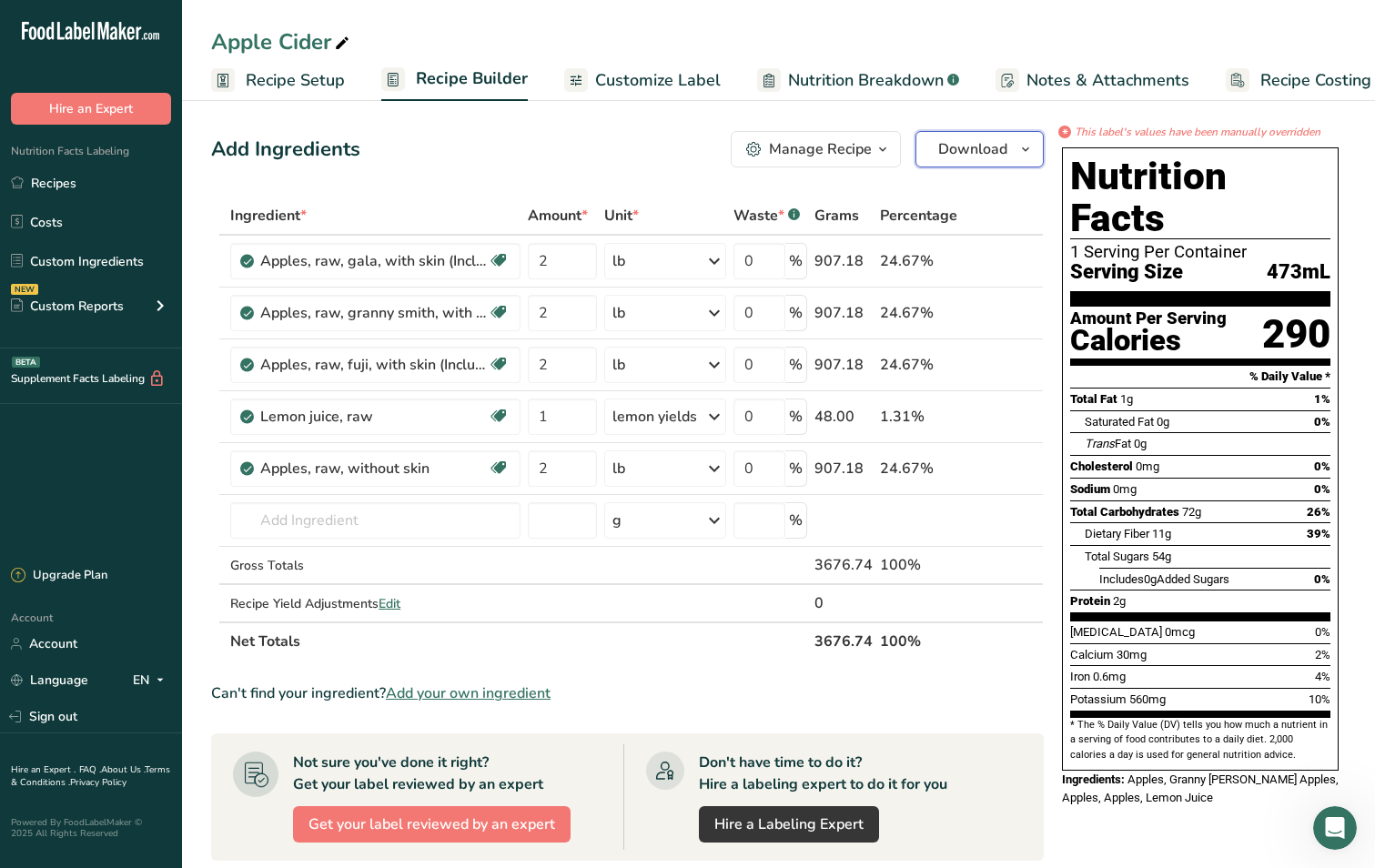
click at [1026, 151] on icon "button" at bounding box center [1025, 150] width 15 height 23
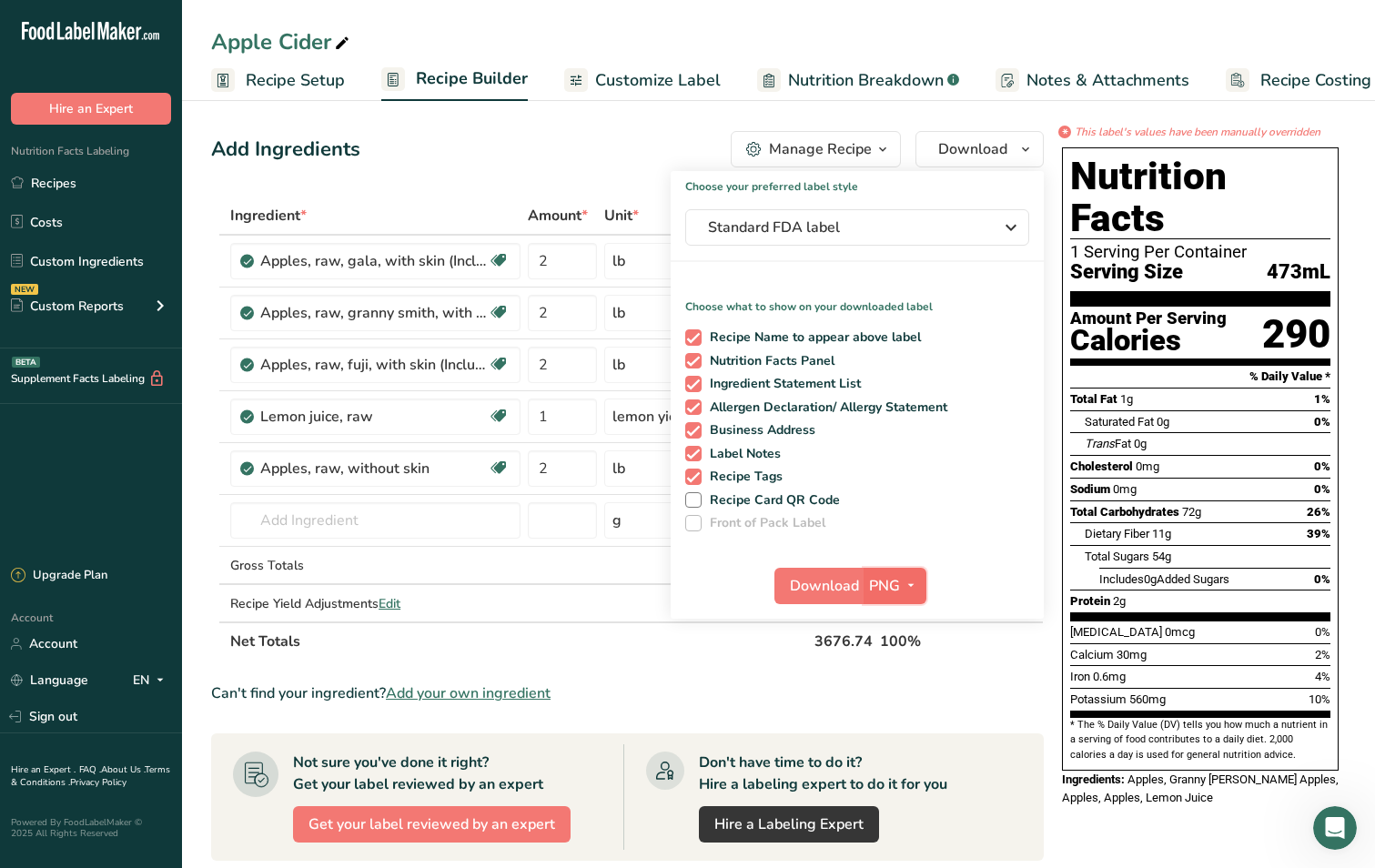
click at [919, 584] on span "button" at bounding box center [911, 586] width 22 height 22
click at [906, 684] on link "SVG" at bounding box center [897, 682] width 58 height 30
click at [825, 594] on span "Download" at bounding box center [823, 586] width 69 height 22
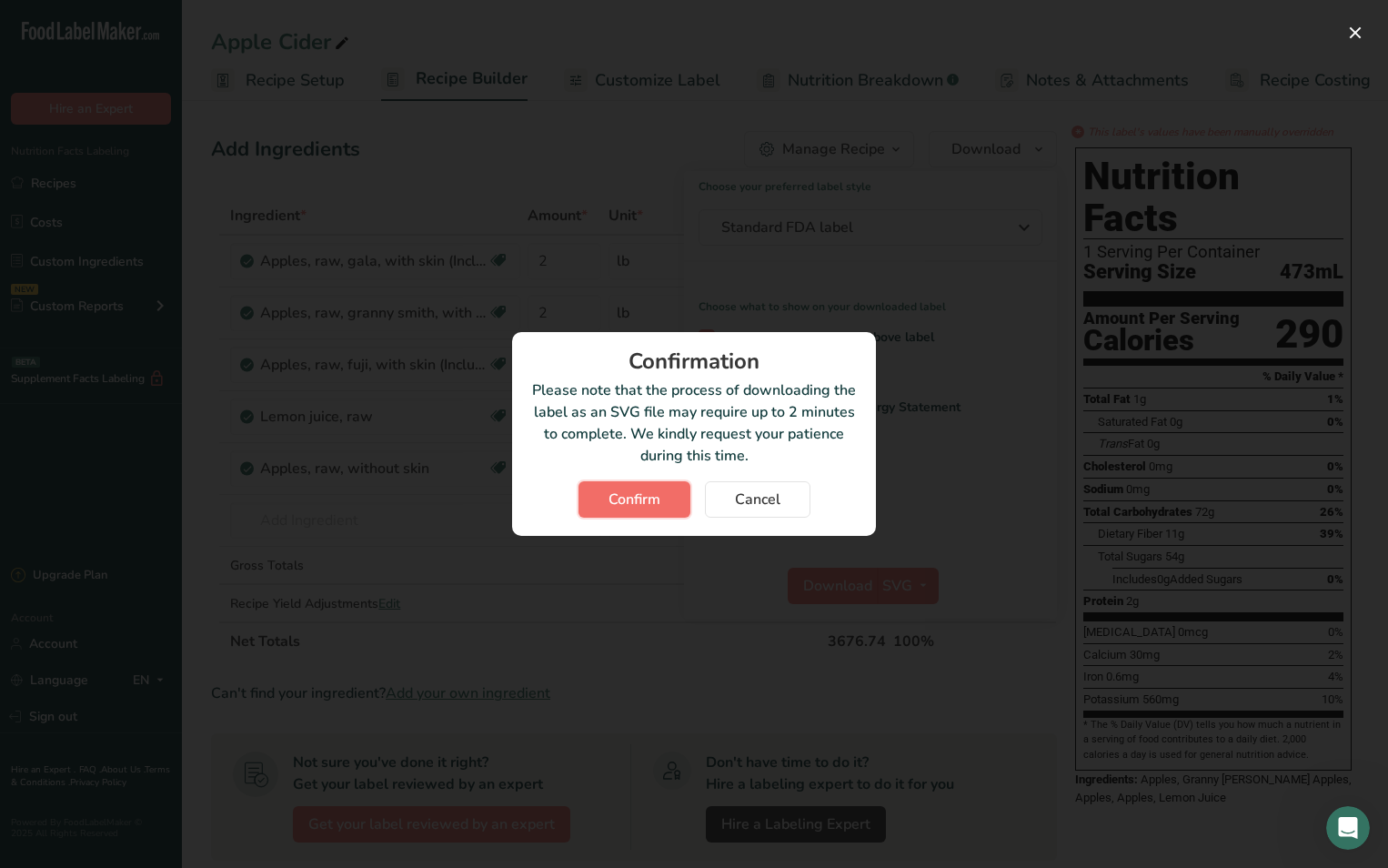
click at [653, 492] on span "Confirm" at bounding box center [635, 500] width 52 height 22
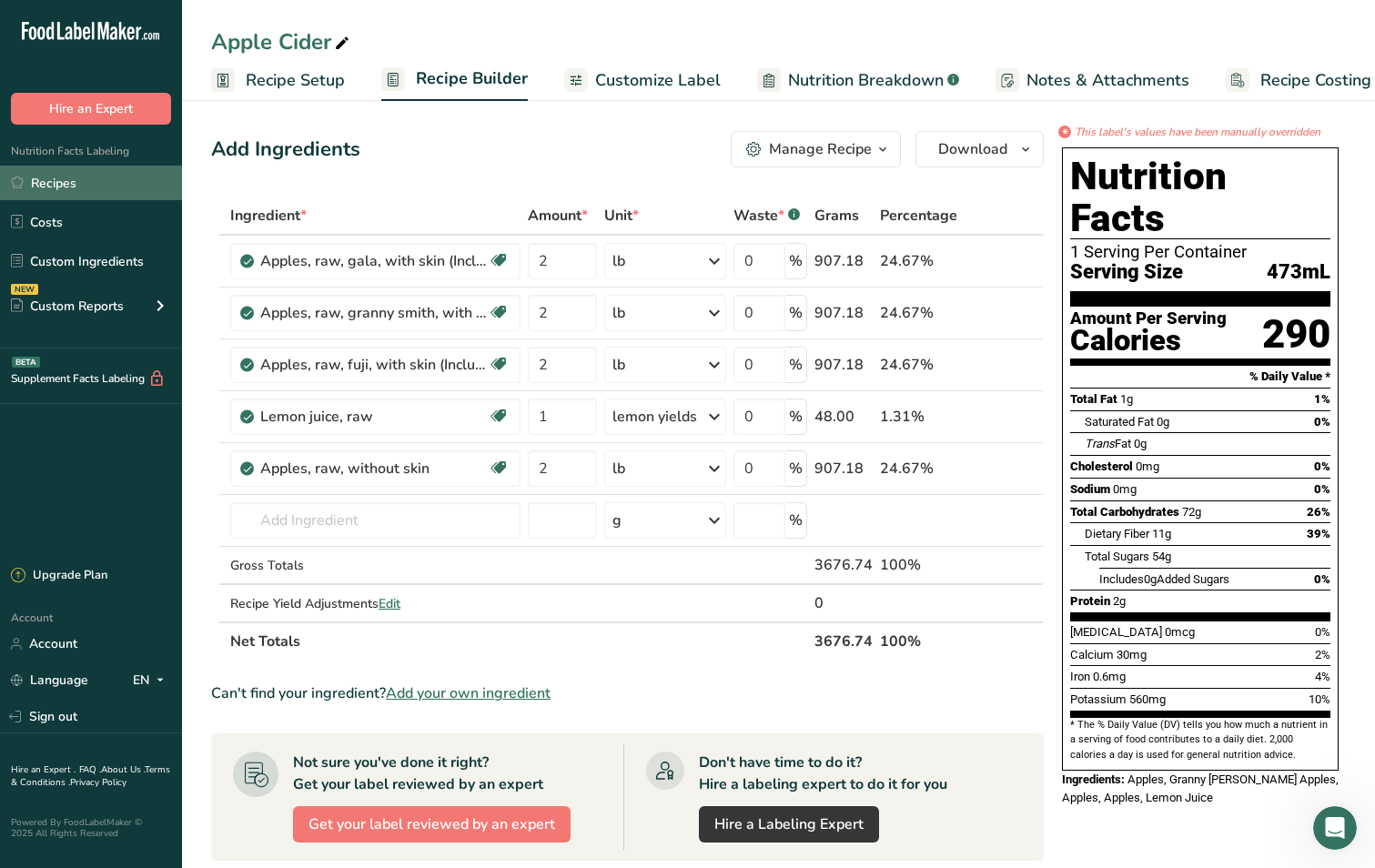
click at [105, 181] on link "Recipes" at bounding box center [91, 183] width 182 height 35
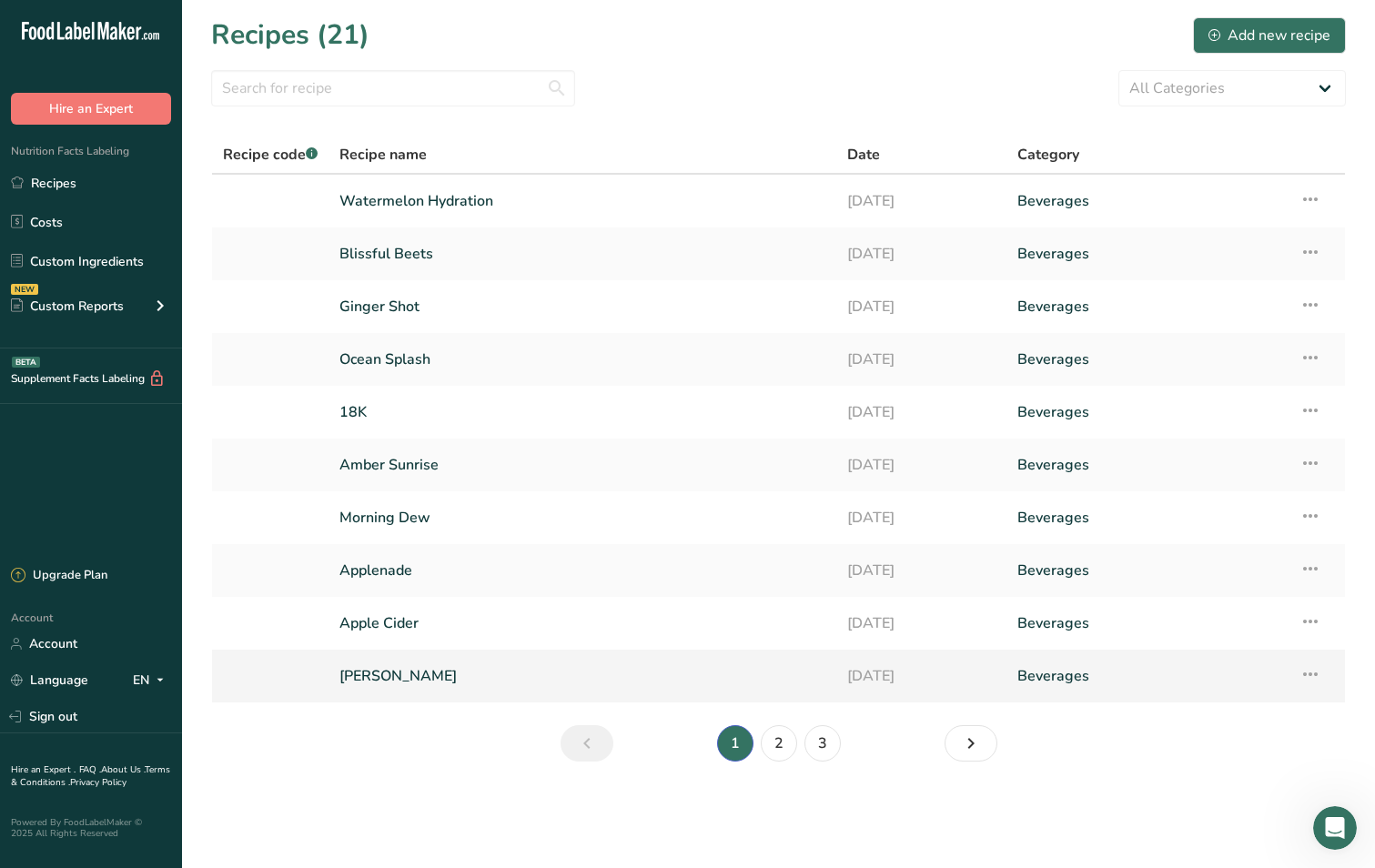
click at [506, 674] on link "[PERSON_NAME]" at bounding box center [582, 675] width 486 height 38
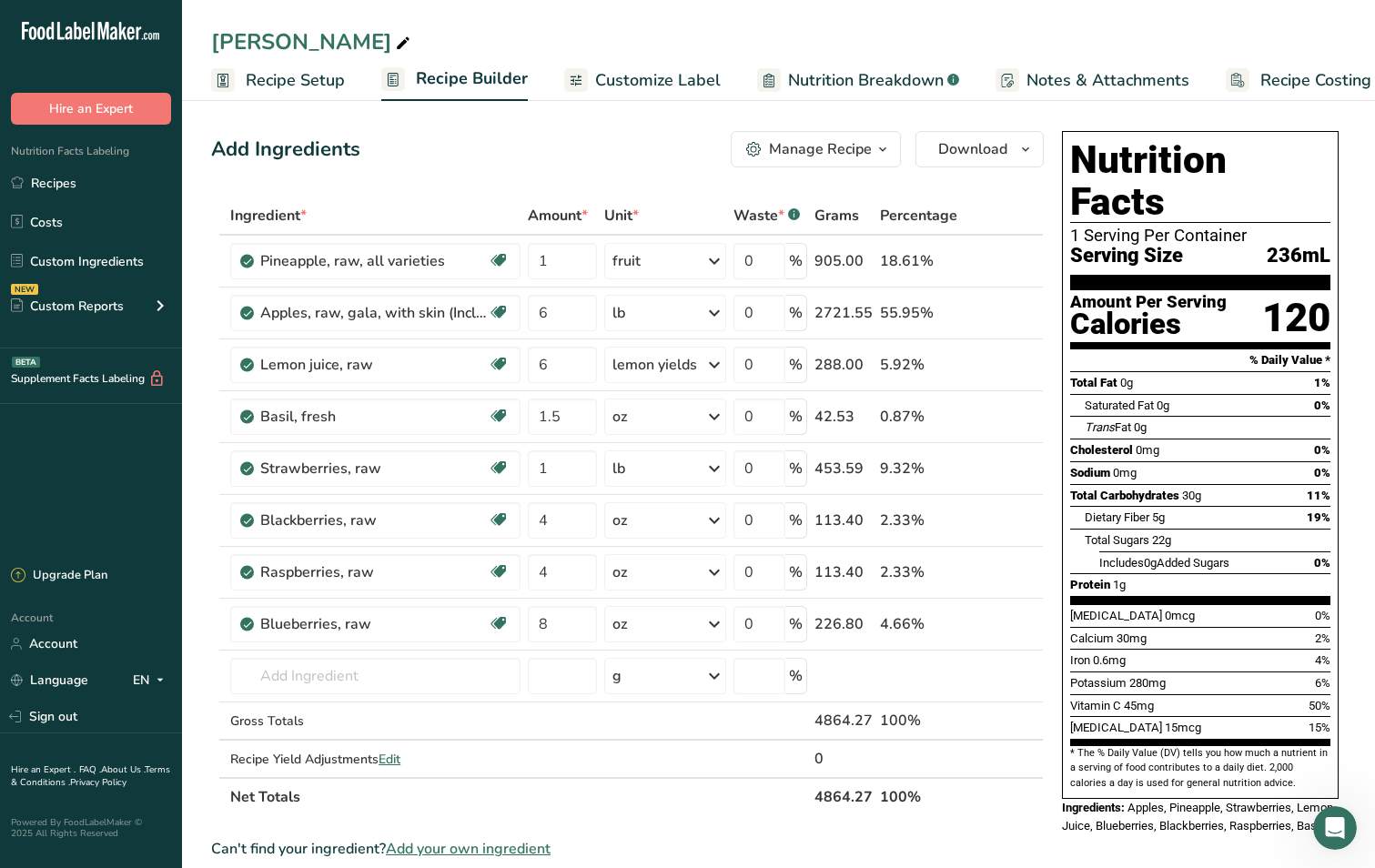
click at [271, 82] on span "Recipe Setup" at bounding box center [294, 80] width 99 height 25
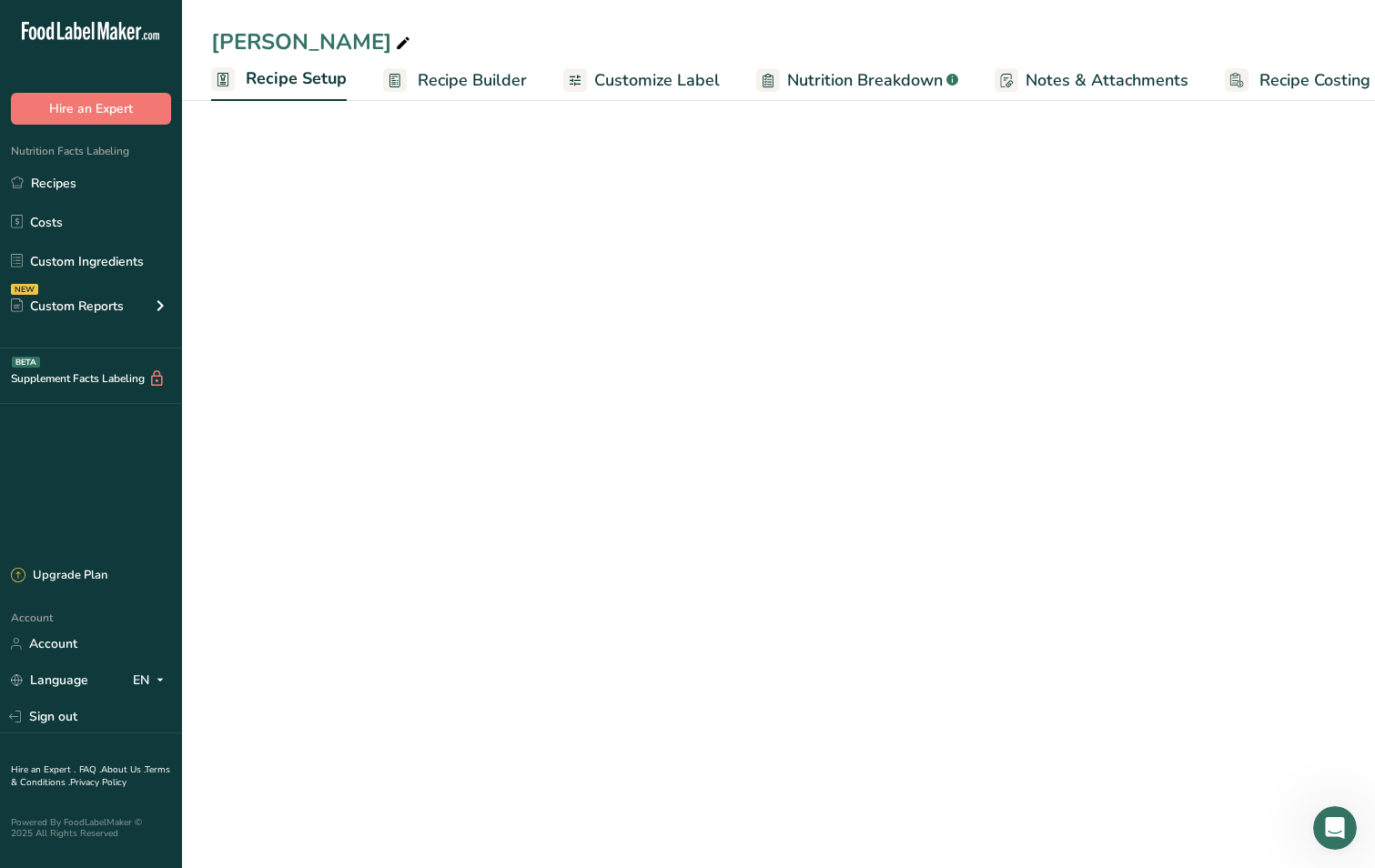
scroll to position [0, 6]
select select "22"
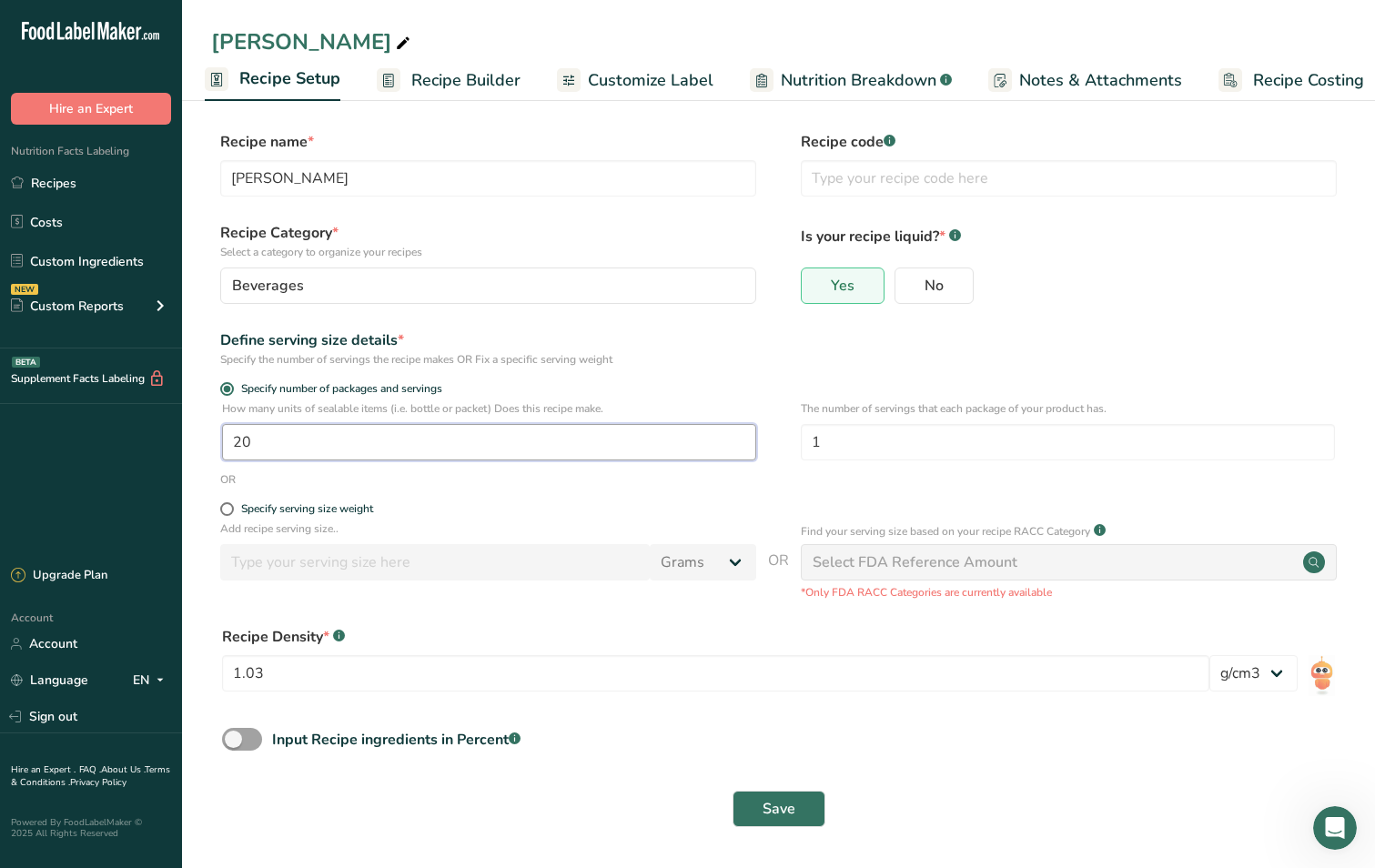
click at [242, 449] on input "20" at bounding box center [488, 442] width 534 height 36
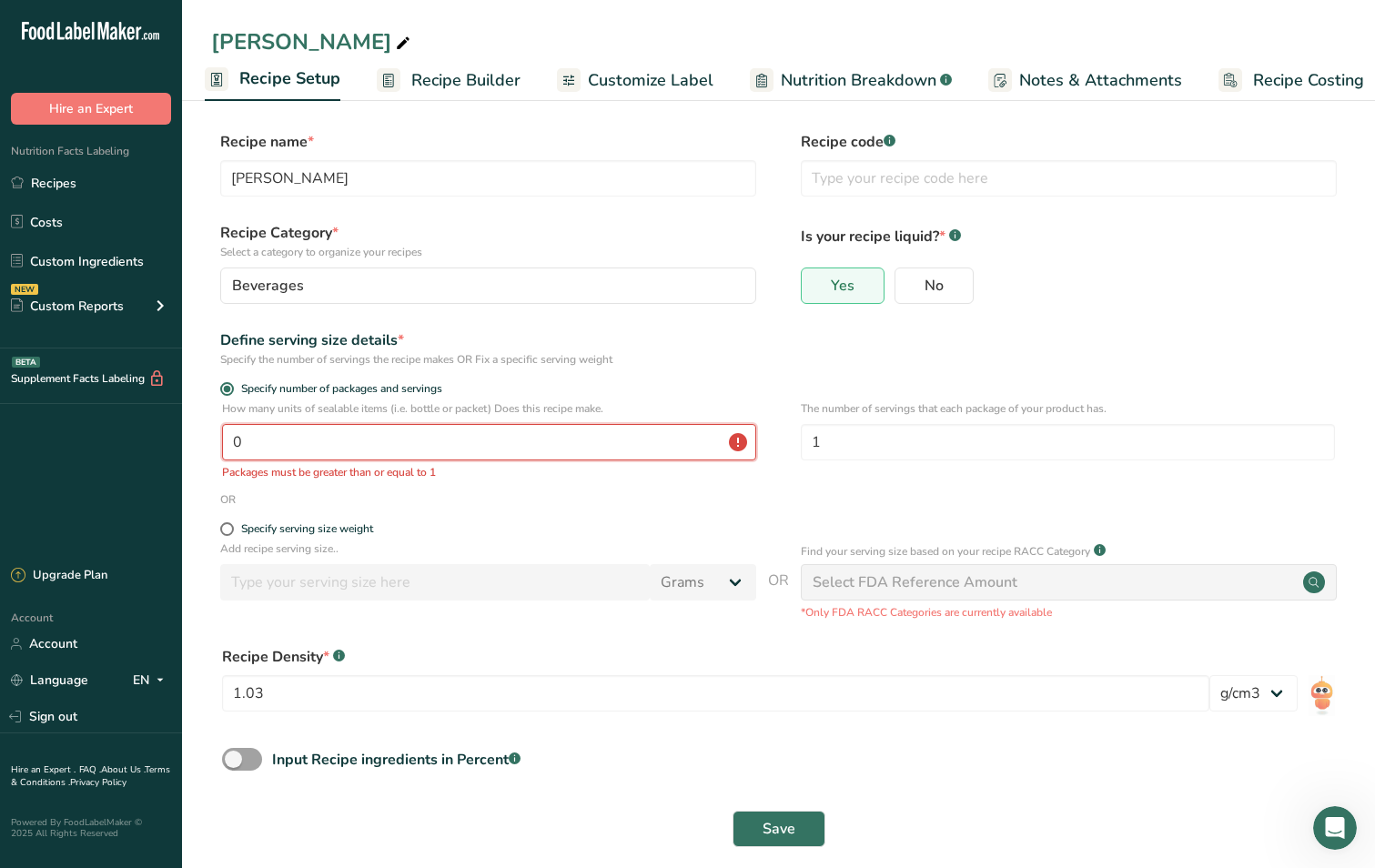
type input "20"
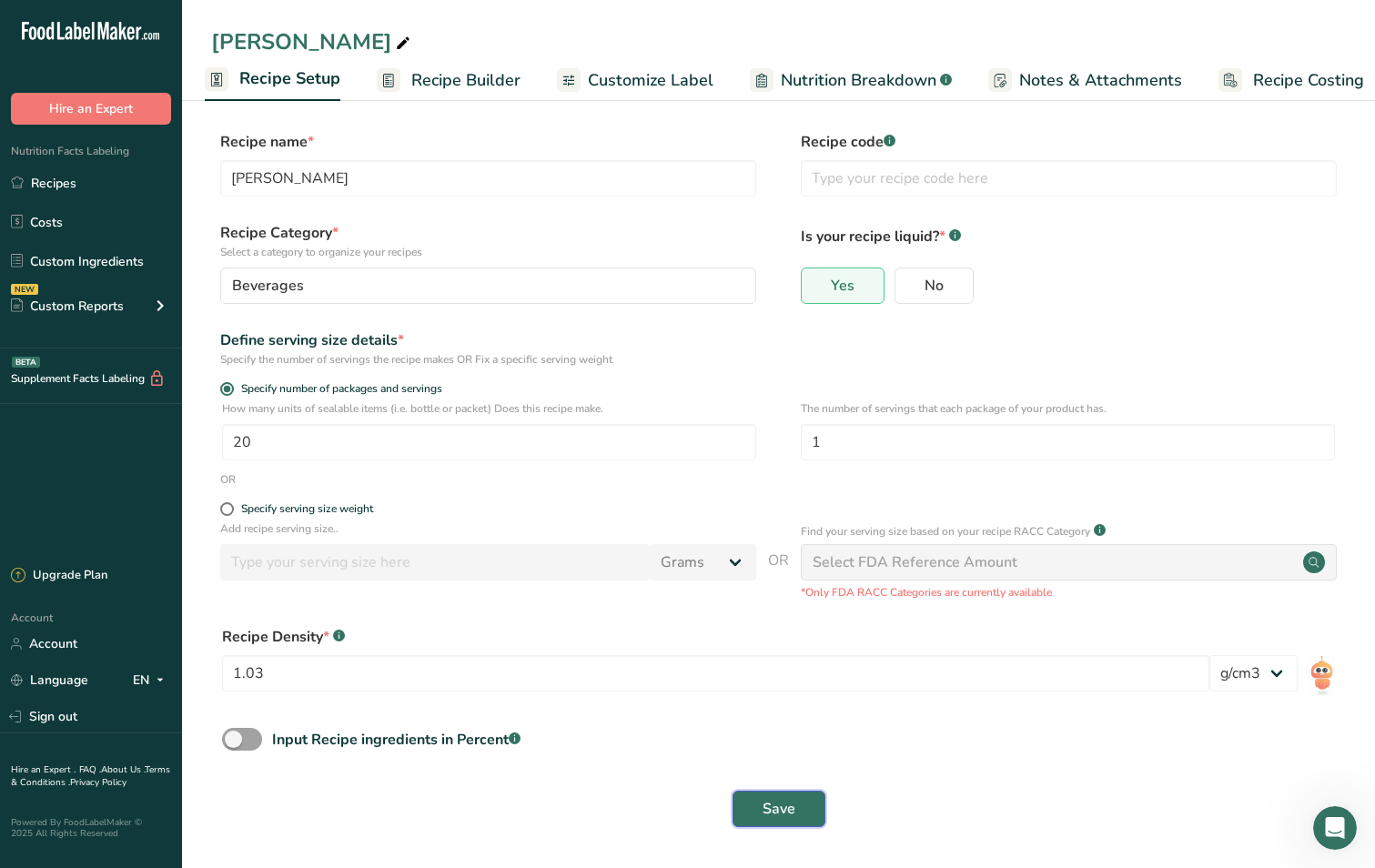
click at [782, 811] on span "Save" at bounding box center [778, 809] width 33 height 22
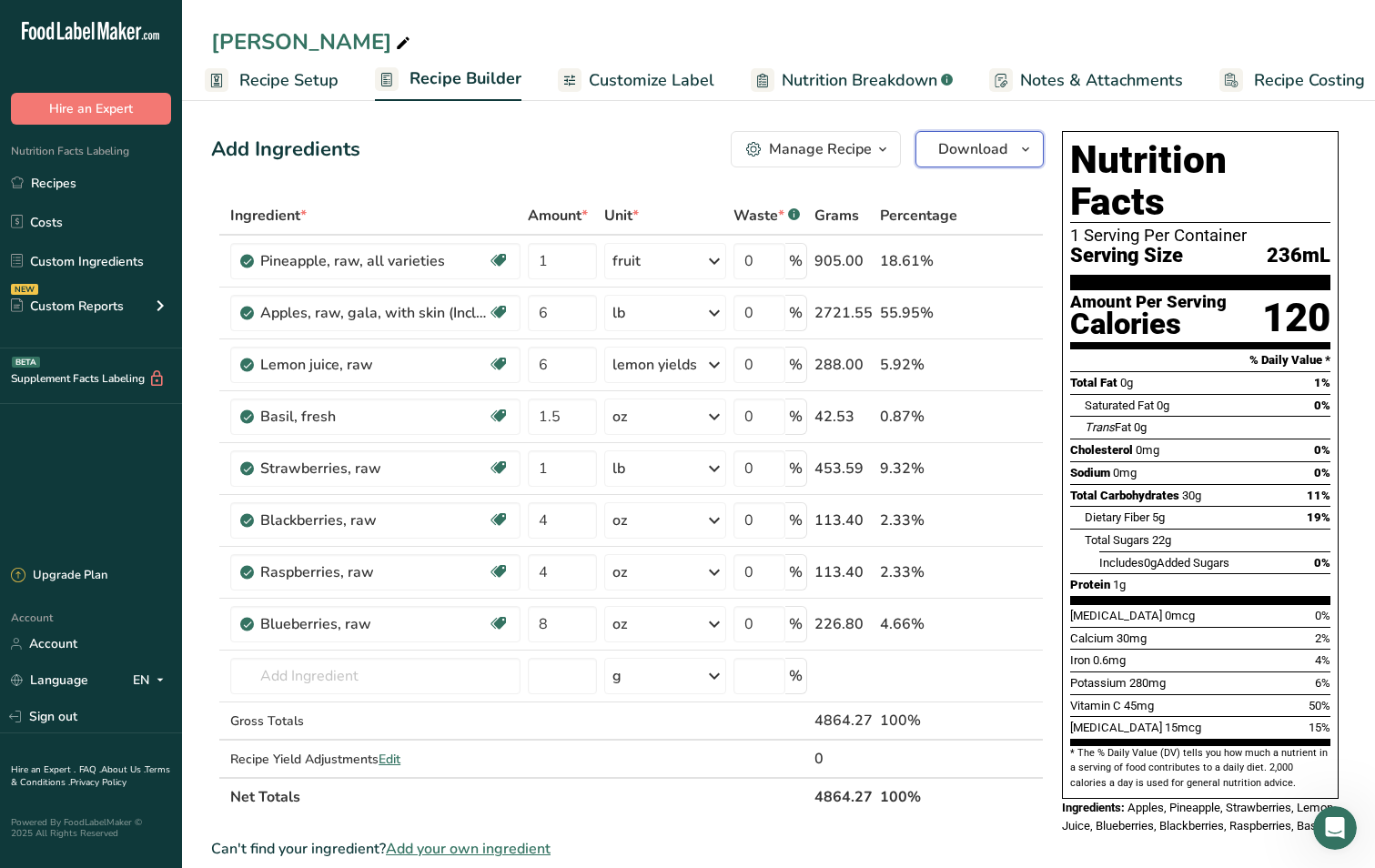
click at [1021, 147] on icon "button" at bounding box center [1025, 150] width 15 height 23
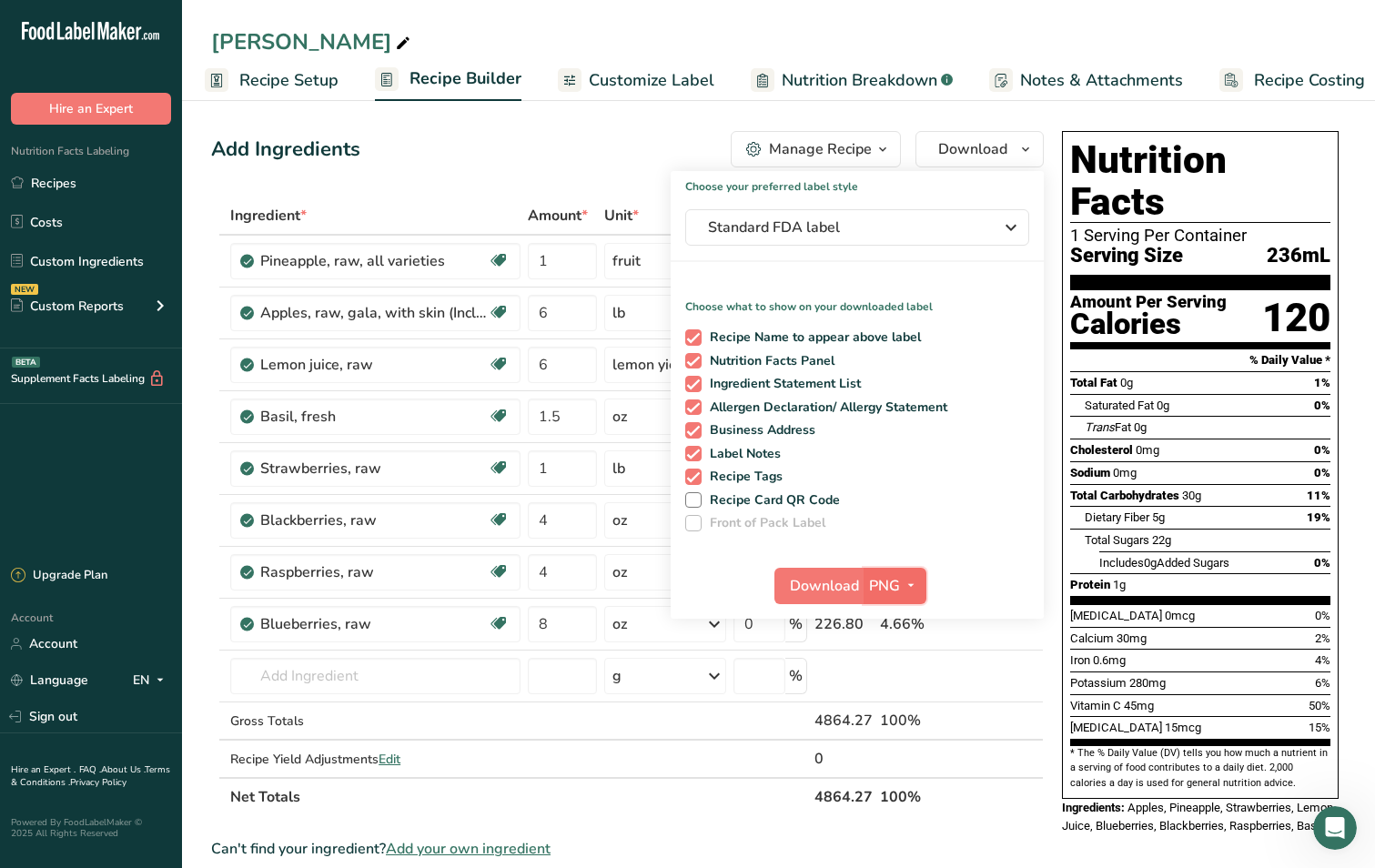
click at [918, 576] on span "button" at bounding box center [911, 586] width 22 height 22
click at [911, 668] on link "SVG" at bounding box center [897, 682] width 58 height 30
click at [820, 588] on span "Download" at bounding box center [823, 586] width 69 height 22
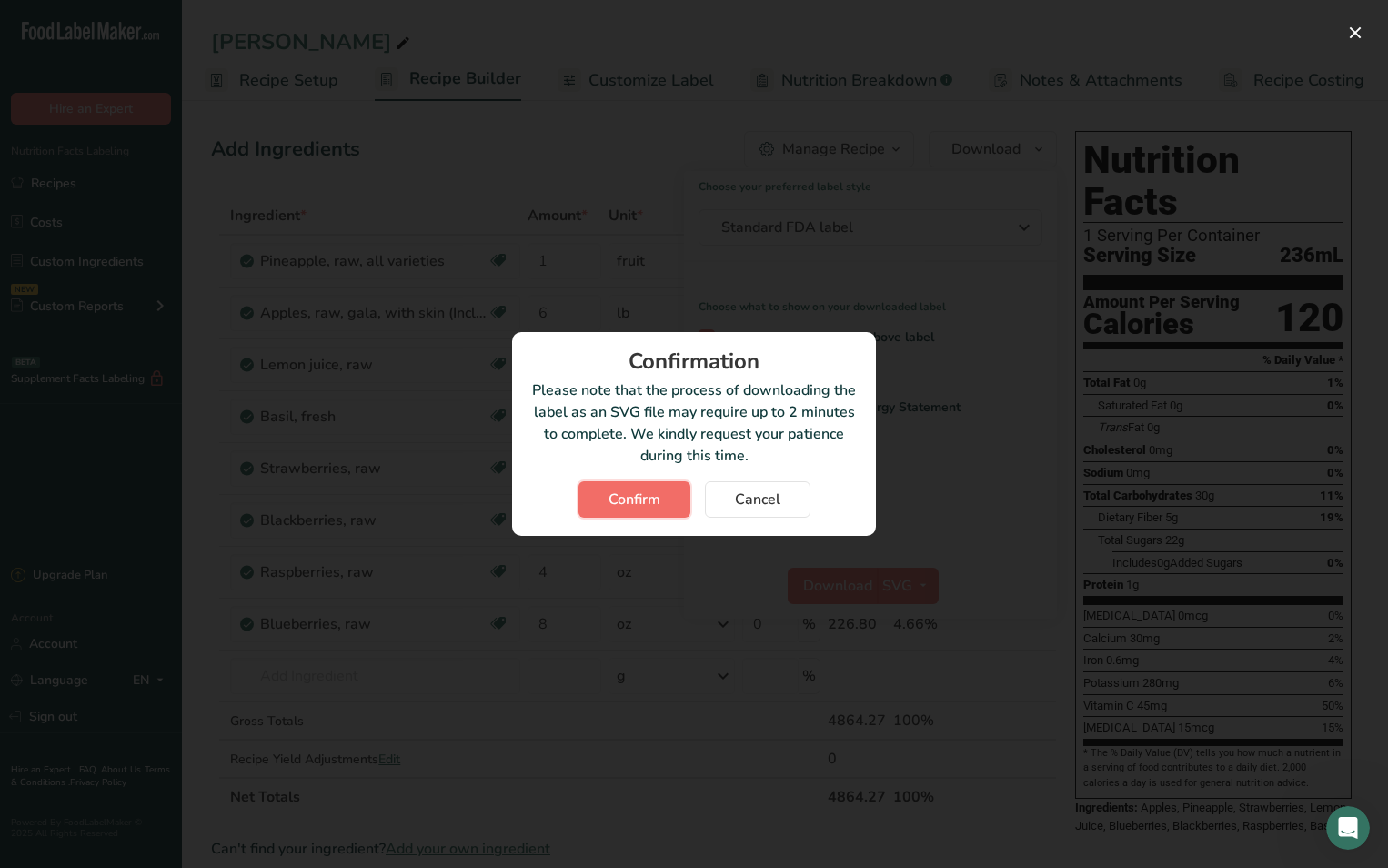
click at [619, 509] on span "Confirm" at bounding box center [635, 500] width 52 height 22
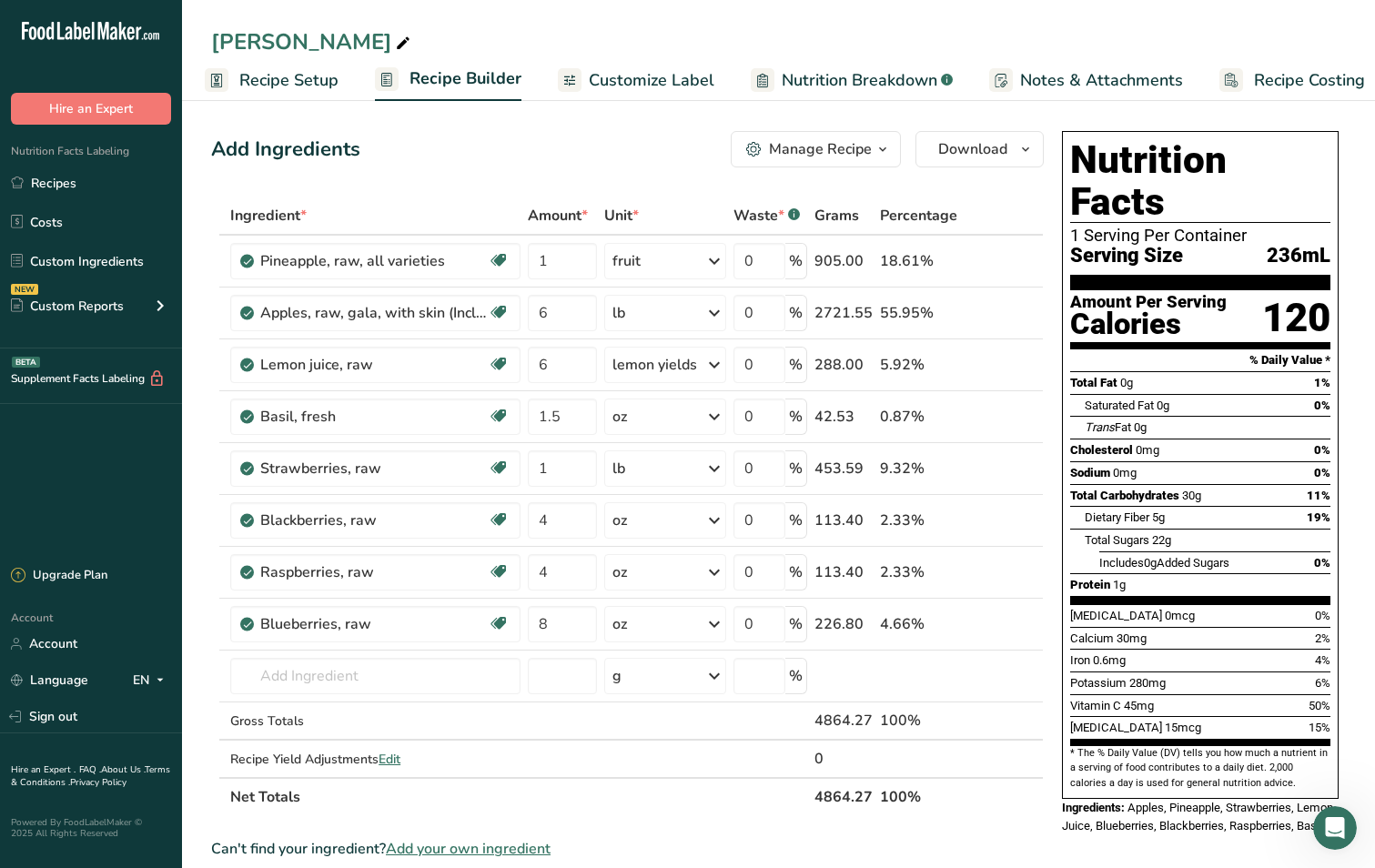
click at [312, 87] on span "Recipe Setup" at bounding box center [288, 80] width 99 height 25
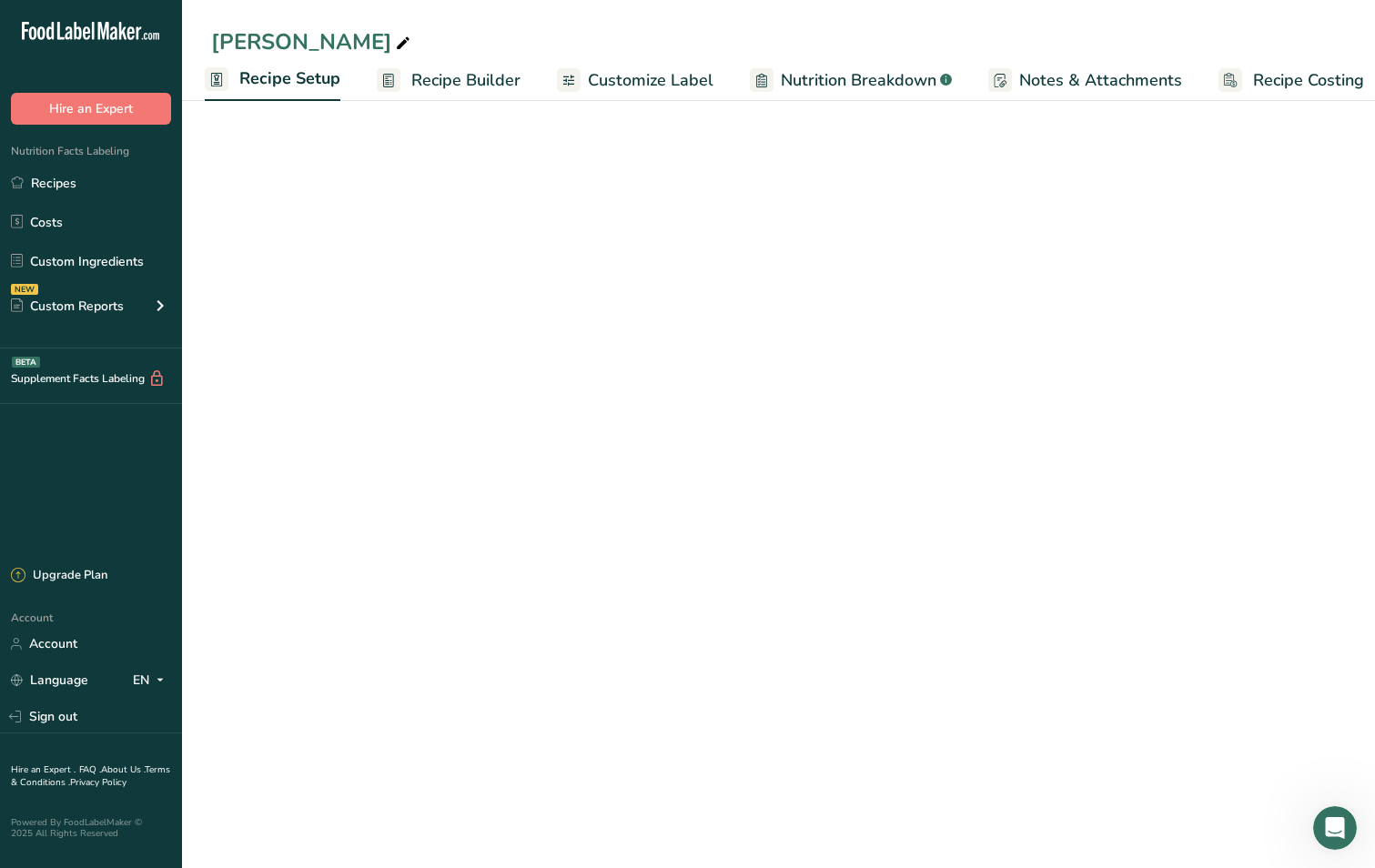
select select "22"
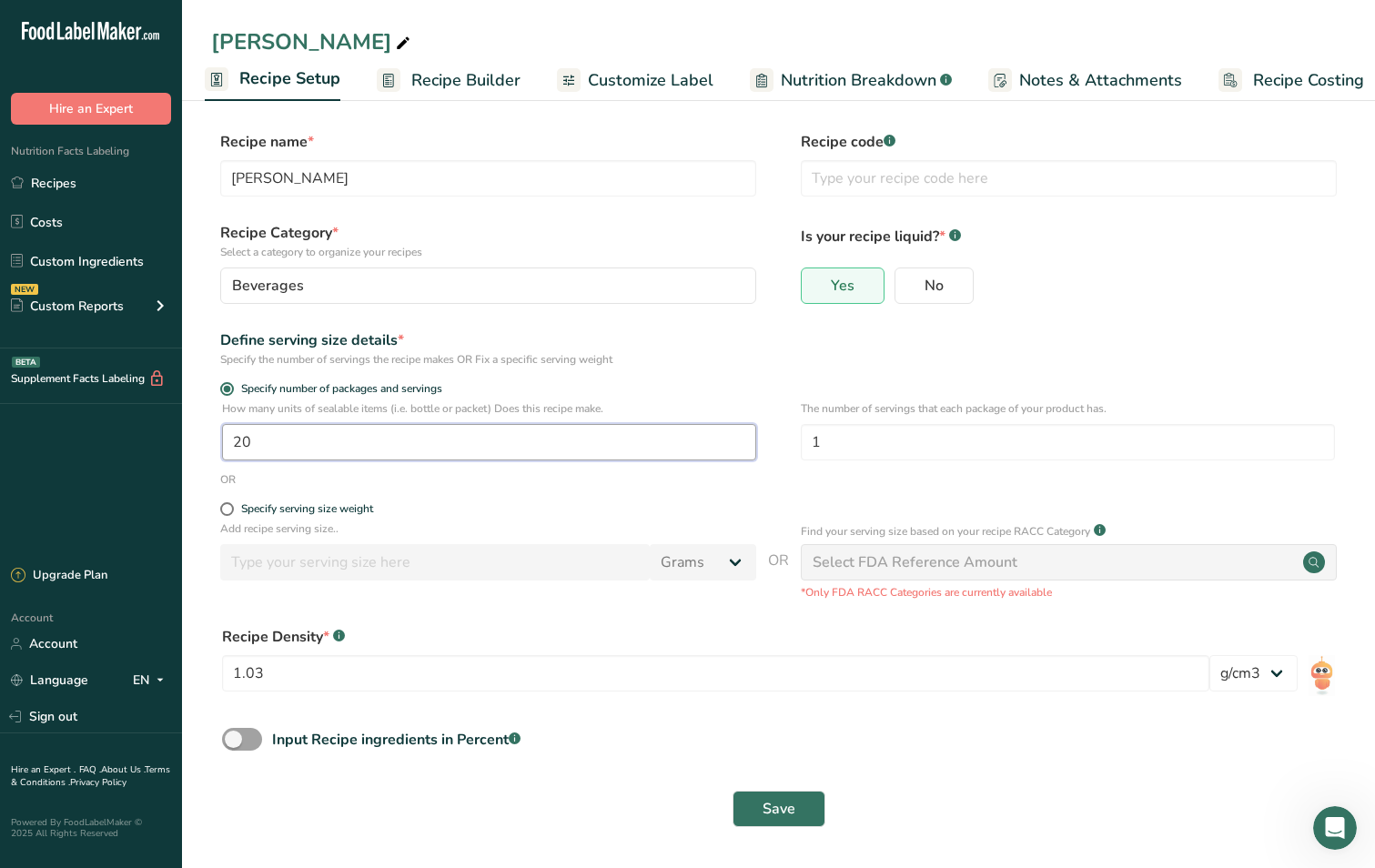
click at [242, 441] on input "20" at bounding box center [488, 442] width 534 height 36
type input "10"
click at [764, 818] on span "Save" at bounding box center [778, 809] width 33 height 22
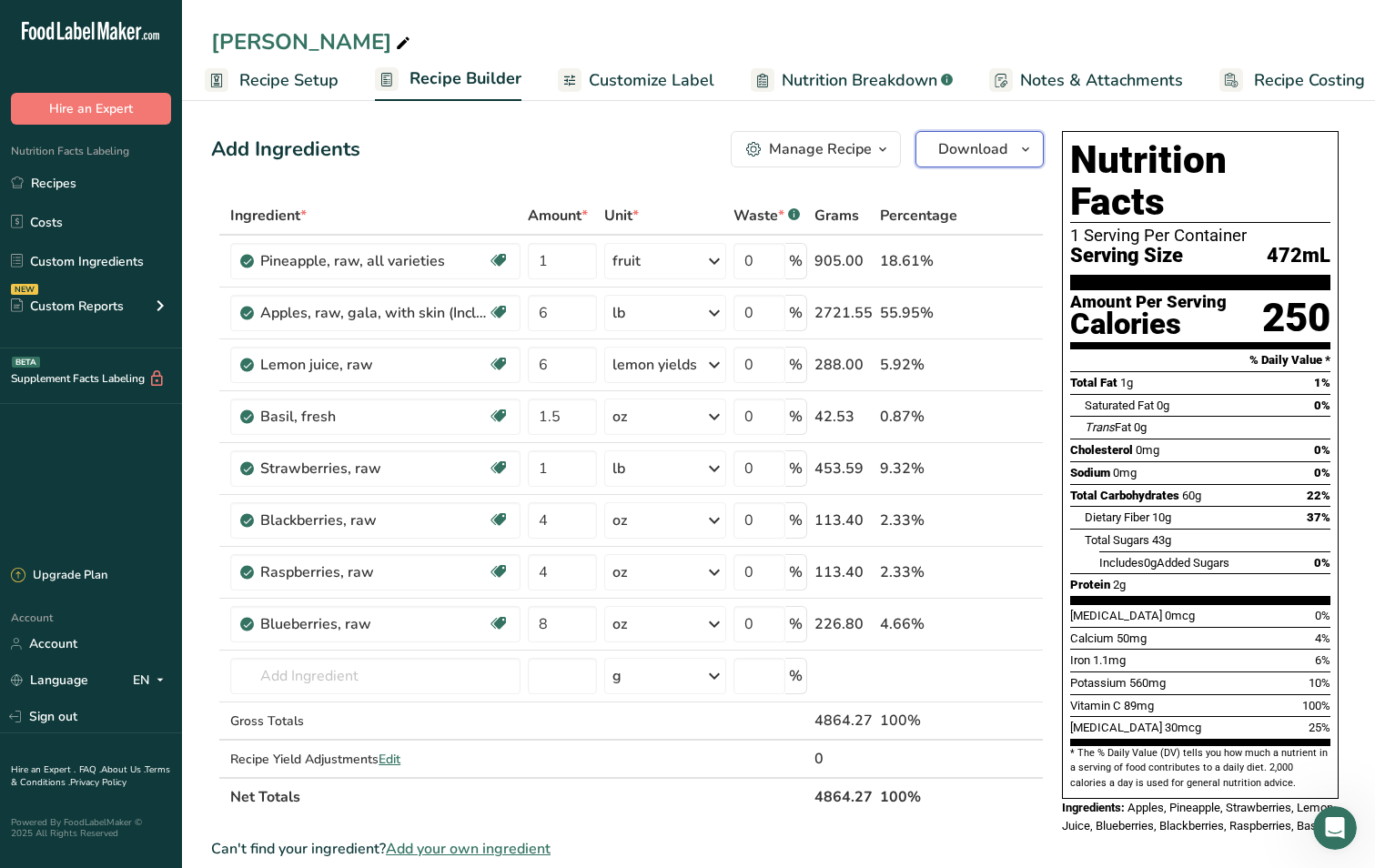
click at [1024, 156] on icon "button" at bounding box center [1025, 150] width 15 height 23
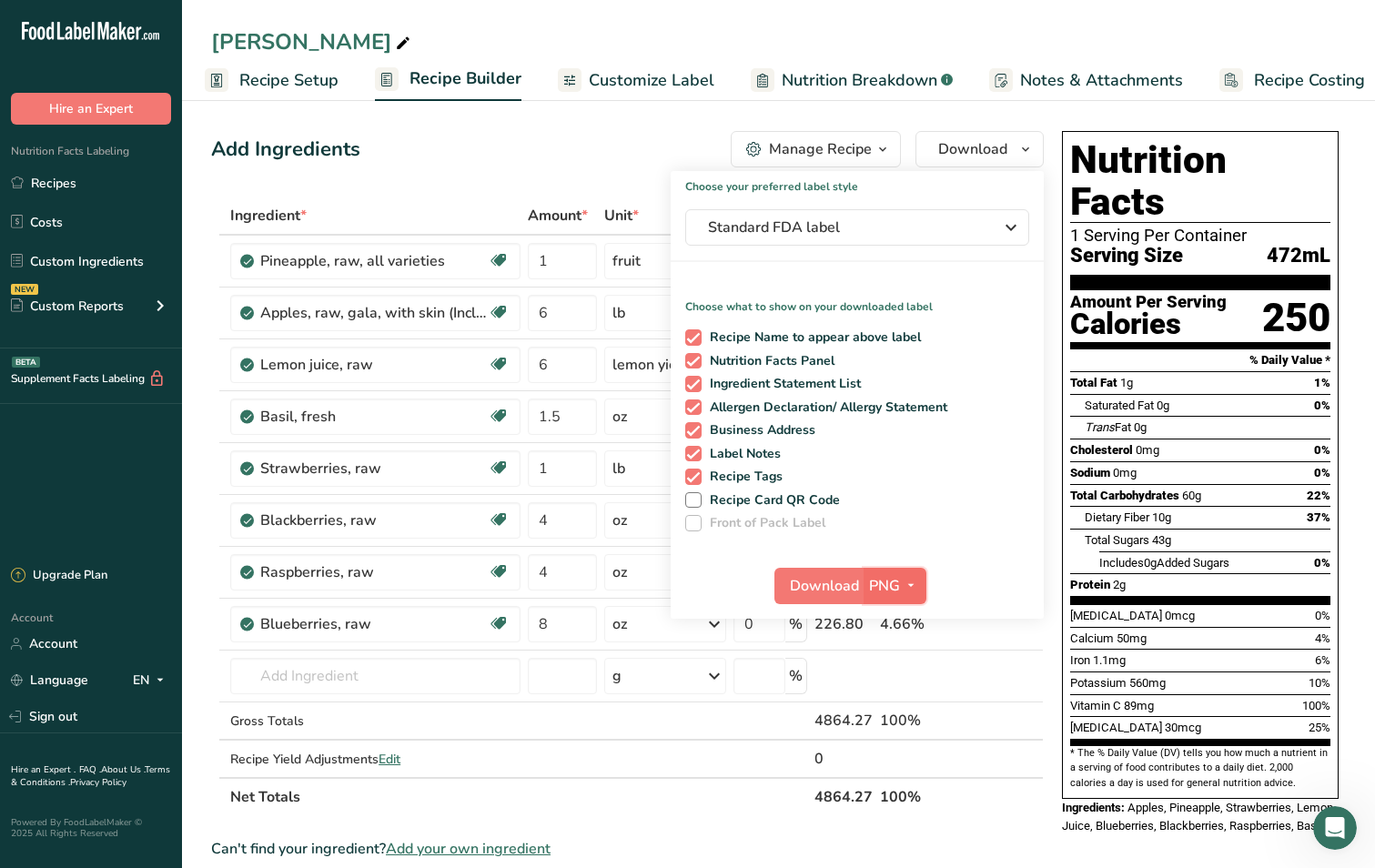
click at [912, 582] on icon "button" at bounding box center [910, 585] width 15 height 23
click at [908, 677] on link "SVG" at bounding box center [897, 682] width 58 height 30
click at [860, 602] on button "Download" at bounding box center [818, 586] width 89 height 36
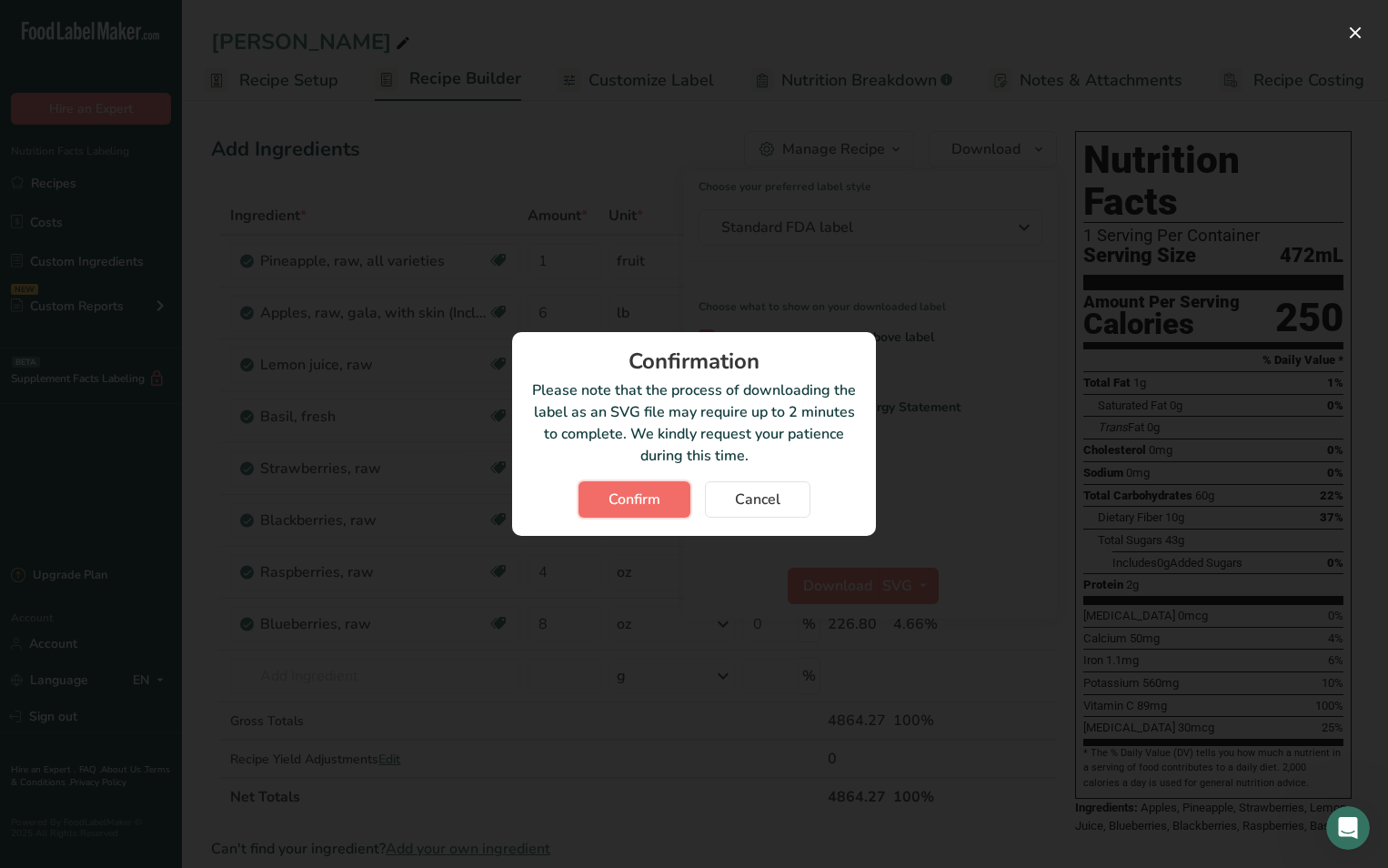
click at [635, 493] on span "Confirm" at bounding box center [635, 500] width 52 height 22
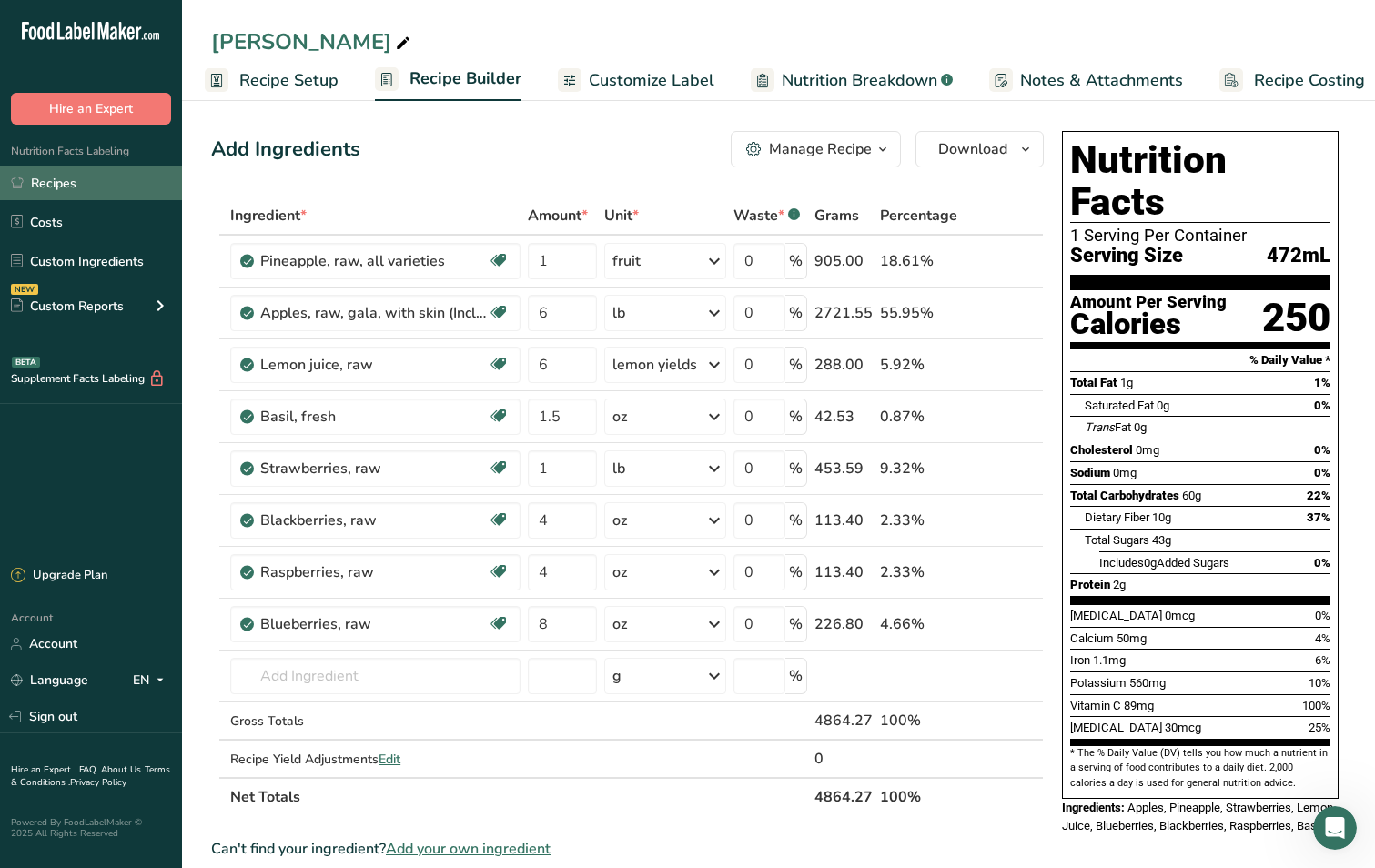
click at [98, 182] on link "Recipes" at bounding box center [91, 183] width 182 height 35
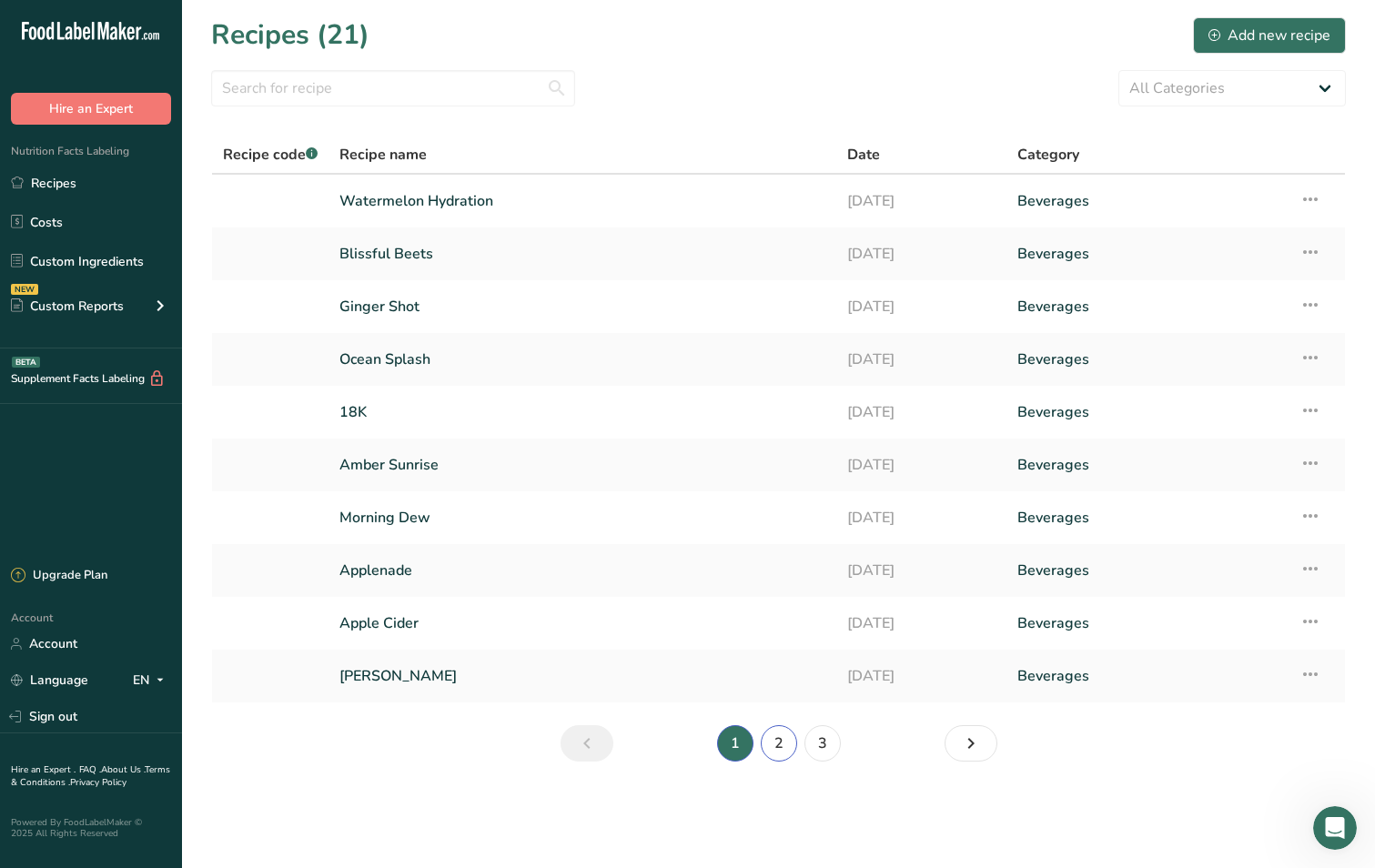
click at [783, 734] on link "2" at bounding box center [778, 743] width 36 height 36
click at [470, 203] on link "Orange Slender" at bounding box center [582, 201] width 486 height 38
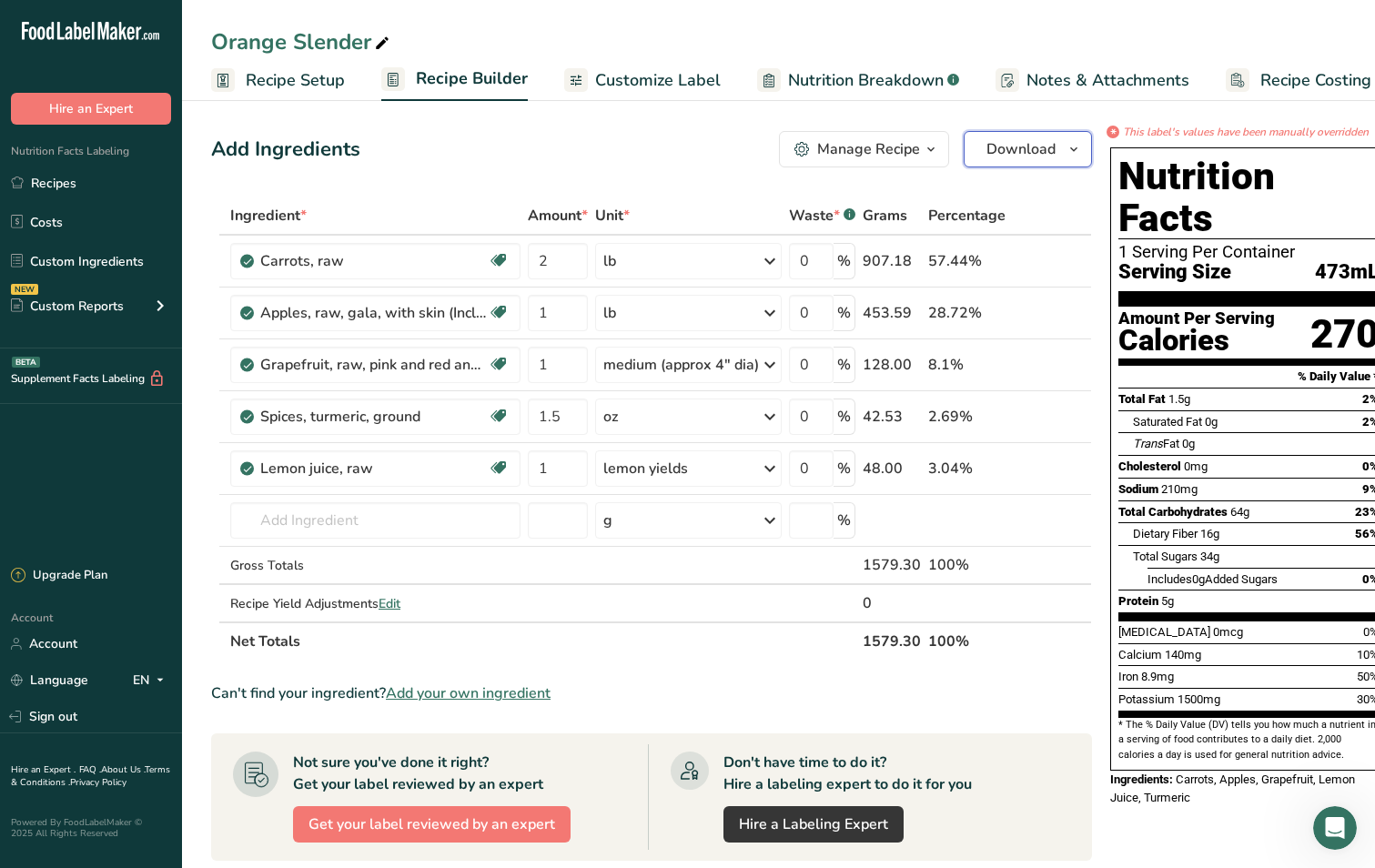
click at [1069, 150] on icon "button" at bounding box center [1074, 150] width 15 height 23
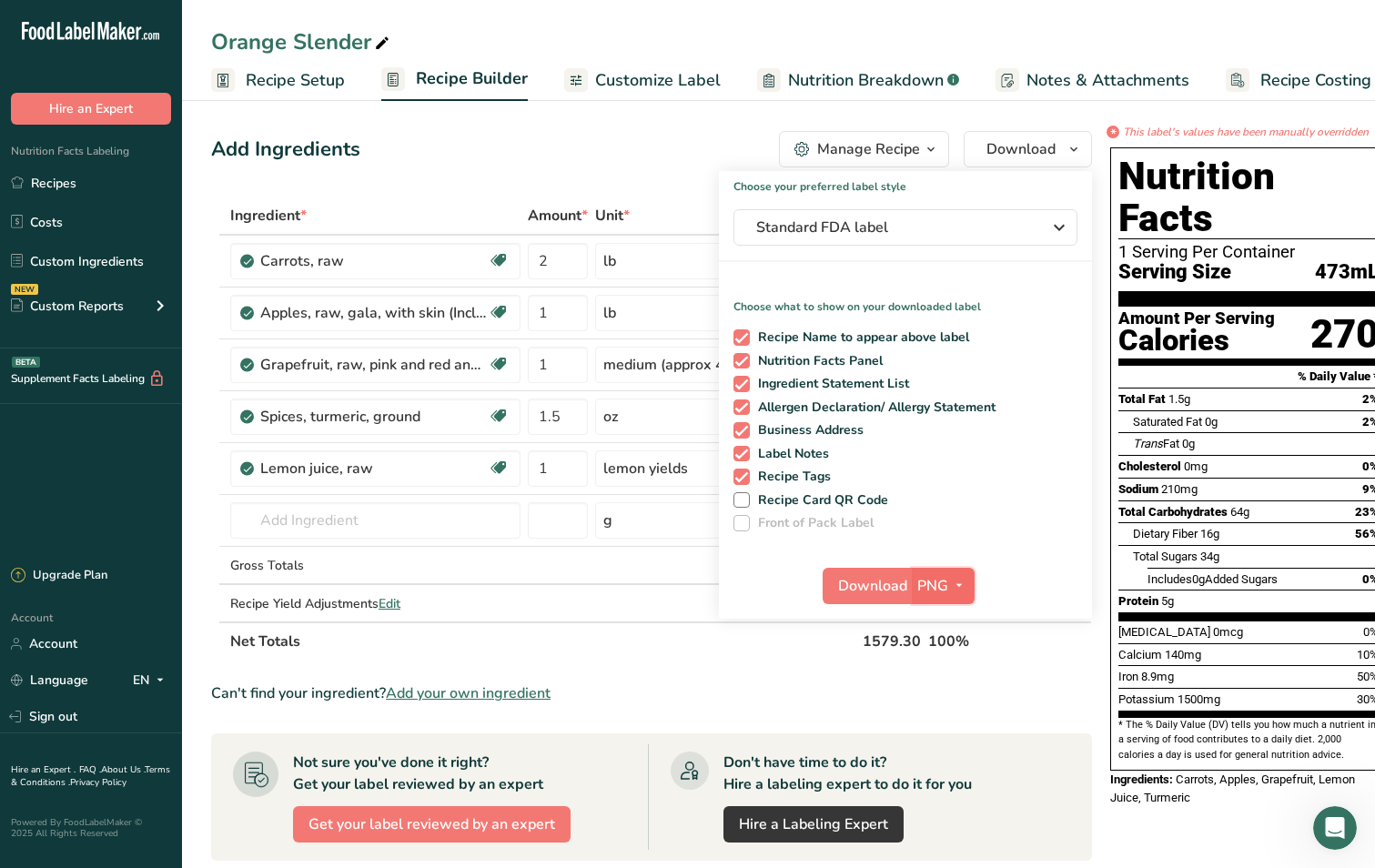
click at [953, 581] on icon "button" at bounding box center [959, 585] width 15 height 23
click at [952, 679] on link "SVG" at bounding box center [945, 682] width 58 height 30
click at [871, 581] on span "Download" at bounding box center [872, 586] width 69 height 22
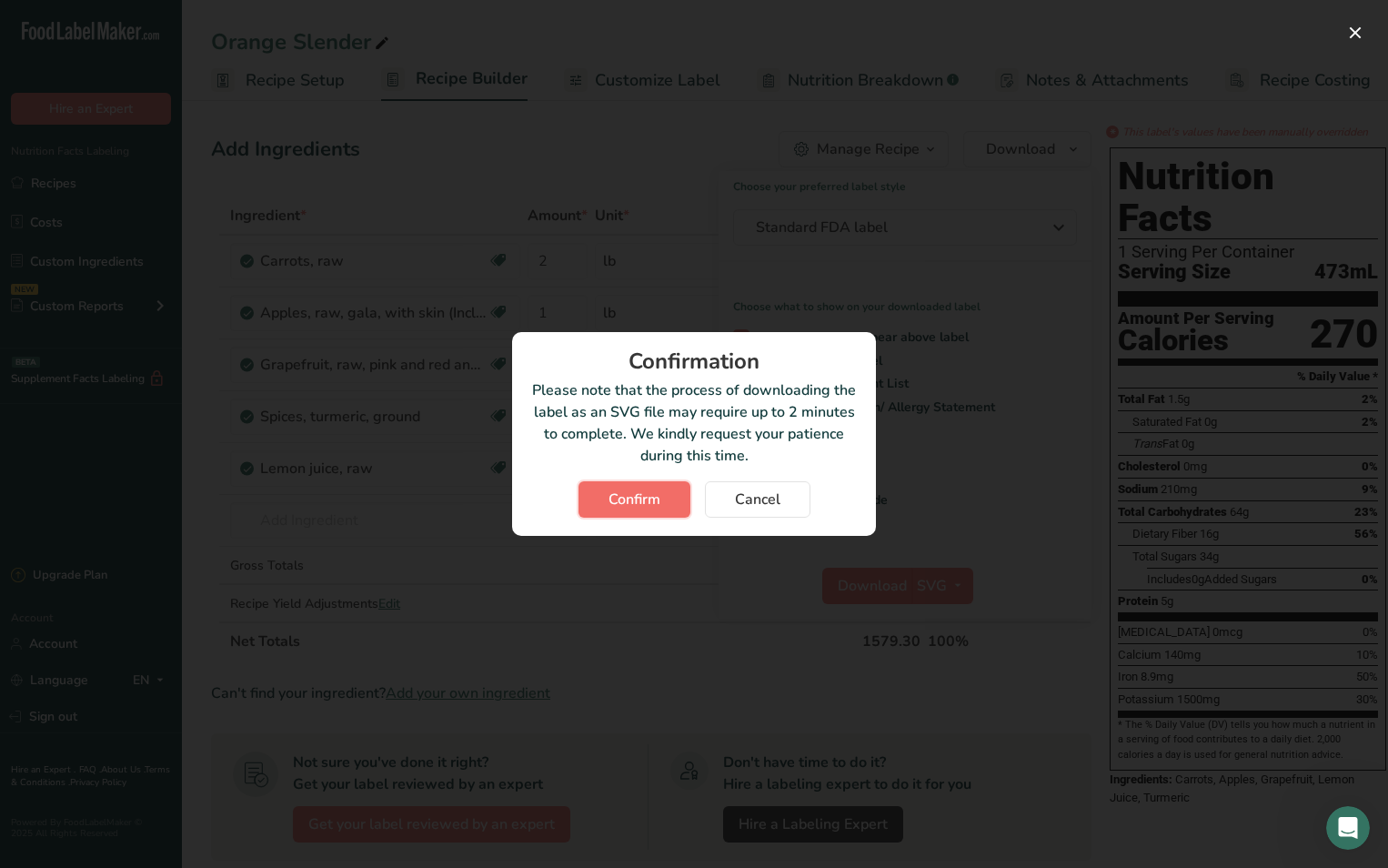
click at [646, 508] on span "Confirm" at bounding box center [635, 500] width 52 height 22
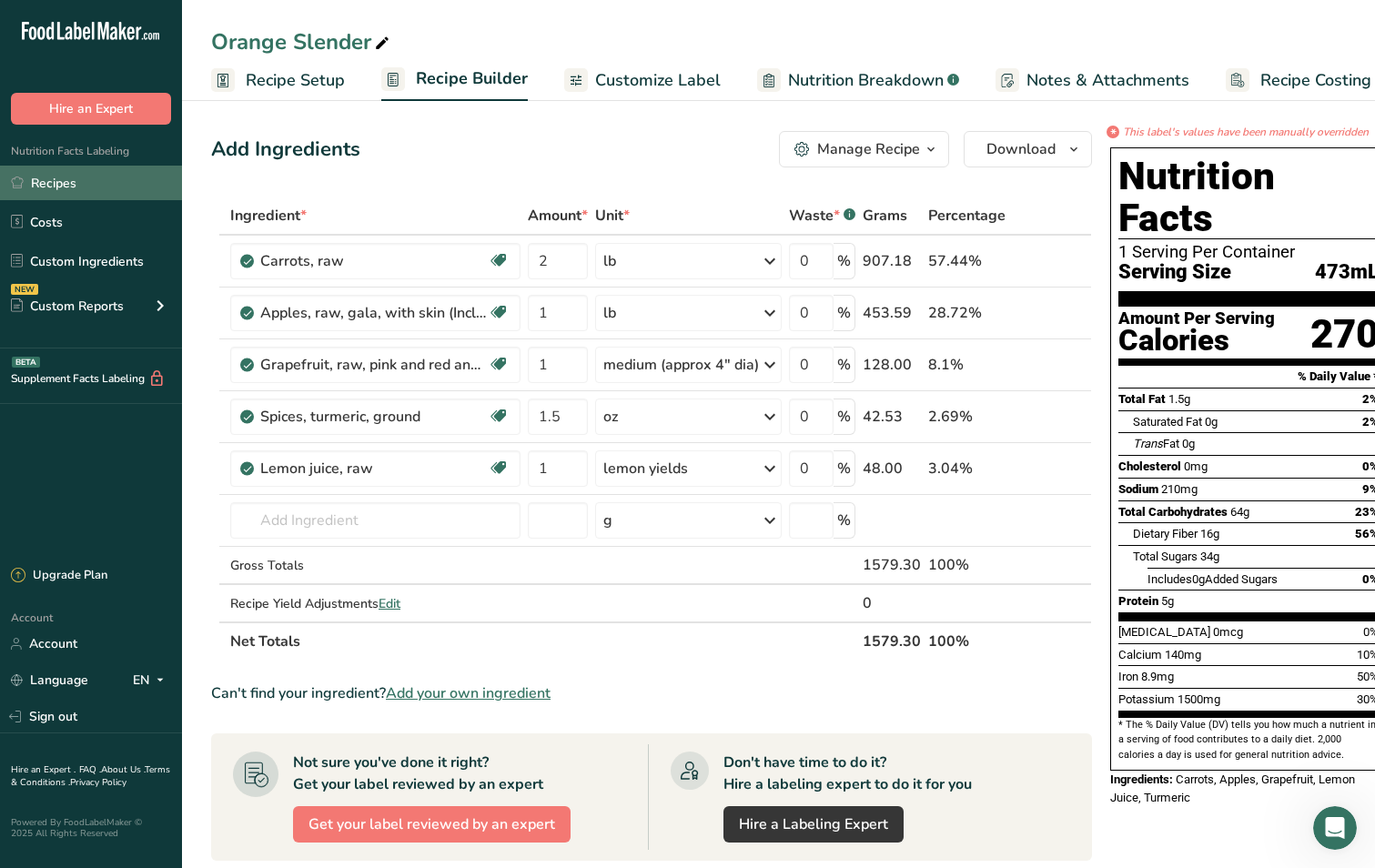
click at [66, 182] on link "Recipes" at bounding box center [91, 183] width 182 height 35
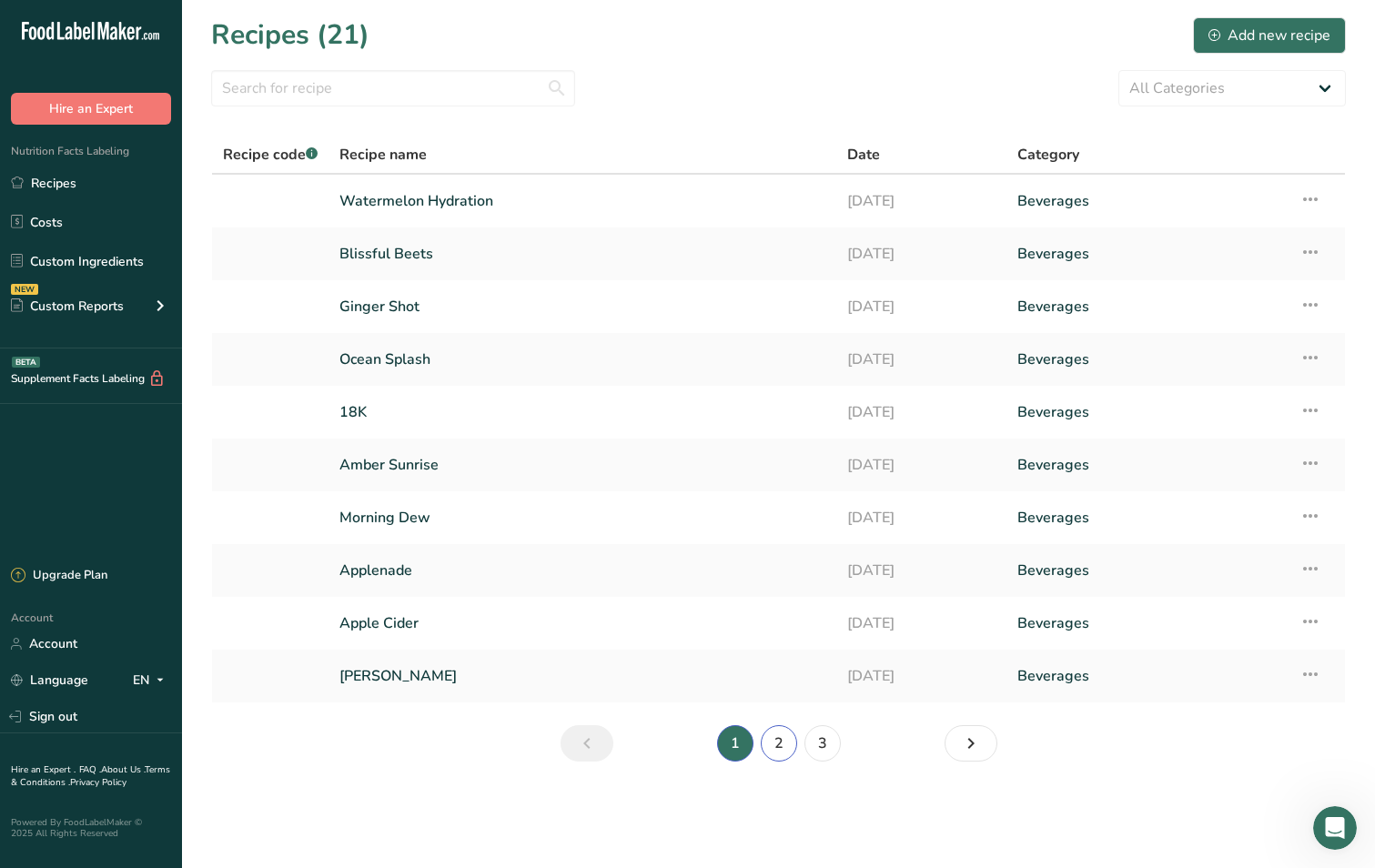
click at [777, 736] on link "2" at bounding box center [778, 743] width 36 height 36
click at [403, 267] on link "Mean Green" at bounding box center [582, 253] width 486 height 38
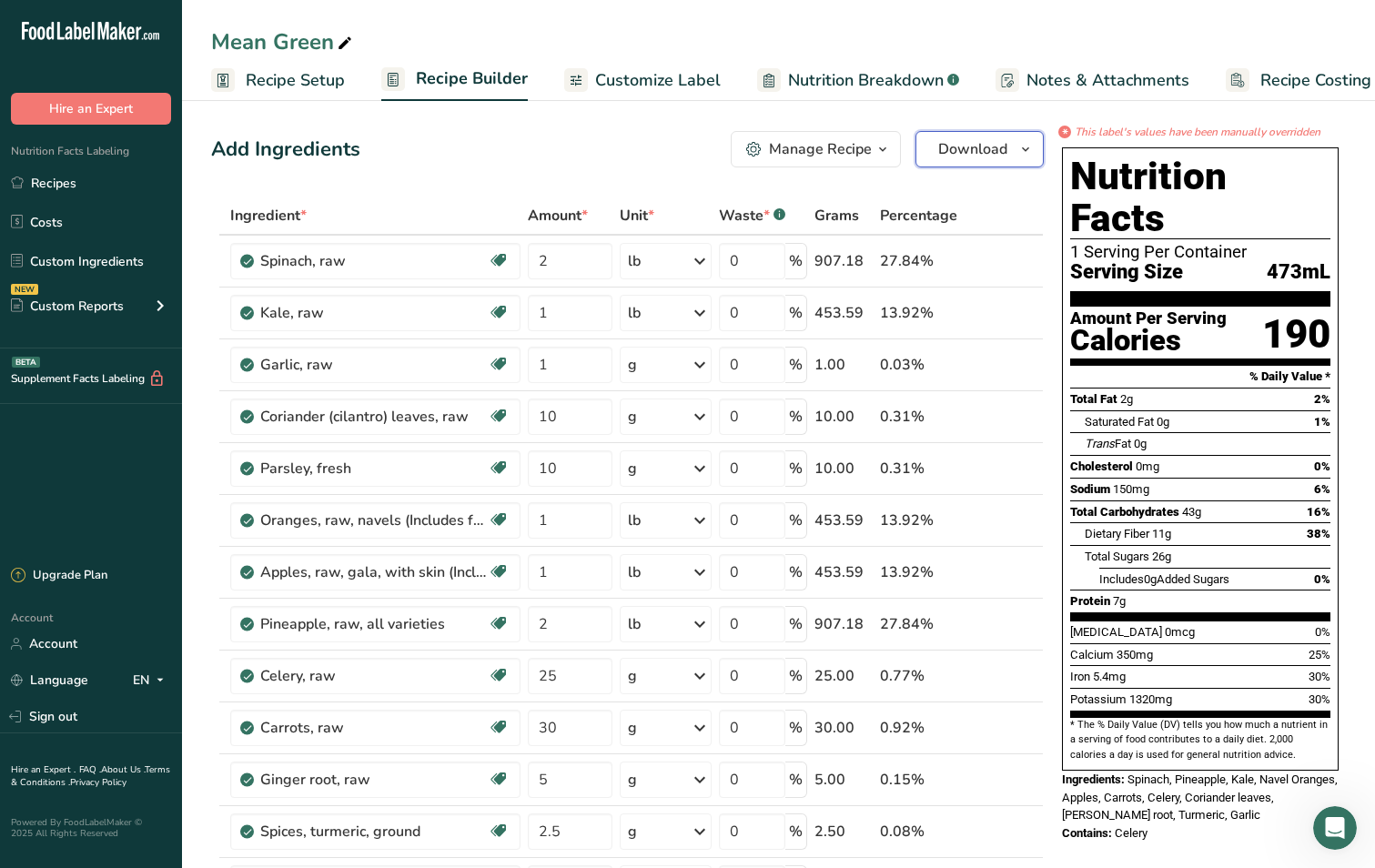
click at [1022, 150] on icon "button" at bounding box center [1025, 150] width 15 height 23
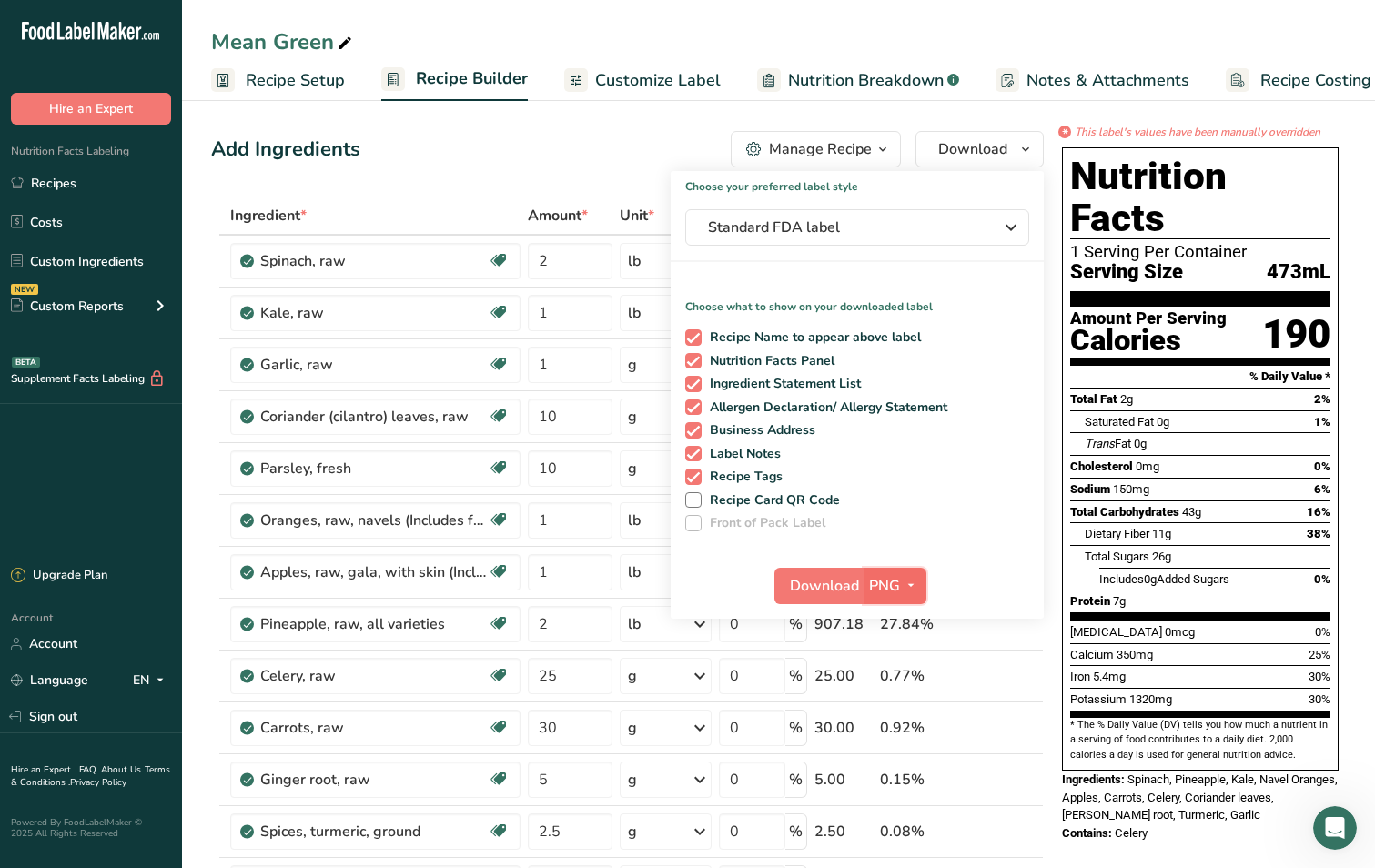
click at [903, 577] on icon "button" at bounding box center [910, 585] width 15 height 23
click at [902, 675] on link "SVG" at bounding box center [897, 682] width 58 height 30
click at [902, 675] on div "0.77%" at bounding box center [918, 675] width 77 height 22
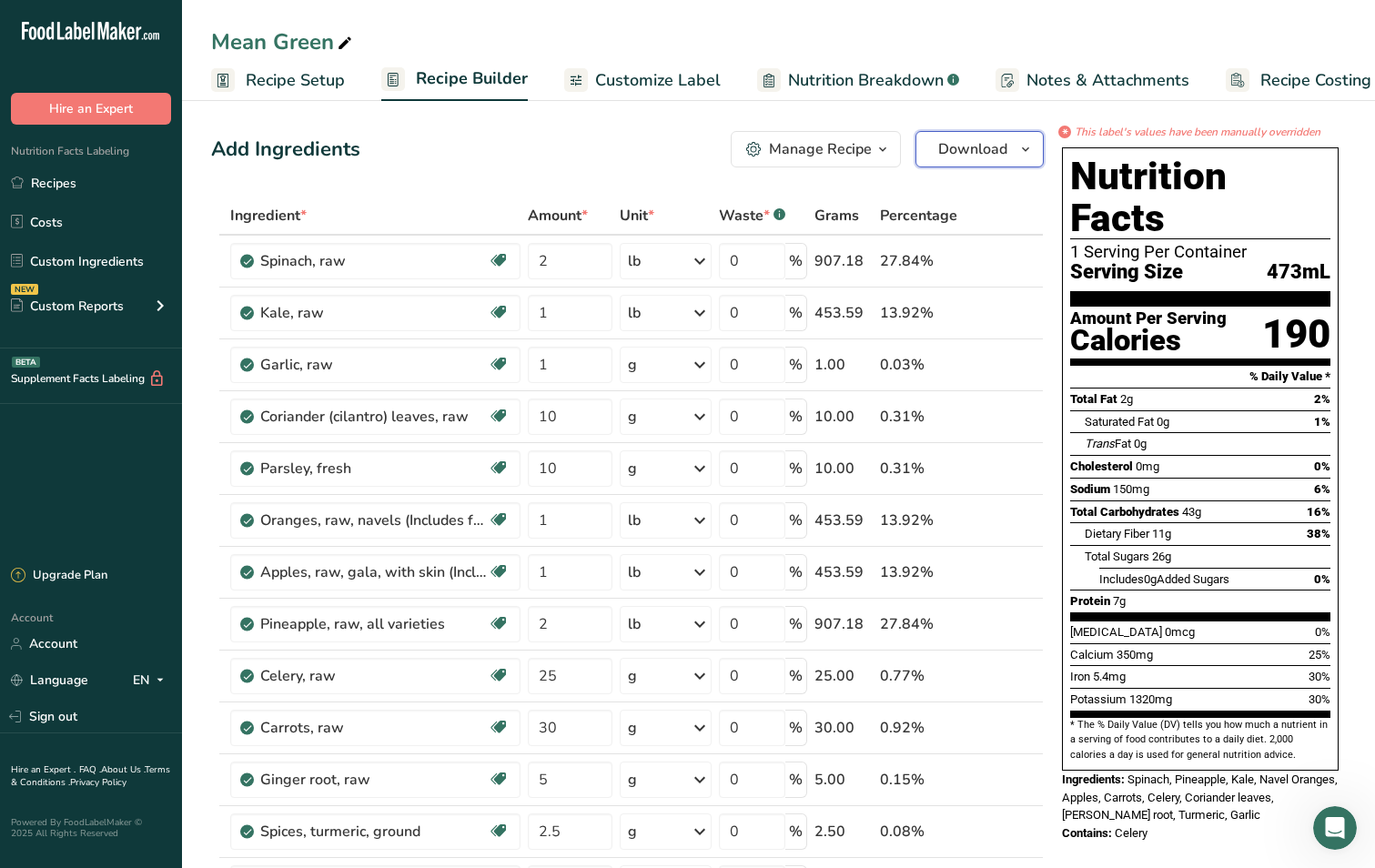
click at [1026, 148] on icon "button" at bounding box center [1025, 150] width 15 height 23
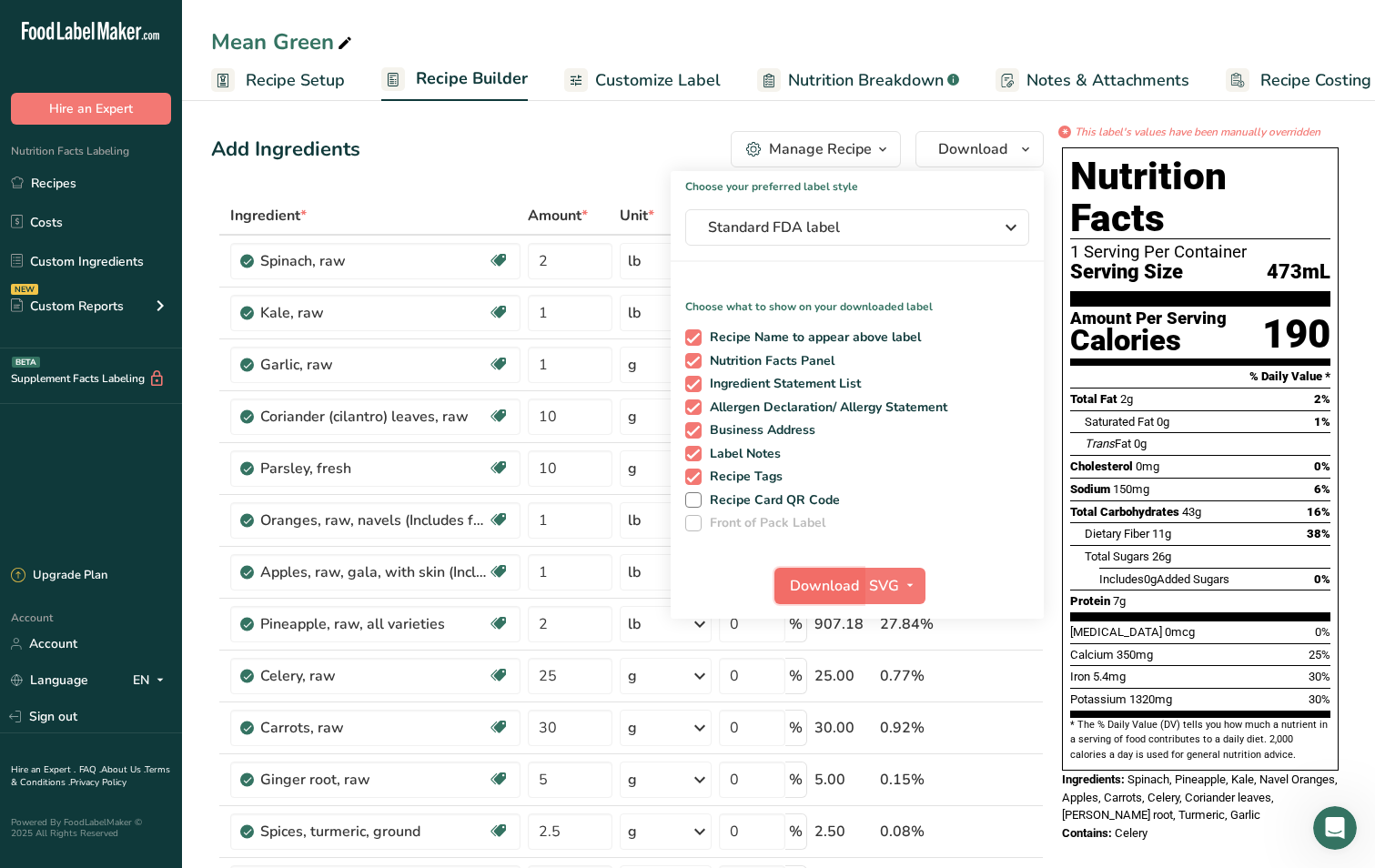
click at [825, 587] on span "Download" at bounding box center [823, 586] width 69 height 22
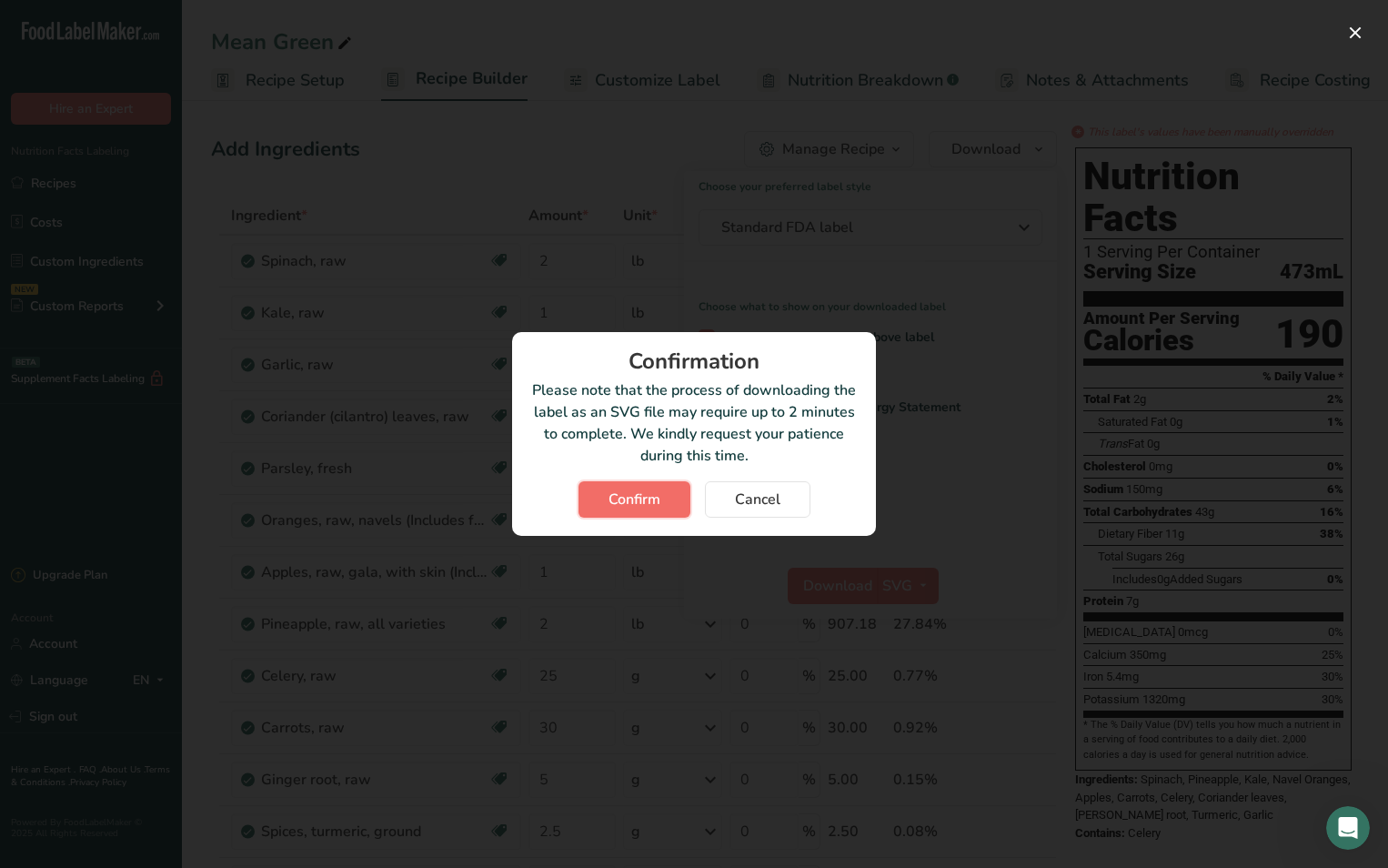
click at [662, 502] on button "Confirm" at bounding box center [635, 499] width 112 height 36
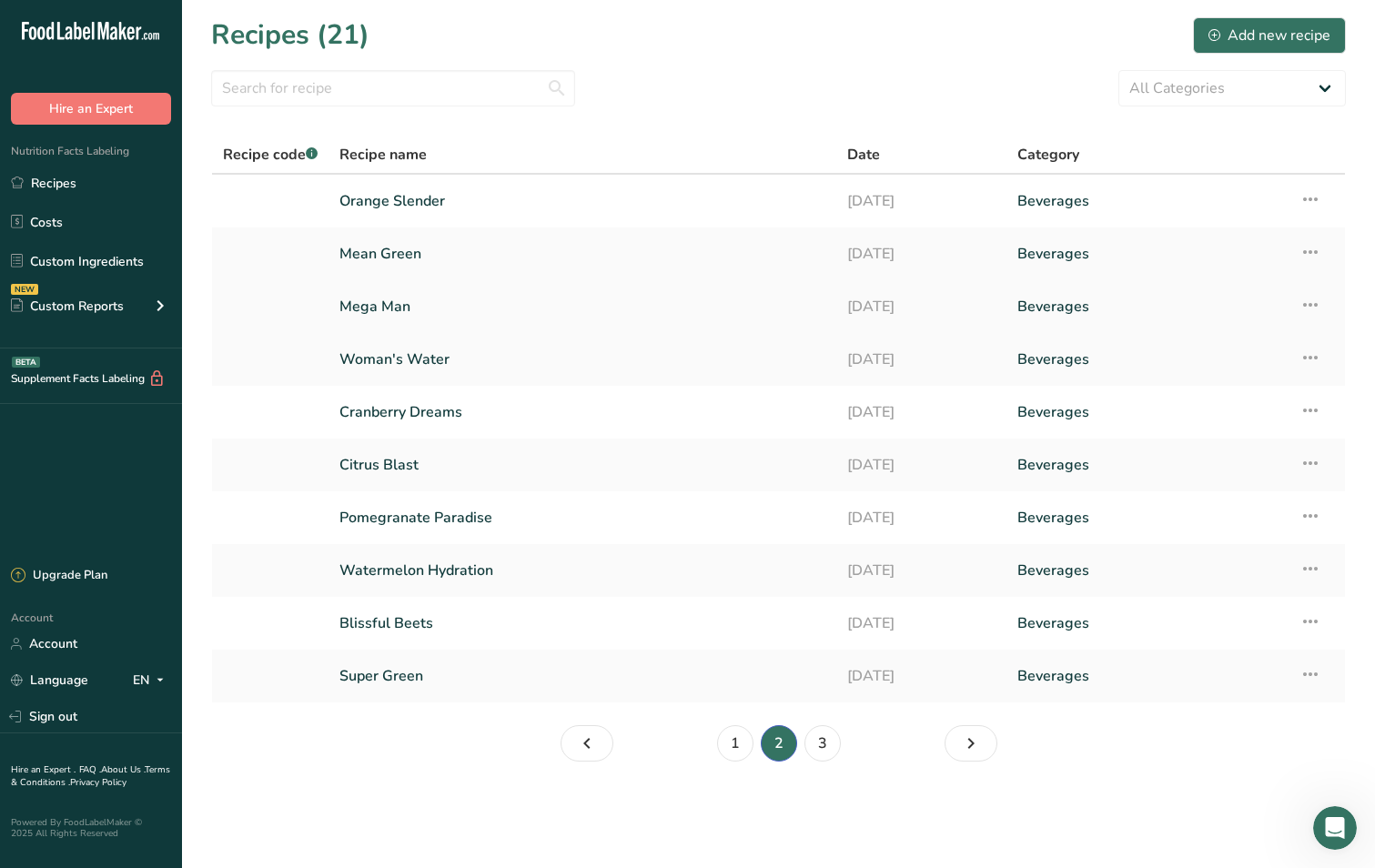
click at [531, 311] on link "Mega Man" at bounding box center [582, 306] width 486 height 38
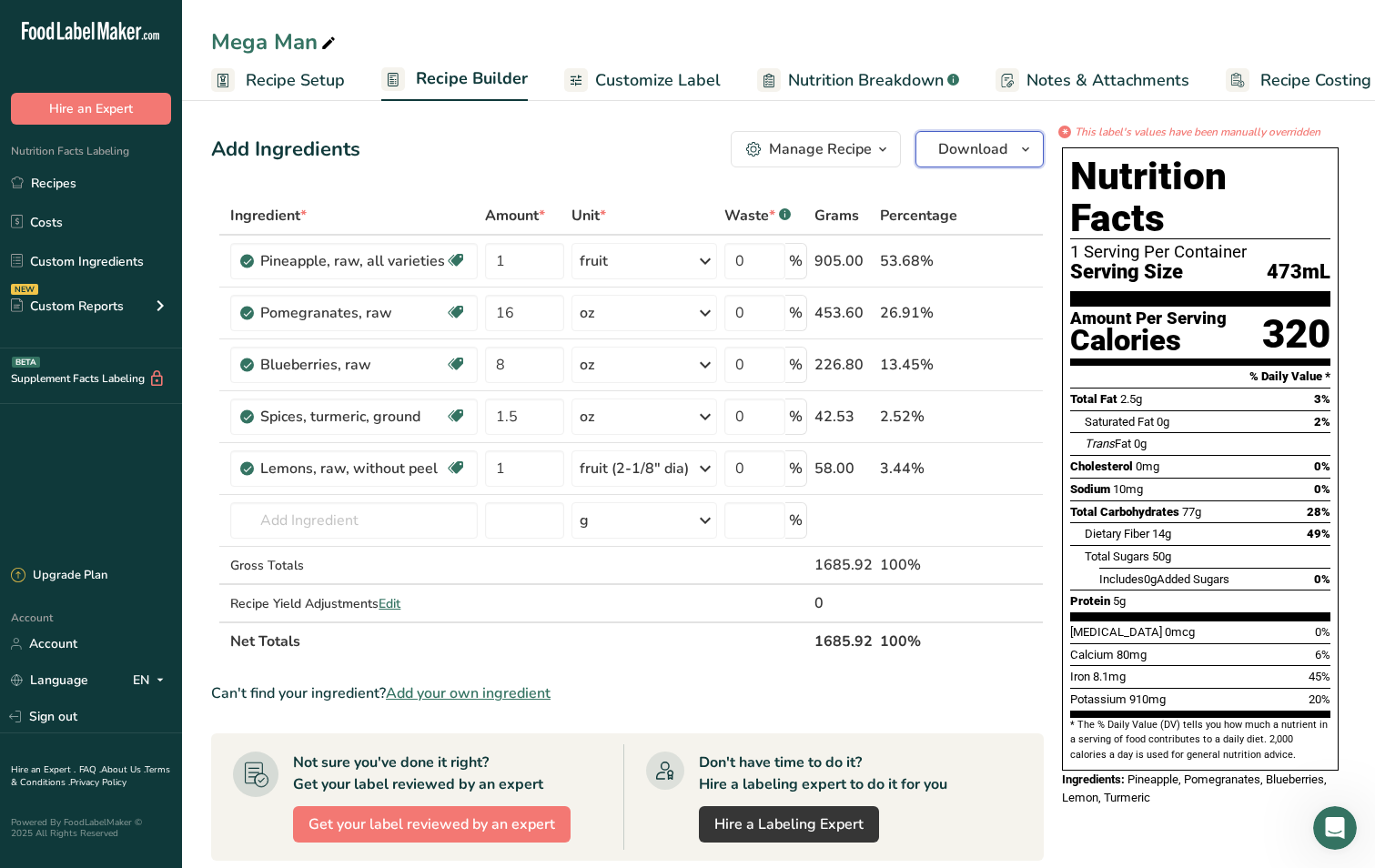
click at [1023, 144] on icon "button" at bounding box center [1025, 150] width 15 height 23
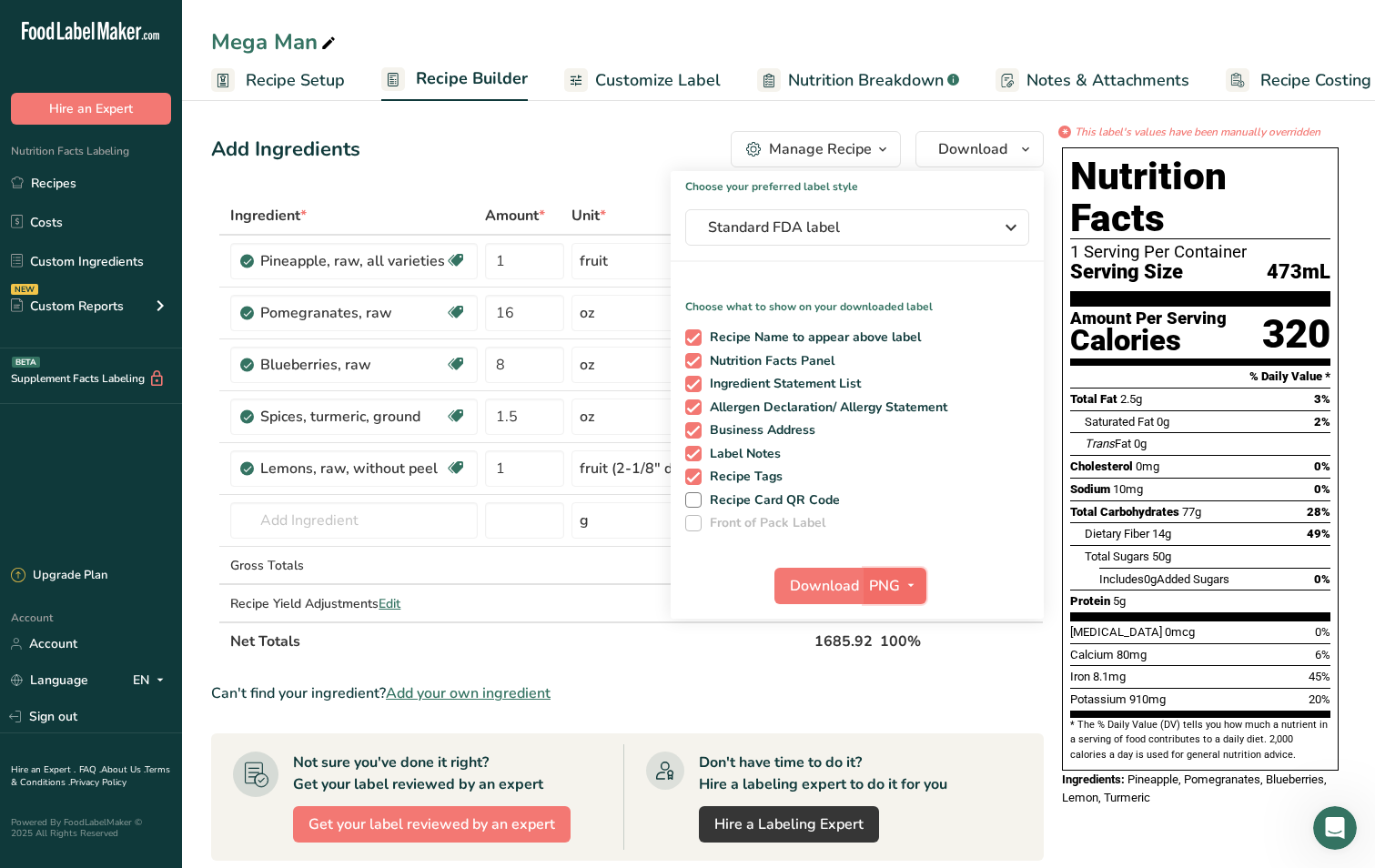
click at [906, 582] on icon "button" at bounding box center [910, 585] width 15 height 23
click at [891, 693] on link "SVG" at bounding box center [897, 682] width 58 height 30
click at [806, 582] on span "Download" at bounding box center [823, 586] width 69 height 22
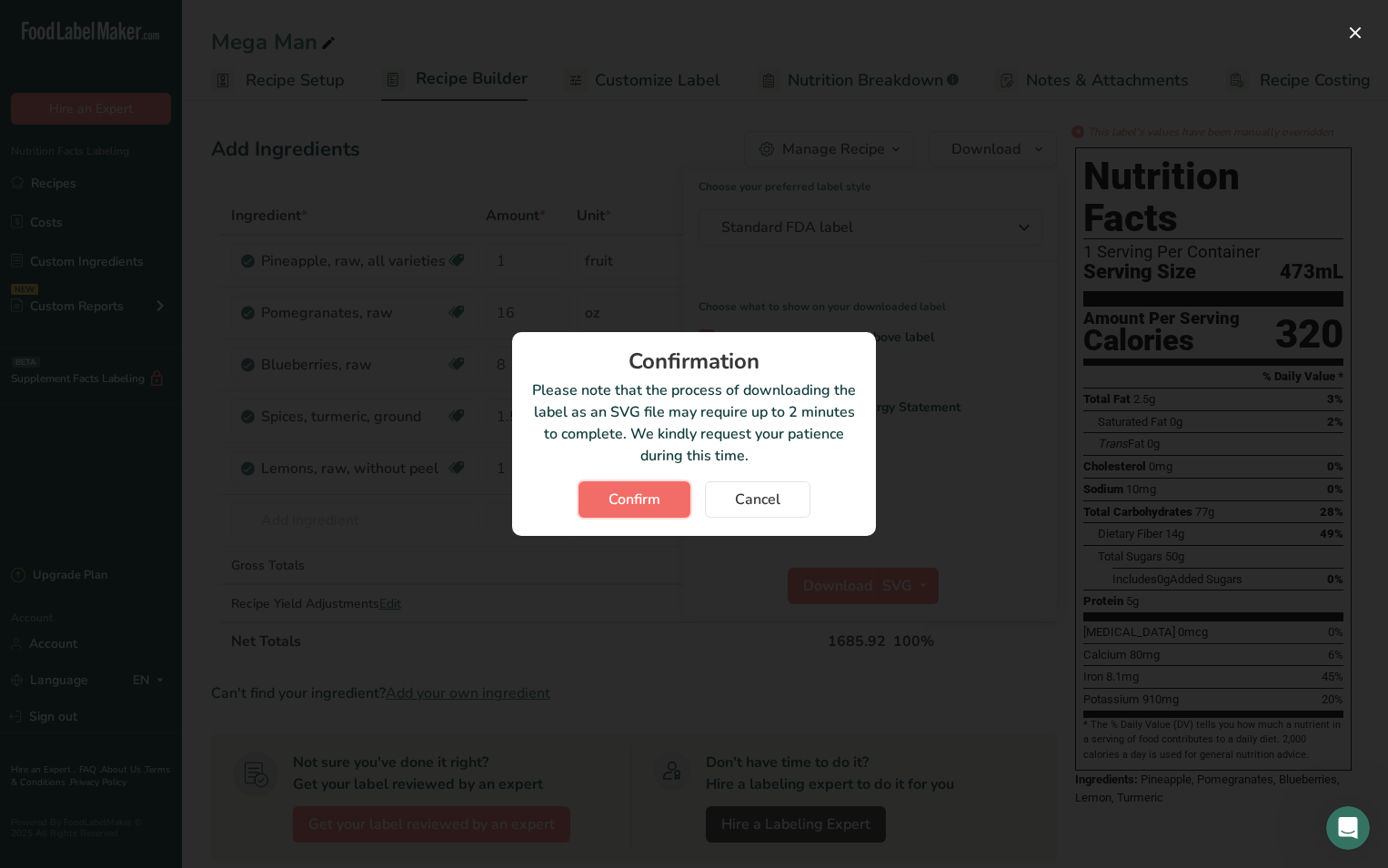
click at [619, 498] on span "Confirm" at bounding box center [635, 500] width 52 height 22
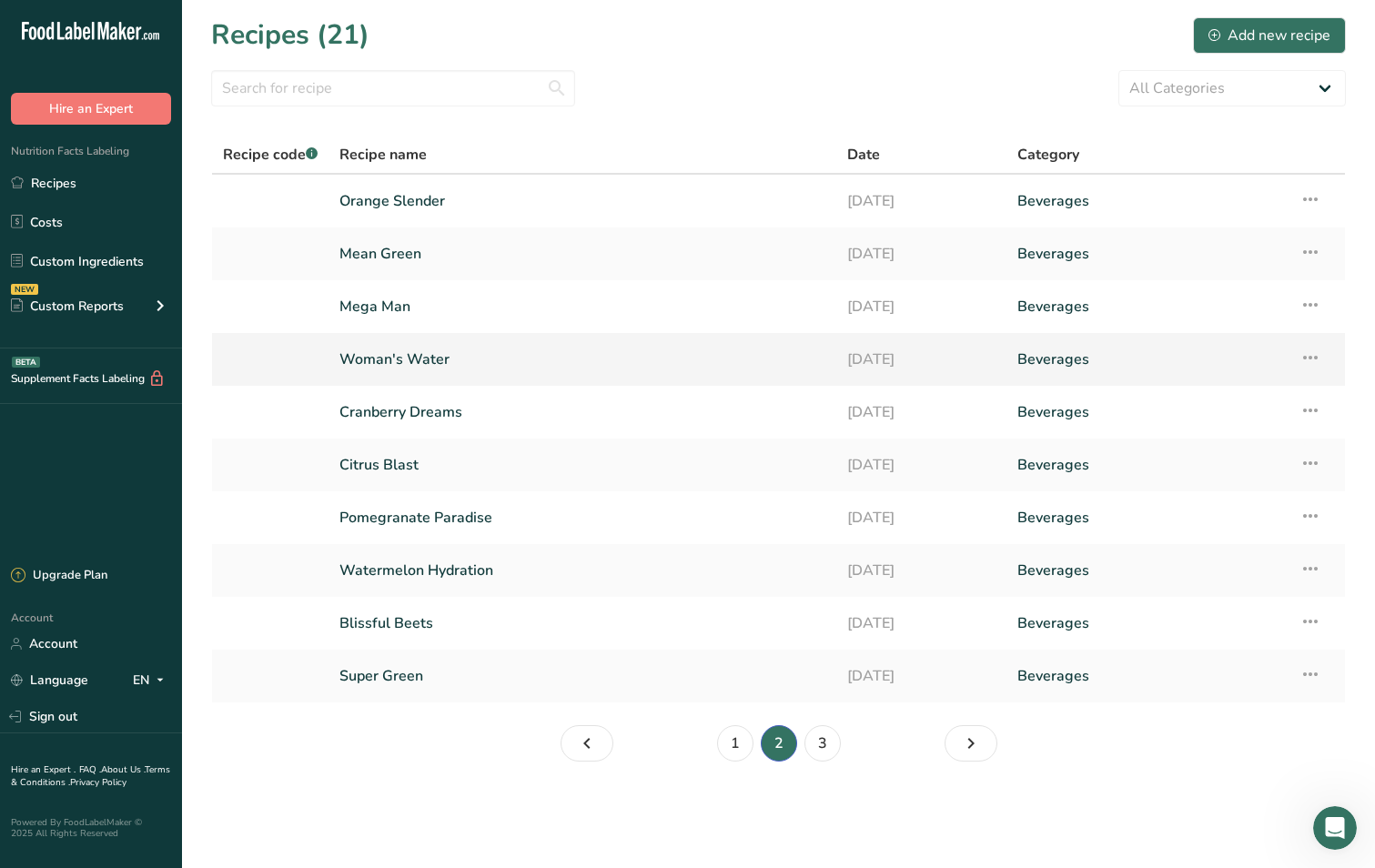
click at [442, 357] on link "Woman's Water" at bounding box center [582, 359] width 486 height 38
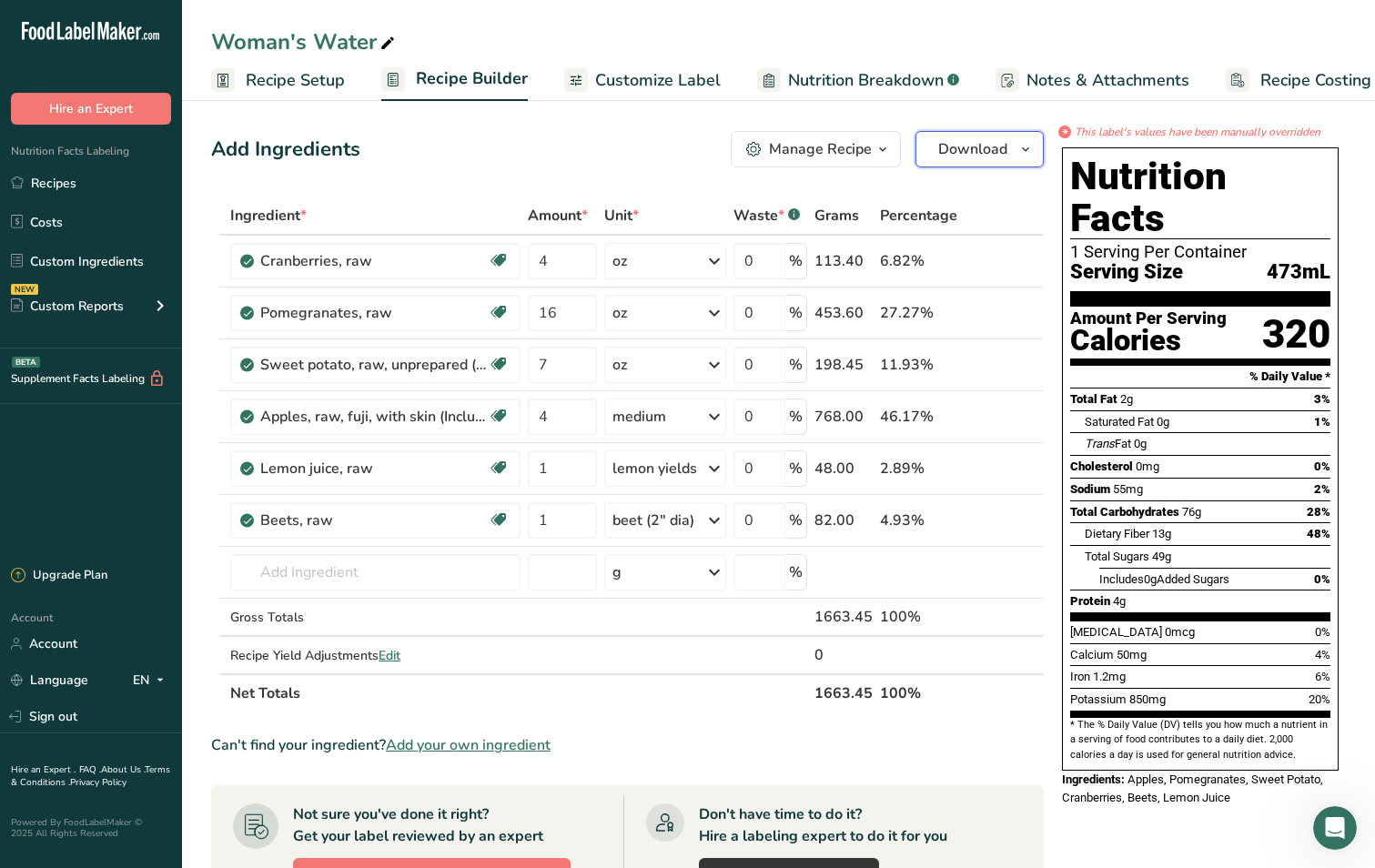
click at [1021, 150] on icon "button" at bounding box center [1025, 150] width 15 height 23
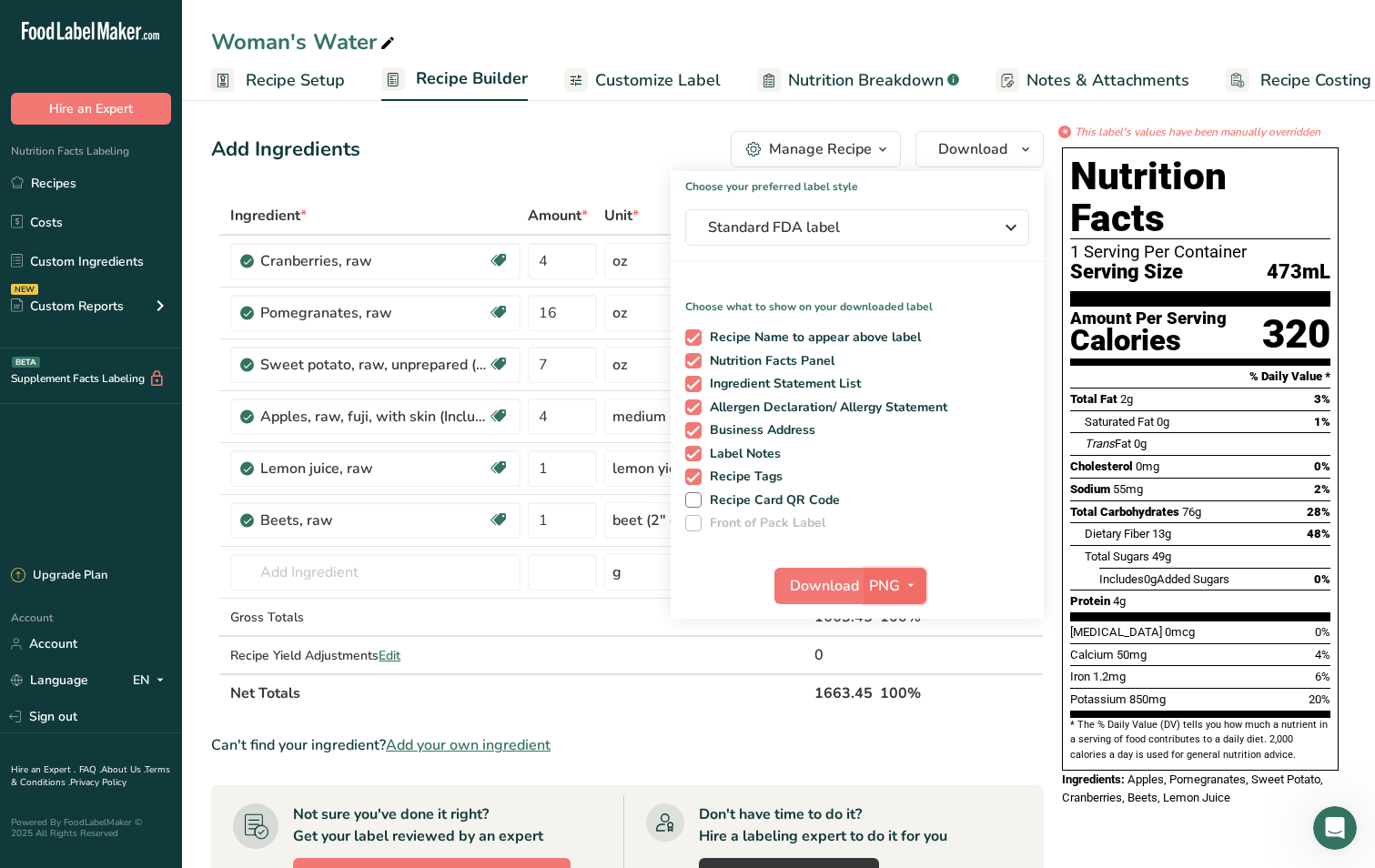
click at [912, 579] on icon "button" at bounding box center [910, 585] width 15 height 23
click at [896, 679] on link "SVG" at bounding box center [897, 682] width 58 height 30
click at [819, 586] on span "Download" at bounding box center [823, 586] width 69 height 22
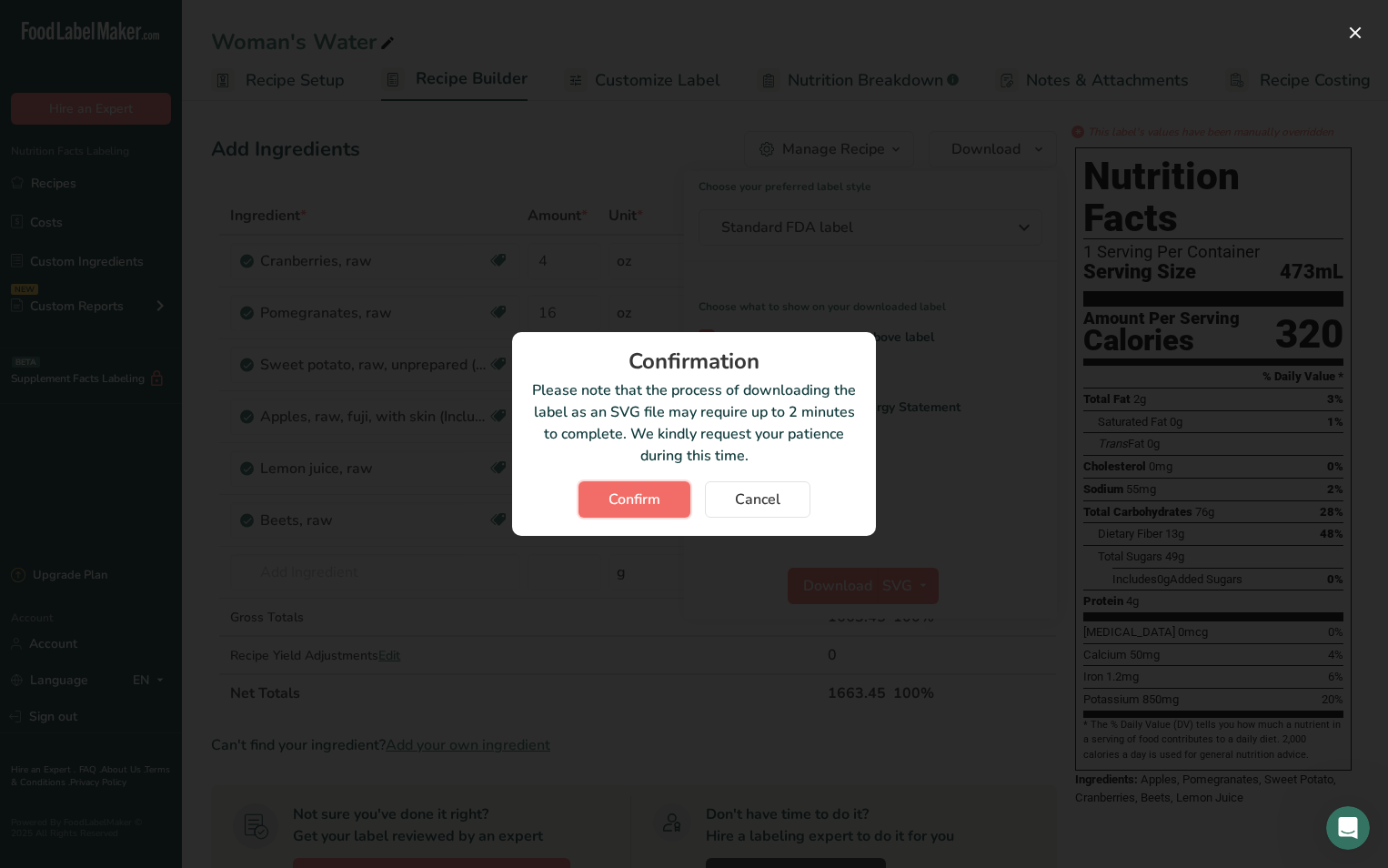
click at [646, 497] on span "Confirm" at bounding box center [635, 500] width 52 height 22
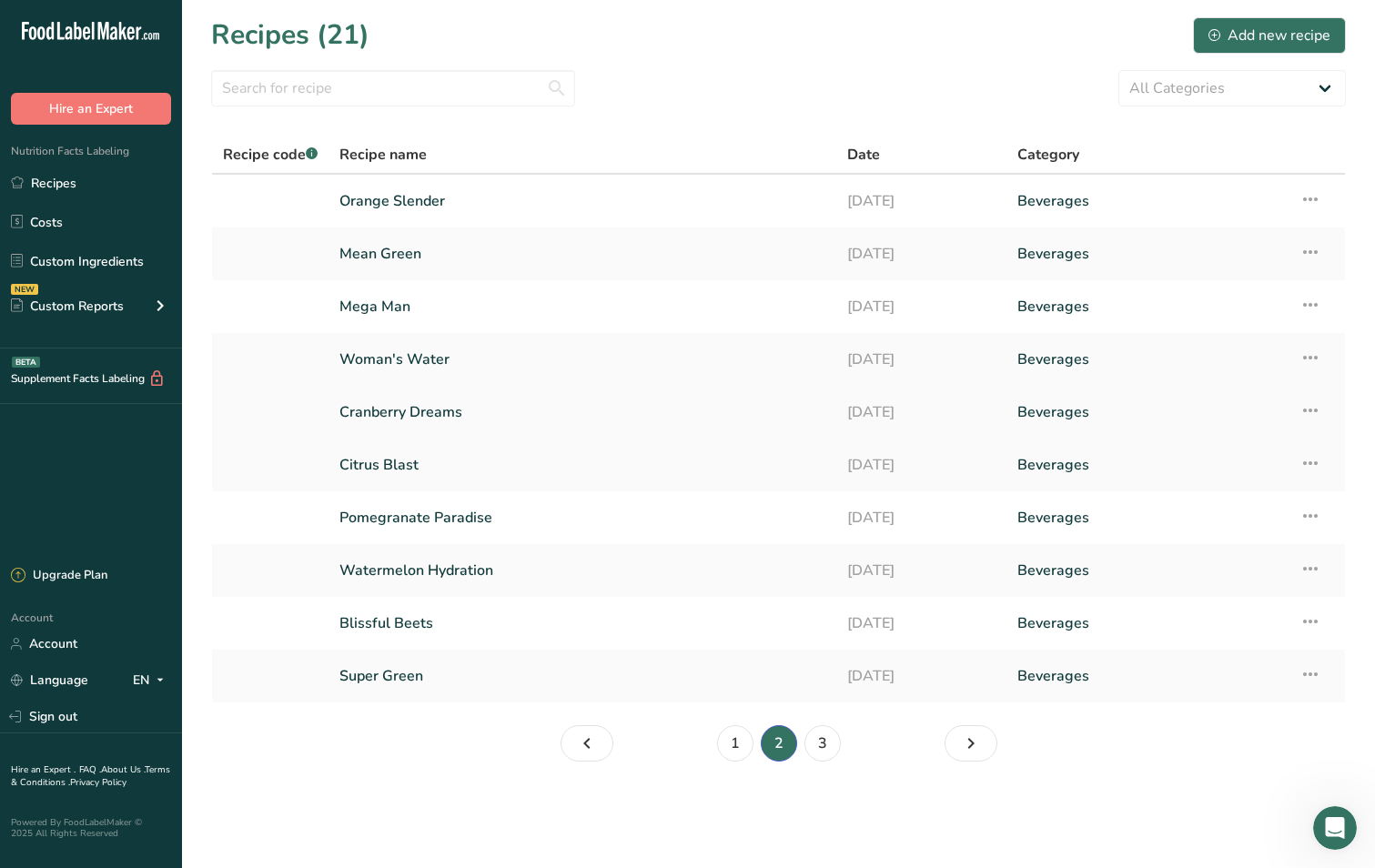
click at [448, 419] on link "Cranberry Dreams" at bounding box center [582, 412] width 486 height 38
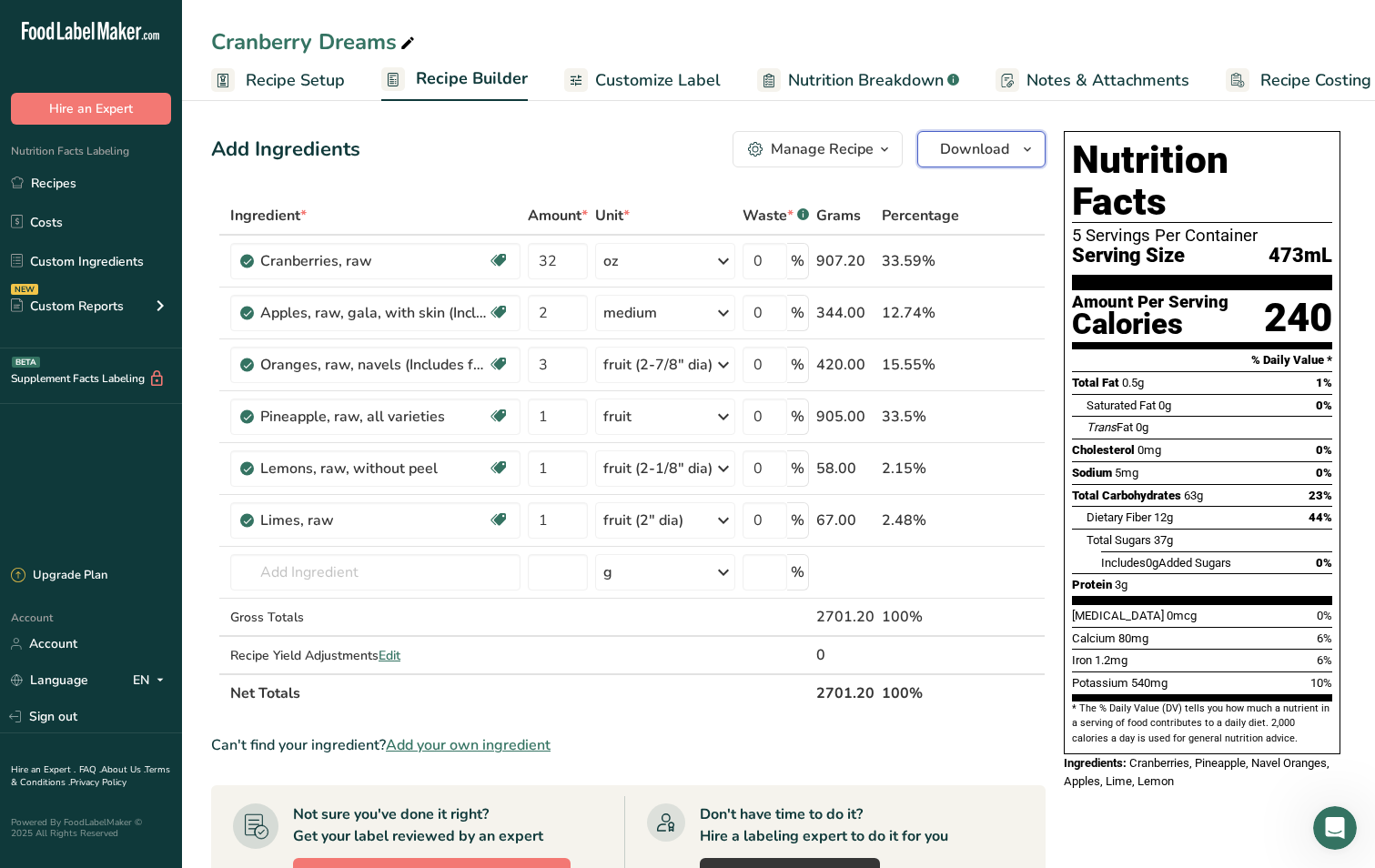
click at [1028, 157] on icon "button" at bounding box center [1027, 150] width 15 height 23
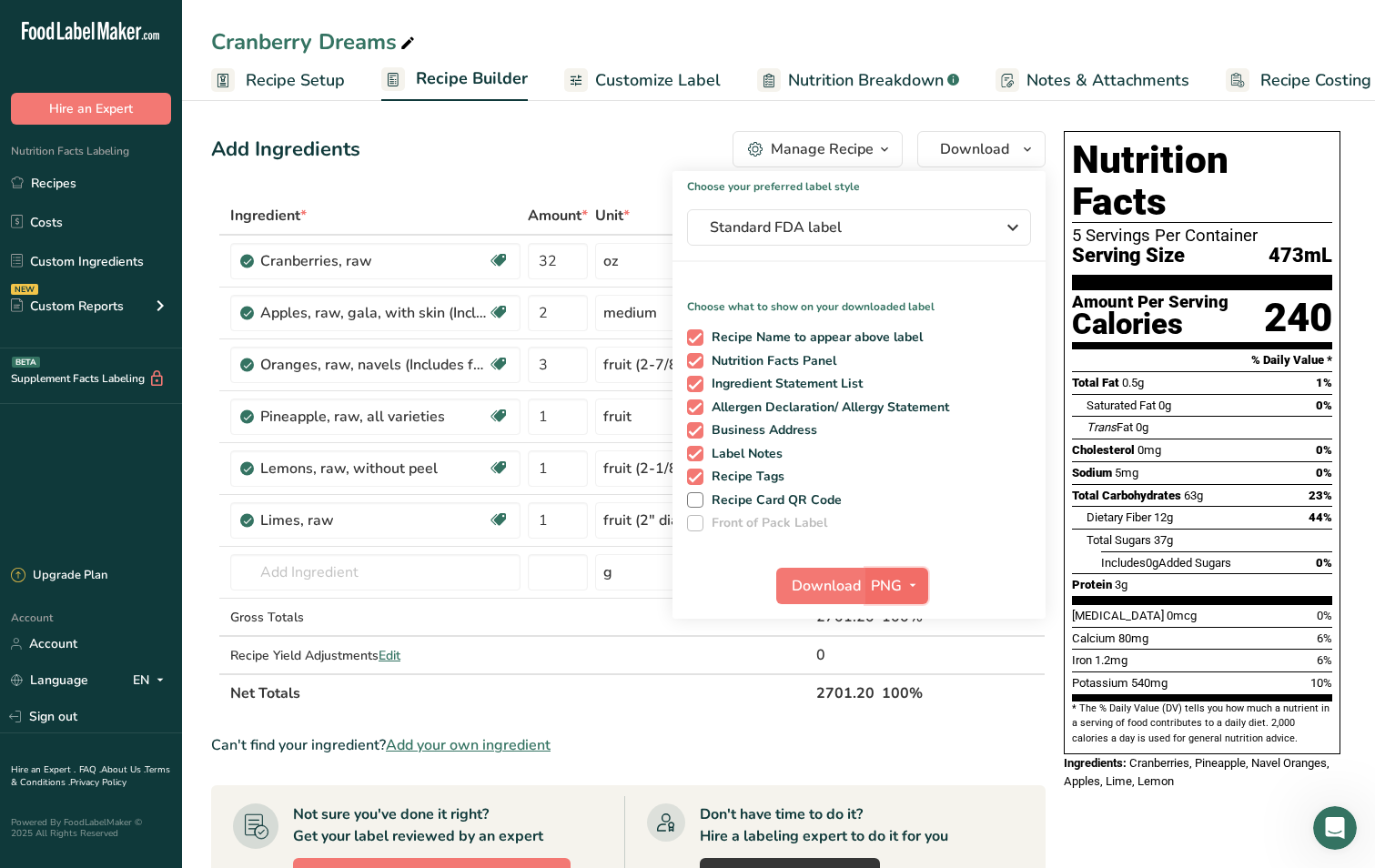
click at [910, 589] on icon "button" at bounding box center [912, 585] width 15 height 23
click at [898, 685] on link "SVG" at bounding box center [899, 682] width 58 height 30
click at [835, 593] on span "Download" at bounding box center [825, 586] width 69 height 22
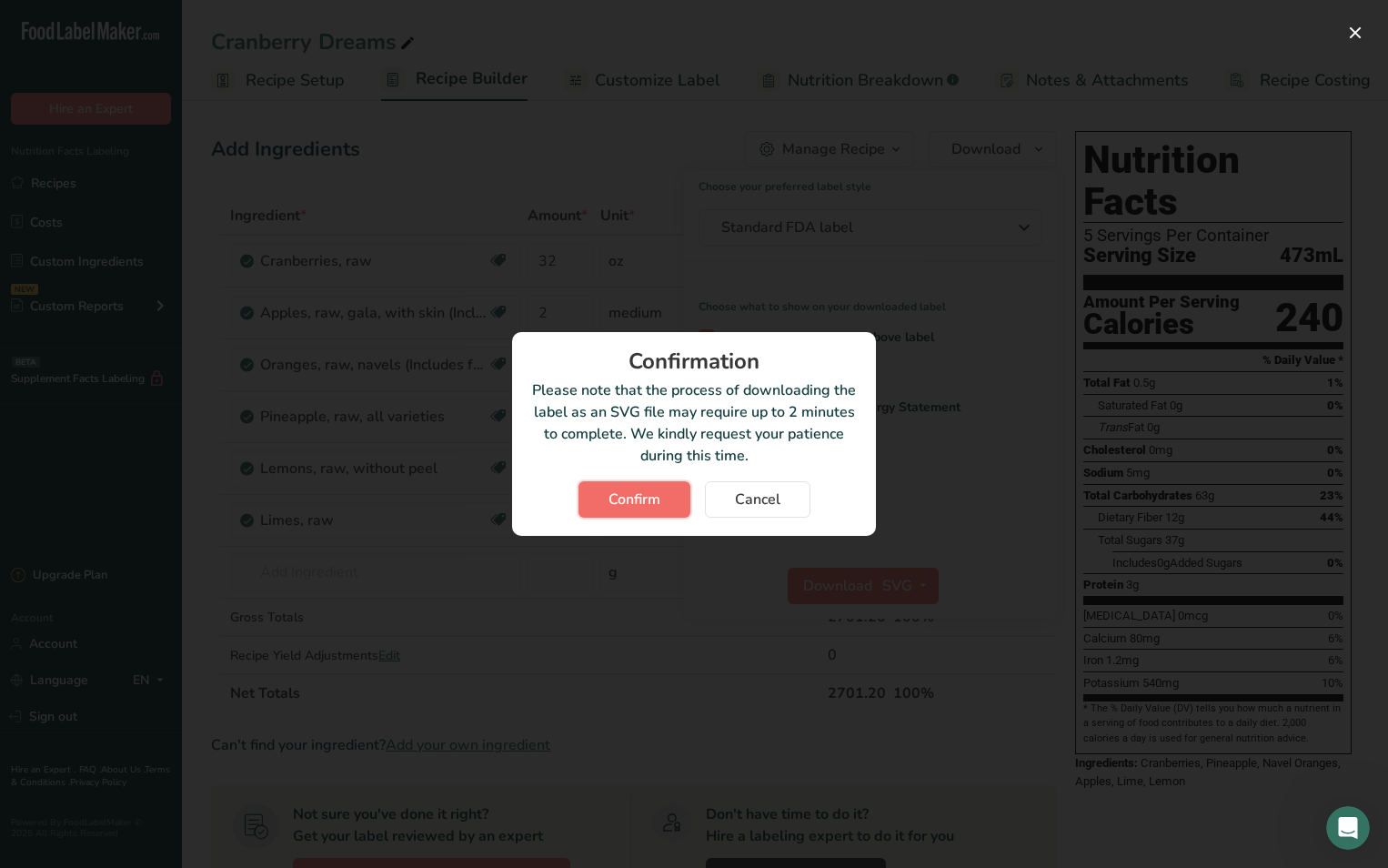
click at [637, 493] on span "Confirm" at bounding box center [635, 500] width 52 height 22
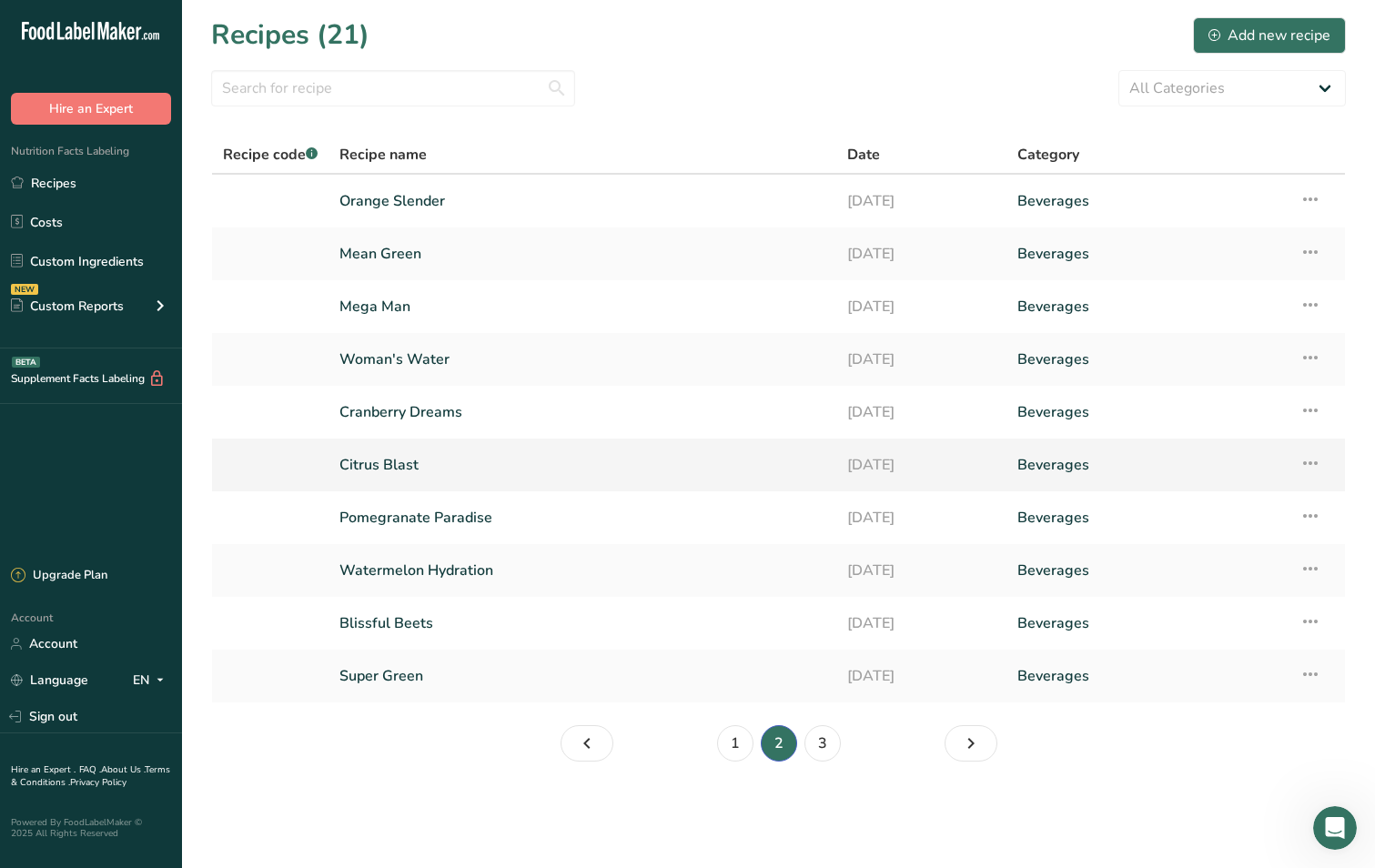
click at [384, 463] on link "Citrus Blast" at bounding box center [582, 465] width 486 height 38
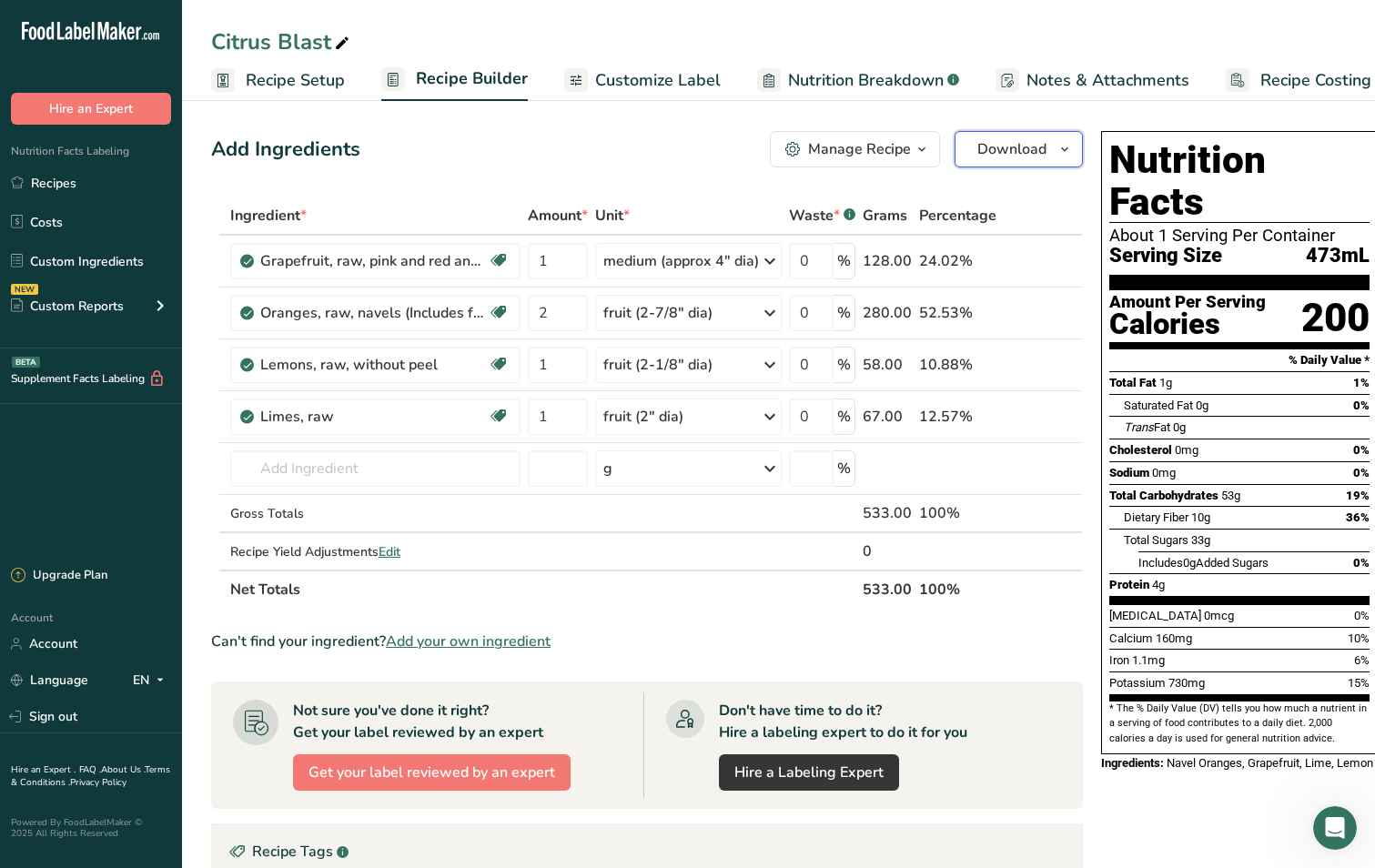
click at [1062, 154] on icon "button" at bounding box center [1064, 150] width 15 height 23
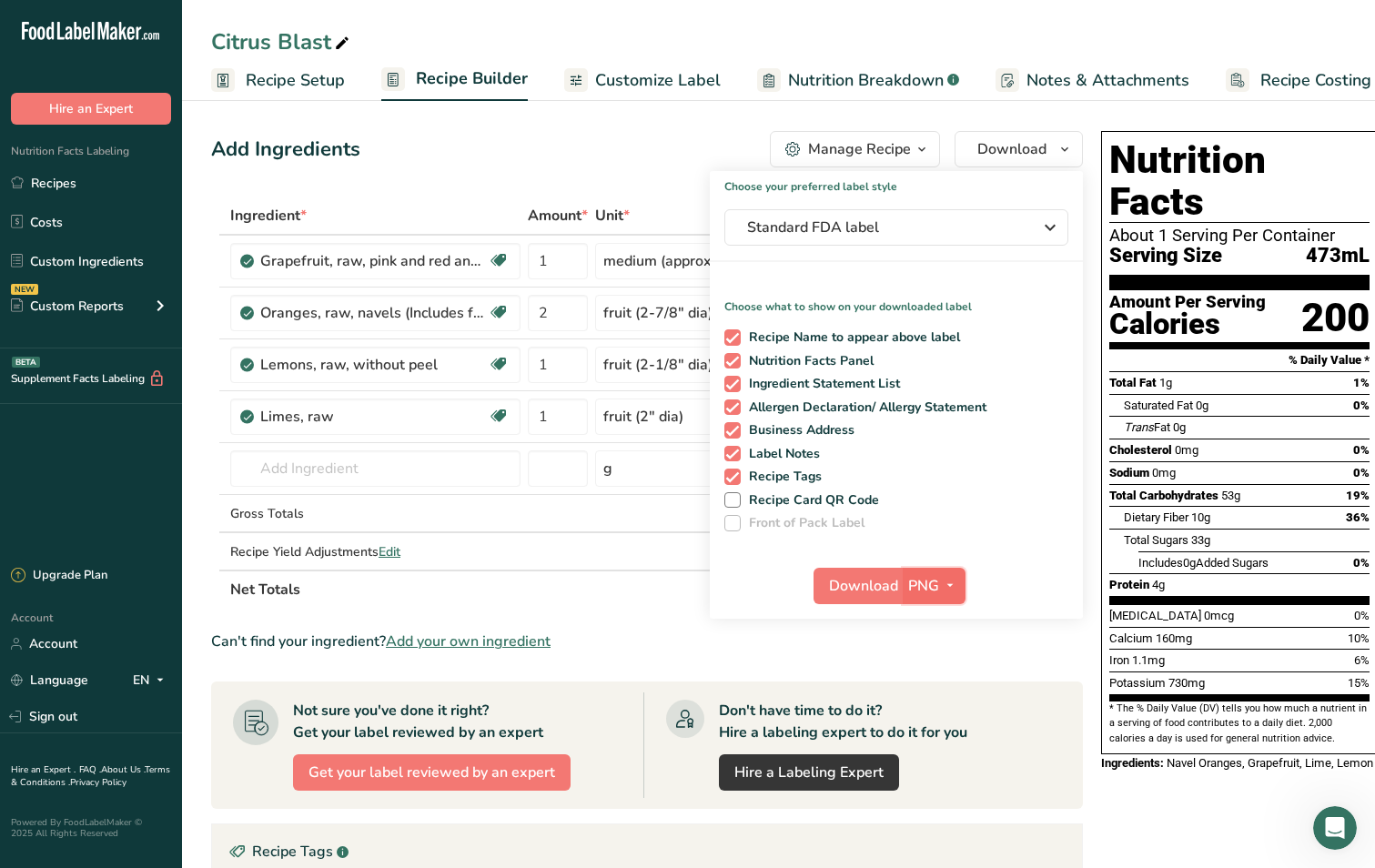
click at [947, 592] on icon "button" at bounding box center [950, 585] width 15 height 23
click at [929, 677] on link "SVG" at bounding box center [936, 682] width 58 height 30
click at [842, 582] on span "Download" at bounding box center [863, 586] width 69 height 22
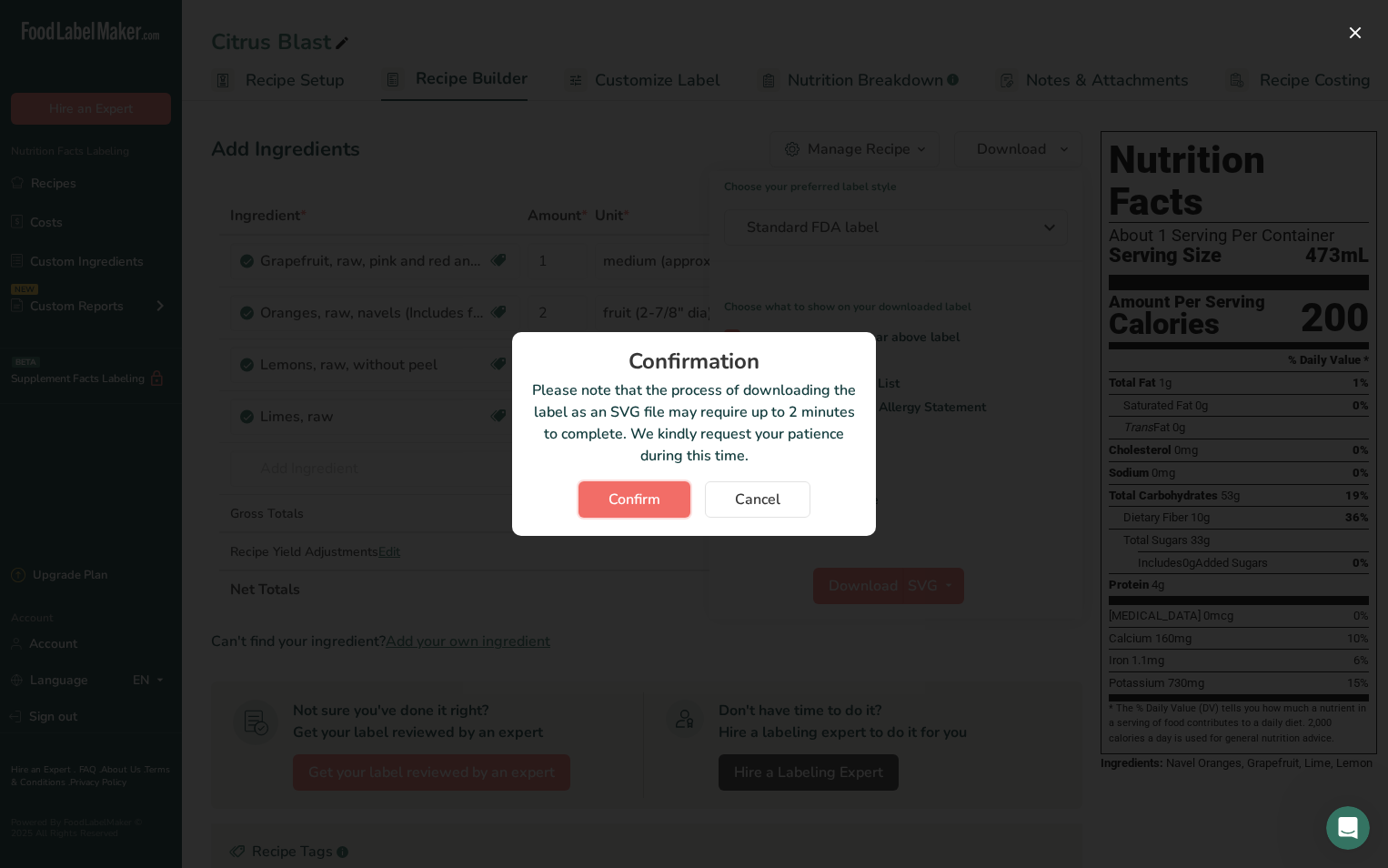
click at [675, 498] on button "Confirm" at bounding box center [635, 499] width 112 height 36
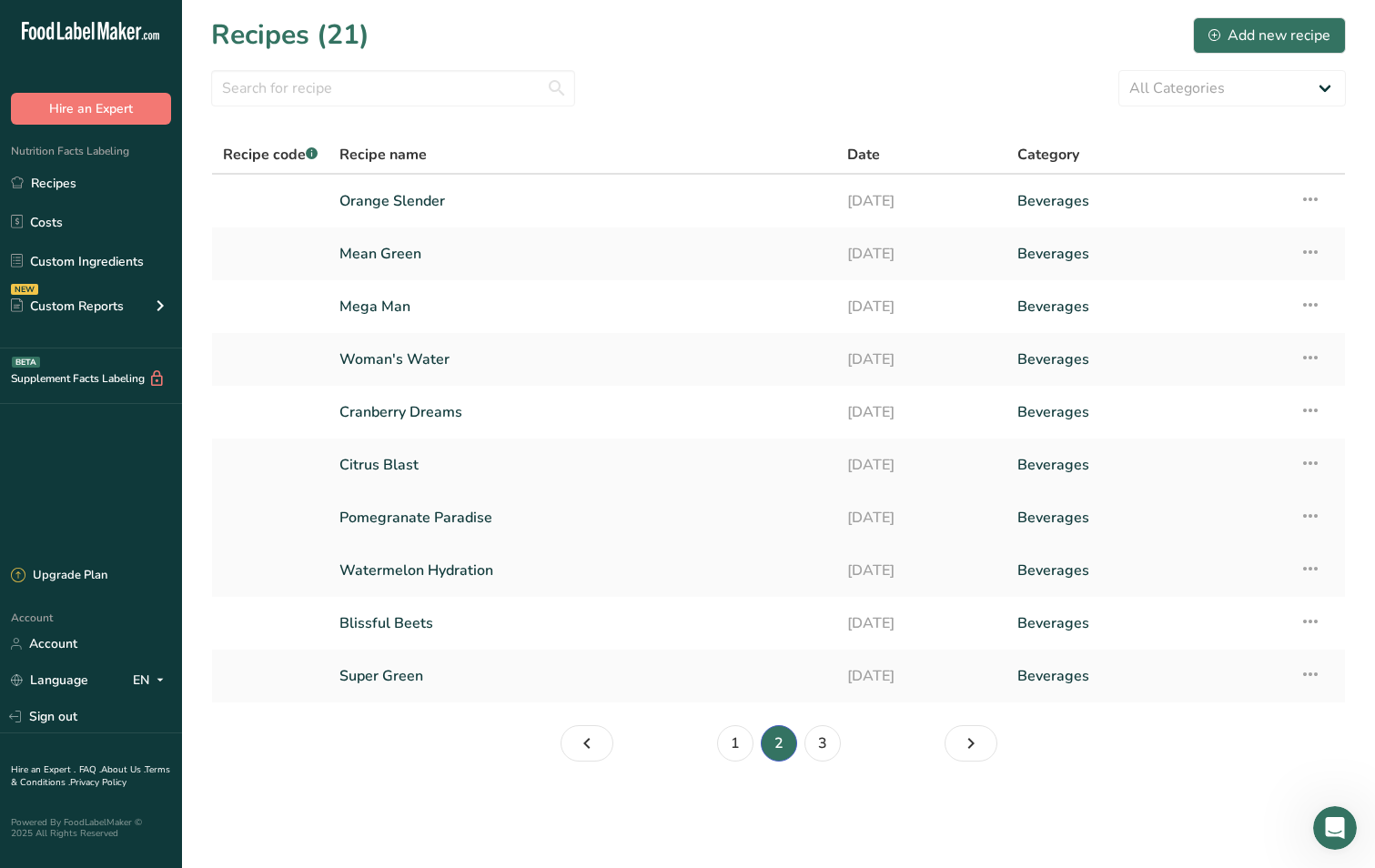
click at [444, 512] on link "Pomegranate Paradise" at bounding box center [582, 518] width 486 height 38
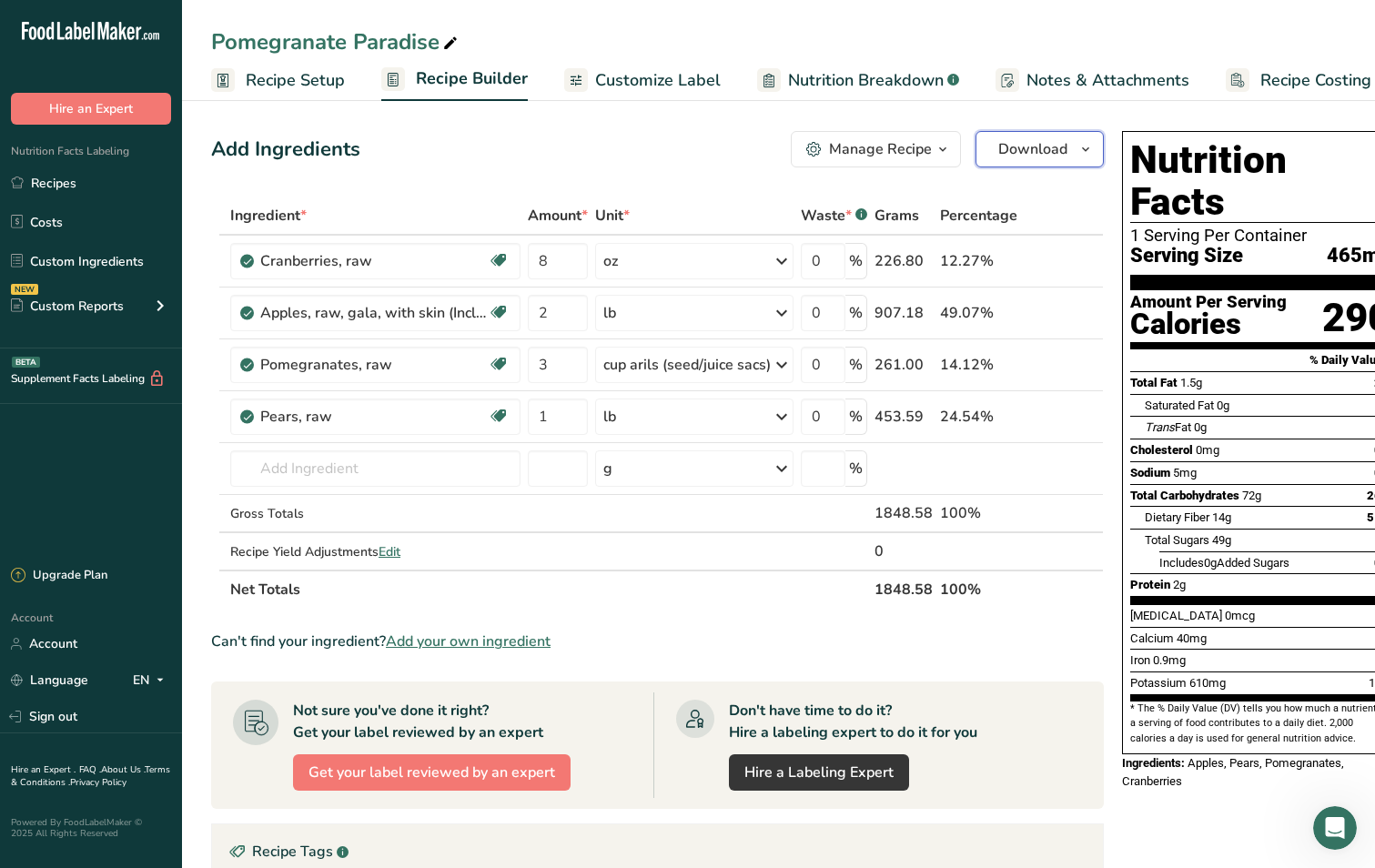
click at [1086, 148] on icon "button" at bounding box center [1085, 150] width 15 height 23
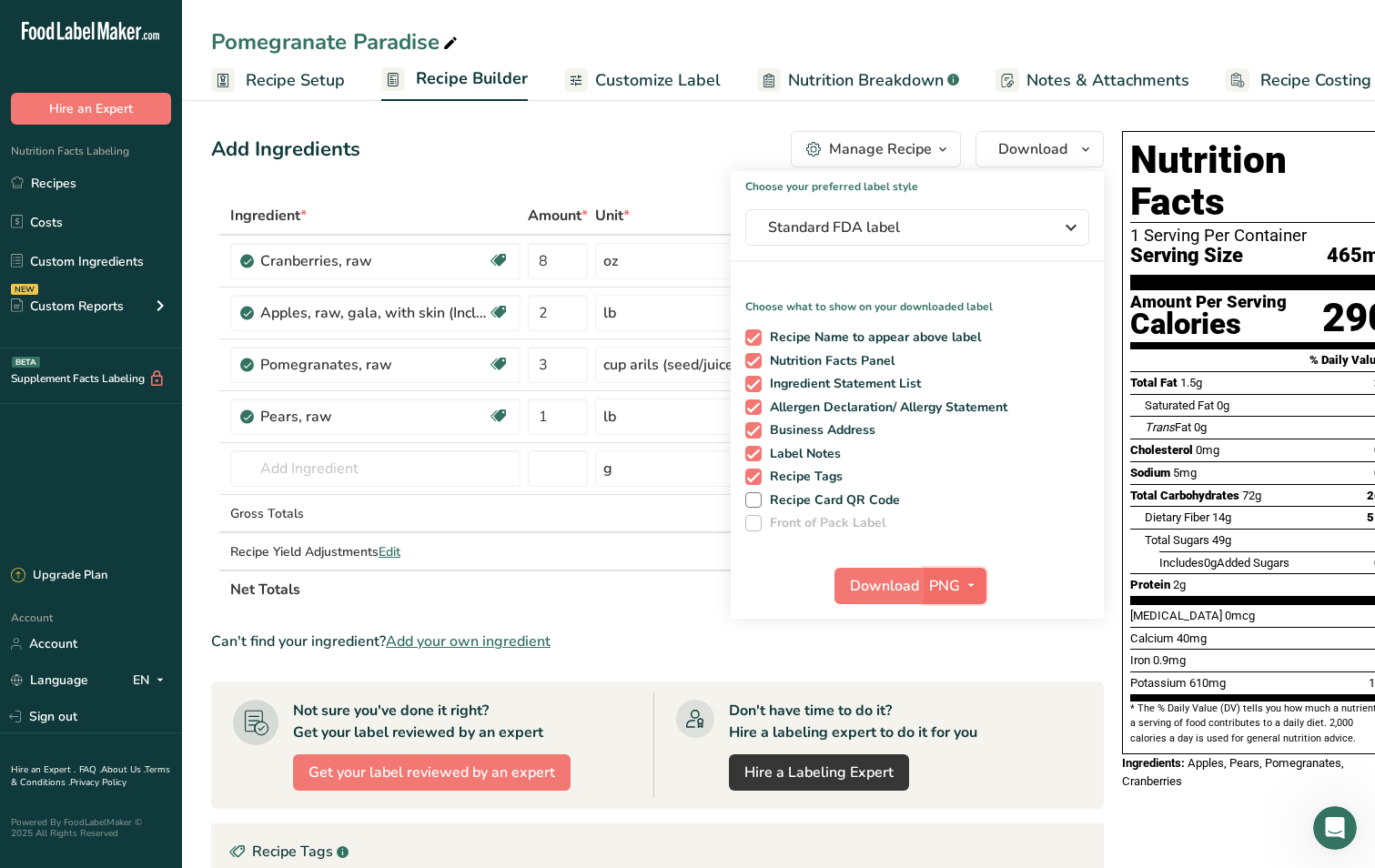
click at [970, 587] on icon "button" at bounding box center [971, 585] width 15 height 23
click at [950, 679] on link "SVG" at bounding box center [957, 682] width 58 height 30
click at [864, 584] on span "Download" at bounding box center [884, 586] width 69 height 22
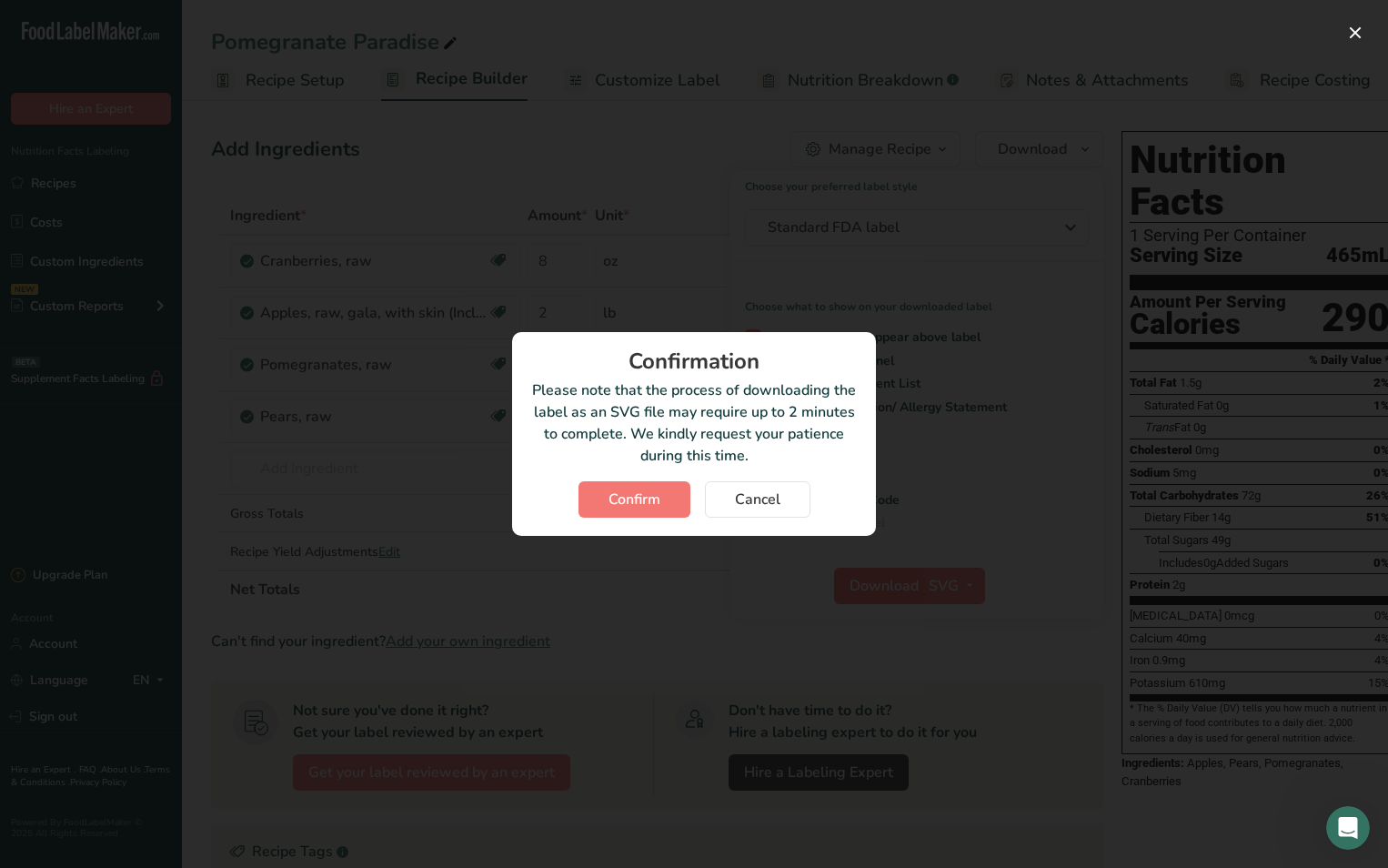
click at [864, 584] on div at bounding box center [694, 434] width 1388 height 868
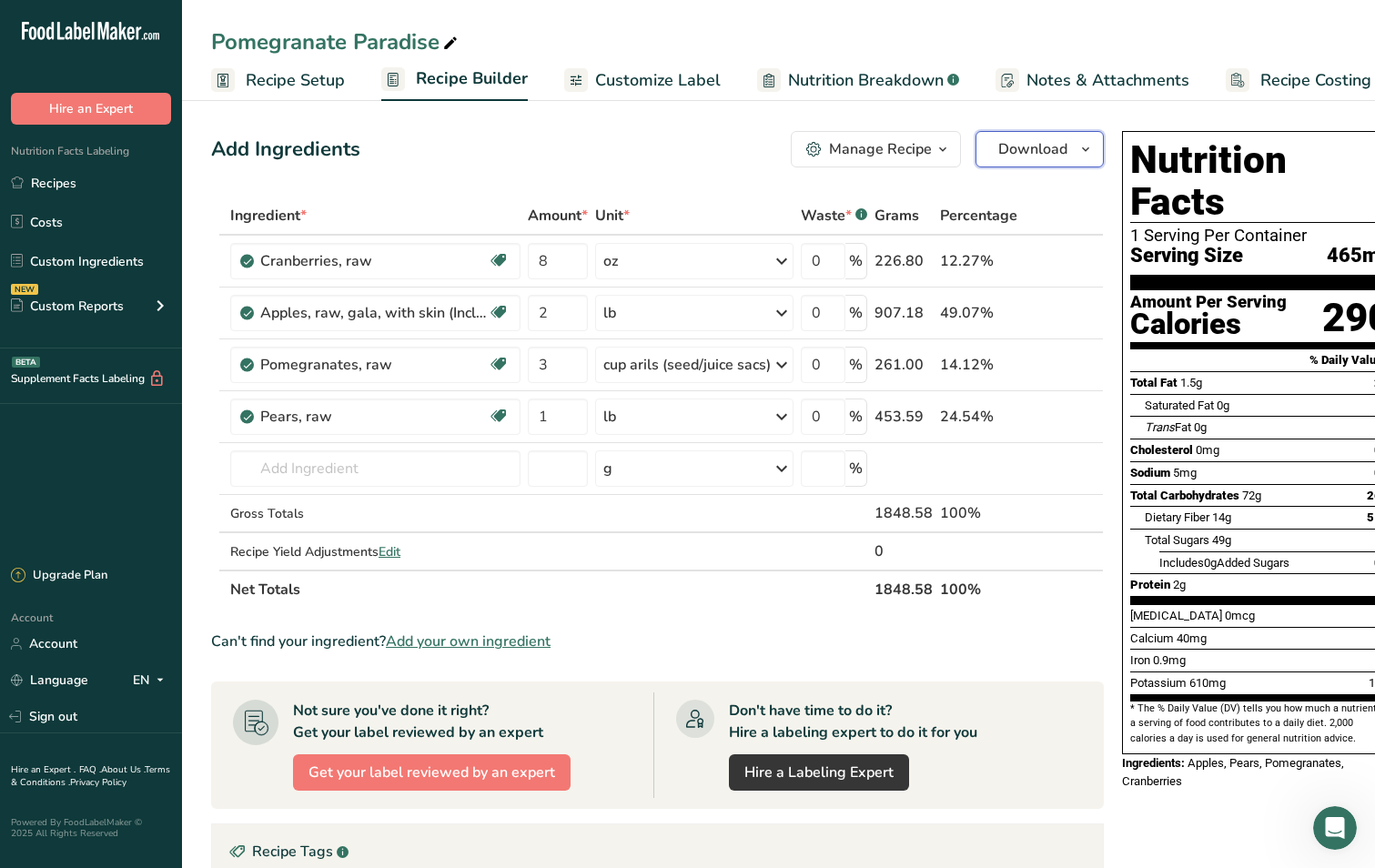
click at [1087, 154] on icon "button" at bounding box center [1085, 150] width 15 height 23
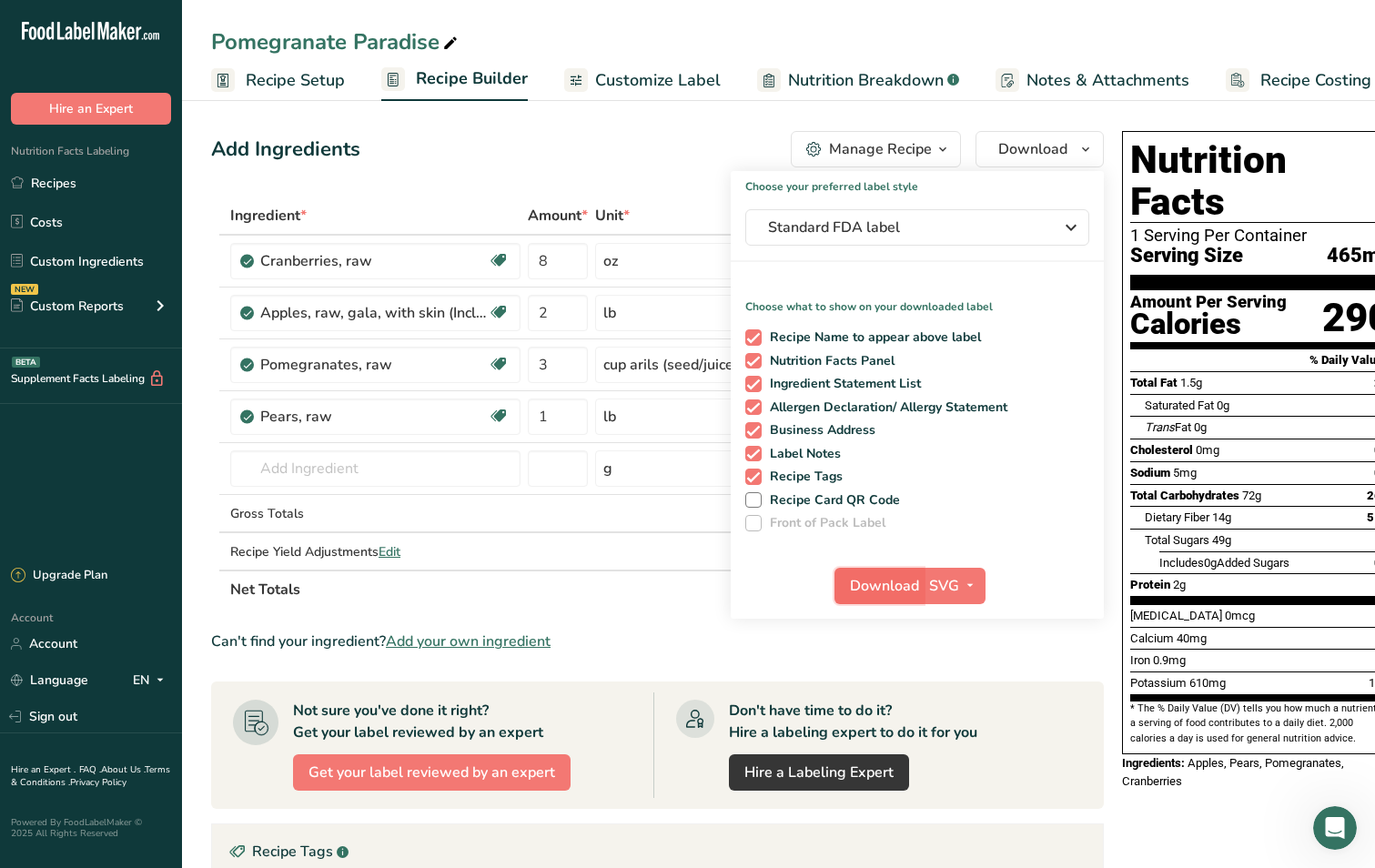
click at [881, 582] on span "Download" at bounding box center [884, 586] width 69 height 22
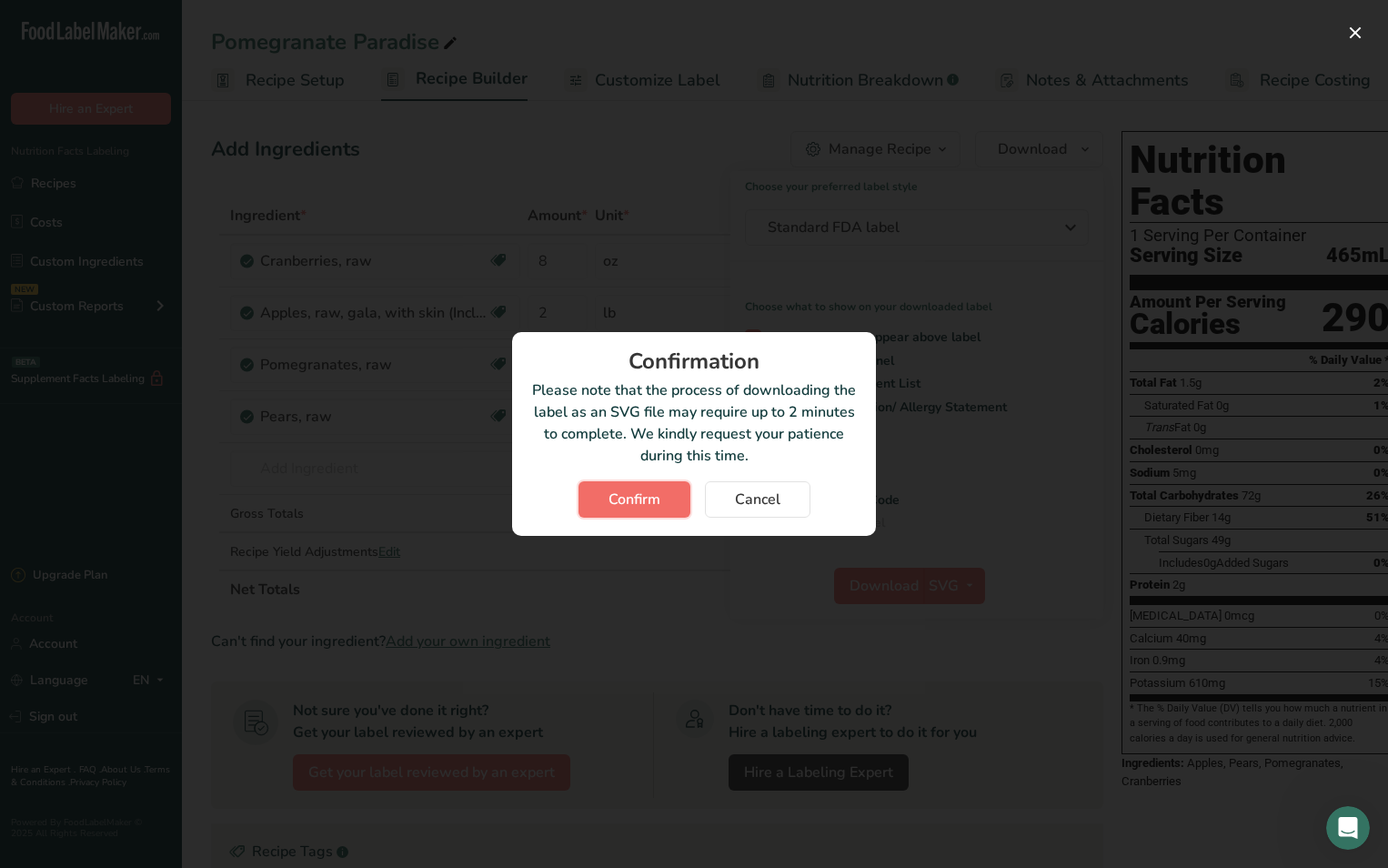
click at [610, 500] on span "Confirm" at bounding box center [635, 500] width 52 height 22
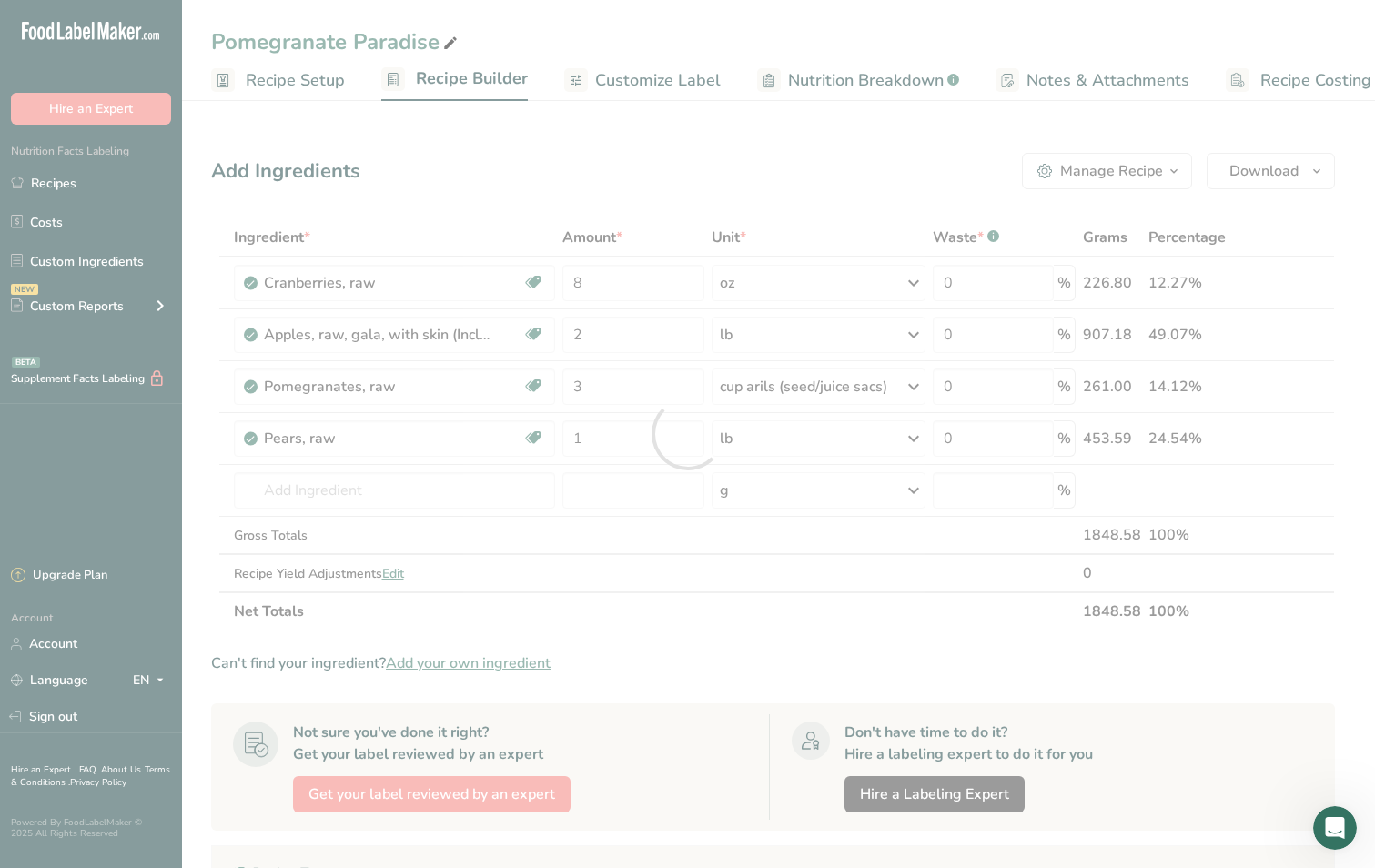
click at [610, 500] on div at bounding box center [688, 434] width 1375 height 868
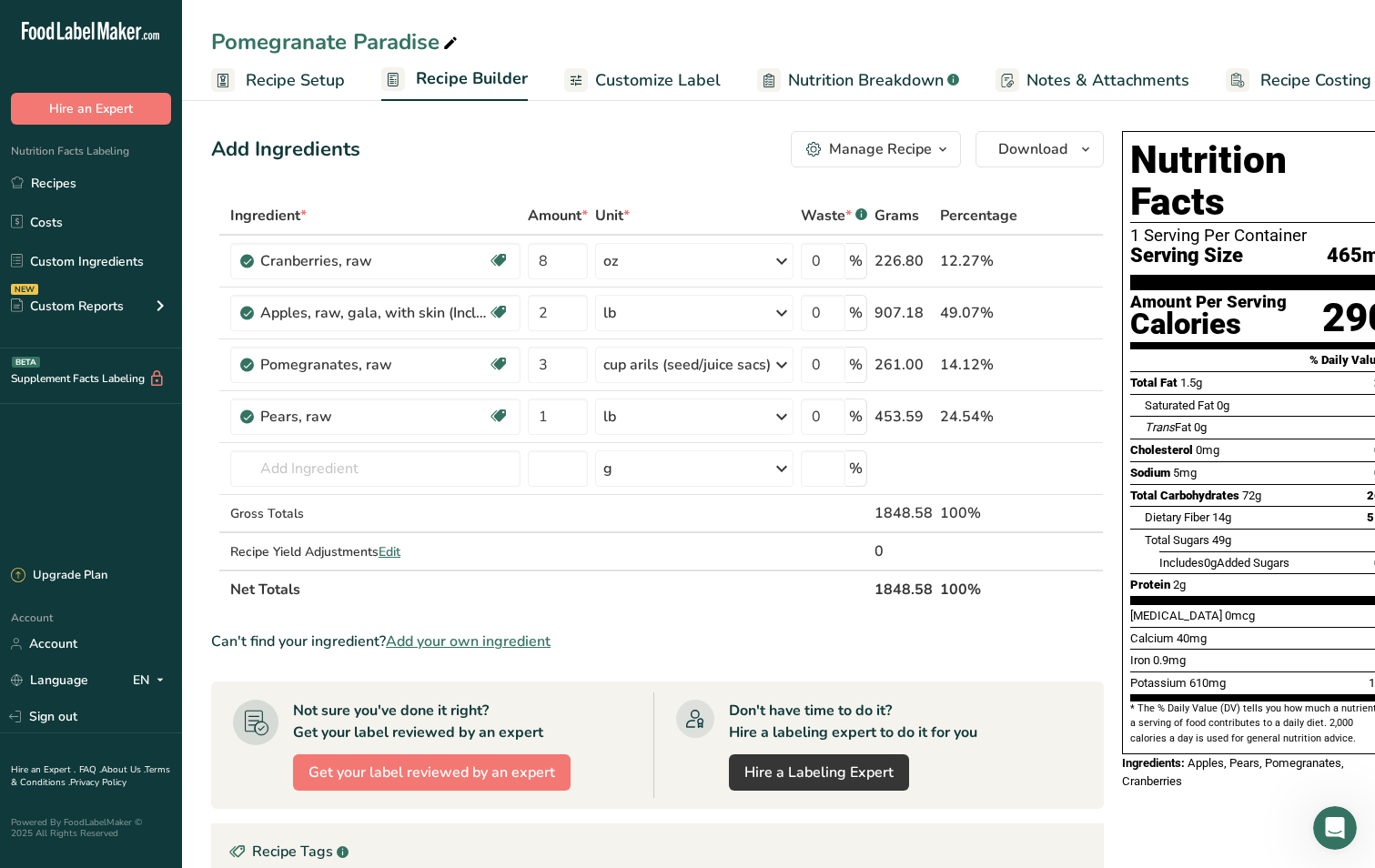
click at [680, 81] on span "Customize Label" at bounding box center [658, 80] width 126 height 25
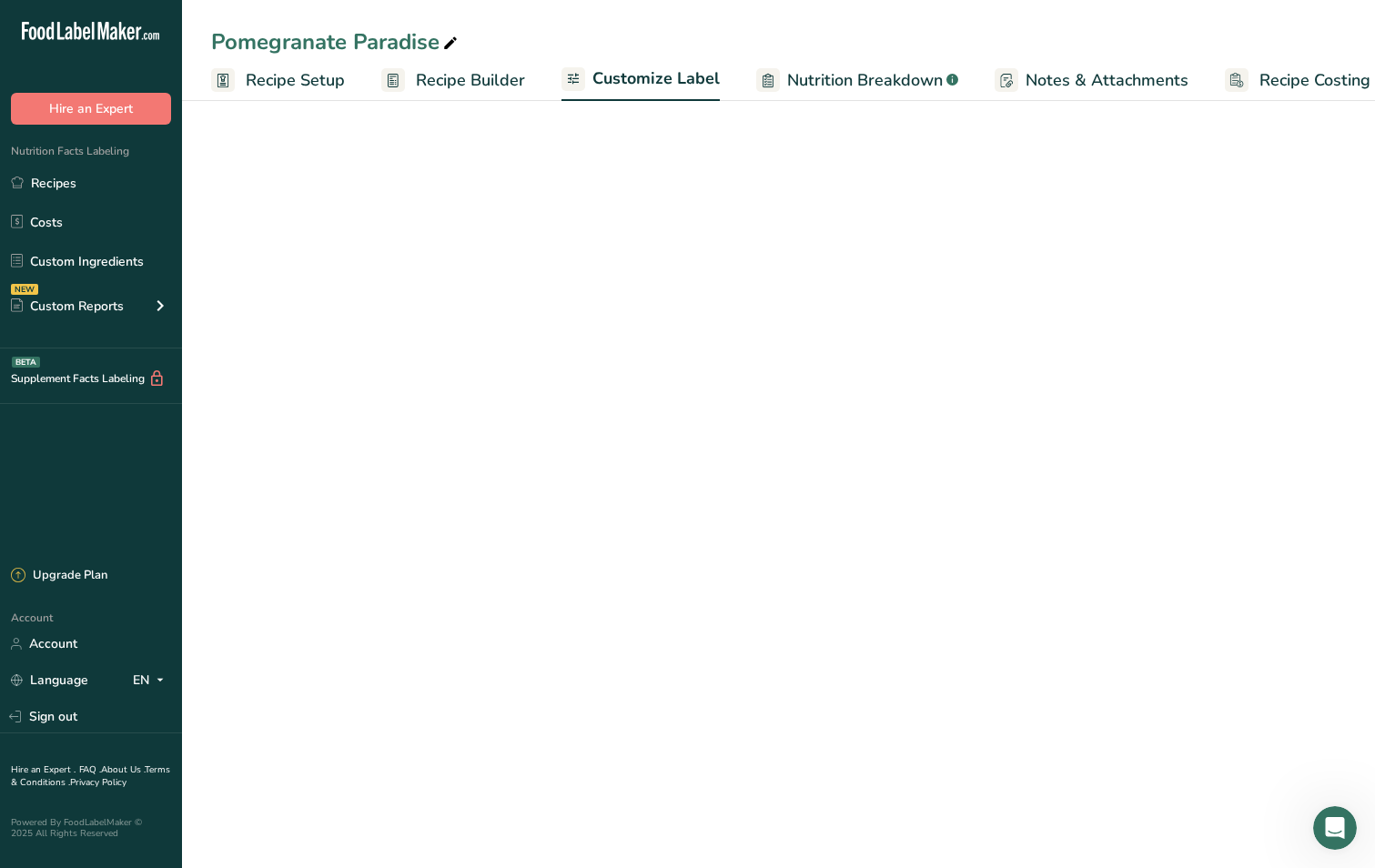
scroll to position [0, 25]
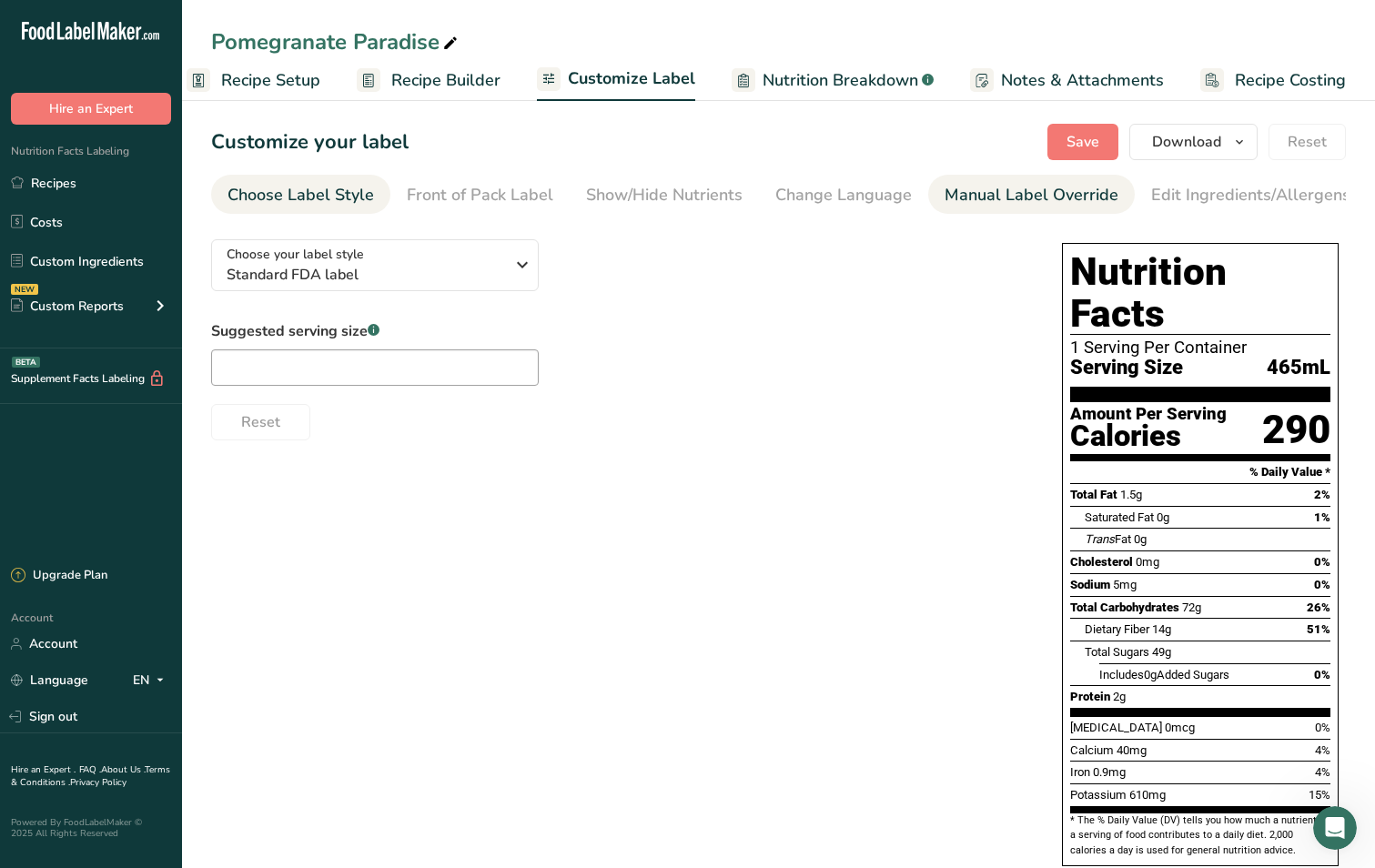
click at [977, 188] on div "Manual Label Override" at bounding box center [1031, 195] width 174 height 25
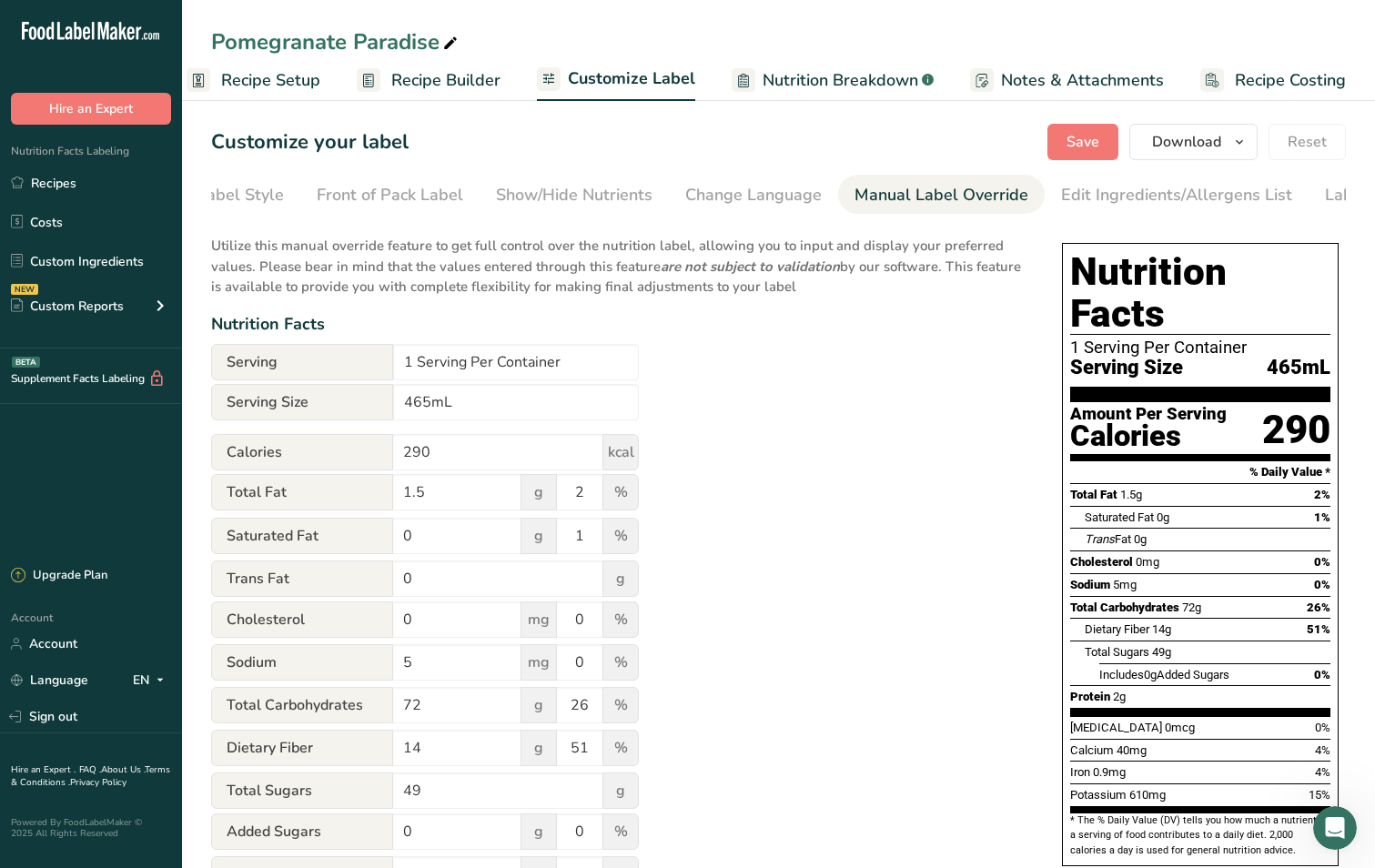
scroll to position [0, 188]
click at [426, 413] on input "465mL" at bounding box center [516, 402] width 245 height 36
type input "473mL"
click at [1075, 141] on span "Save" at bounding box center [1083, 142] width 33 height 22
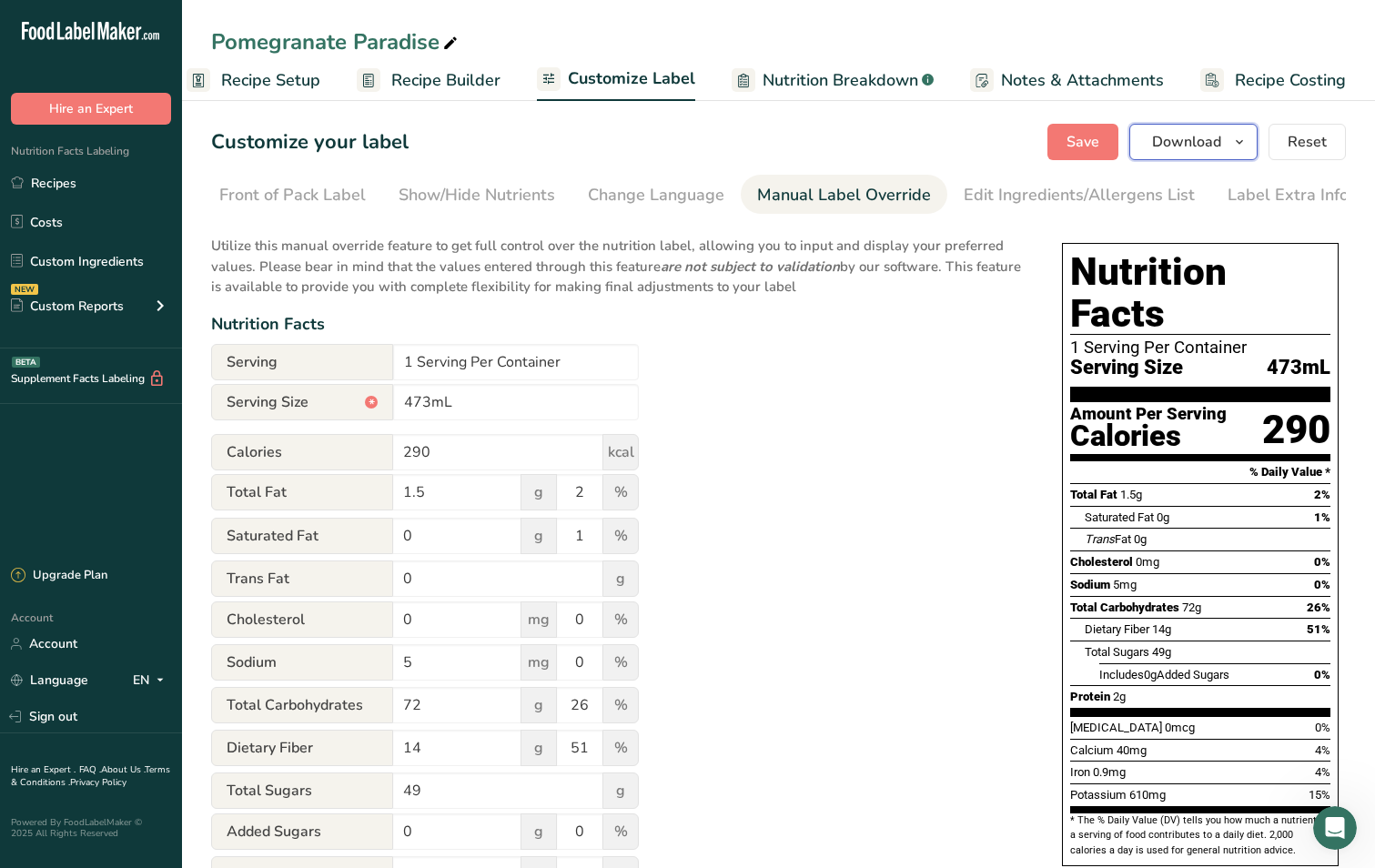
click at [1244, 141] on icon "button" at bounding box center [1238, 142] width 15 height 23
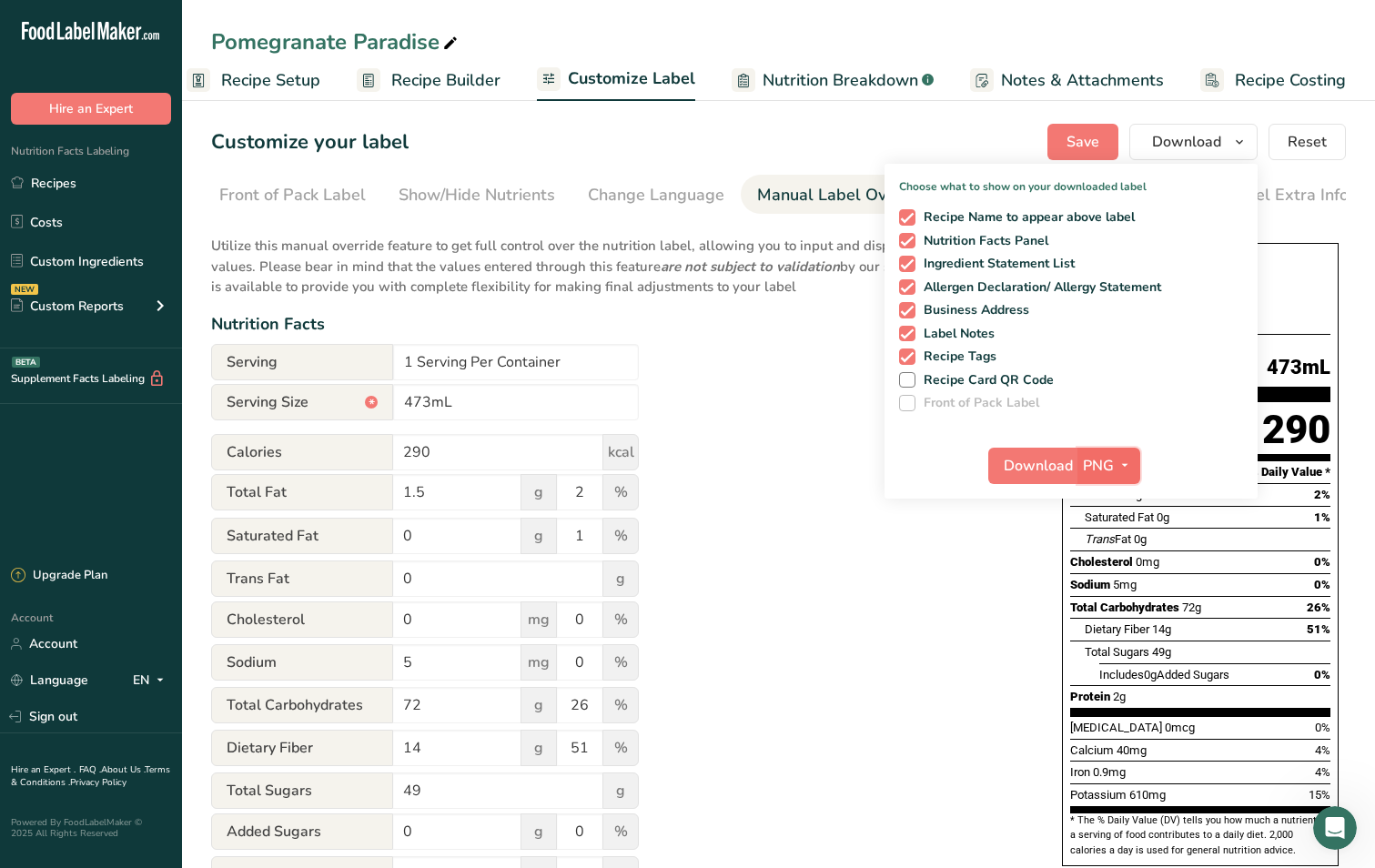
click at [1129, 463] on icon "button" at bounding box center [1125, 465] width 15 height 23
click at [1108, 558] on link "SVG" at bounding box center [1111, 563] width 58 height 30
click at [1039, 467] on span "Download" at bounding box center [1038, 466] width 69 height 22
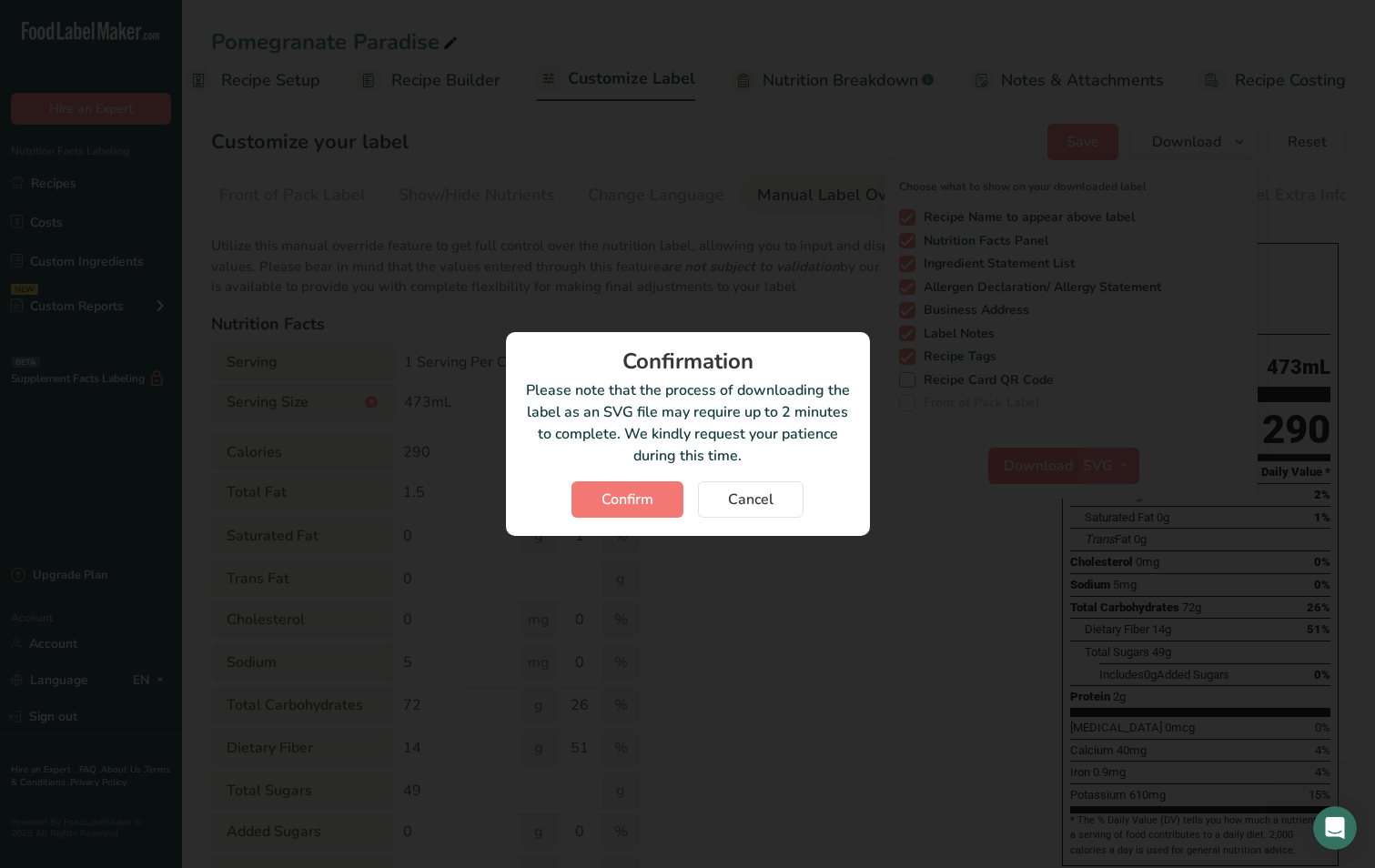
scroll to position [0, 11]
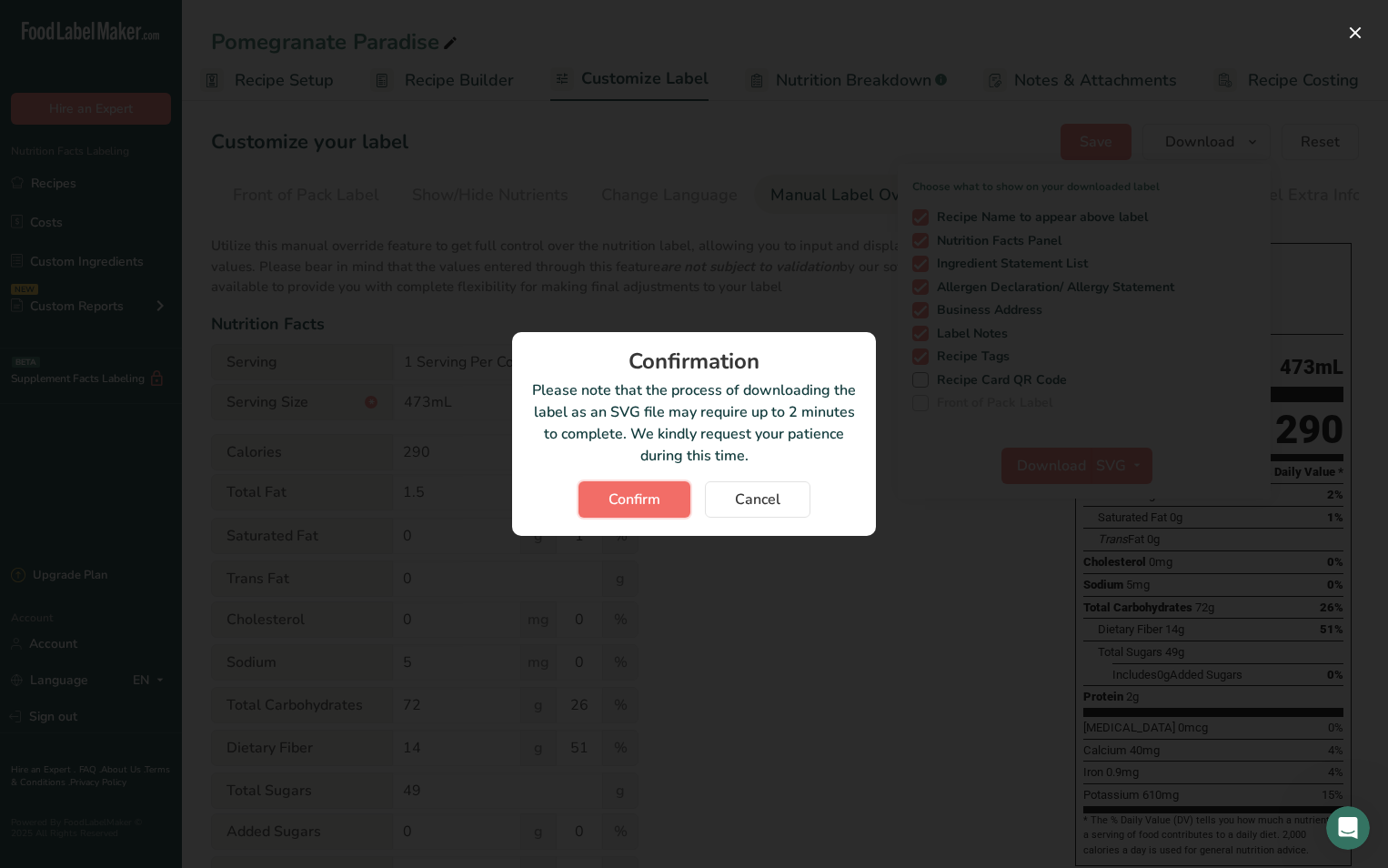
click at [666, 499] on button "Confirm" at bounding box center [635, 499] width 112 height 36
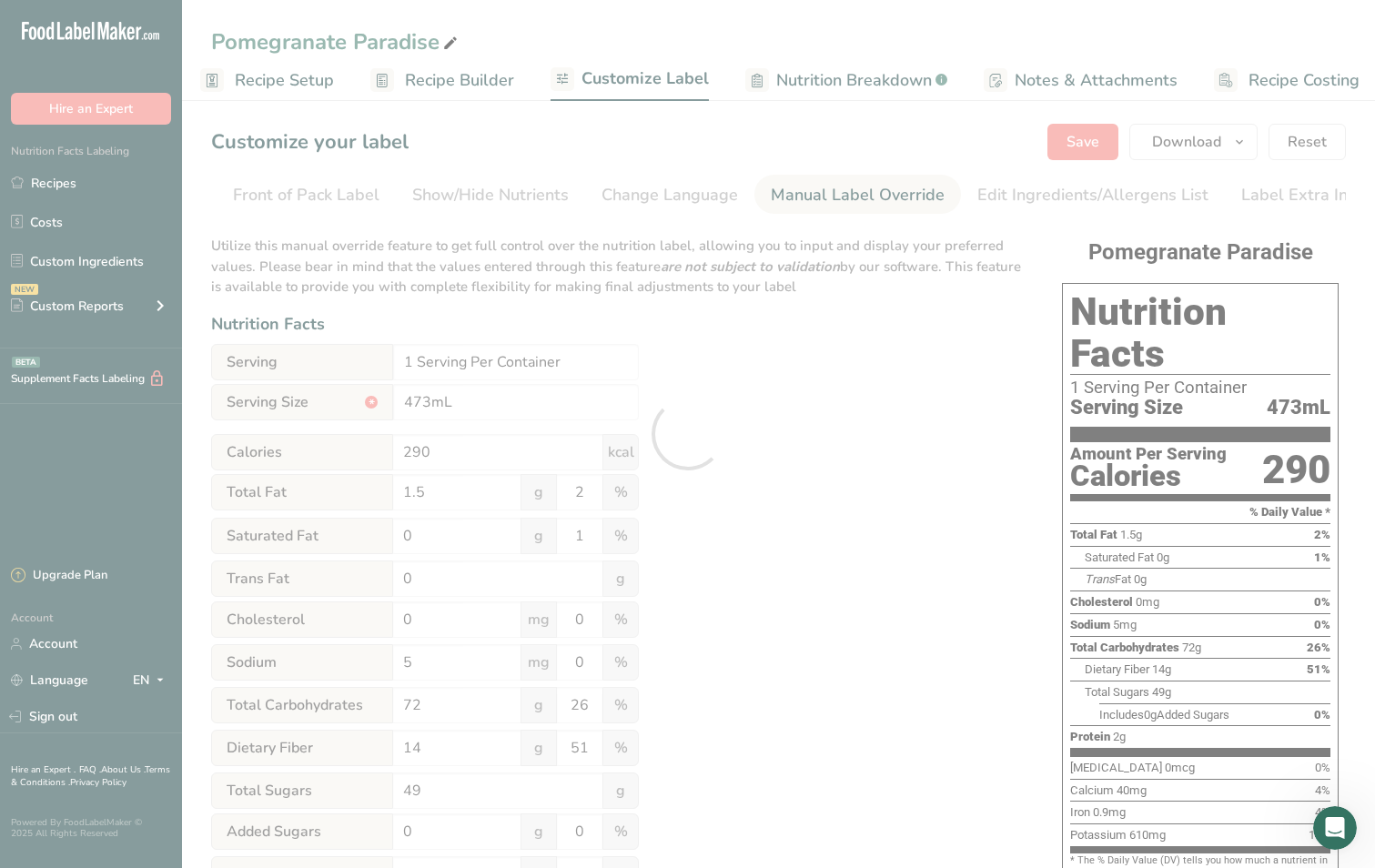
scroll to position [0, 0]
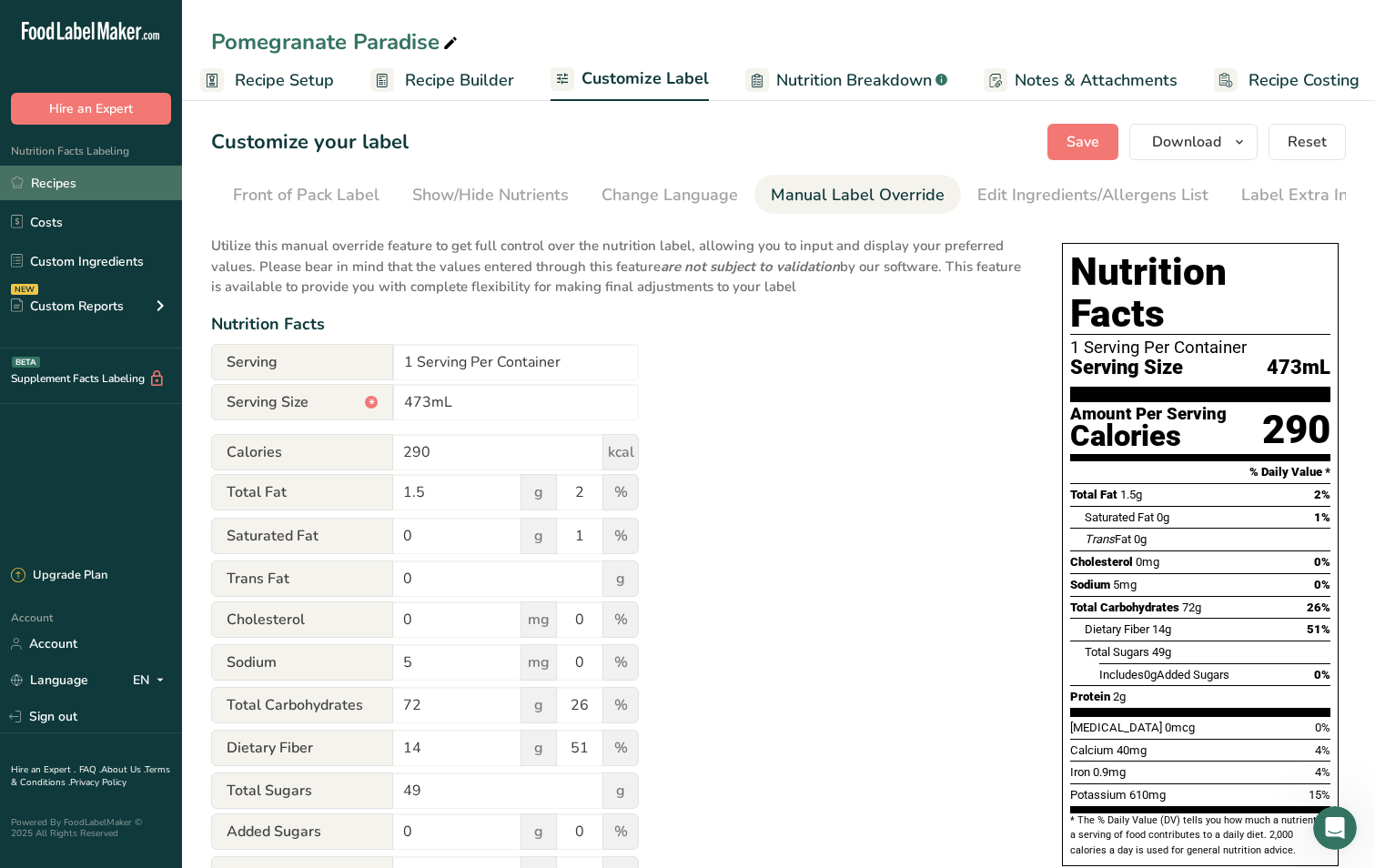
click at [58, 180] on link "Recipes" at bounding box center [91, 183] width 182 height 35
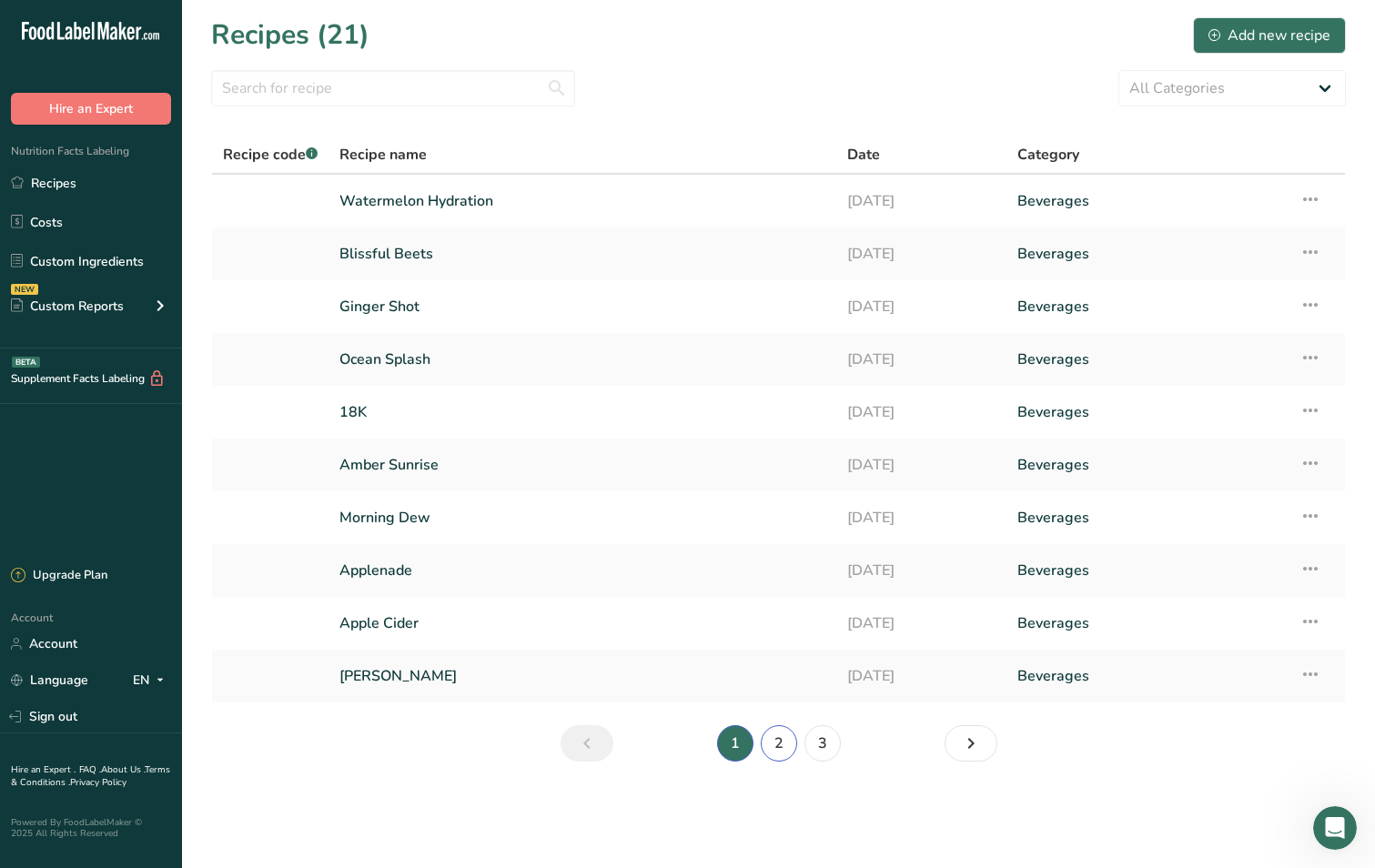
click at [789, 747] on link "2" at bounding box center [778, 743] width 36 height 36
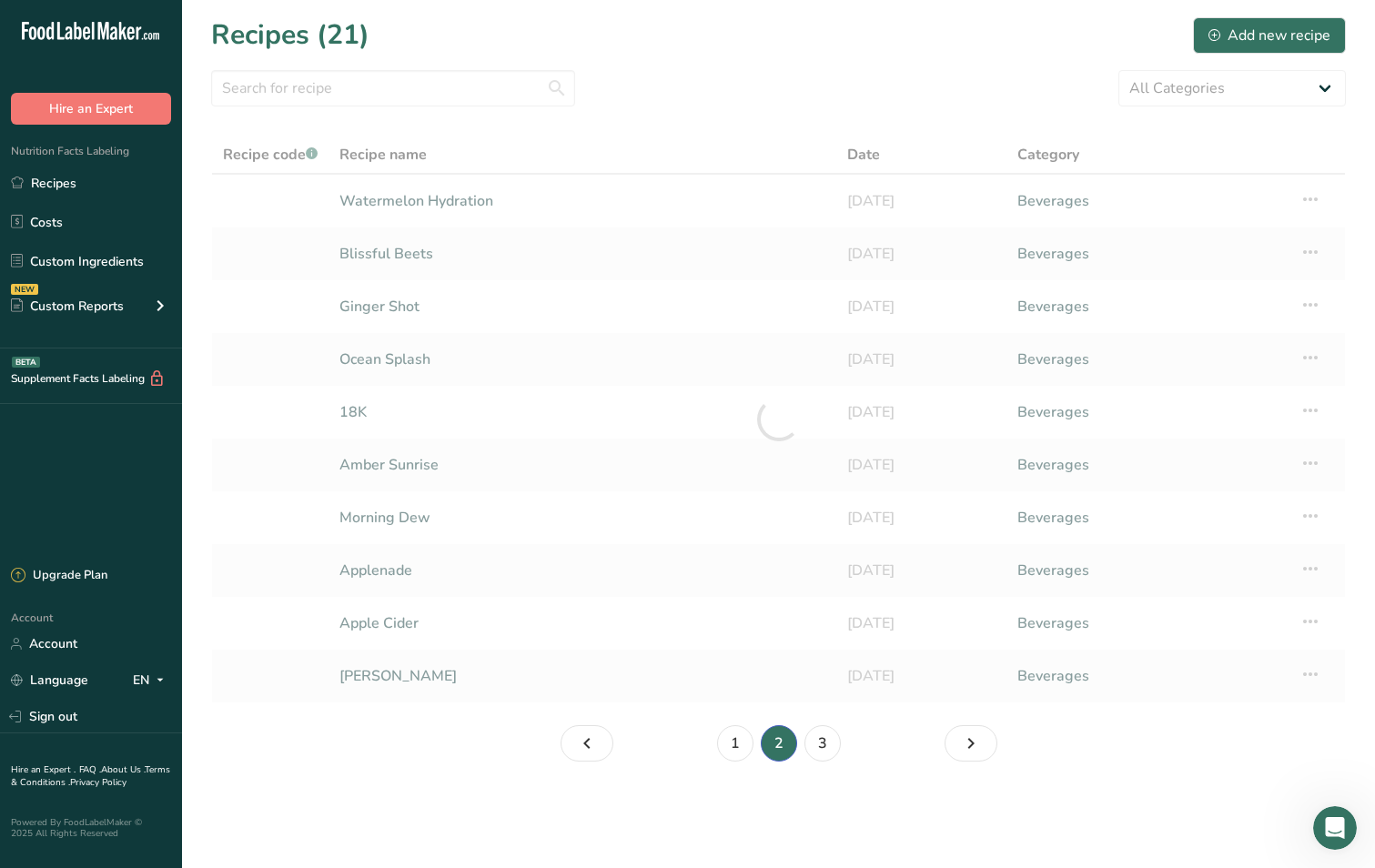
click at [789, 747] on li "2" at bounding box center [779, 743] width 44 height 36
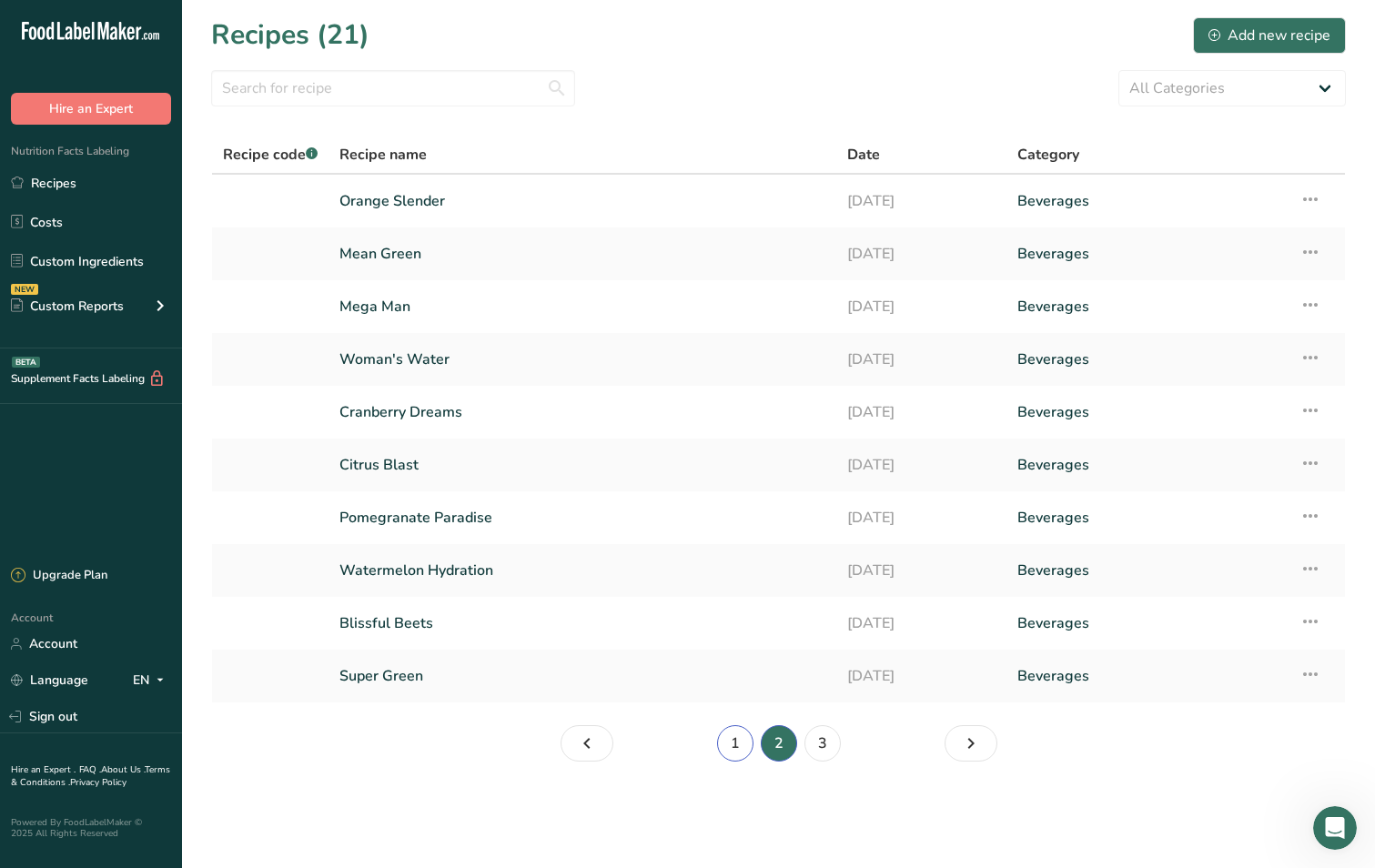
click at [733, 736] on link "1" at bounding box center [734, 743] width 36 height 36
click at [782, 757] on link "2" at bounding box center [778, 743] width 36 height 36
click at [354, 687] on link "Super Green" at bounding box center [582, 675] width 486 height 38
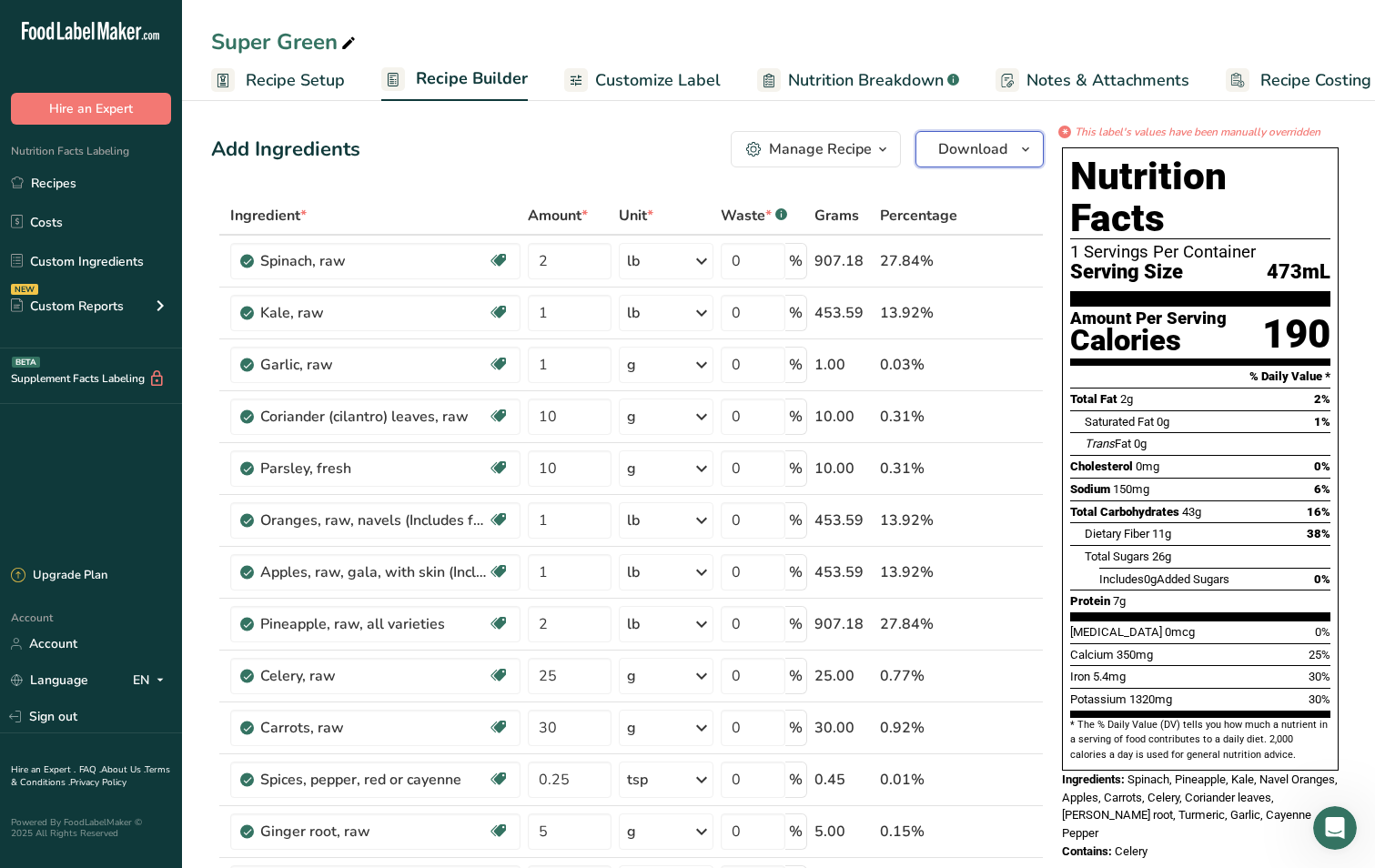
click at [1023, 146] on icon "button" at bounding box center [1025, 150] width 15 height 23
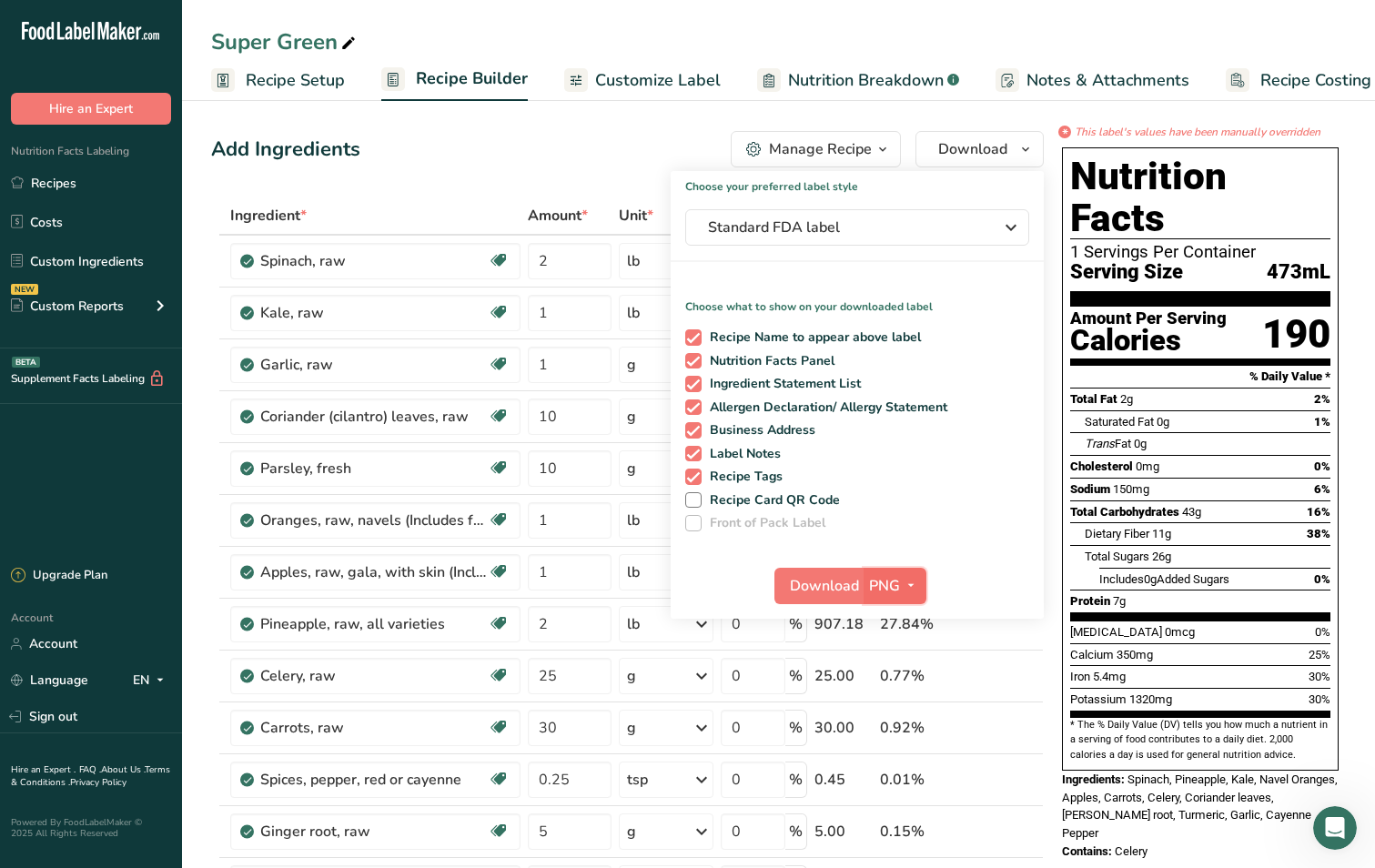
click at [900, 582] on span "button" at bounding box center [911, 586] width 22 height 22
click at [904, 677] on link "SVG" at bounding box center [897, 682] width 58 height 30
click at [826, 589] on span "Download" at bounding box center [823, 586] width 69 height 22
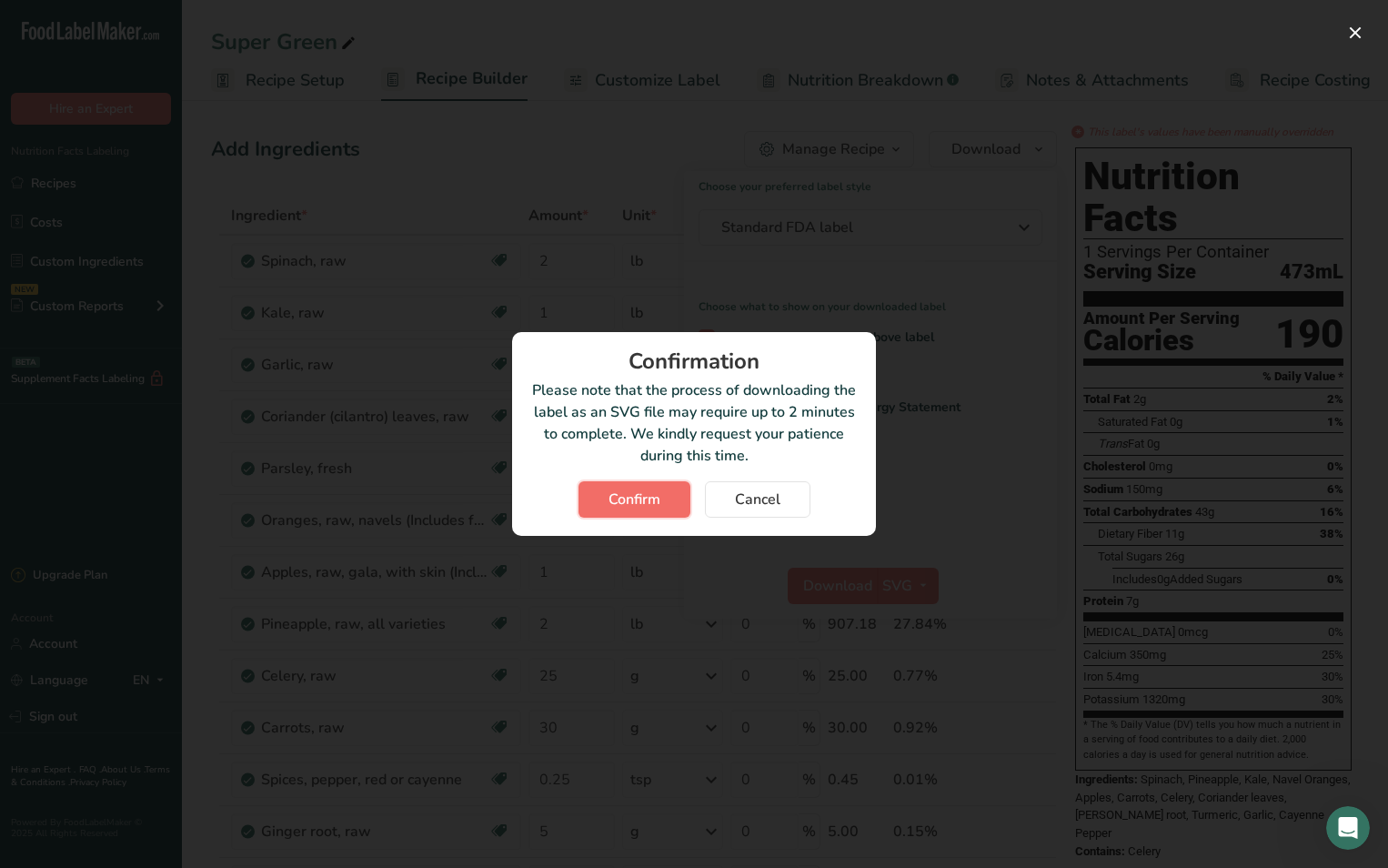
click at [631, 500] on span "Confirm" at bounding box center [635, 500] width 52 height 22
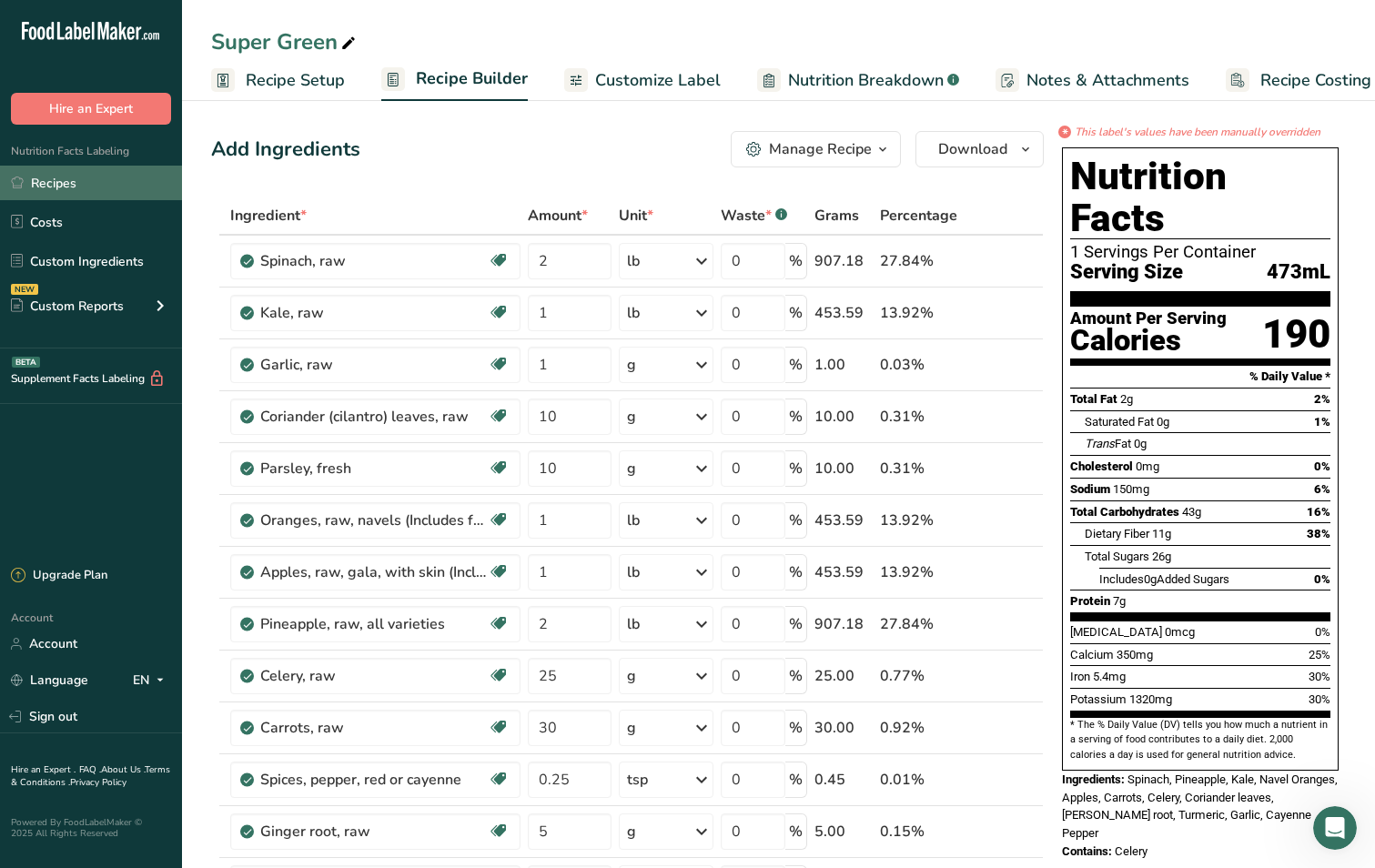
click at [74, 181] on link "Recipes" at bounding box center [91, 183] width 182 height 35
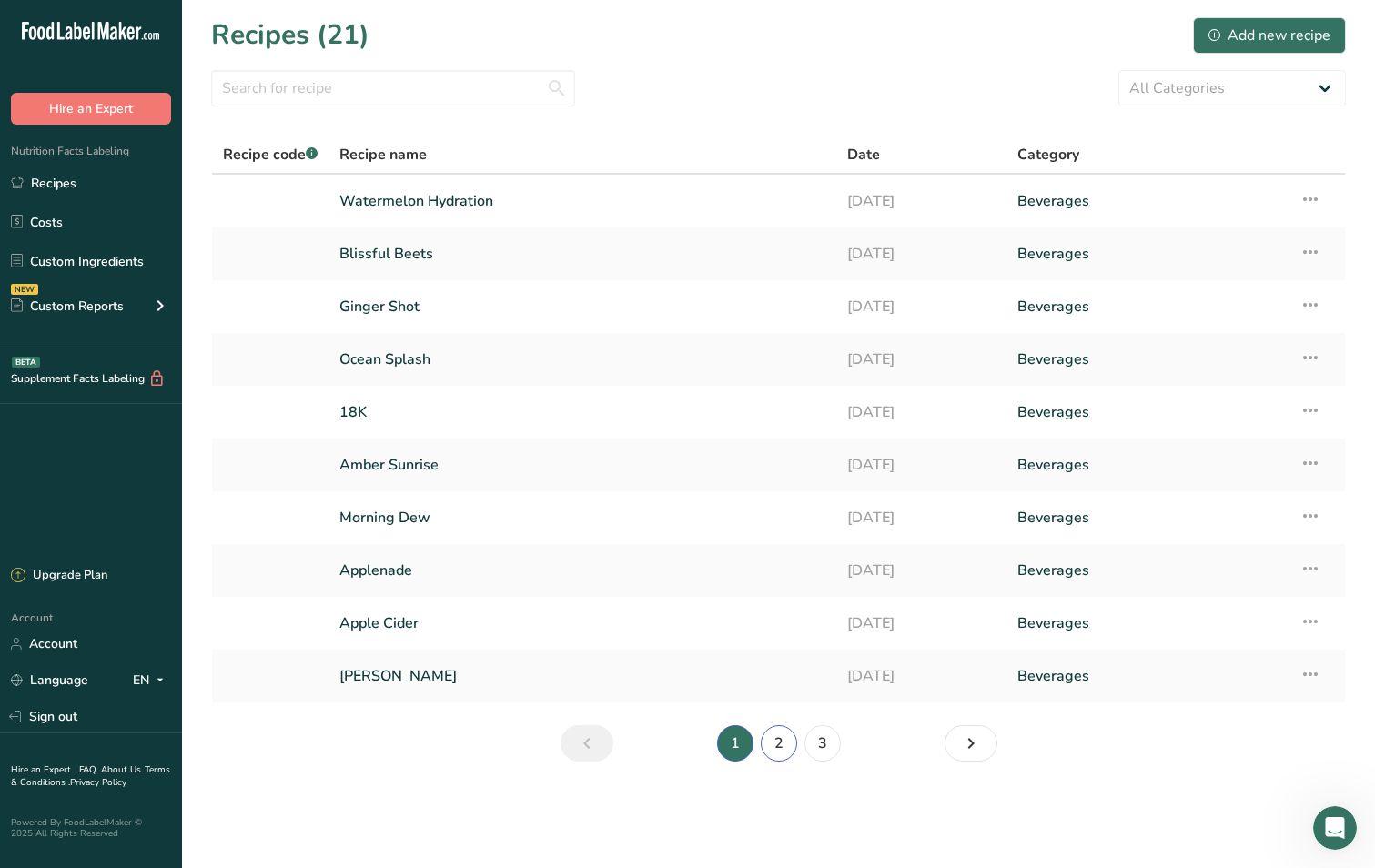
click at [778, 750] on link "2" at bounding box center [778, 743] width 36 height 36
click at [827, 740] on link "3" at bounding box center [822, 743] width 36 height 36
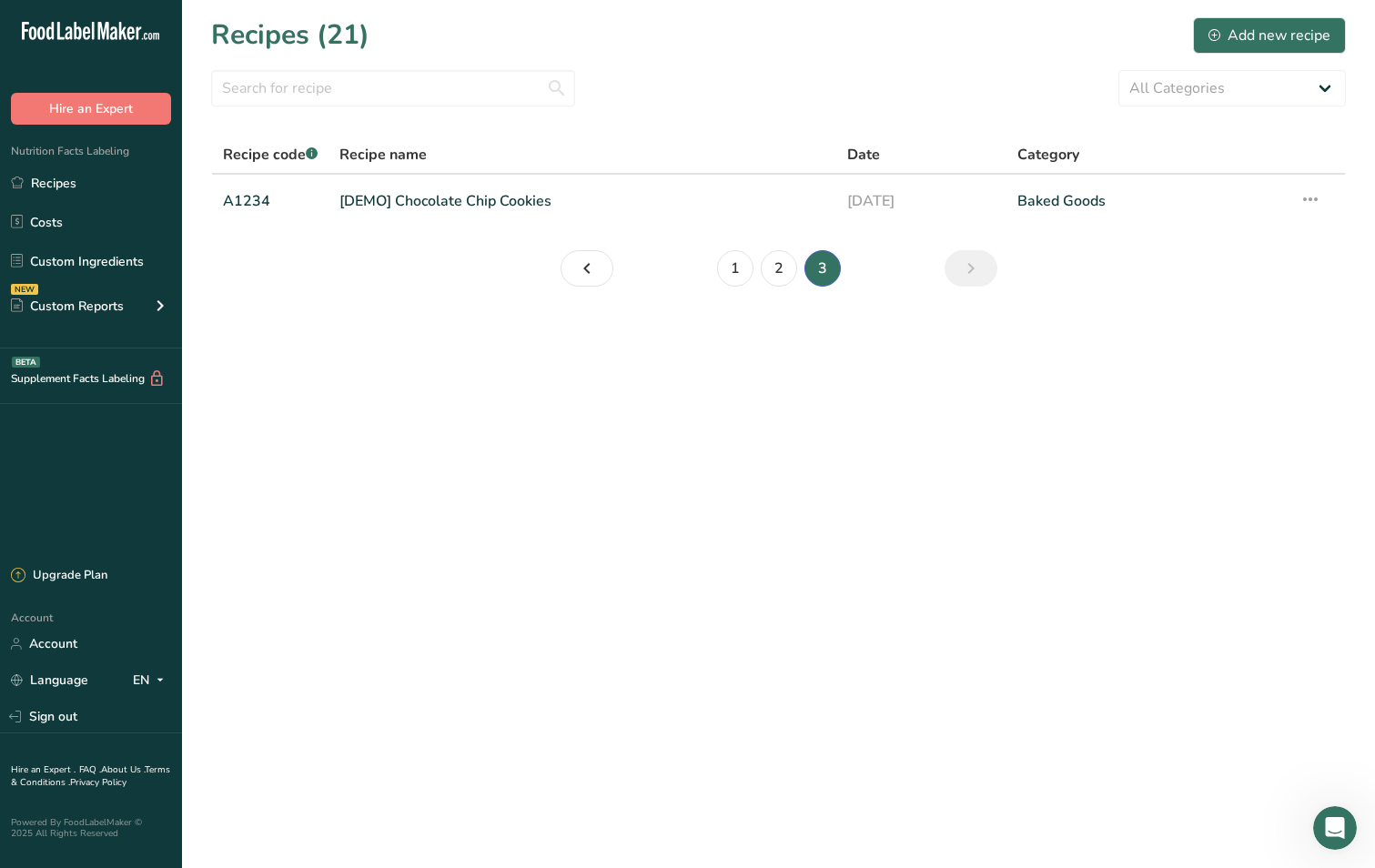
click at [827, 740] on main "Recipes (21) Add new recipe All Categories Baked Goods [GEOGRAPHIC_DATA] Confec…" at bounding box center [688, 434] width 1375 height 868
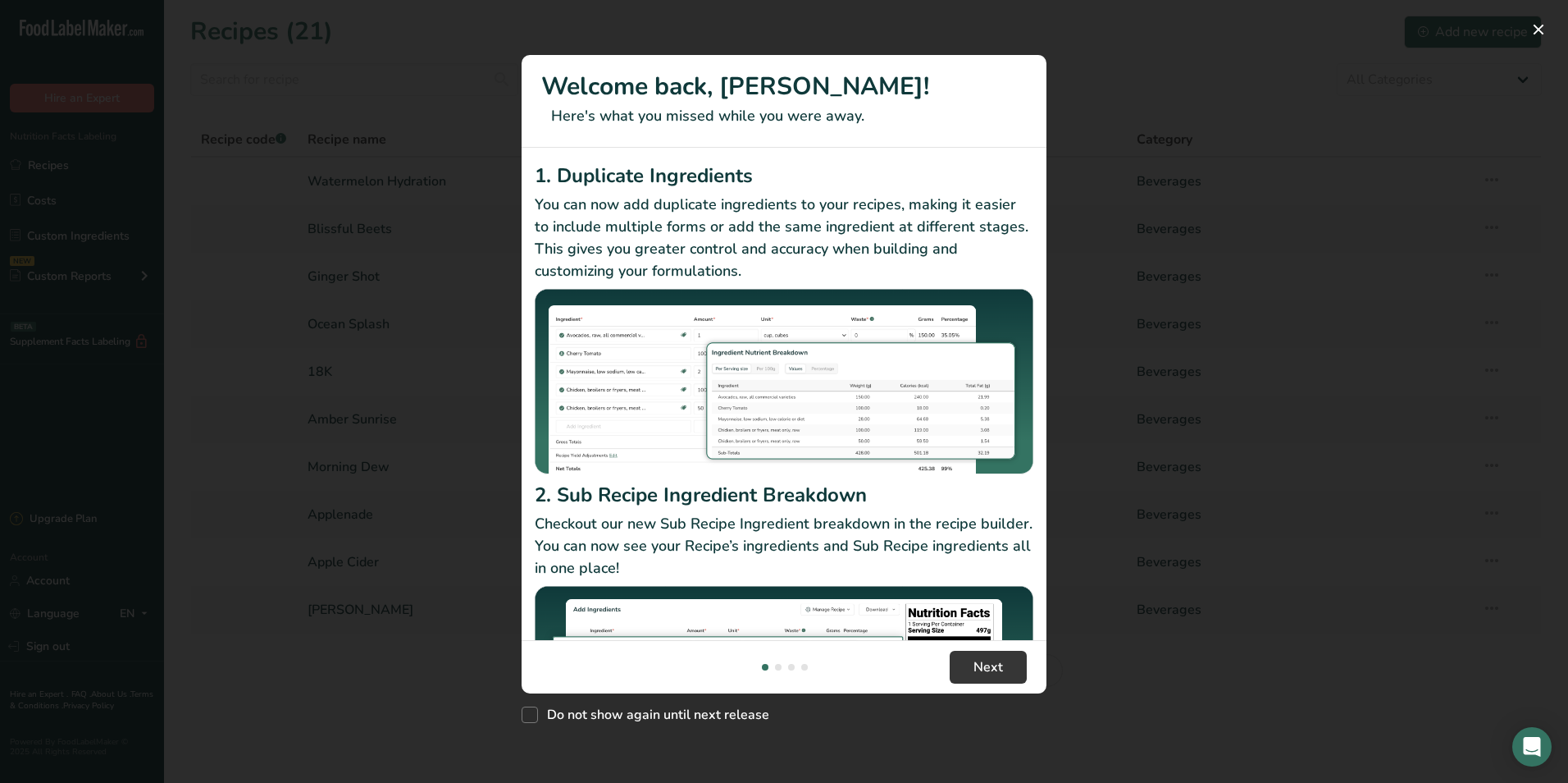
click at [470, 321] on div "New Features" at bounding box center [784, 392] width 1568 height 783
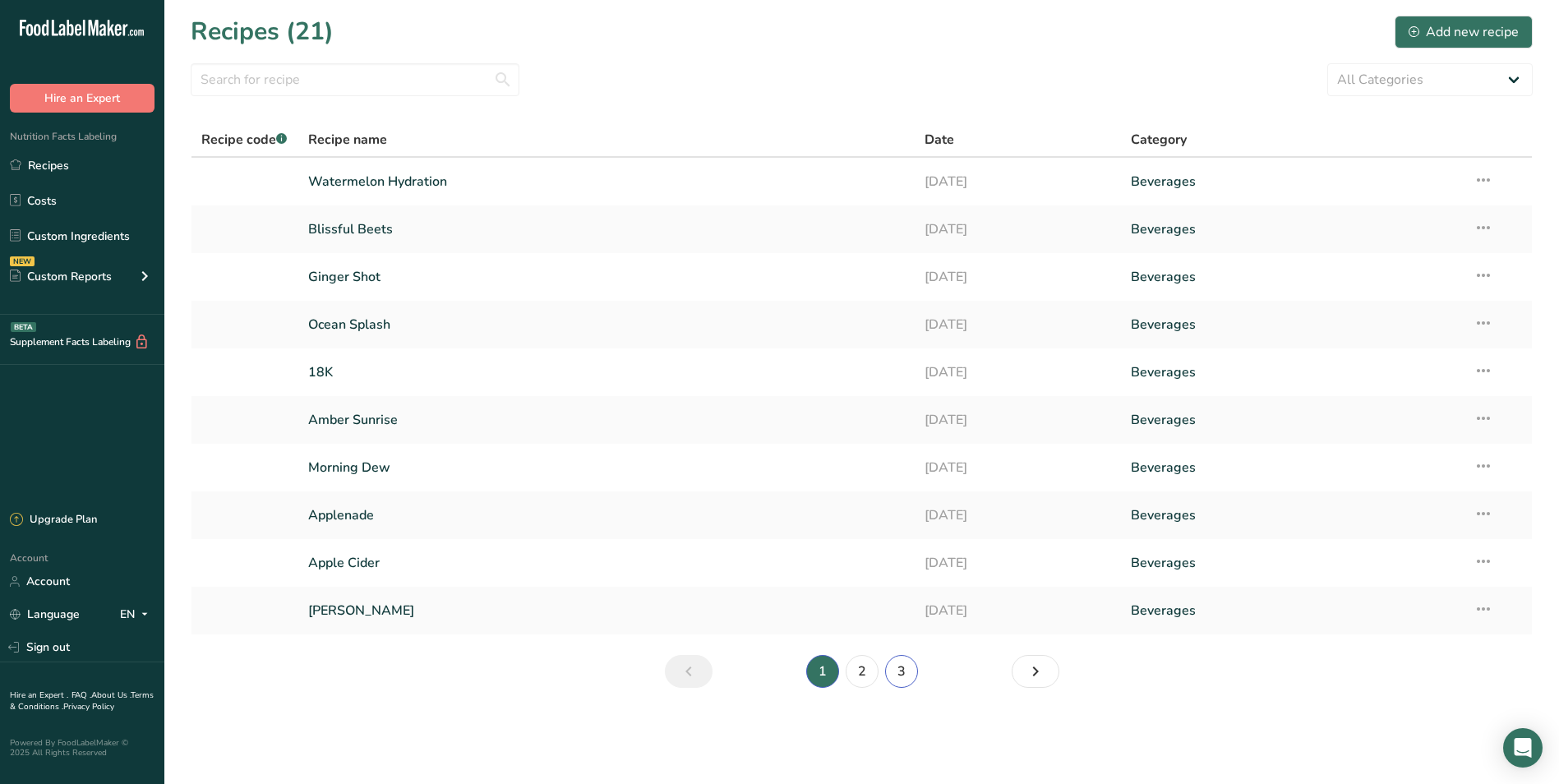
click at [905, 675] on link "3" at bounding box center [901, 671] width 32 height 32
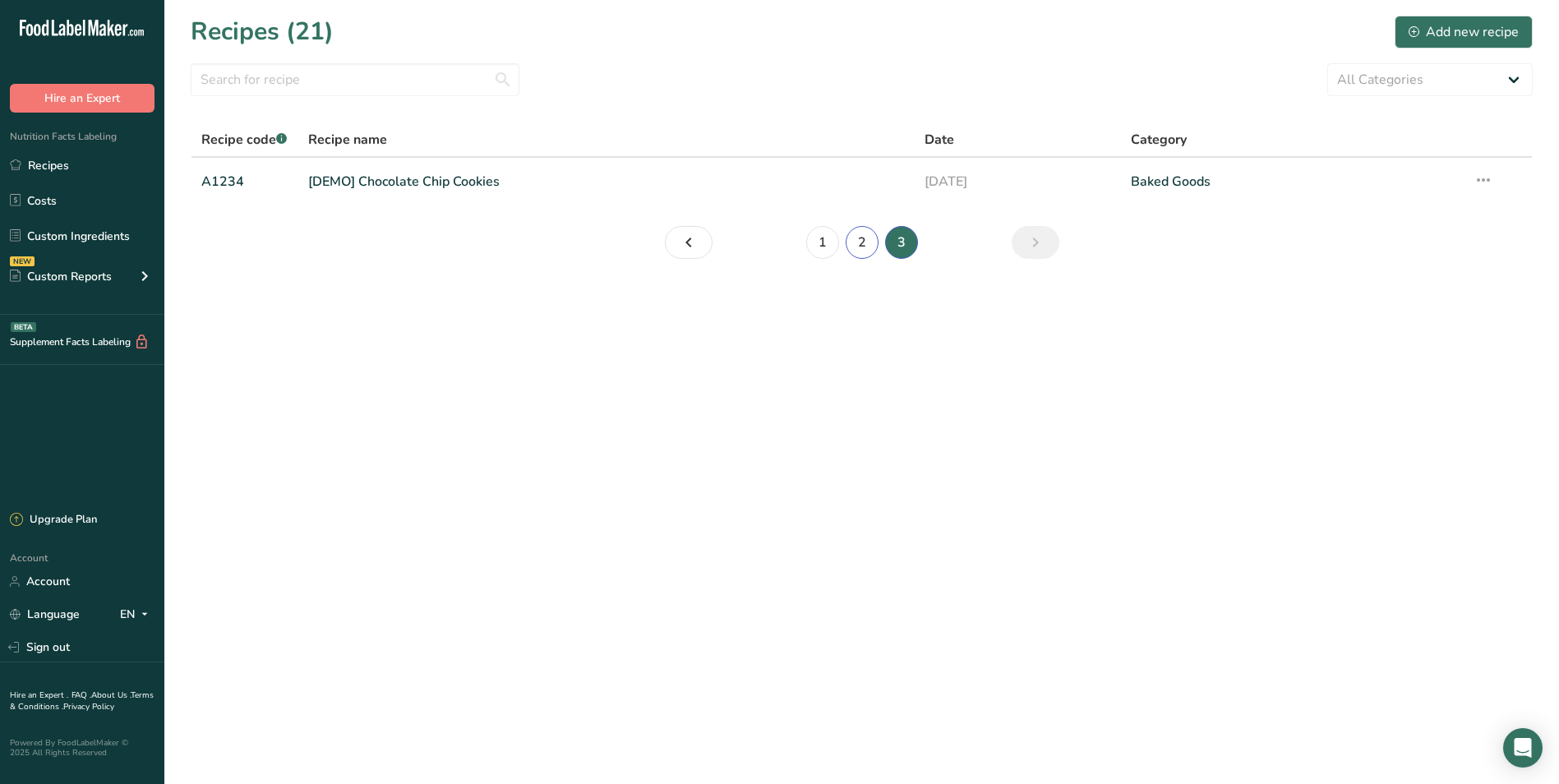
click at [858, 235] on link "2" at bounding box center [862, 242] width 32 height 32
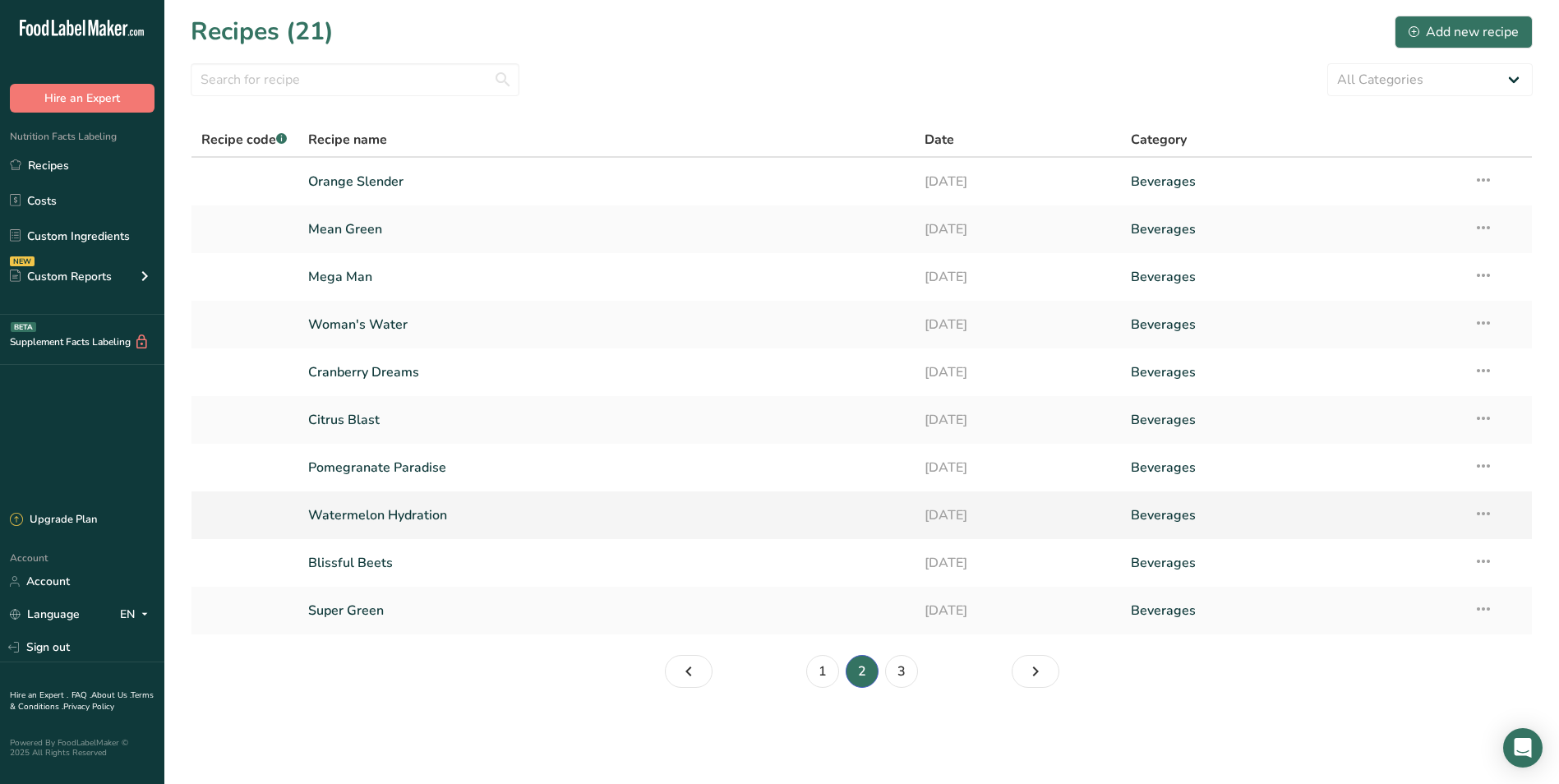
click at [454, 505] on link "Watermelon Hydration" at bounding box center [606, 515] width 597 height 34
click at [818, 670] on link "1" at bounding box center [822, 671] width 32 height 32
click at [439, 181] on link "Watermelon Hydration" at bounding box center [606, 181] width 597 height 34
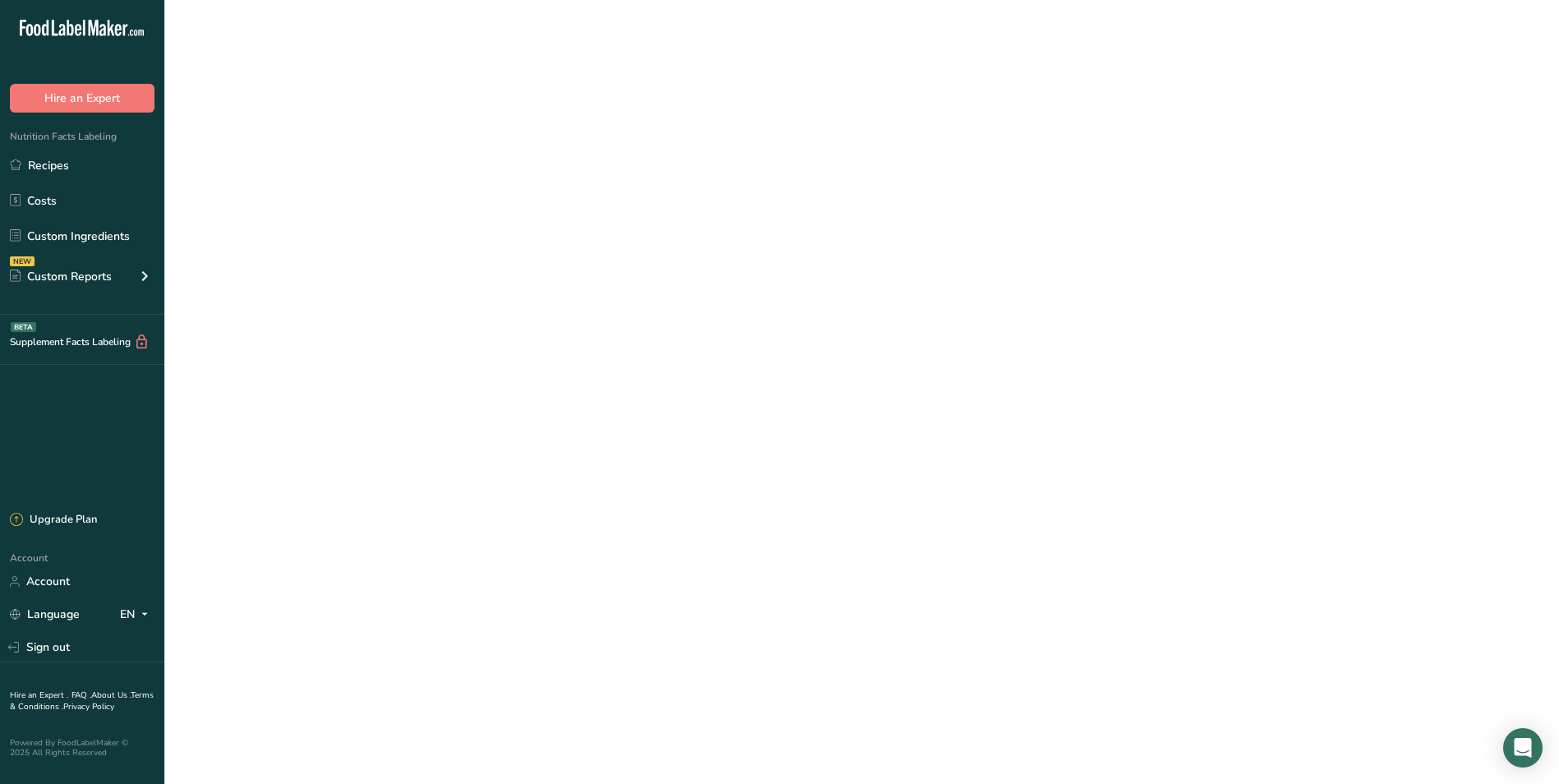
click at [439, 181] on link "Watermelon Hydration" at bounding box center [606, 181] width 597 height 34
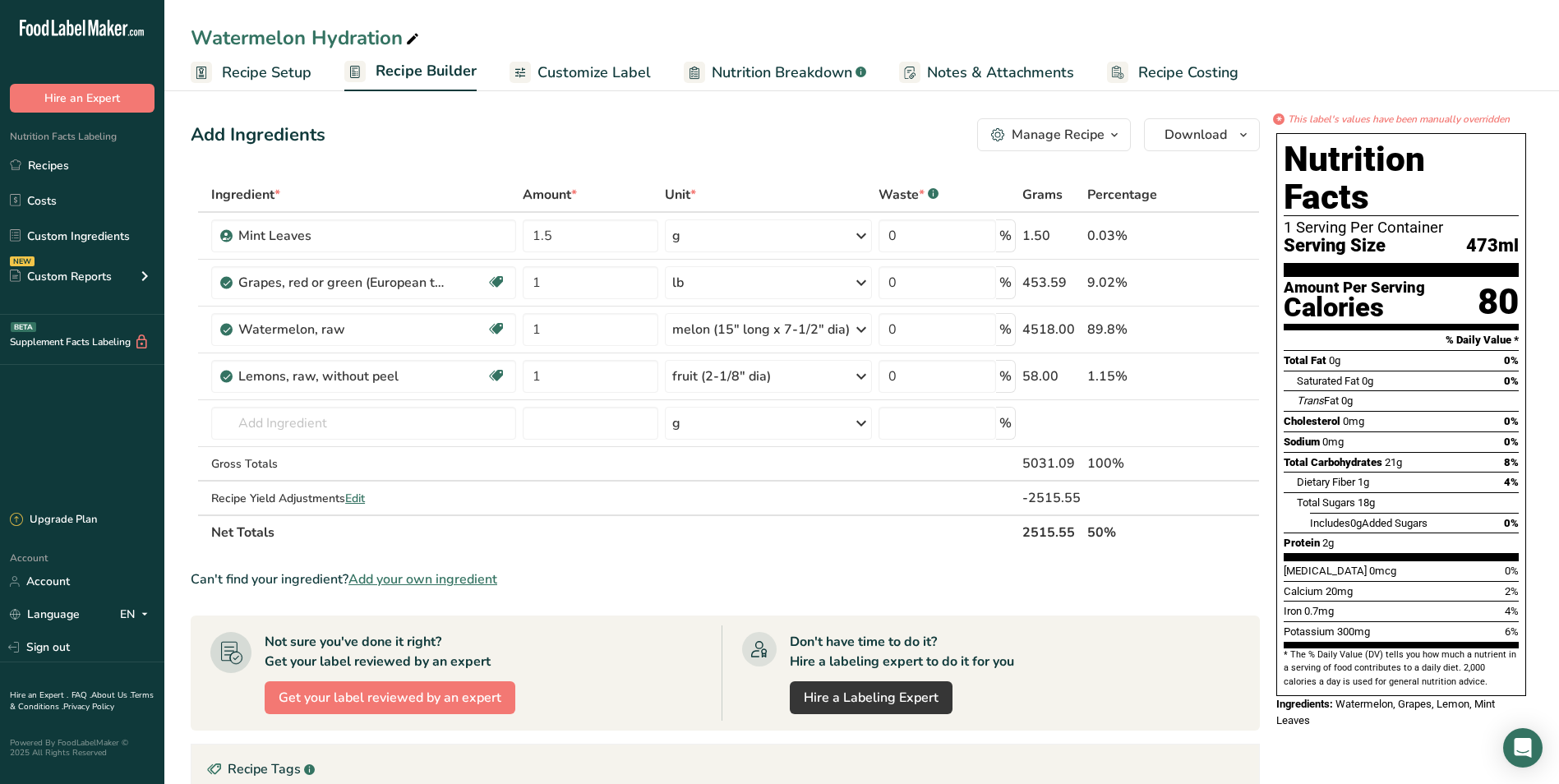
click at [294, 79] on span "Recipe Setup" at bounding box center [266, 72] width 89 height 23
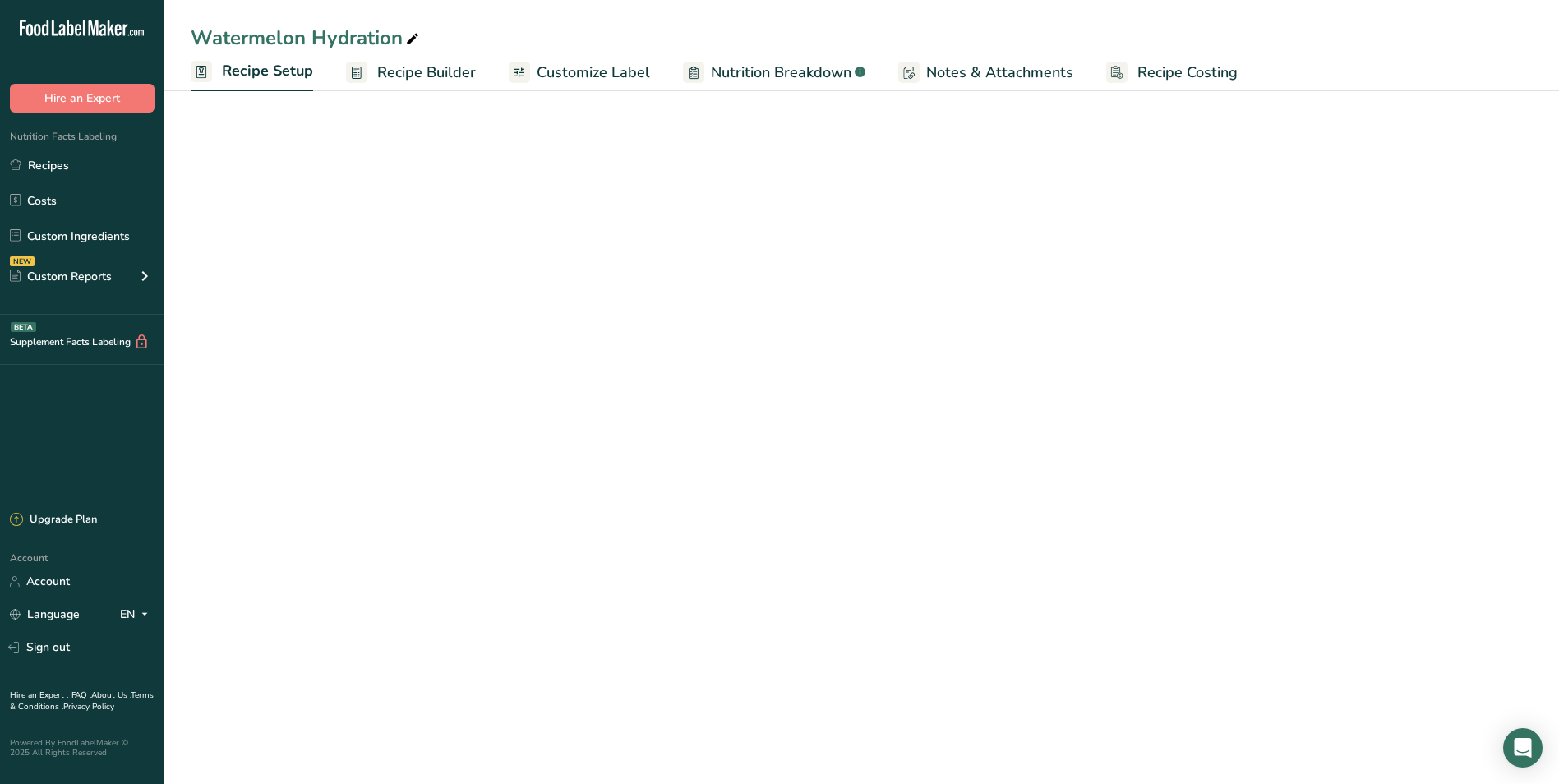
select select "22"
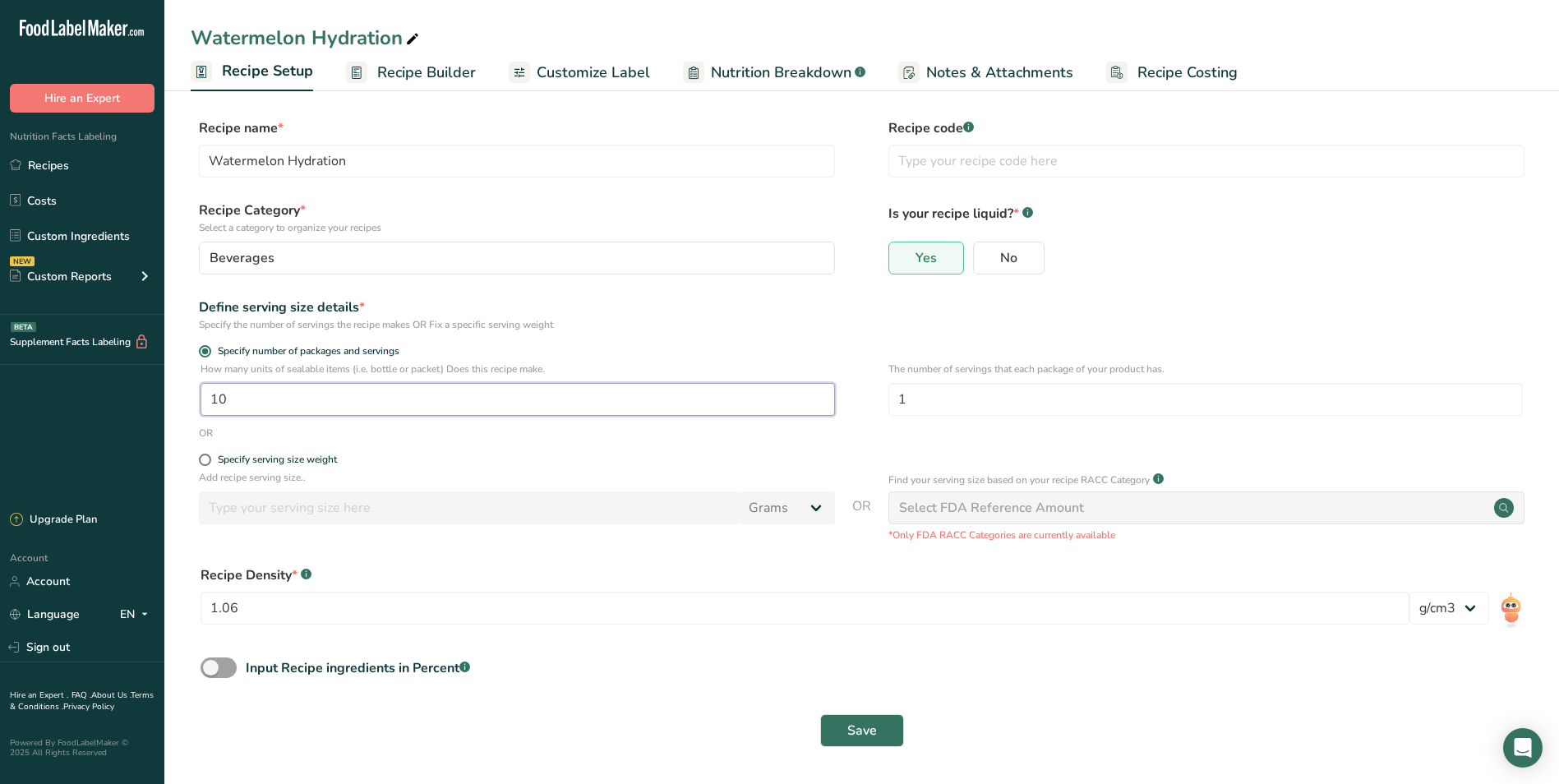
click at [217, 398] on input "10" at bounding box center [517, 399] width 634 height 32
type input "20"
click at [877, 442] on form "Recipe name * Watermelon Hydration Recipe code .a-a{fill:#347362;}.b-a{fill:#ff…" at bounding box center [862, 437] width 1342 height 638
click at [579, 79] on span "Customize Label" at bounding box center [593, 72] width 114 height 23
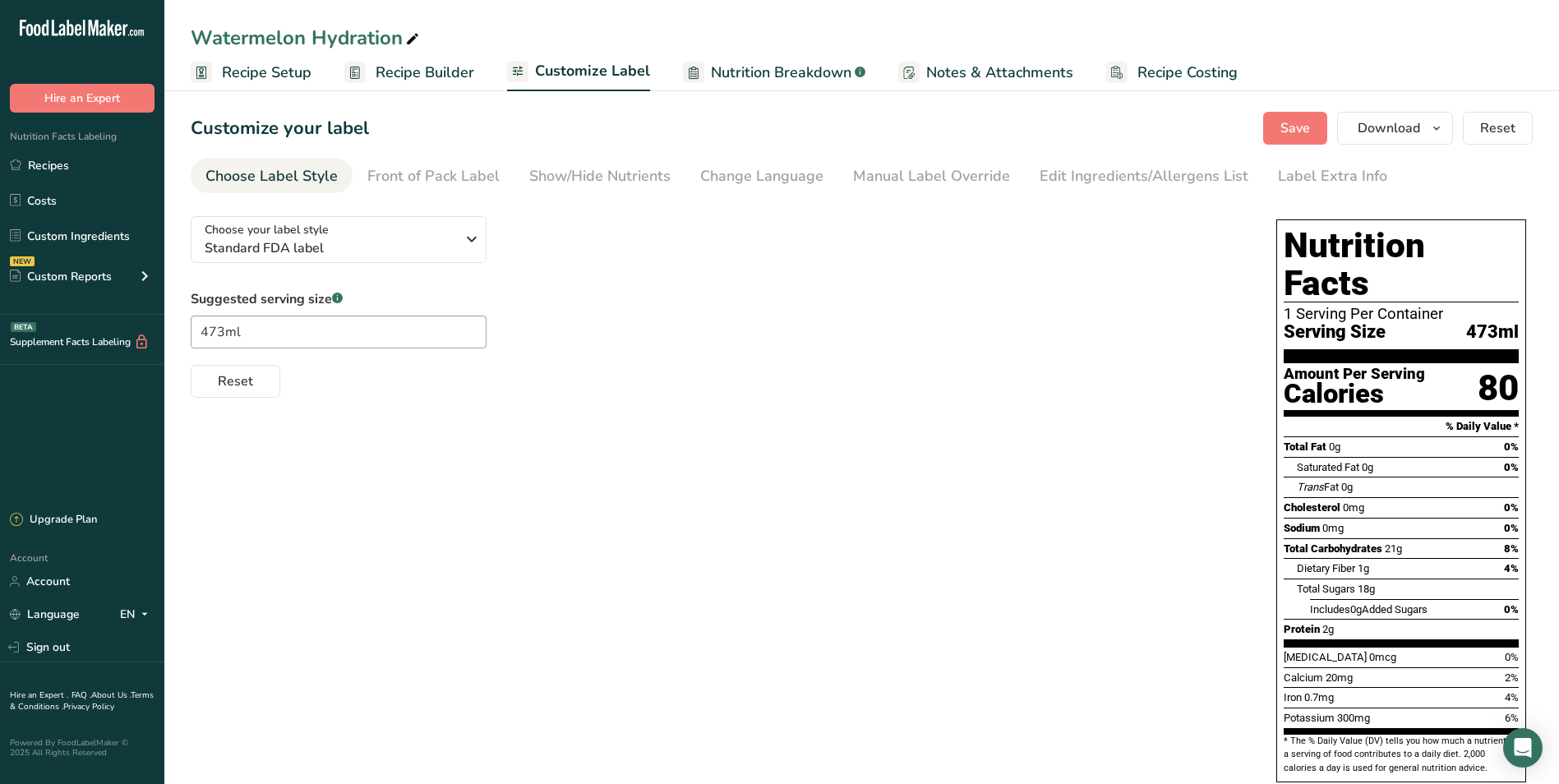
click at [305, 71] on span "Recipe Setup" at bounding box center [266, 72] width 89 height 23
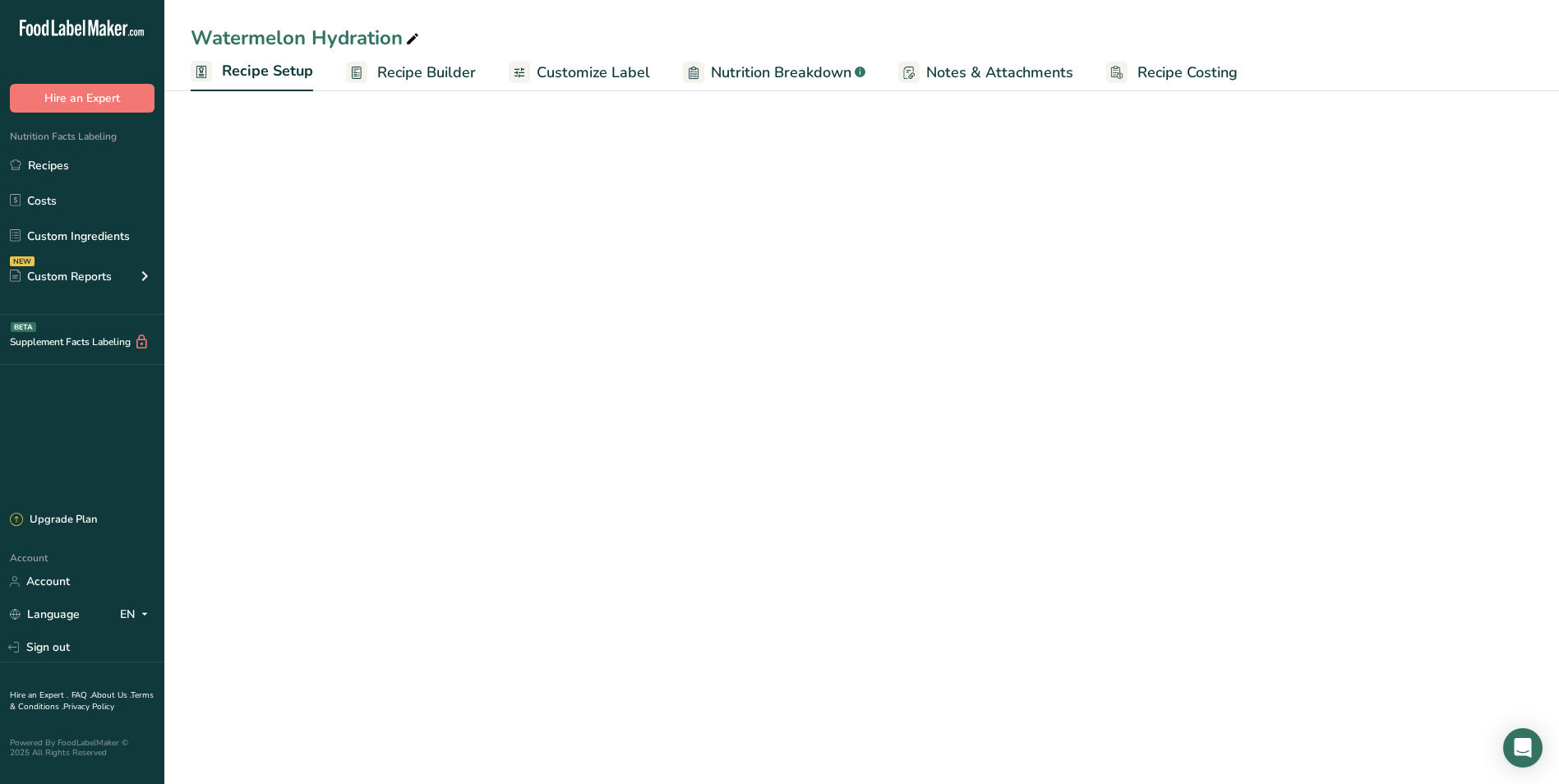
select select "22"
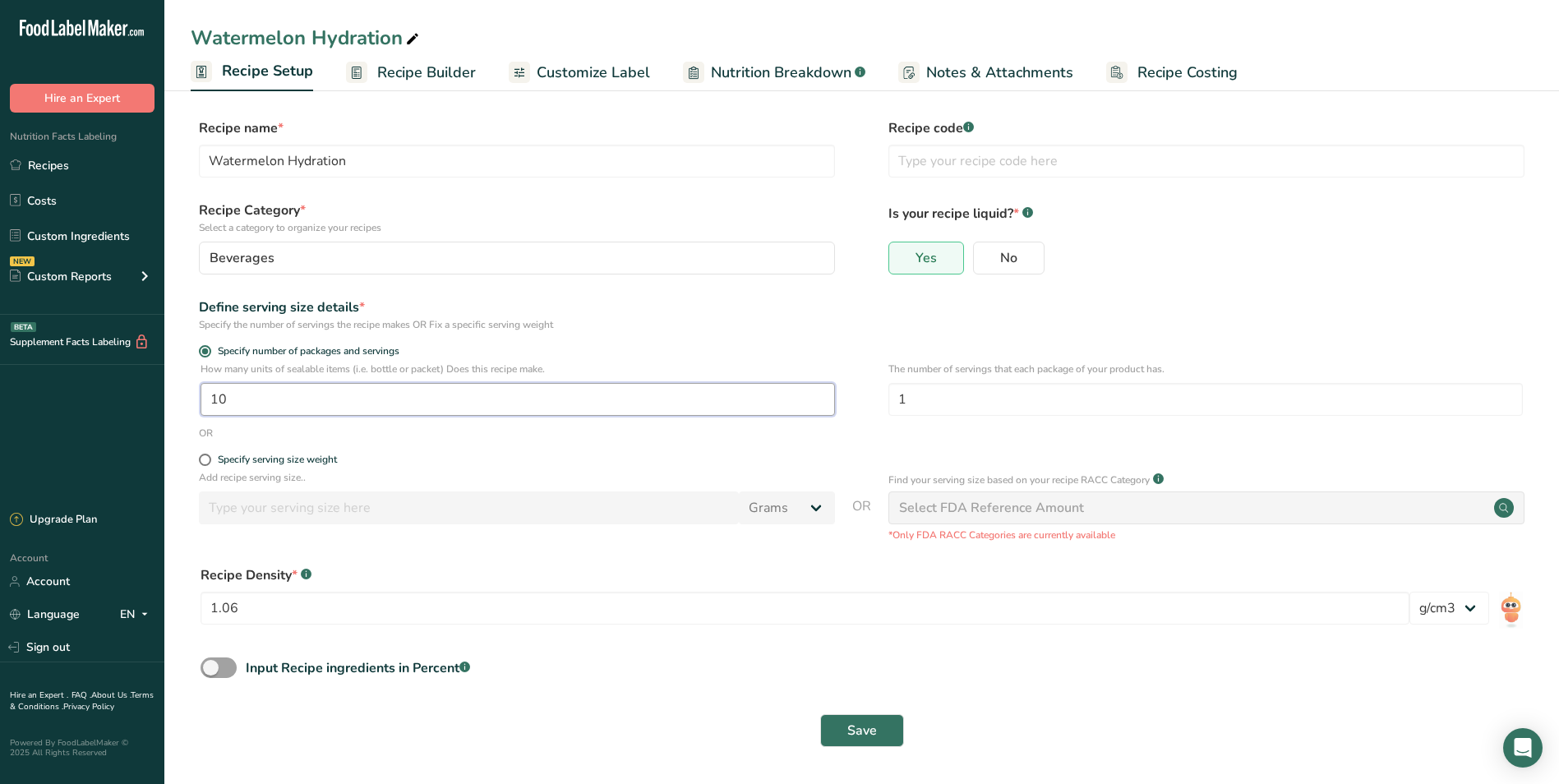
click at [217, 396] on input "10" at bounding box center [517, 399] width 634 height 32
type input "20"
click at [872, 747] on div "Save" at bounding box center [862, 730] width 1342 height 52
click at [865, 730] on span "Save" at bounding box center [862, 731] width 30 height 20
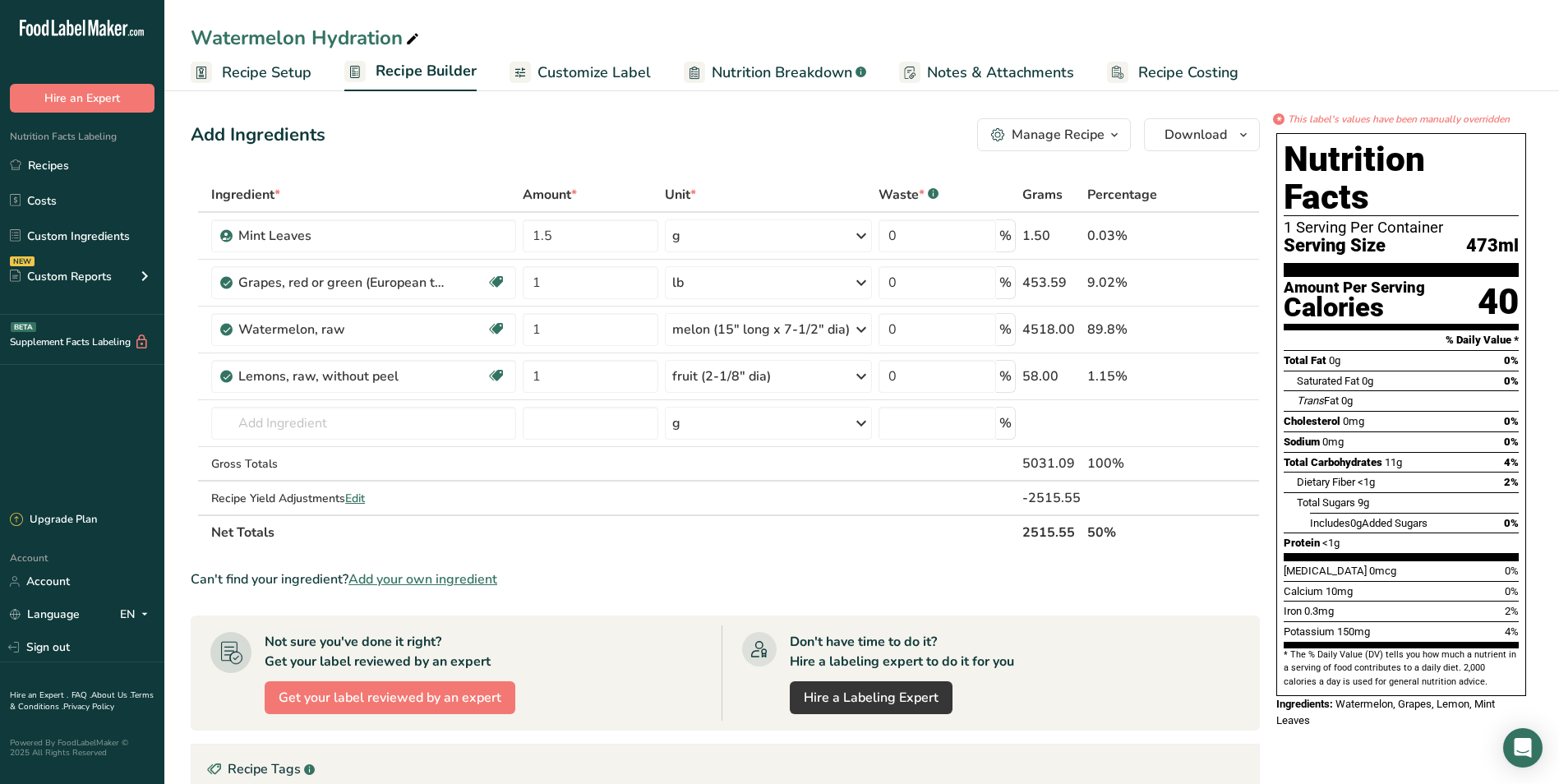
click at [769, 71] on span "Nutrition Breakdown" at bounding box center [782, 72] width 141 height 23
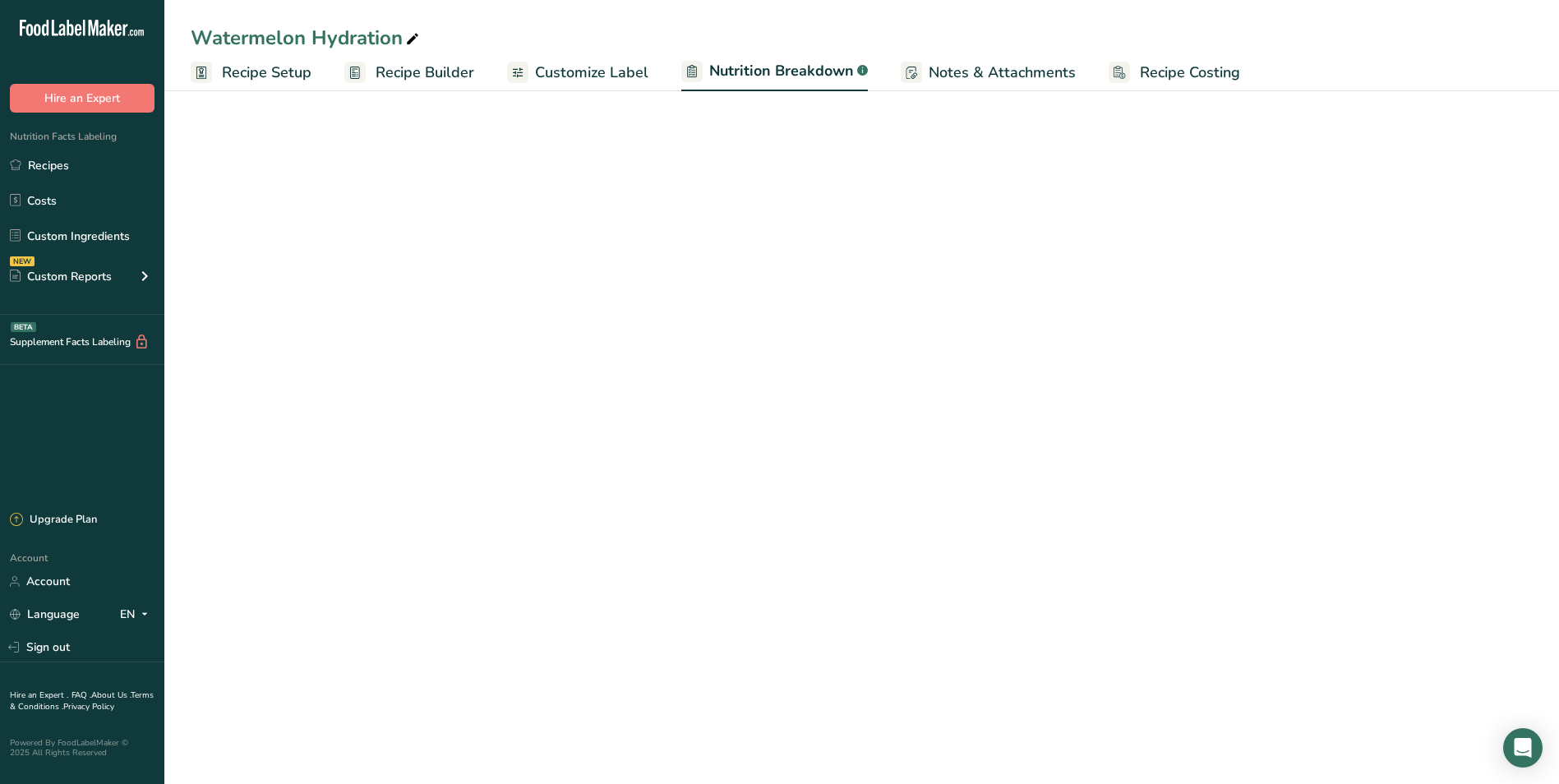
select select "Calories"
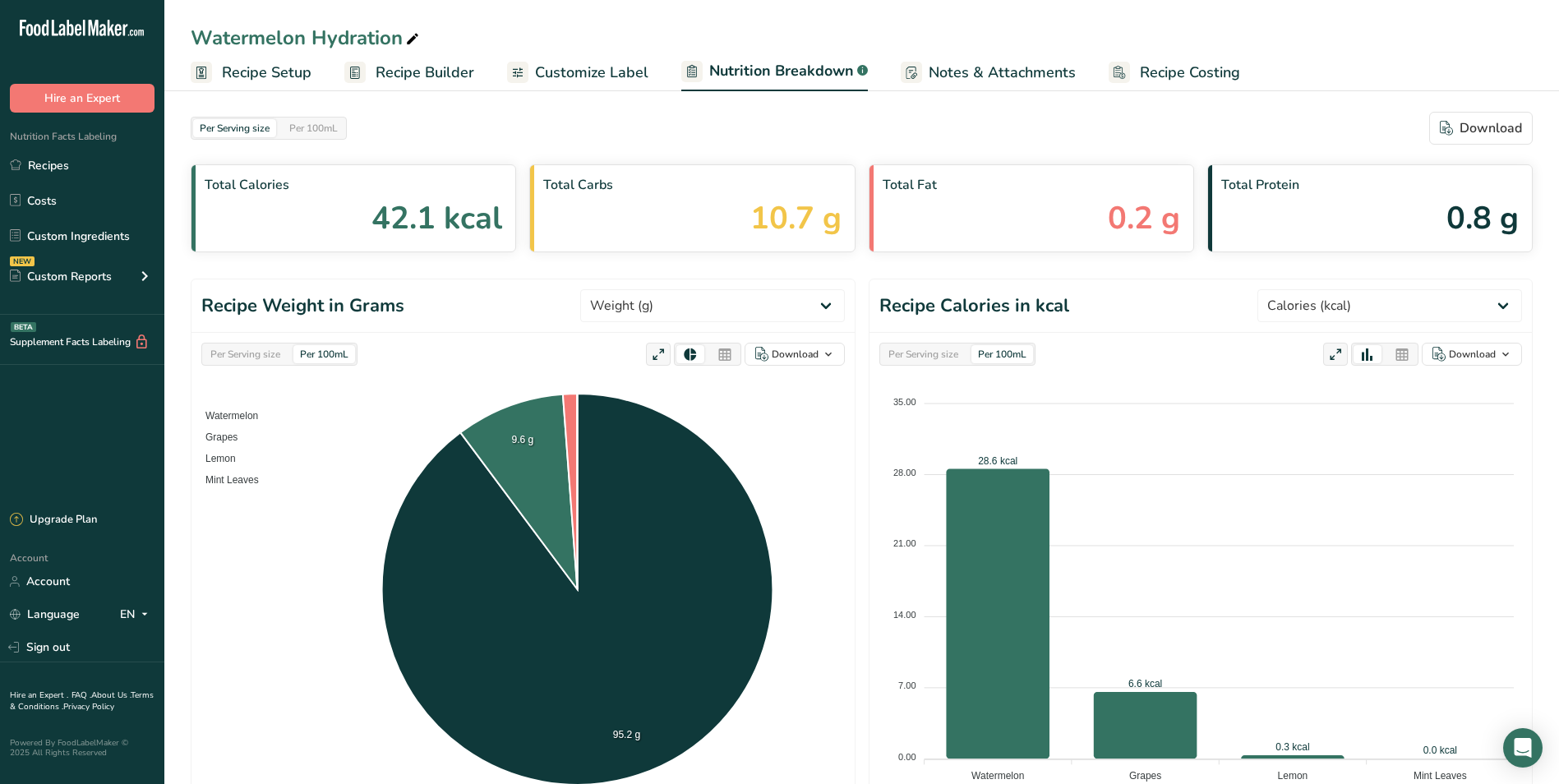
click at [637, 67] on span "Customize Label" at bounding box center [592, 72] width 114 height 23
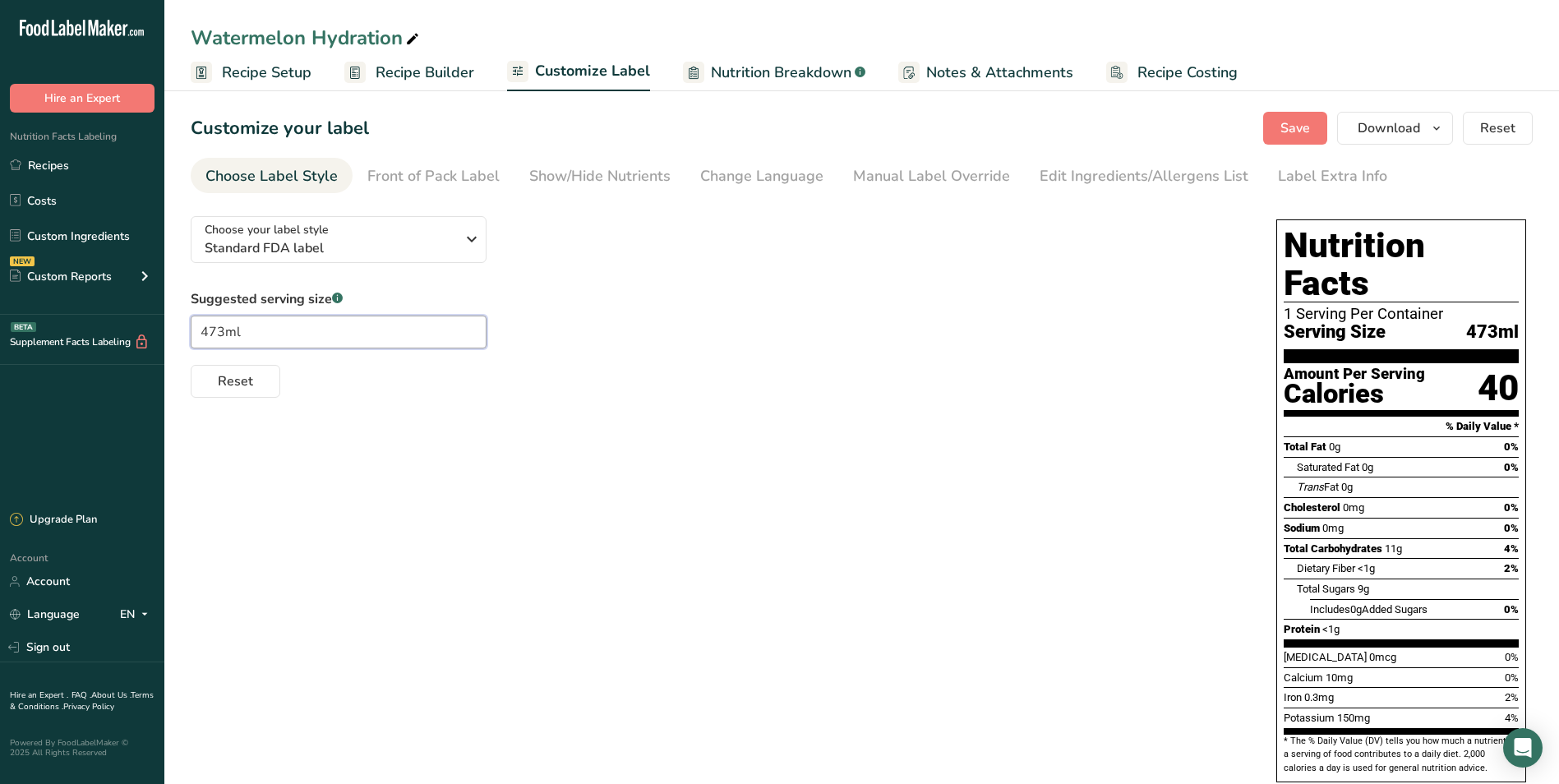
click at [223, 332] on input "473ml" at bounding box center [339, 332] width 296 height 32
click at [174, 330] on section "Customize your label Save Download Choose what to show on your downloaded label…" at bounding box center [861, 471] width 1394 height 771
click at [221, 329] on input "473ml" at bounding box center [339, 332] width 296 height 32
type input "236ml"
click at [890, 177] on div "Manual Label Override" at bounding box center [931, 176] width 157 height 23
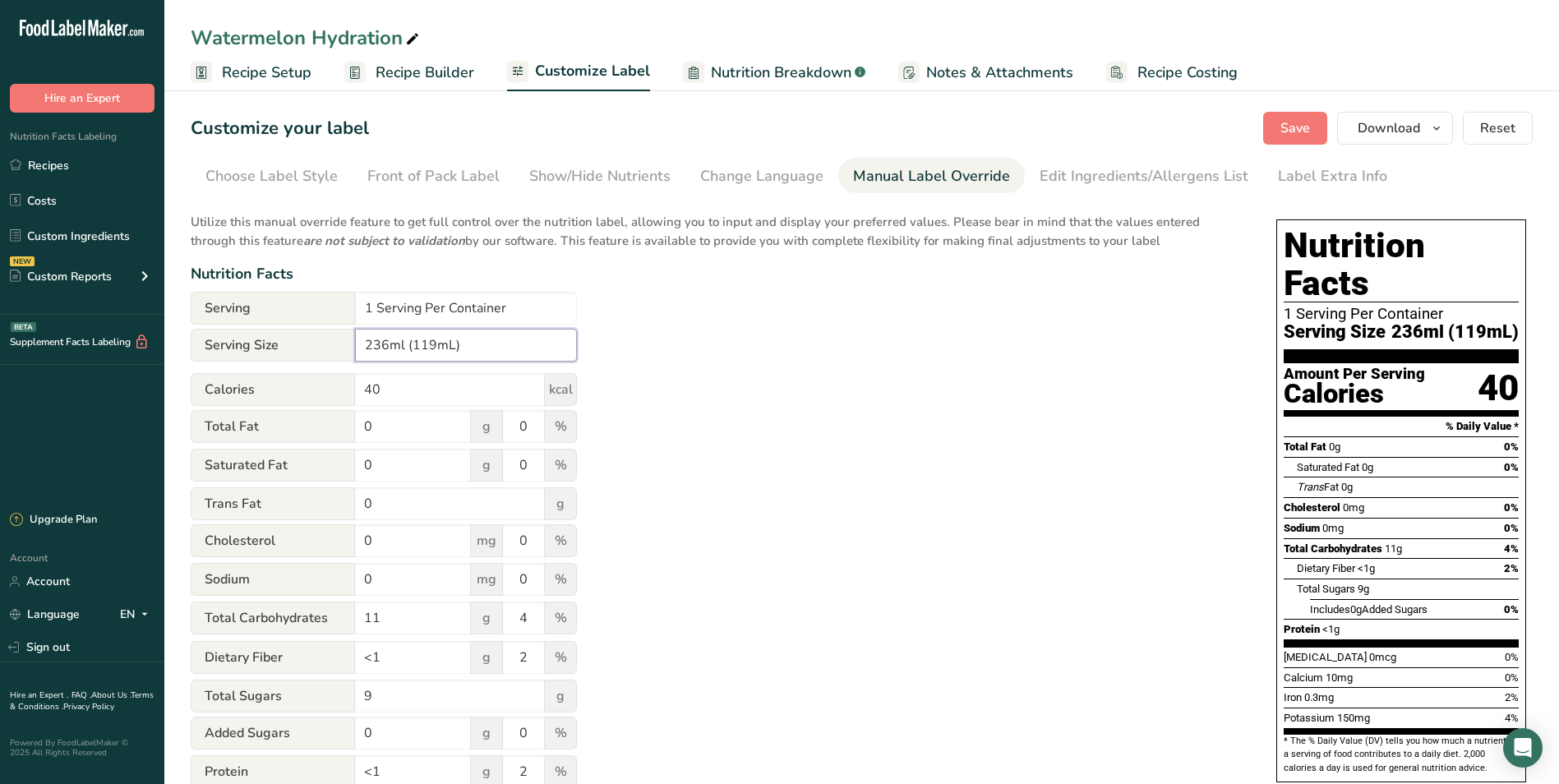
click at [484, 351] on input "236ml (119mL)" at bounding box center [466, 345] width 222 height 32
click at [1308, 135] on span "Save" at bounding box center [1294, 128] width 30 height 20
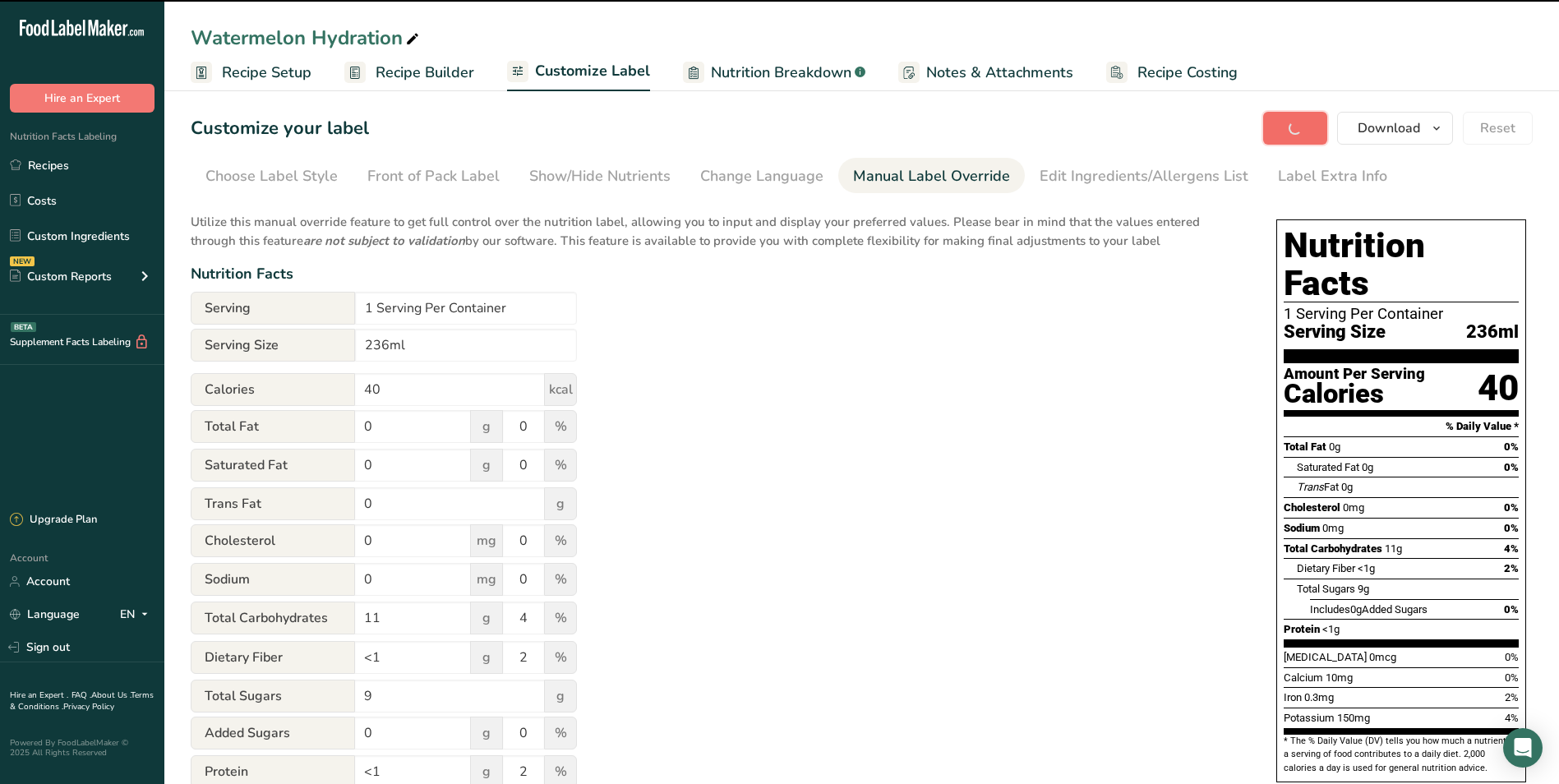
type input "236ml"
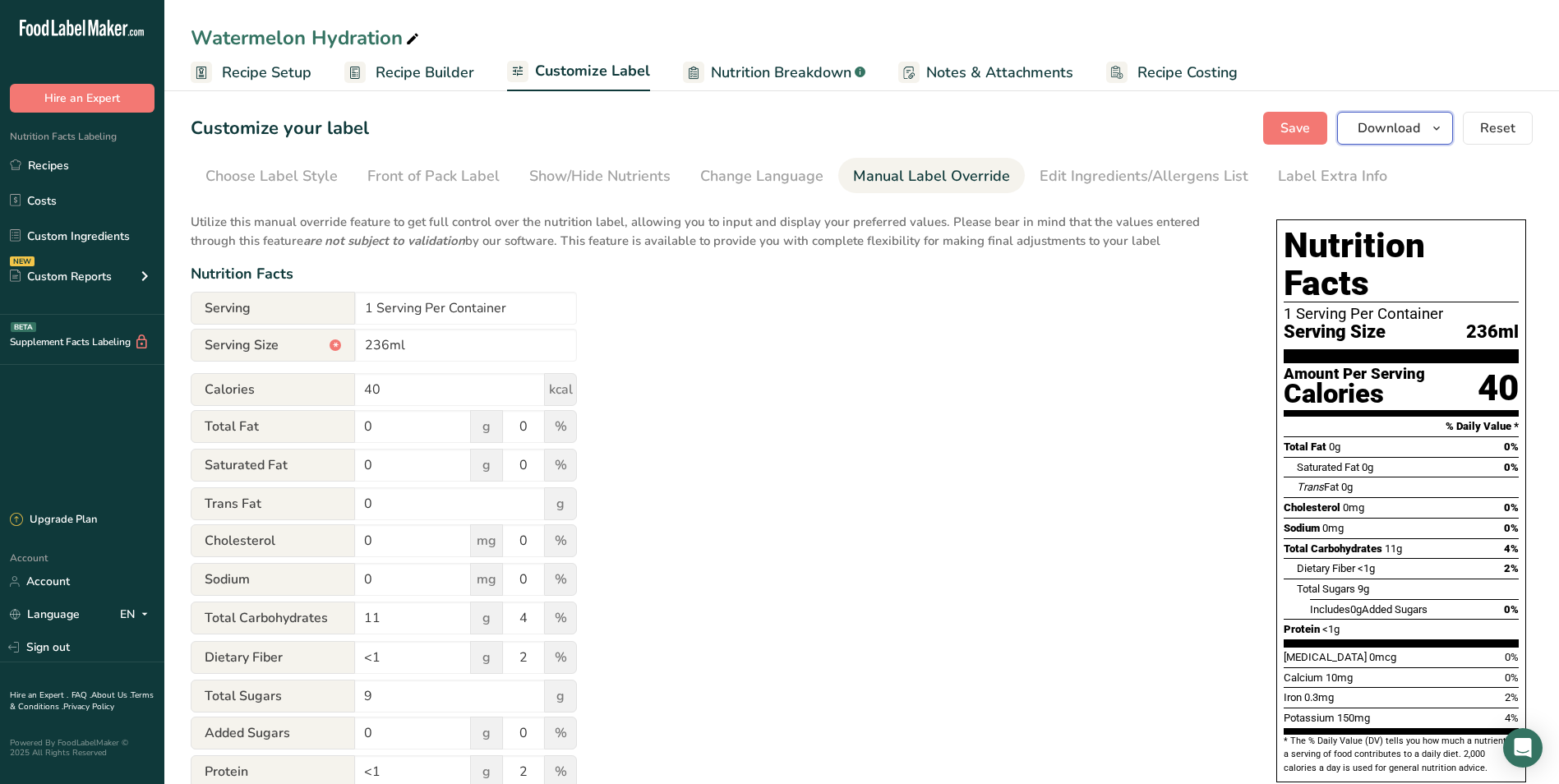
click at [1439, 125] on icon "button" at bounding box center [1436, 128] width 14 height 21
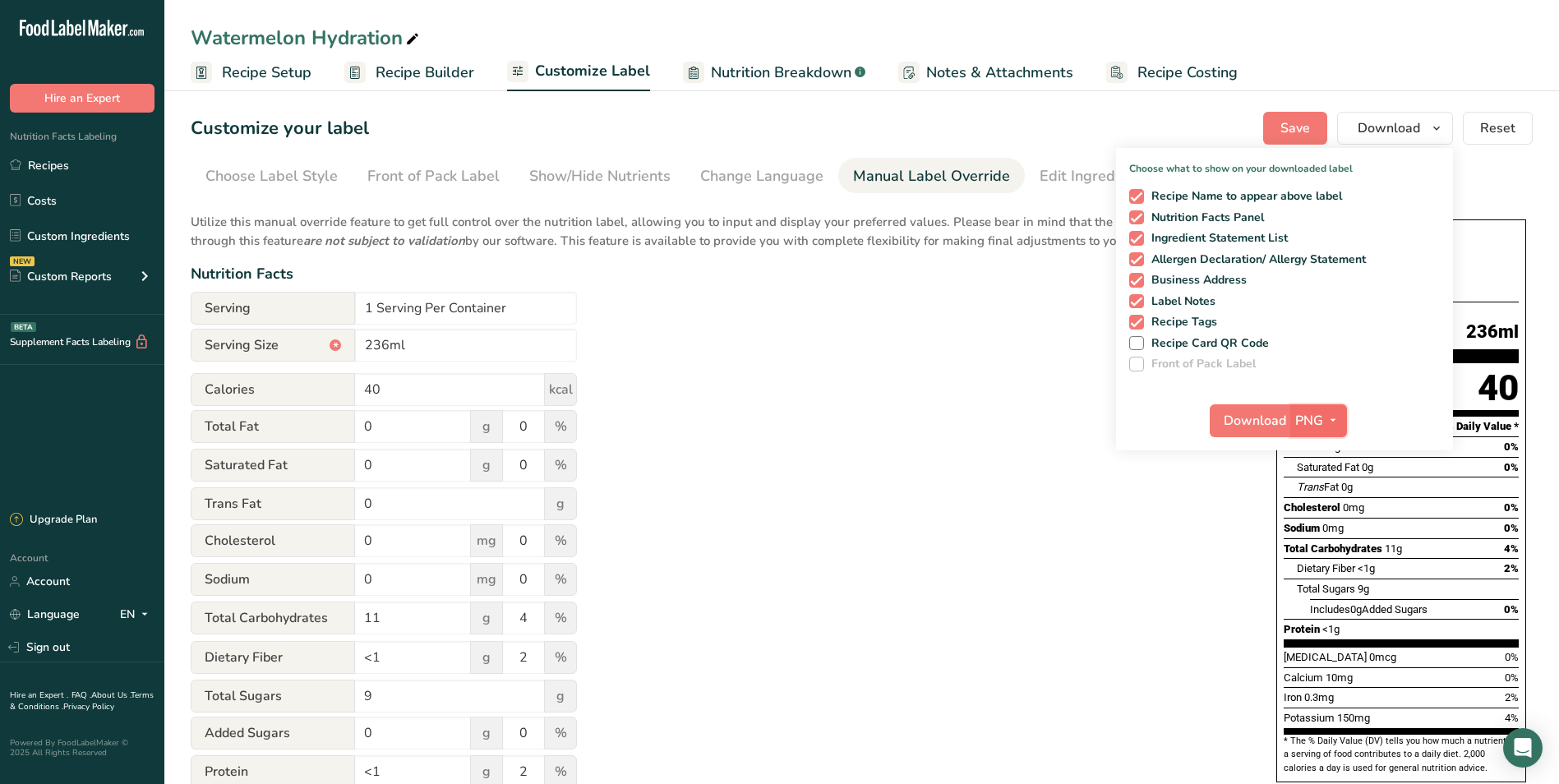
click at [1339, 426] on icon "button" at bounding box center [1333, 420] width 14 height 21
click at [1336, 510] on link "SVG" at bounding box center [1320, 508] width 52 height 27
click at [1247, 412] on span "Download" at bounding box center [1254, 421] width 62 height 20
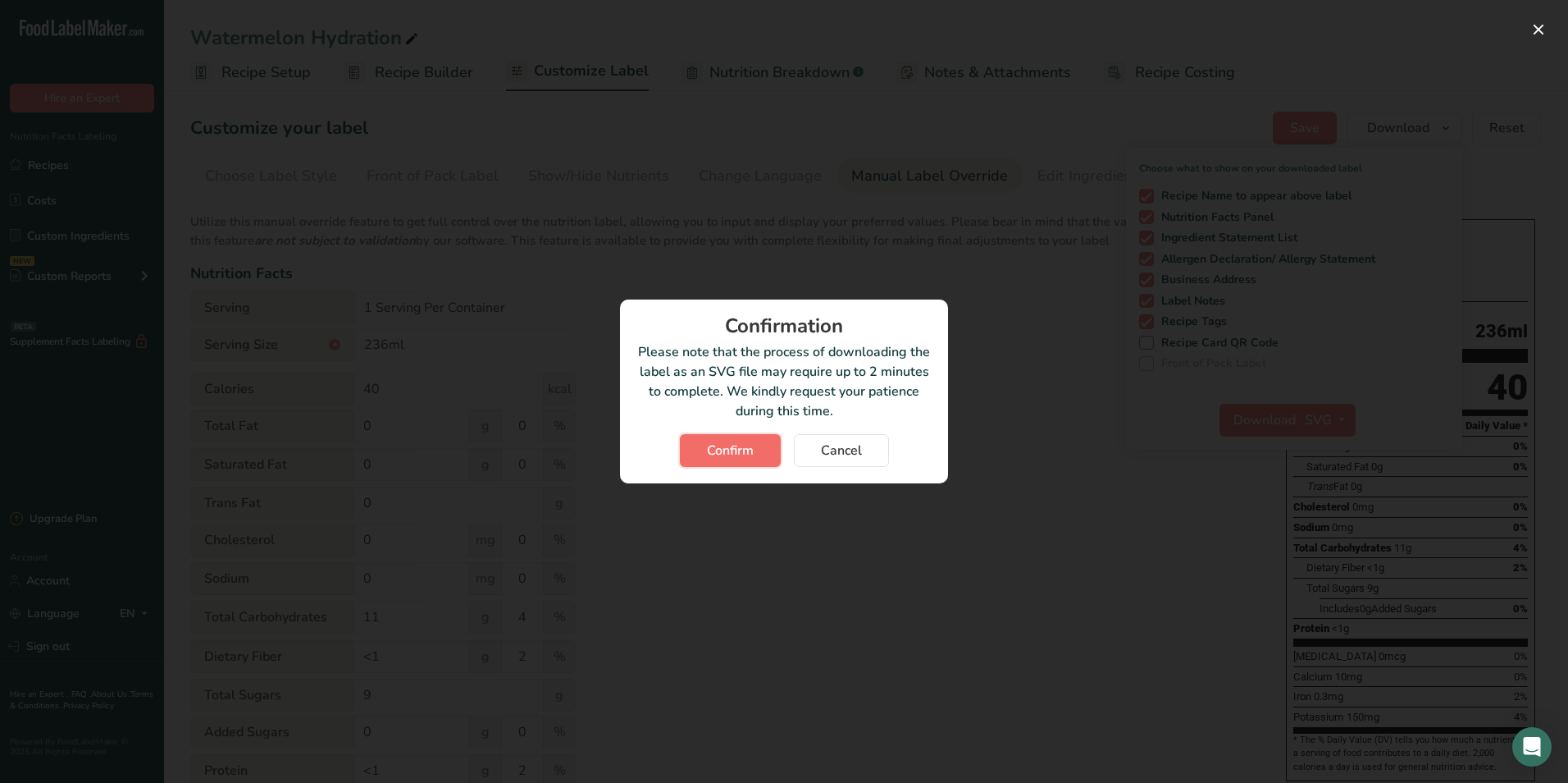
click at [729, 456] on span "Confirm" at bounding box center [730, 451] width 47 height 20
